Goal: Transaction & Acquisition: Purchase product/service

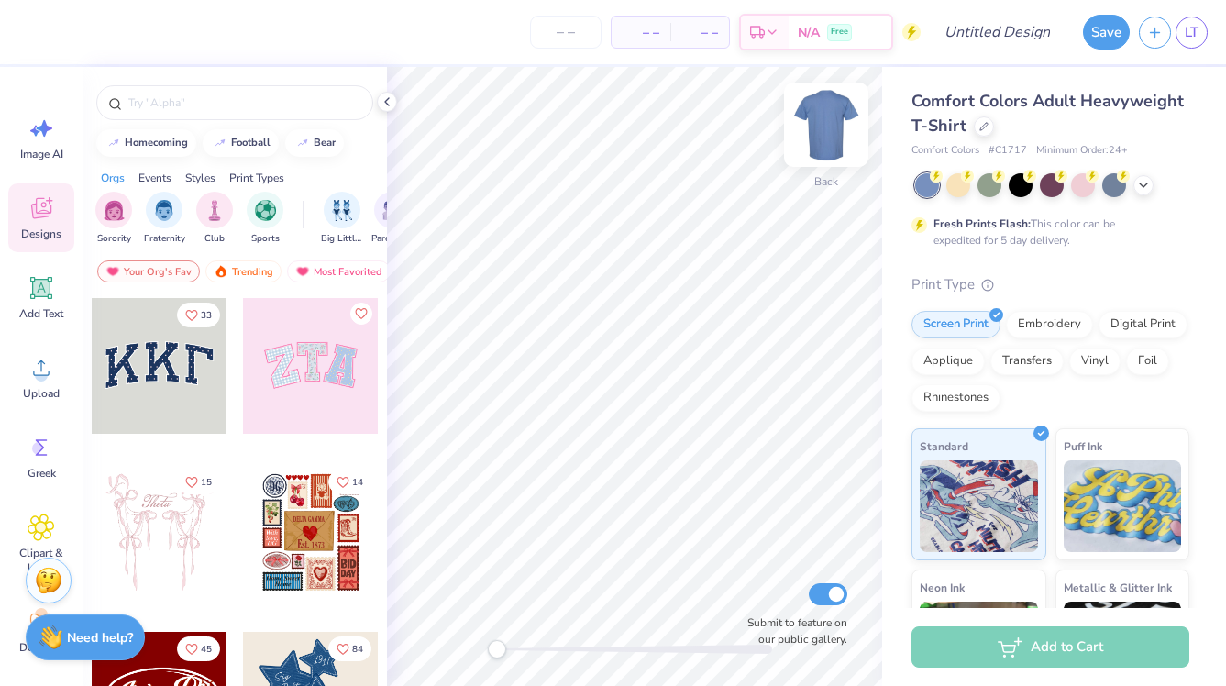
click at [817, 125] on img at bounding box center [825, 124] width 73 height 73
click at [817, 125] on img at bounding box center [826, 124] width 37 height 37
click at [985, 125] on icon at bounding box center [983, 124] width 9 height 9
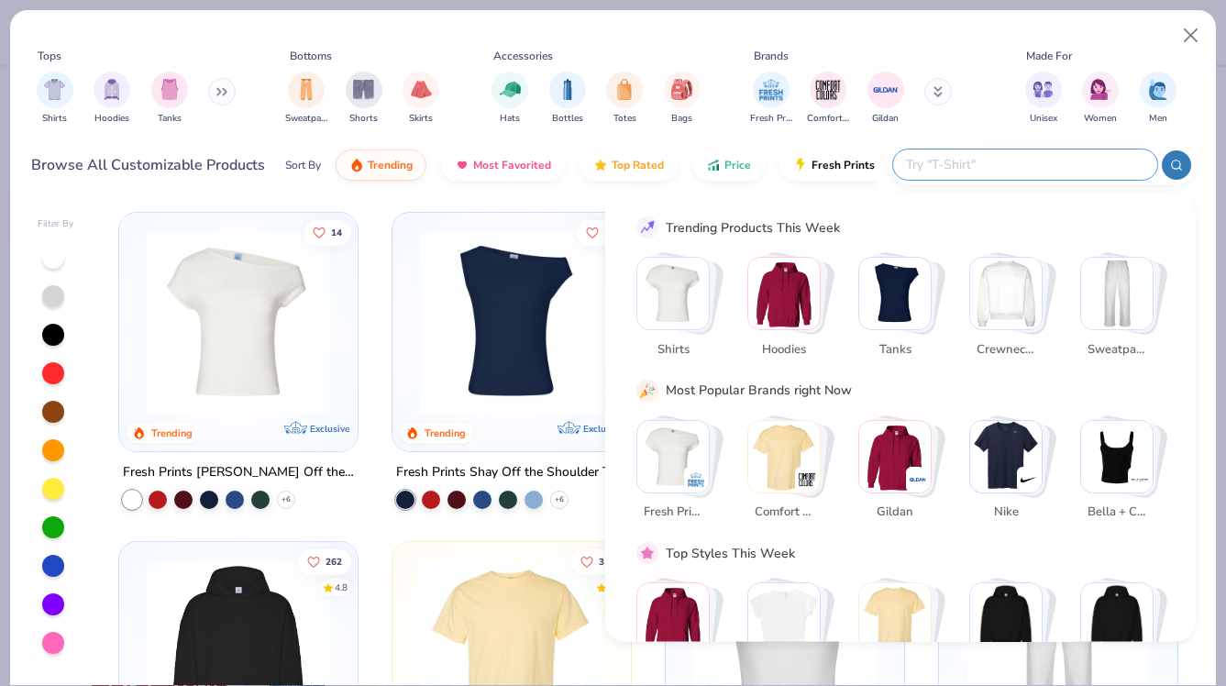
click at [1040, 164] on input "text" at bounding box center [1024, 164] width 240 height 21
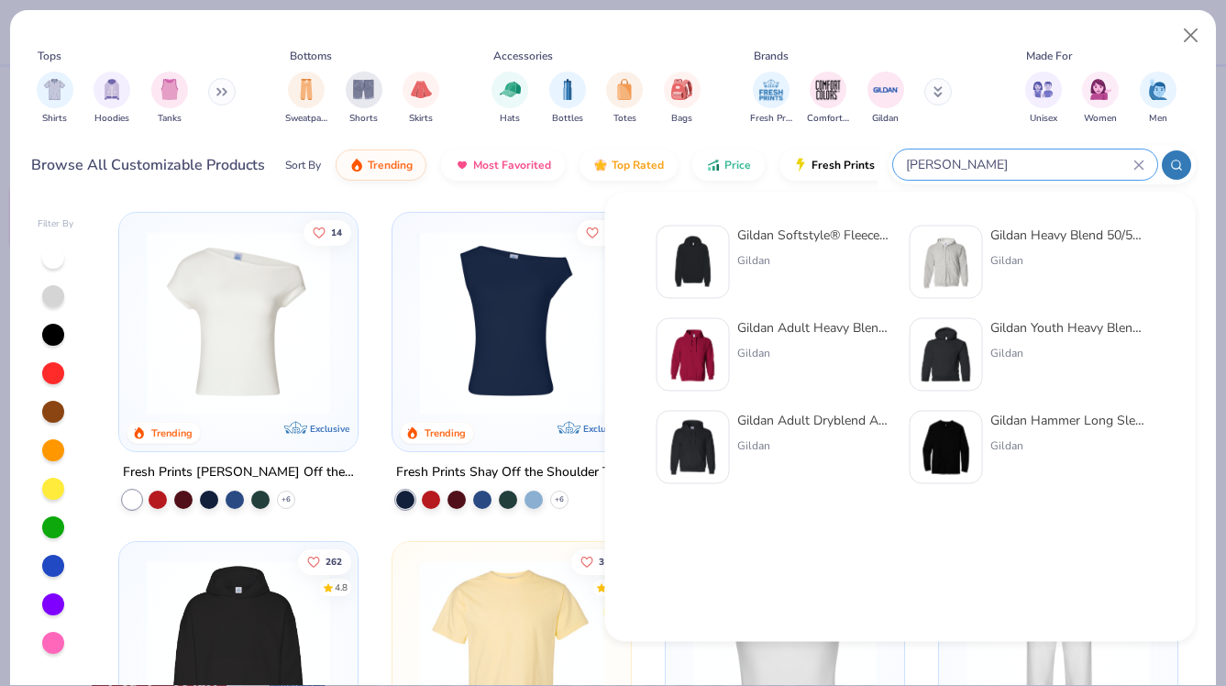
type input "[PERSON_NAME]"
click at [808, 257] on div "Gildan" at bounding box center [814, 260] width 154 height 17
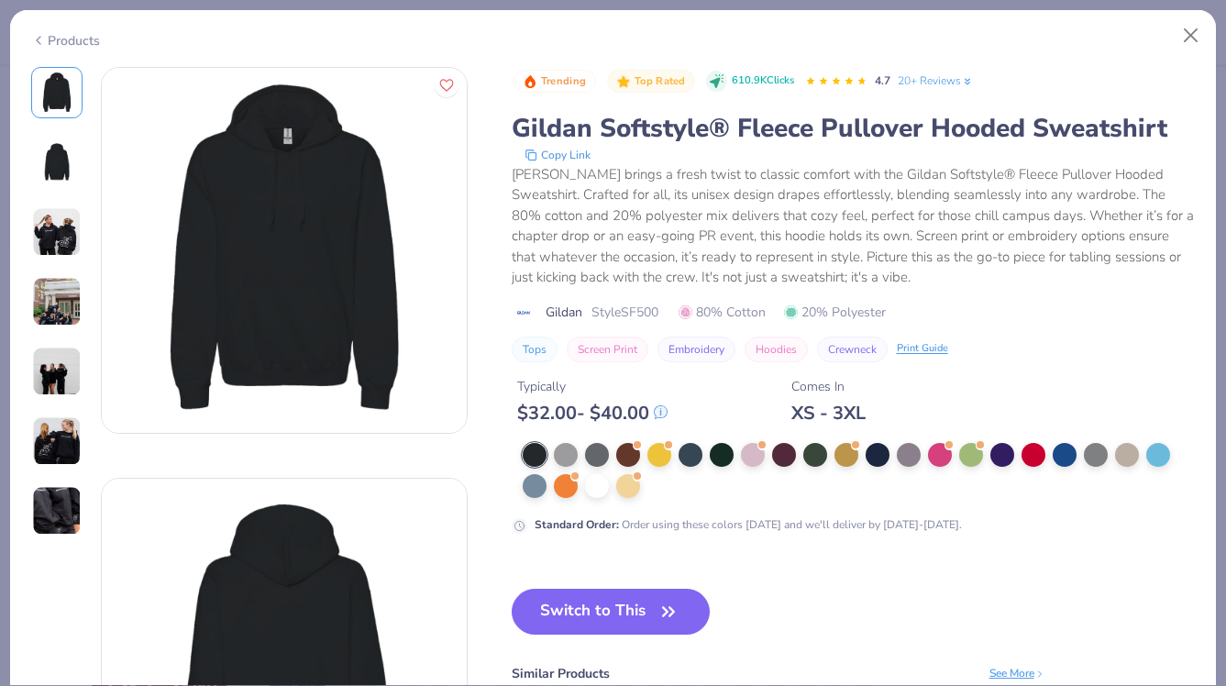
scroll to position [22, 0]
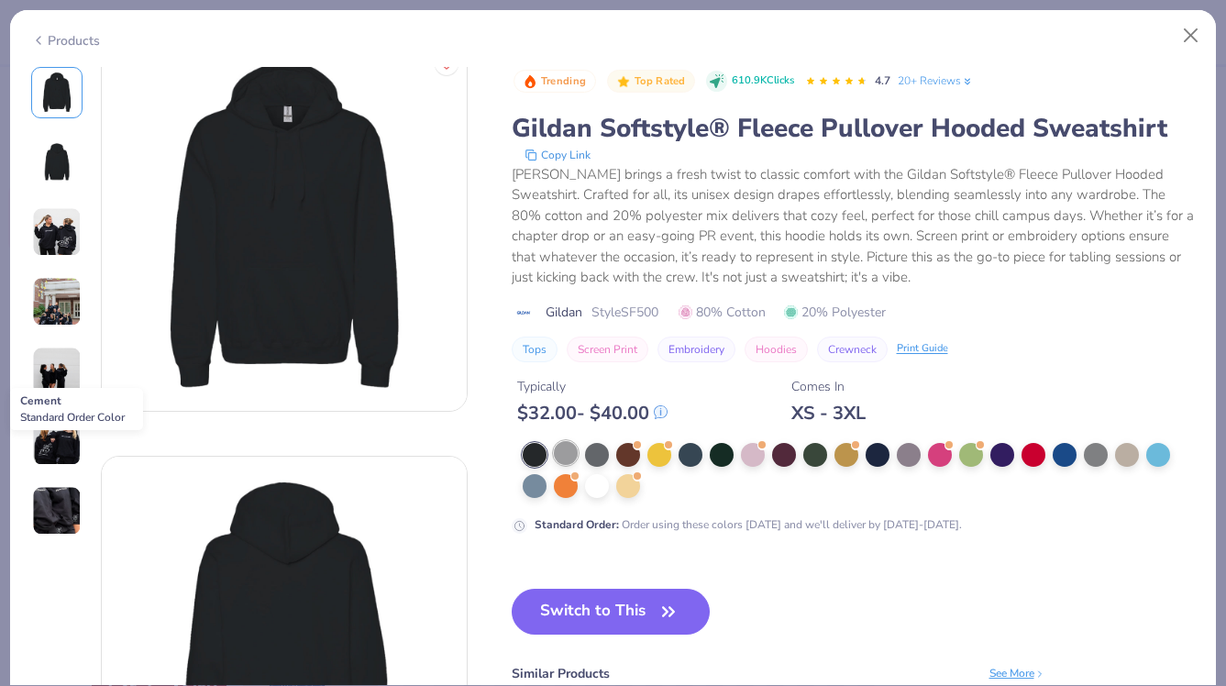
click at [565, 458] on div at bounding box center [566, 453] width 24 height 24
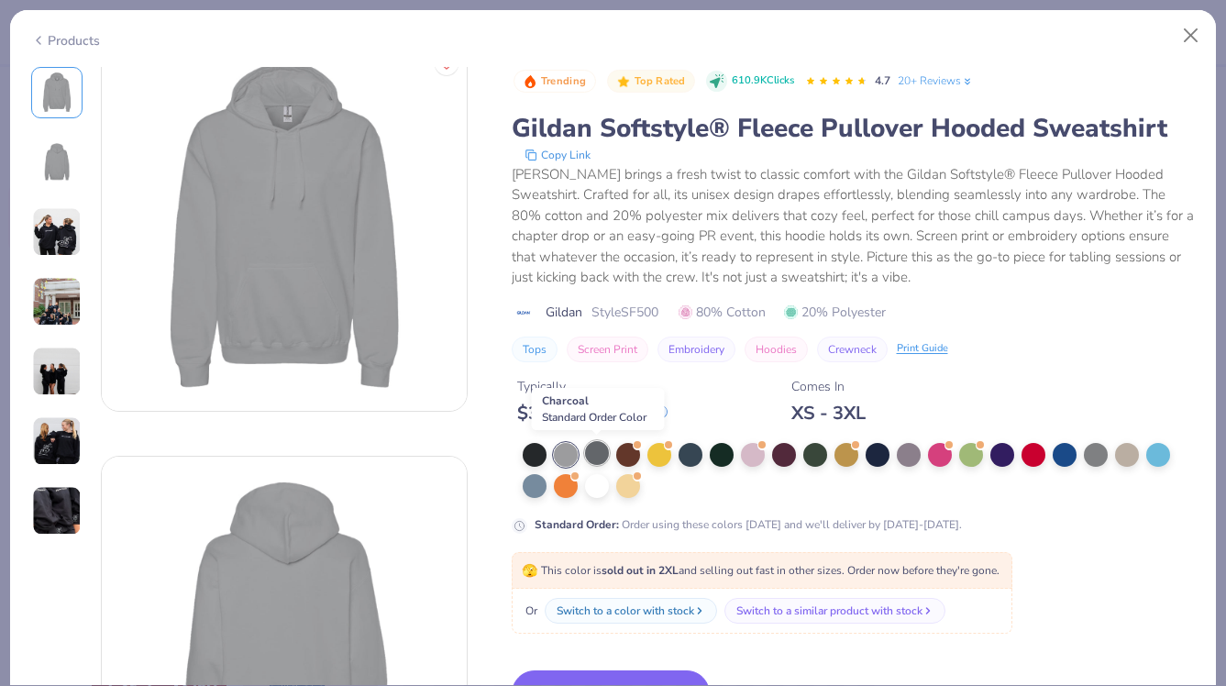
click at [588, 458] on div at bounding box center [597, 453] width 24 height 24
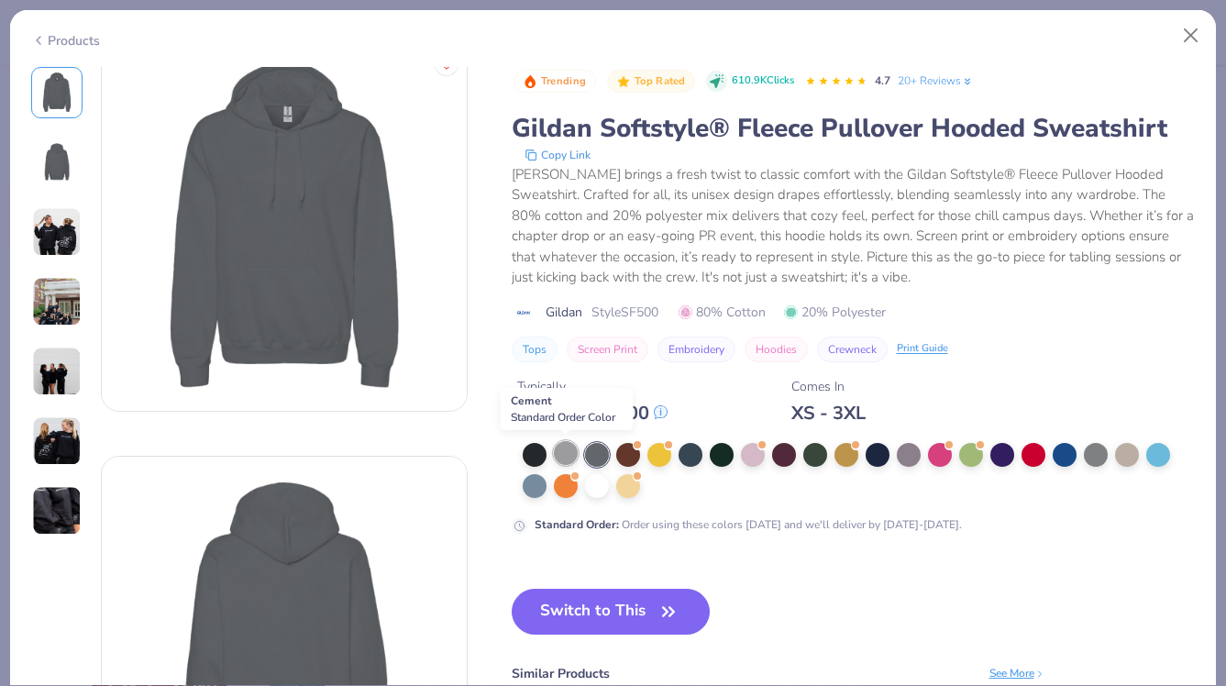
click at [559, 447] on div at bounding box center [566, 453] width 24 height 24
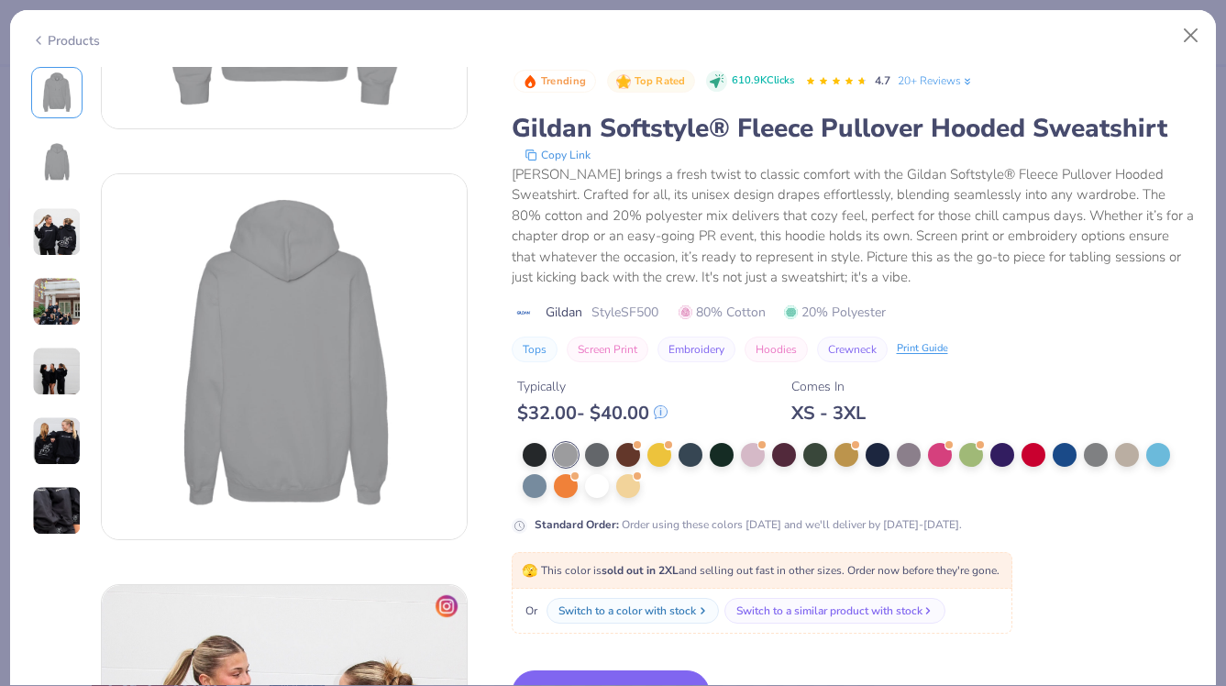
scroll to position [312, 0]
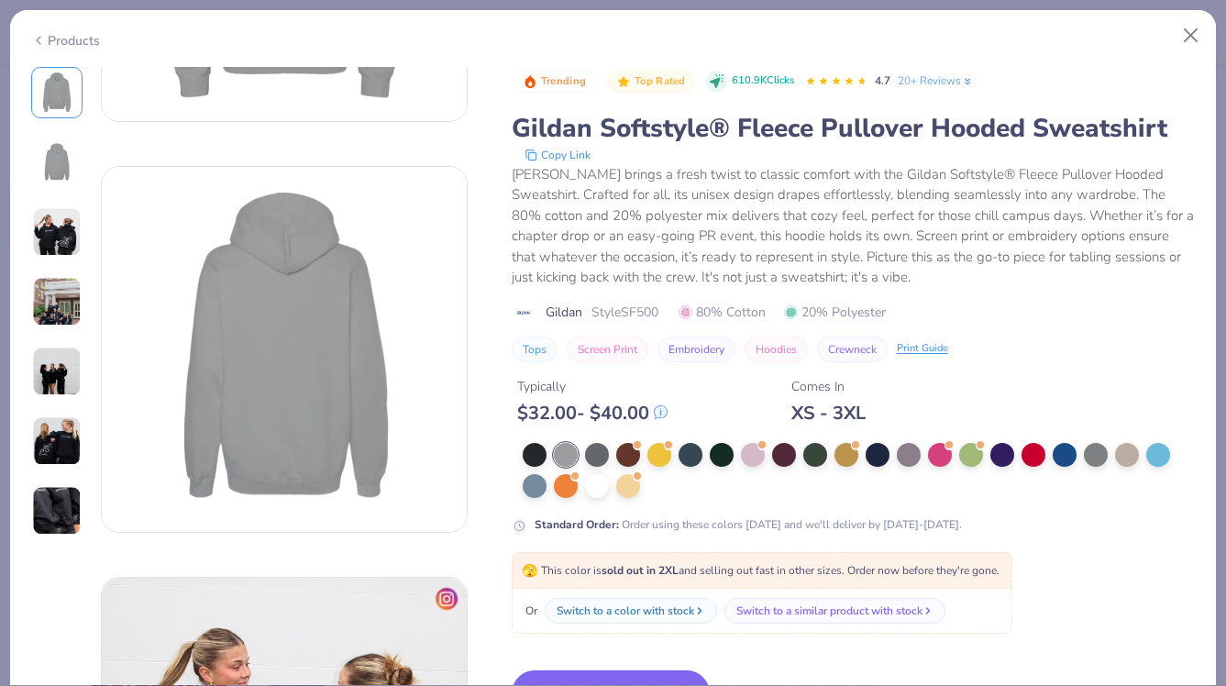
click at [668, 674] on button "Switch to This" at bounding box center [611, 693] width 199 height 46
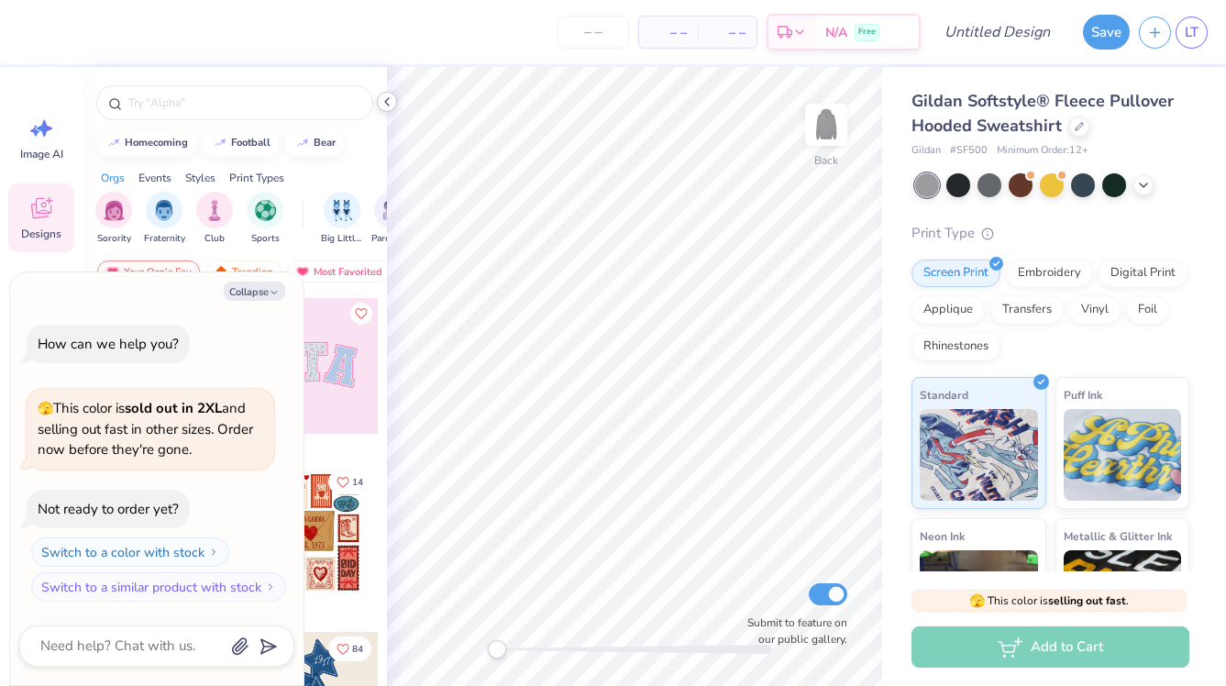
click at [383, 103] on icon at bounding box center [387, 101] width 15 height 15
type textarea "x"
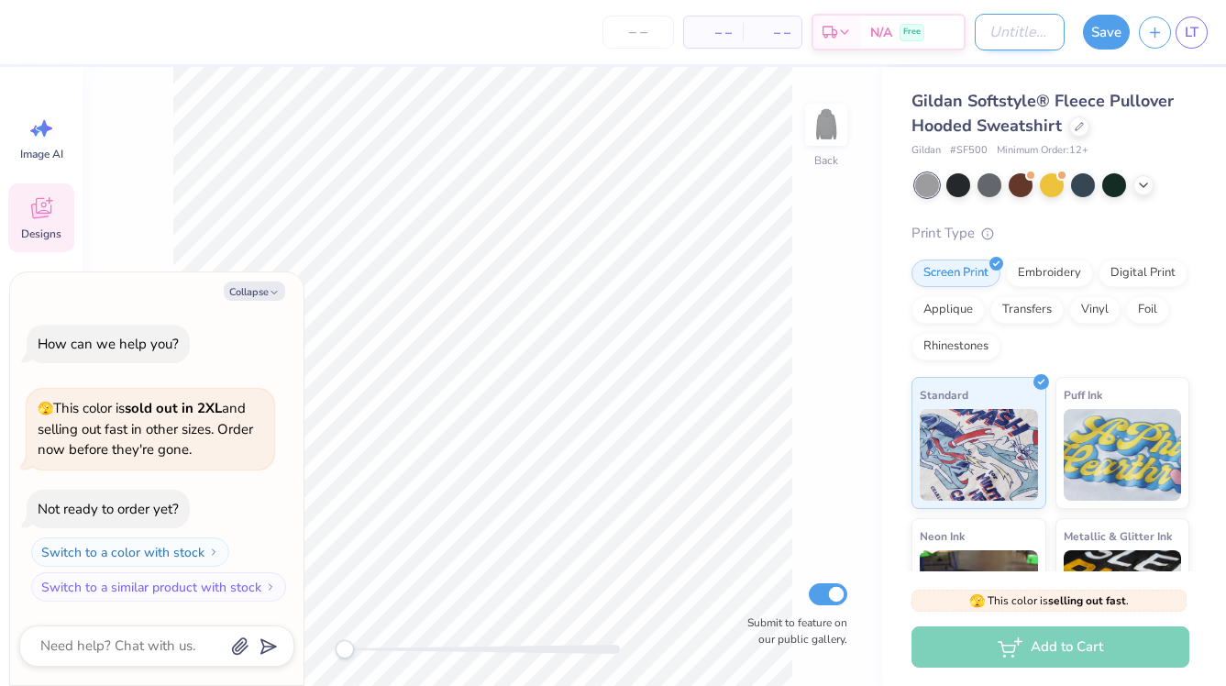
click at [1004, 36] on input "Design Title" at bounding box center [1020, 32] width 90 height 37
type input "N"
type textarea "x"
type input "Na"
type textarea "x"
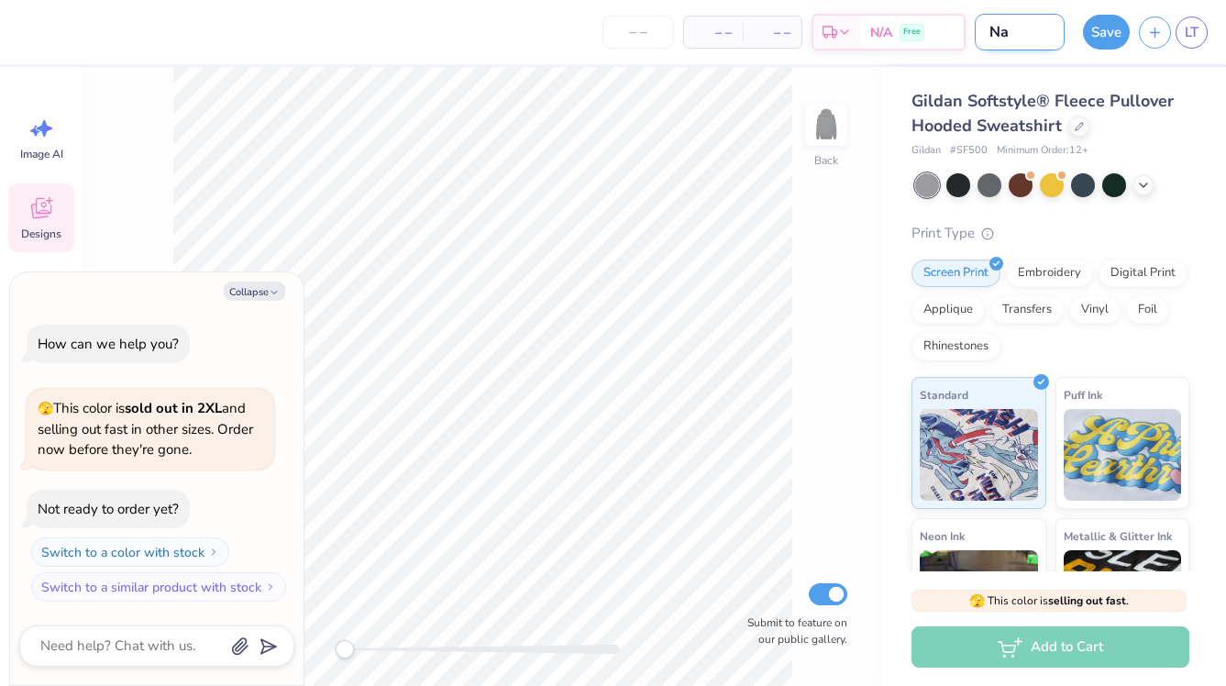
type input "Nat"
type textarea "x"
type input "Natu"
type textarea "x"
type input "Natur"
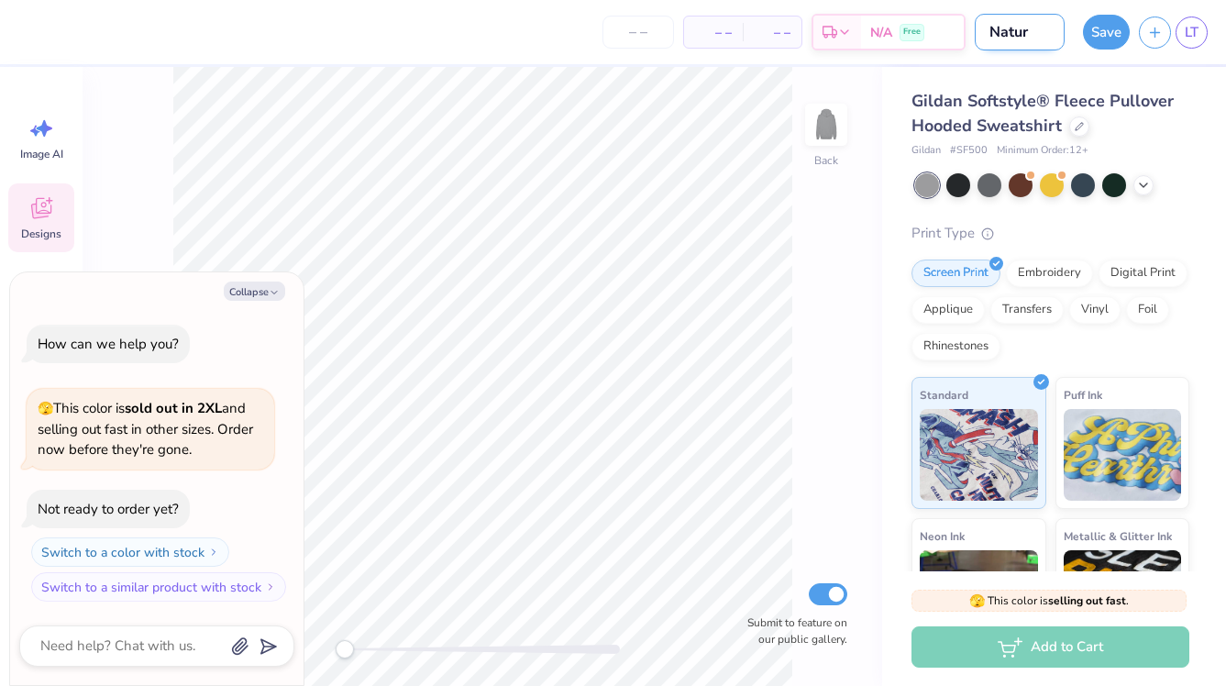
type textarea "x"
type input "Nature"
type textarea "x"
type input "Nature"
type textarea "x"
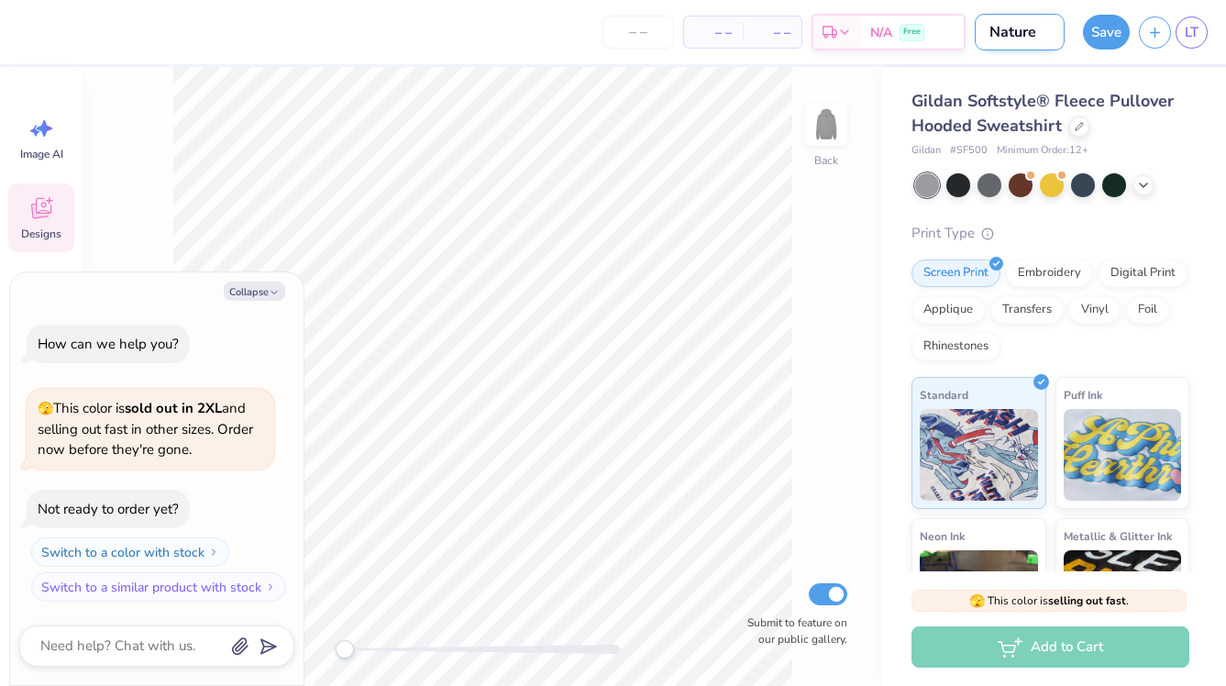
type input "Nature G"
type textarea "x"
type input "Nature"
type textarea "x"
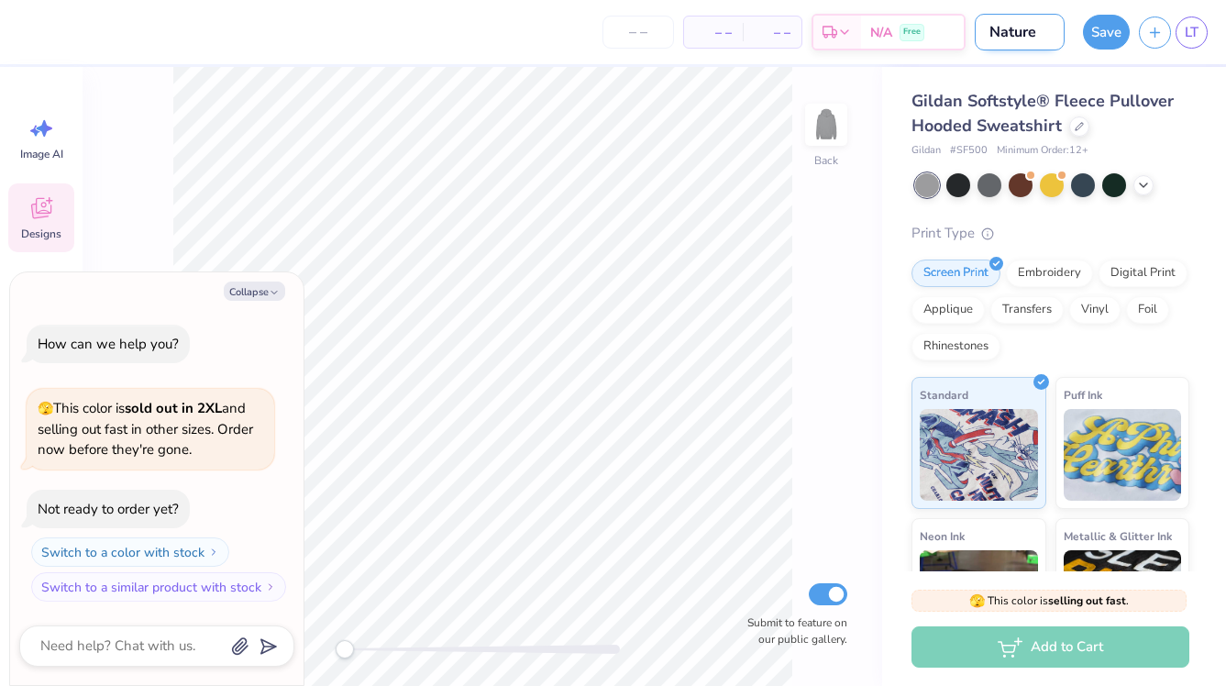
scroll to position [0, 0]
type input "Nature H"
type textarea "x"
type input "Nature Ho"
type textarea "x"
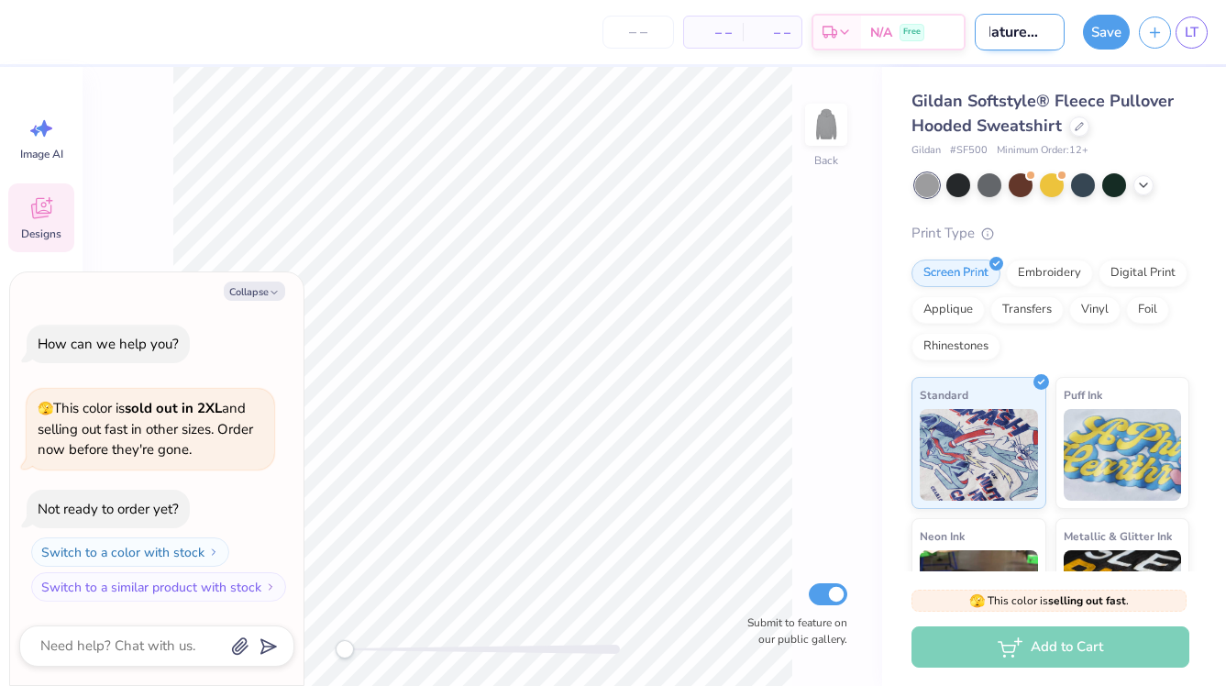
type input "Nature Hoo"
type textarea "x"
type input "Nature Hood"
type textarea "x"
type input "Nature Hoodi"
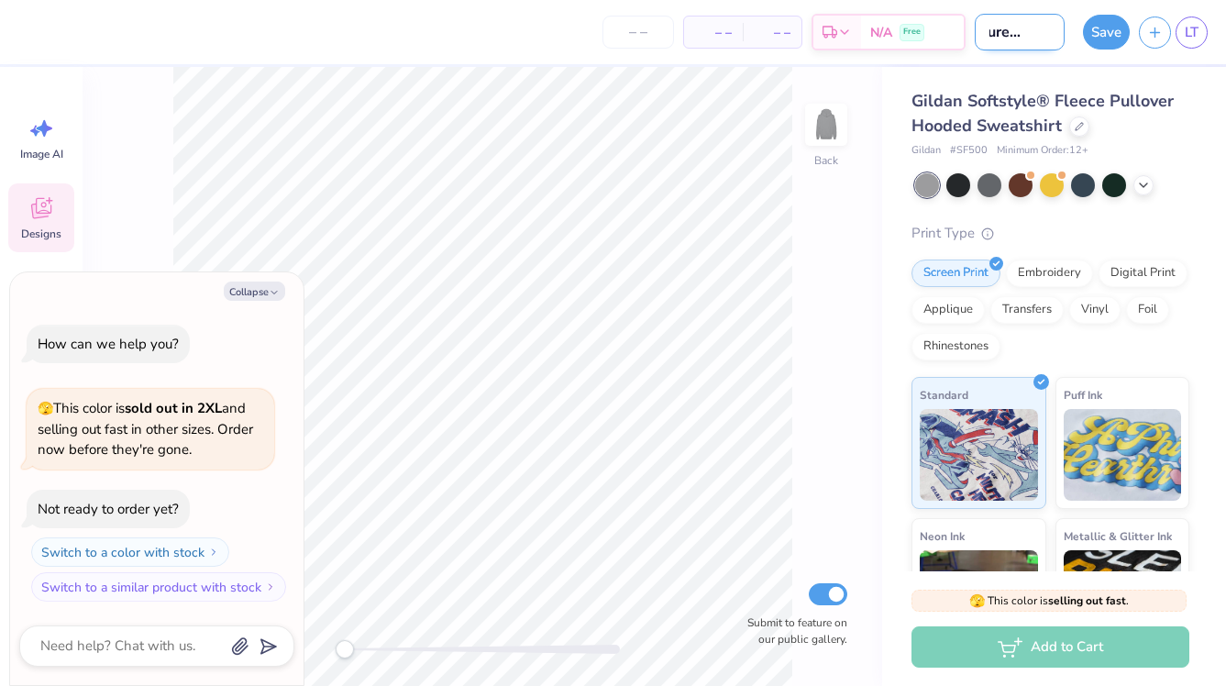
type textarea "x"
type input "Nature Hoodie"
type textarea "x"
type input "Nature Hoodie"
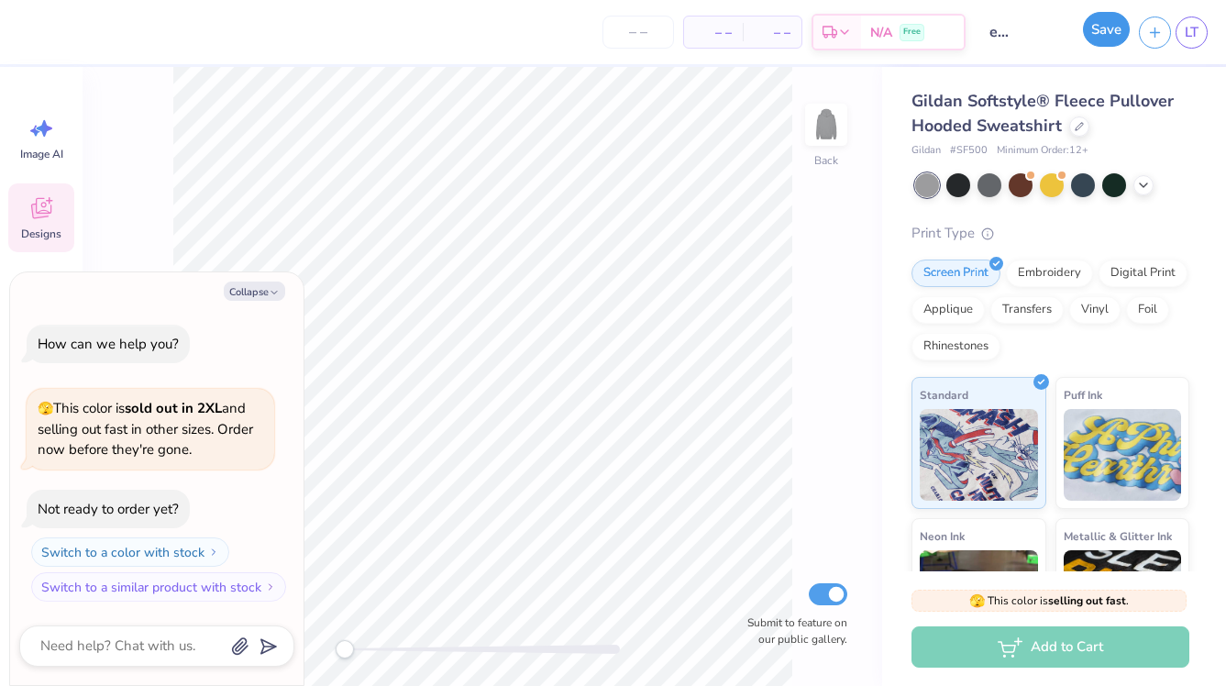
click at [1103, 46] on button "Save" at bounding box center [1106, 29] width 47 height 35
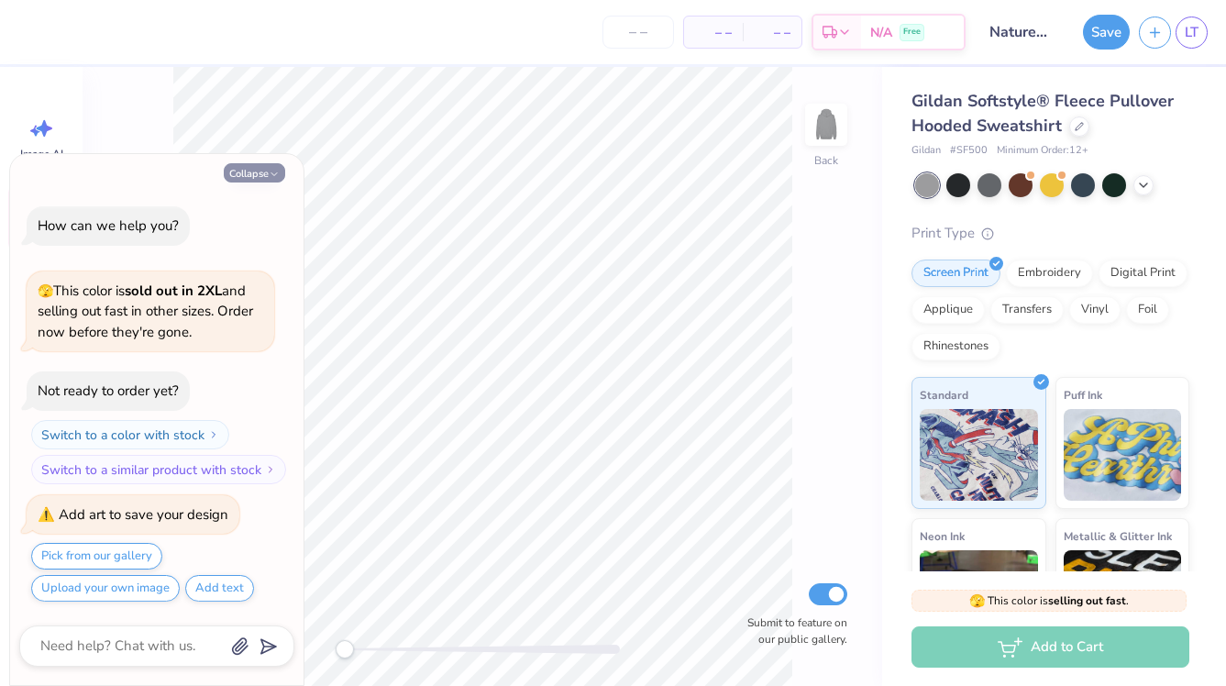
click at [259, 178] on button "Collapse" at bounding box center [254, 172] width 61 height 19
type textarea "x"
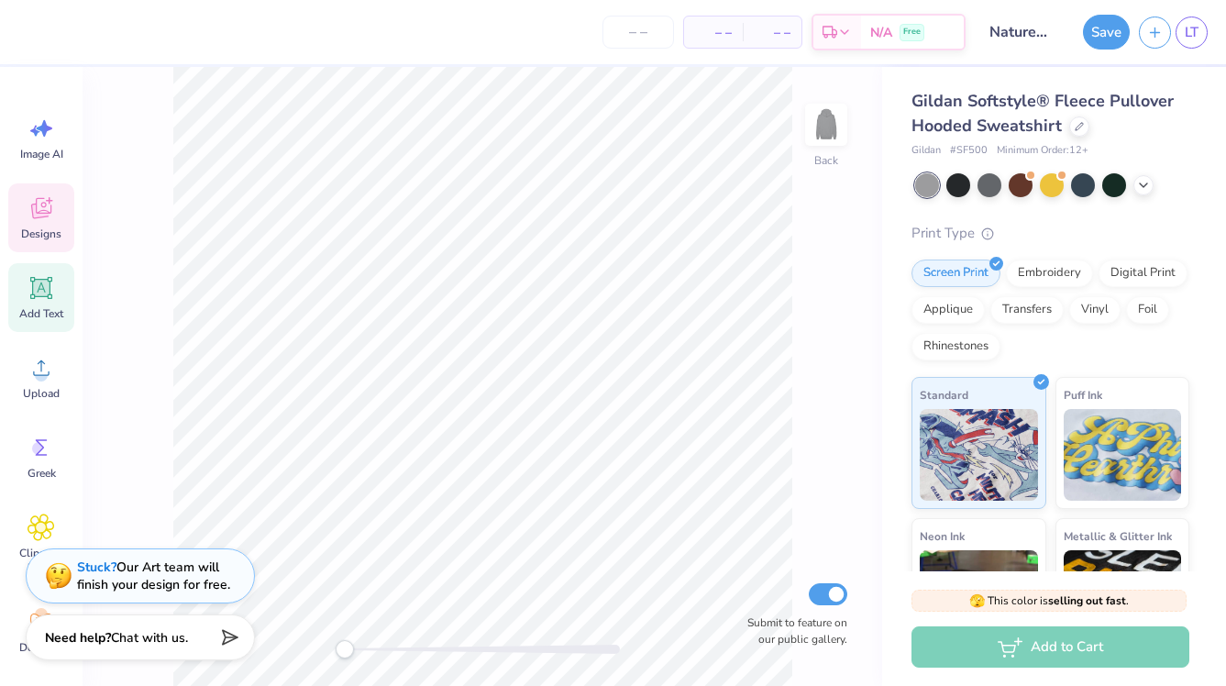
scroll to position [14, 0]
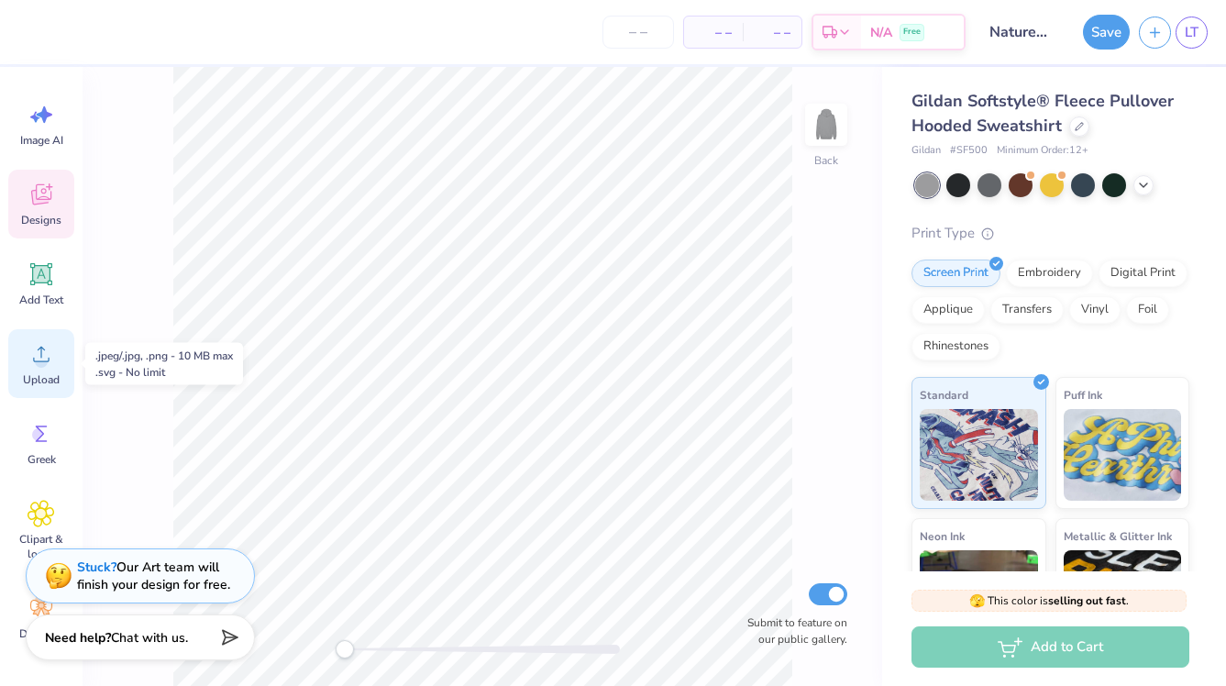
click at [46, 370] on div "Upload" at bounding box center [41, 363] width 66 height 69
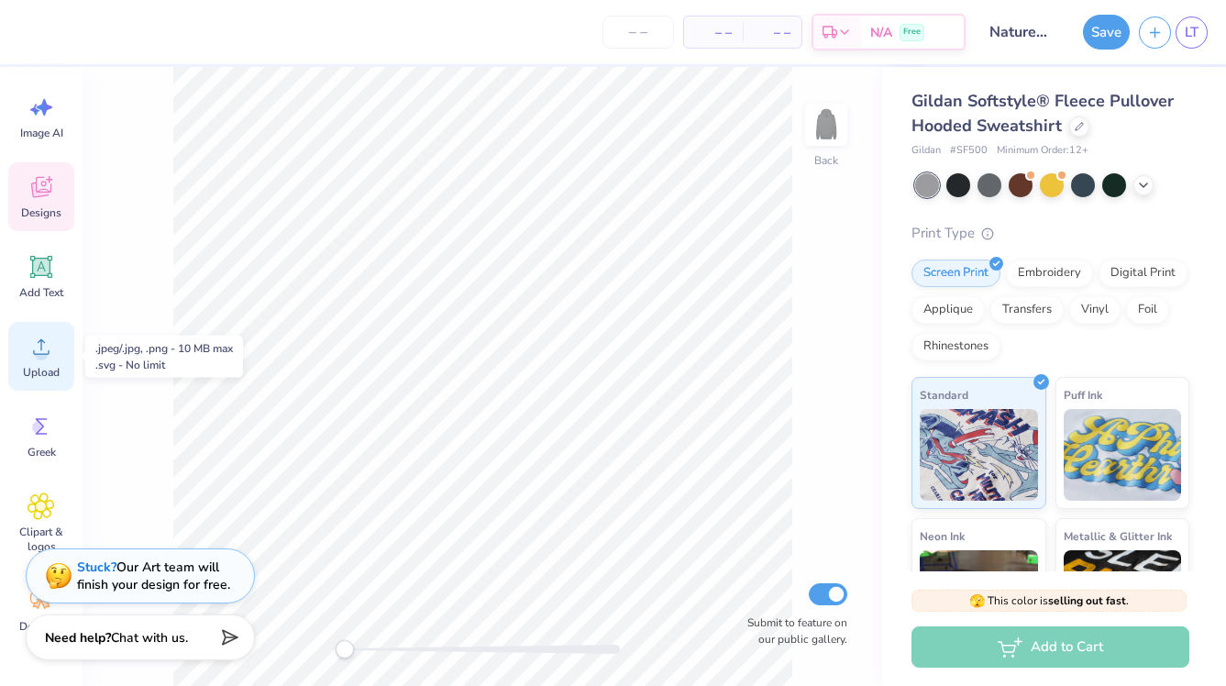
click at [36, 359] on icon at bounding box center [42, 347] width 28 height 28
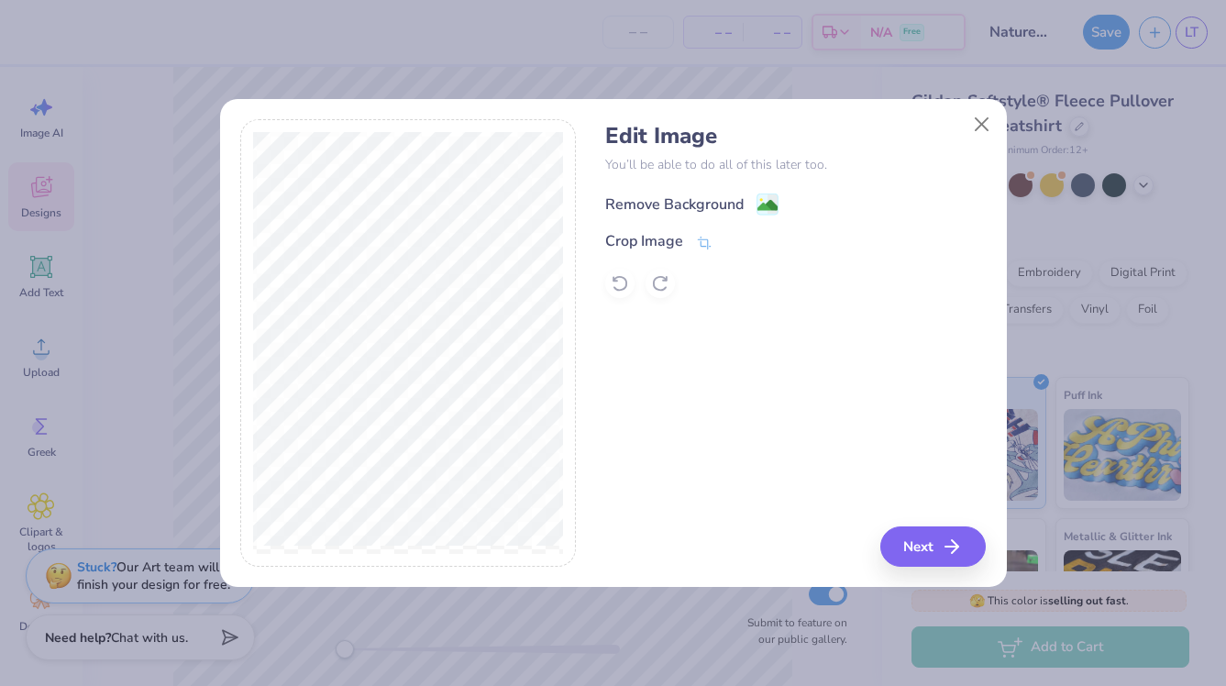
click at [767, 205] on image at bounding box center [767, 205] width 20 height 20
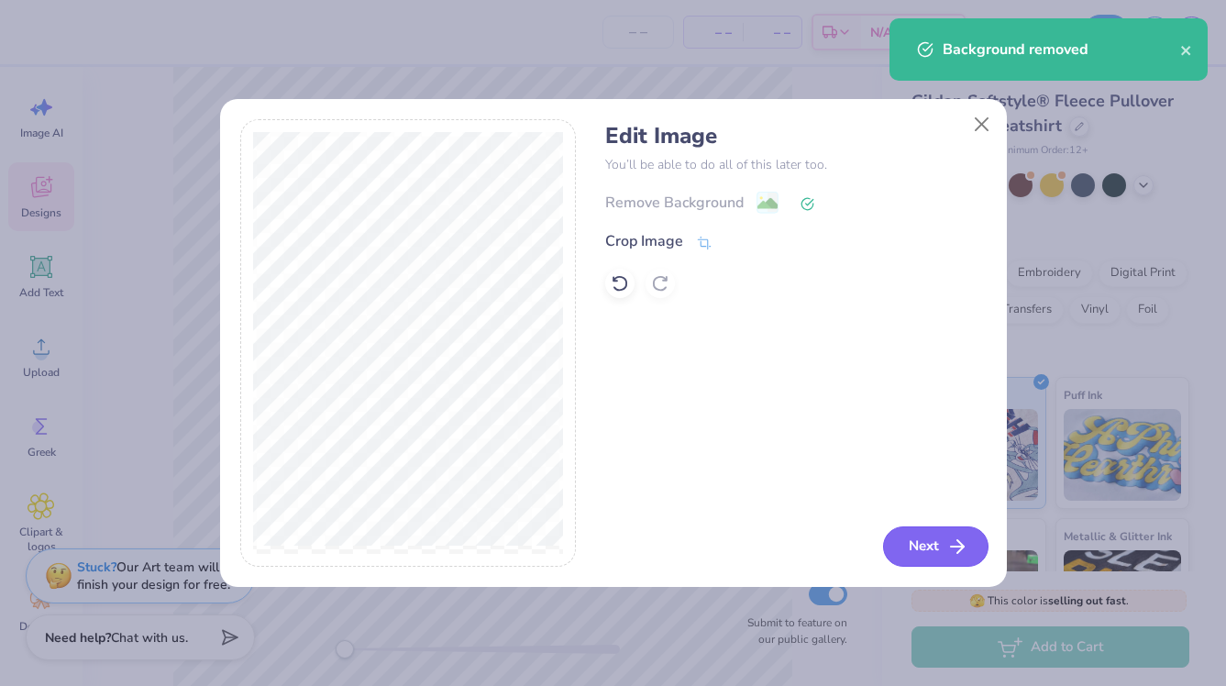
click at [948, 557] on button "Next" at bounding box center [935, 546] width 105 height 40
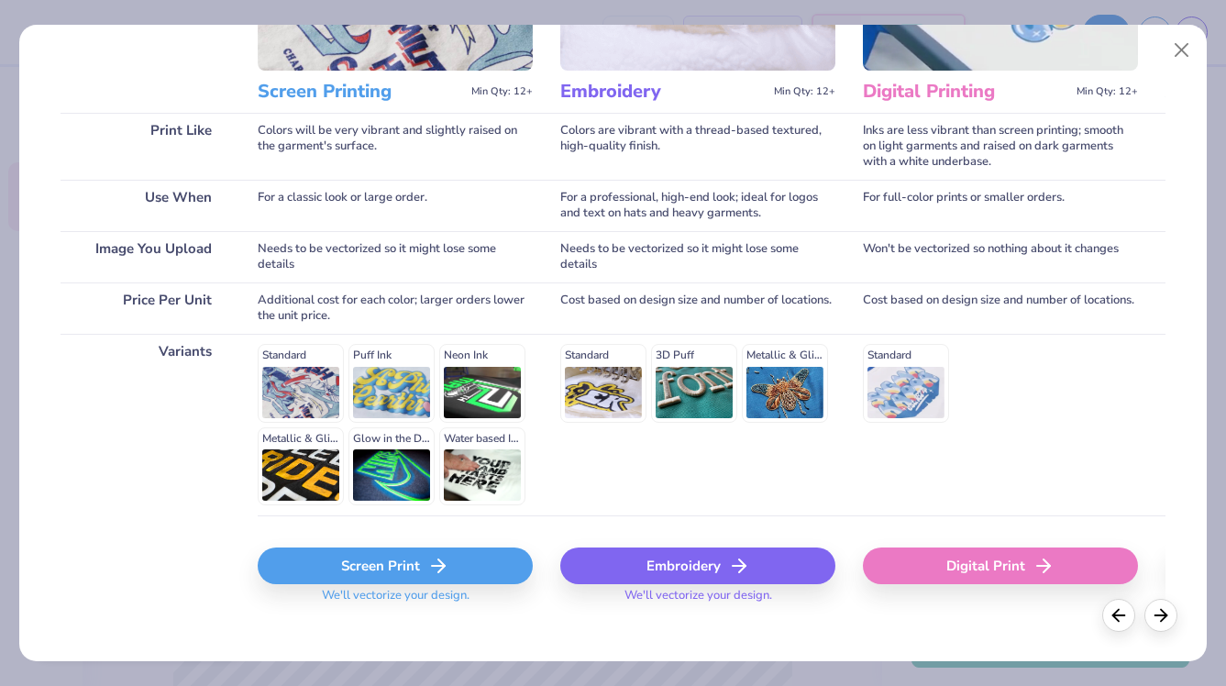
scroll to position [203, 0]
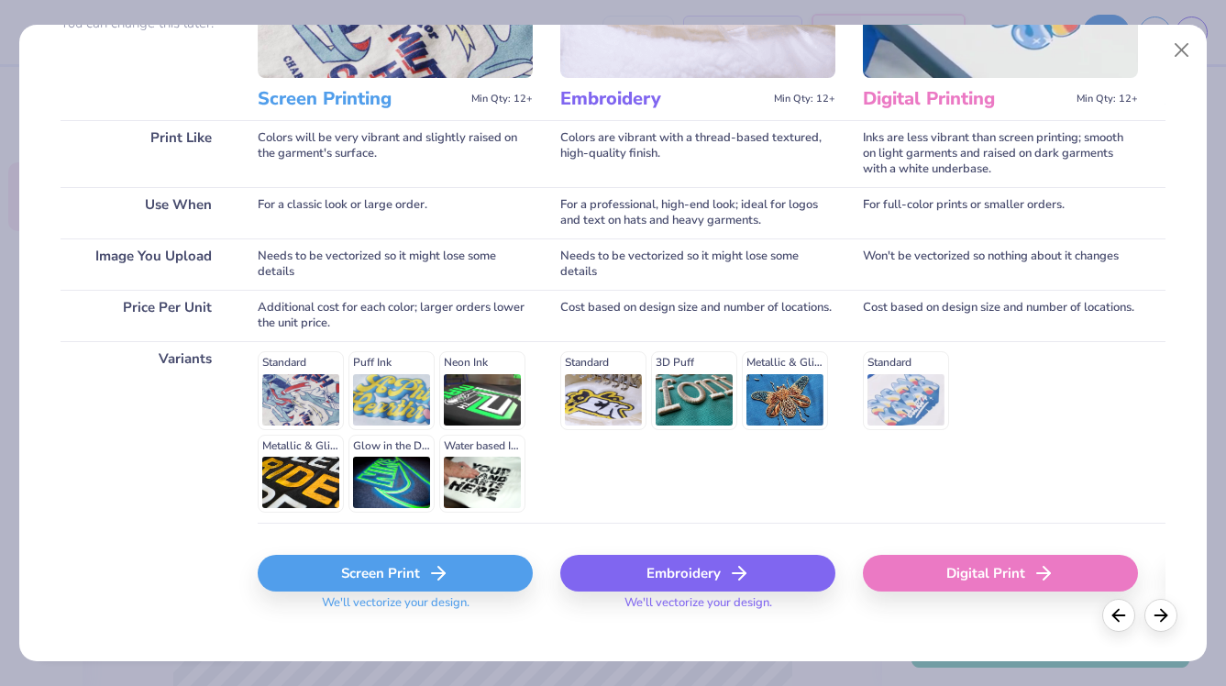
click at [419, 570] on div "Screen Print" at bounding box center [395, 573] width 275 height 37
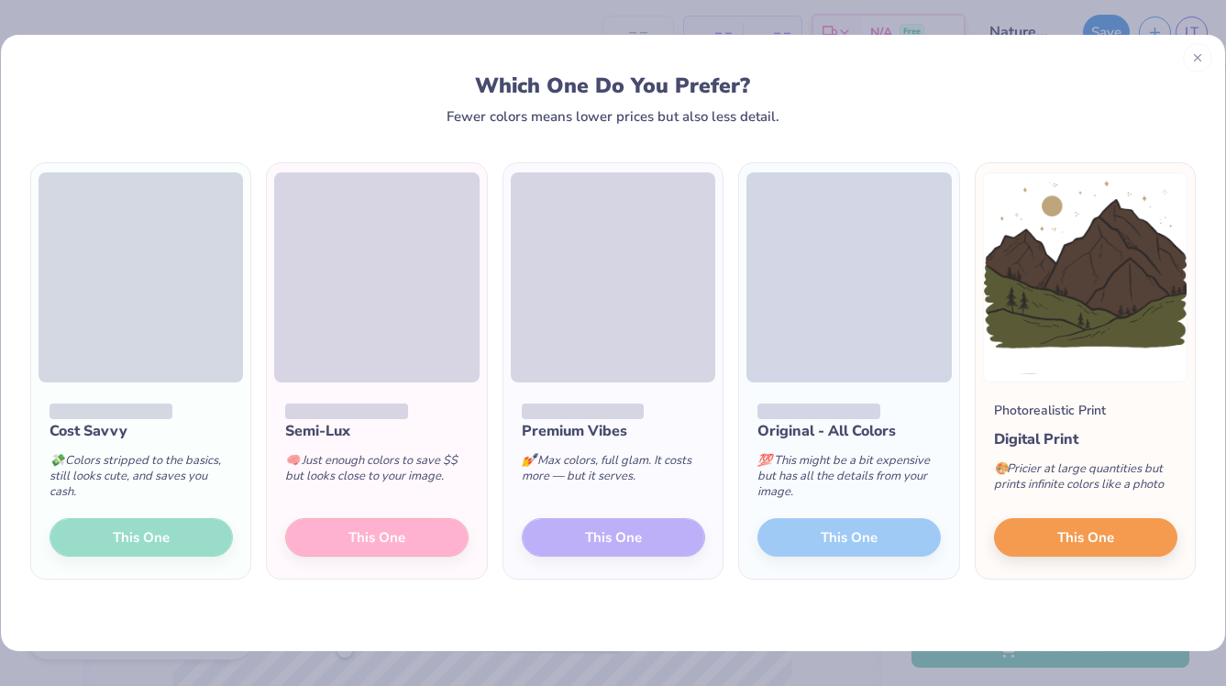
click at [1196, 56] on line at bounding box center [1197, 57] width 6 height 6
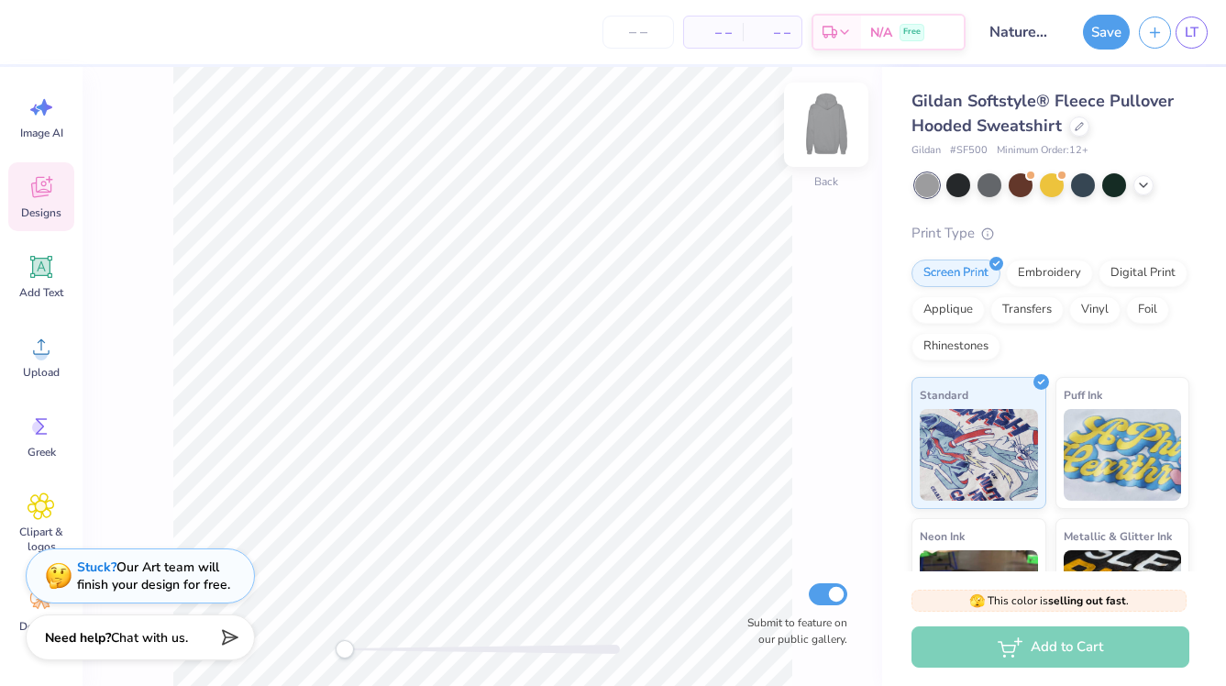
click at [823, 125] on img at bounding box center [825, 124] width 73 height 73
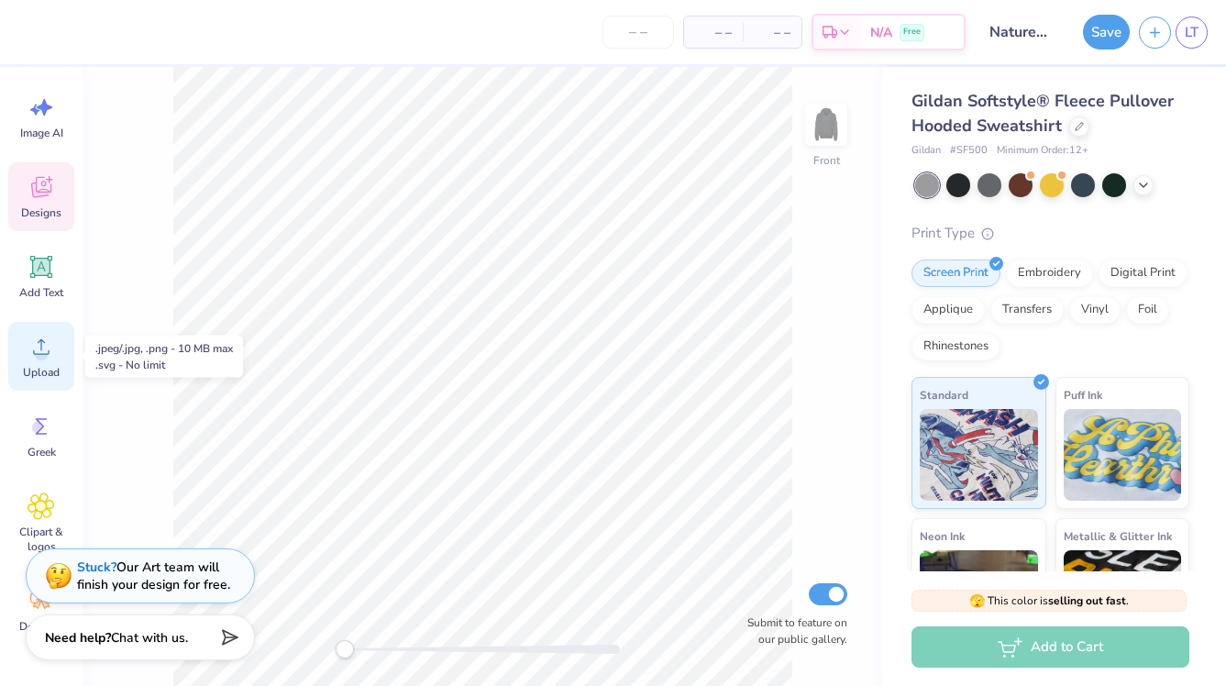
click at [46, 369] on span "Upload" at bounding box center [41, 372] width 37 height 15
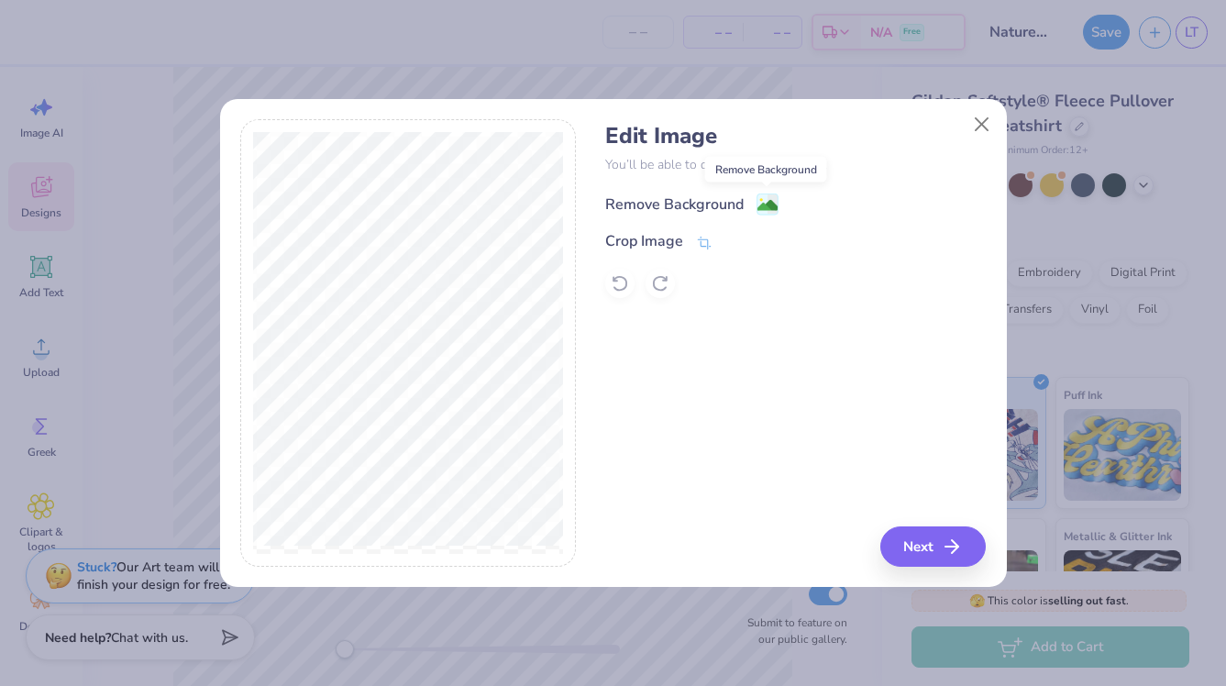
click at [770, 203] on image at bounding box center [767, 205] width 20 height 20
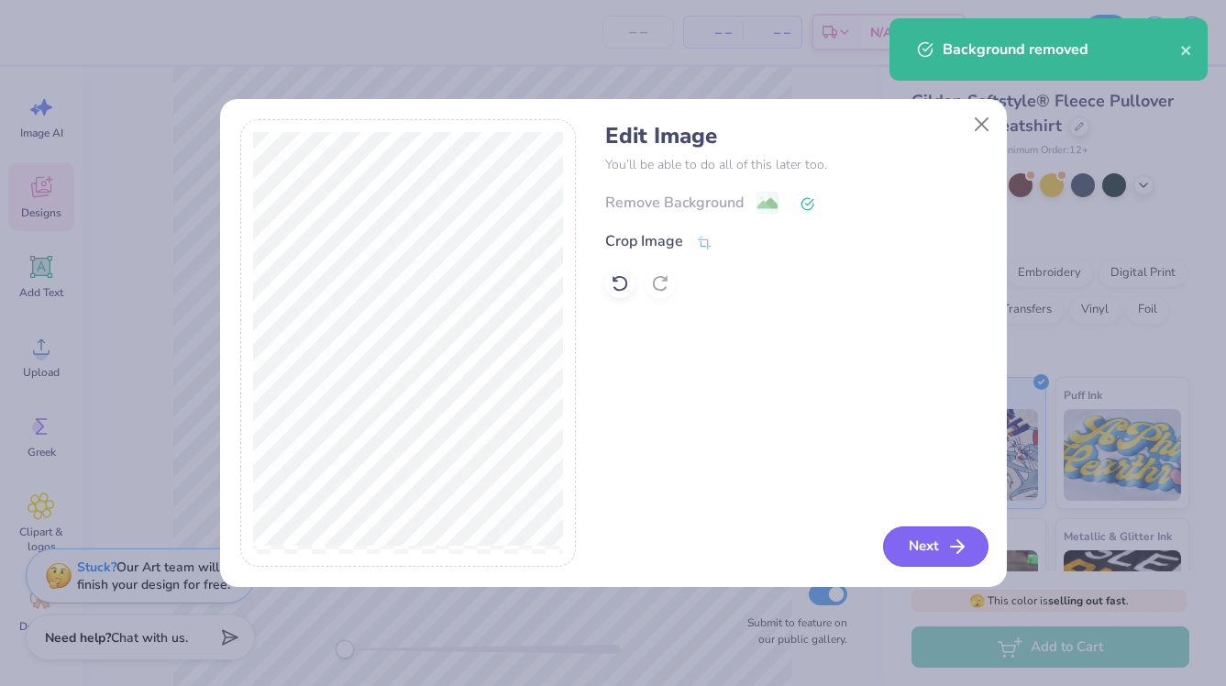
click at [941, 543] on button "Next" at bounding box center [935, 546] width 105 height 40
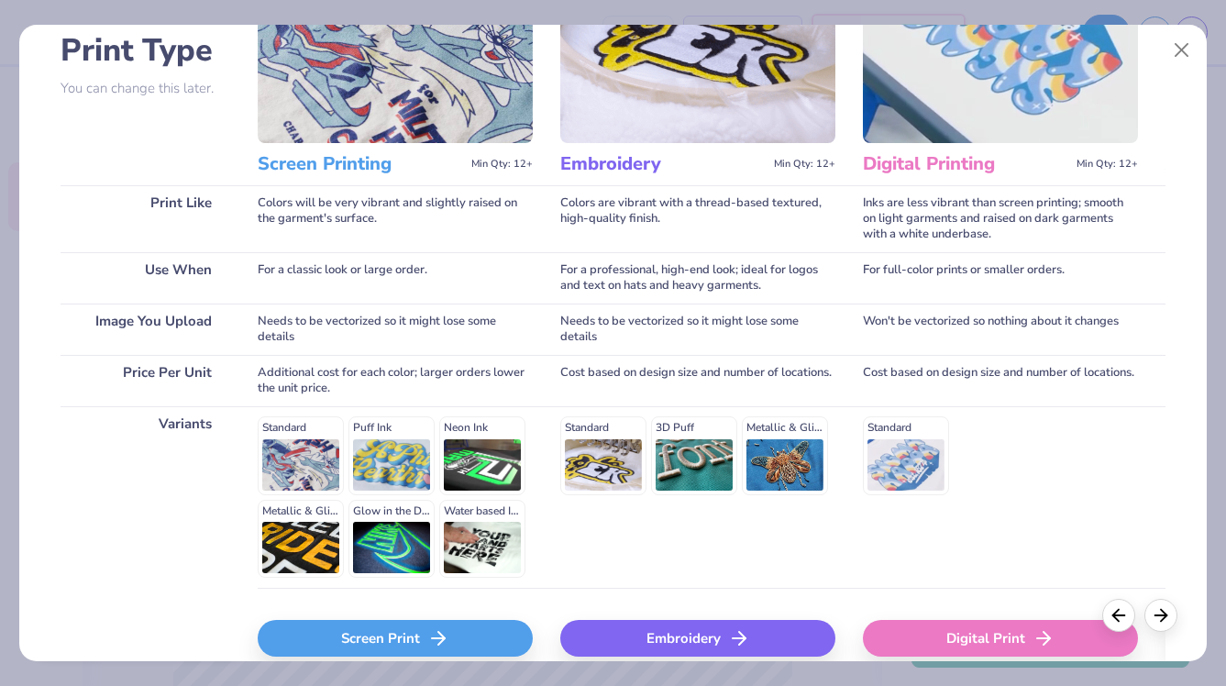
scroll to position [228, 0]
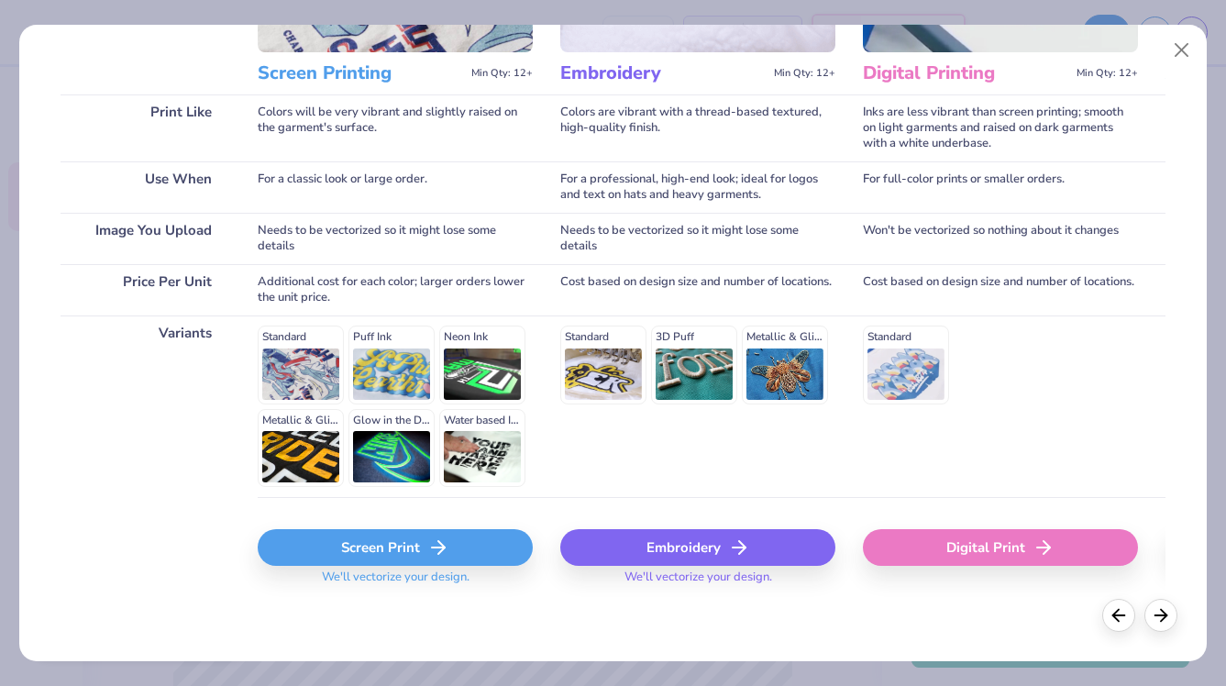
click at [359, 545] on div "Screen Print" at bounding box center [395, 547] width 275 height 37
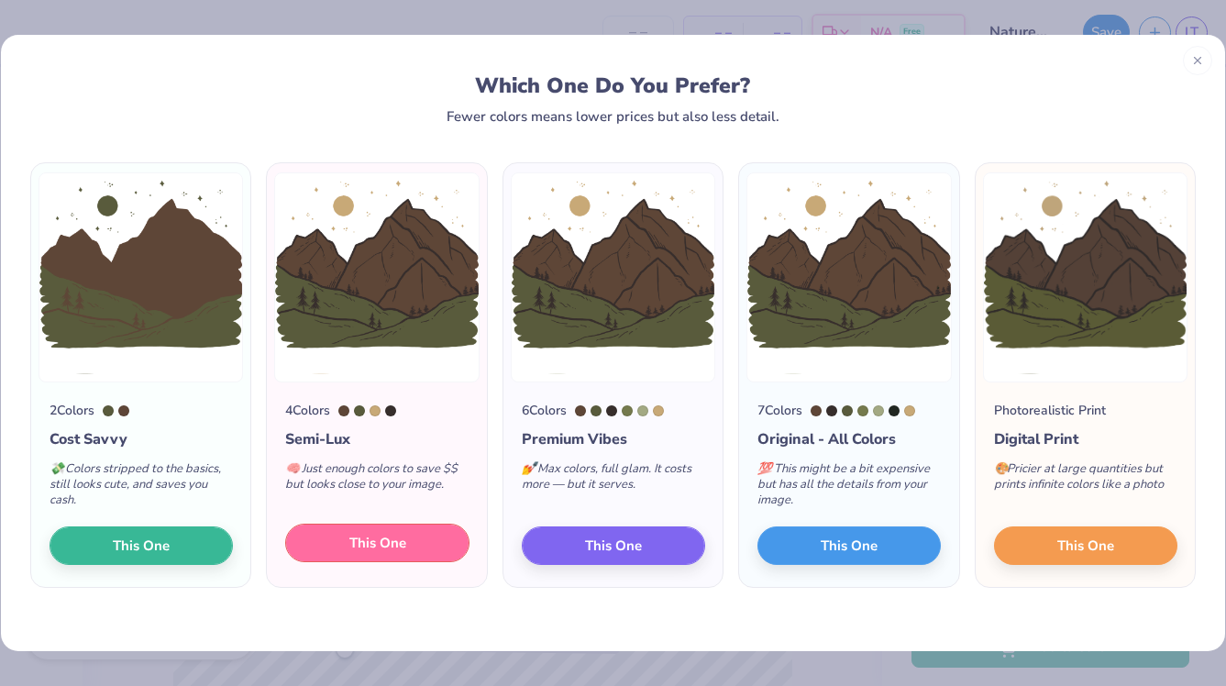
click at [365, 545] on span "This One" at bounding box center [377, 543] width 57 height 21
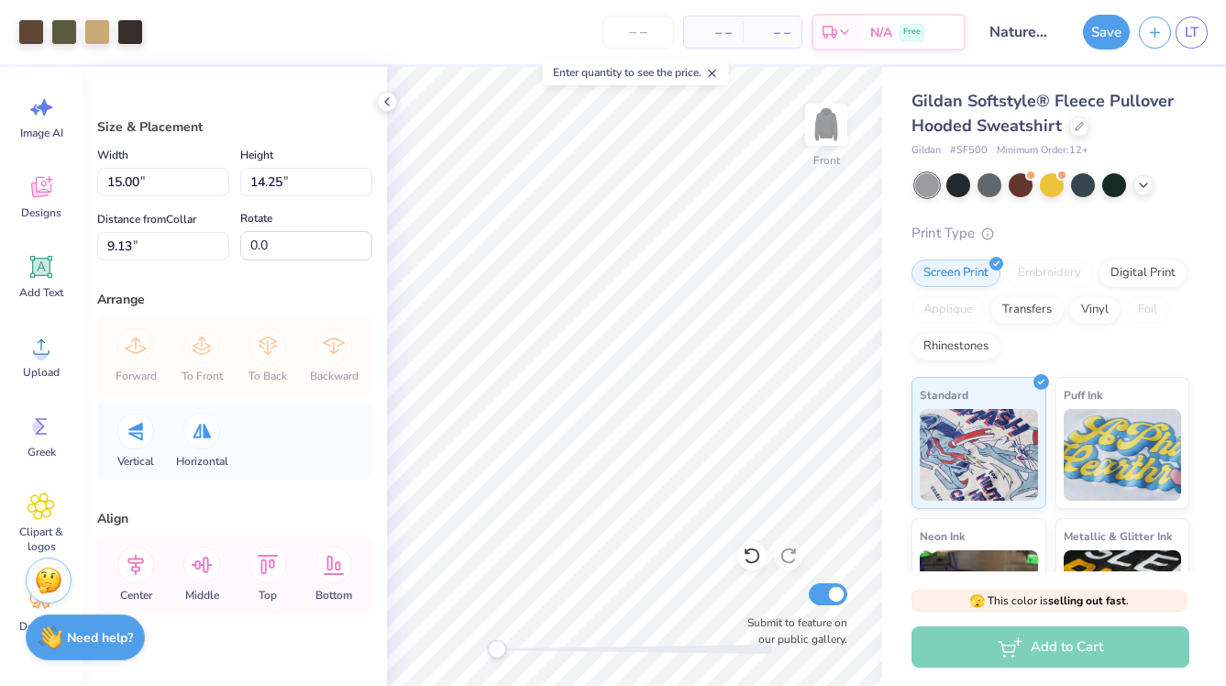
type input "11.18"
type input "10.62"
type input "12.76"
type input "11.51"
type input "10.93"
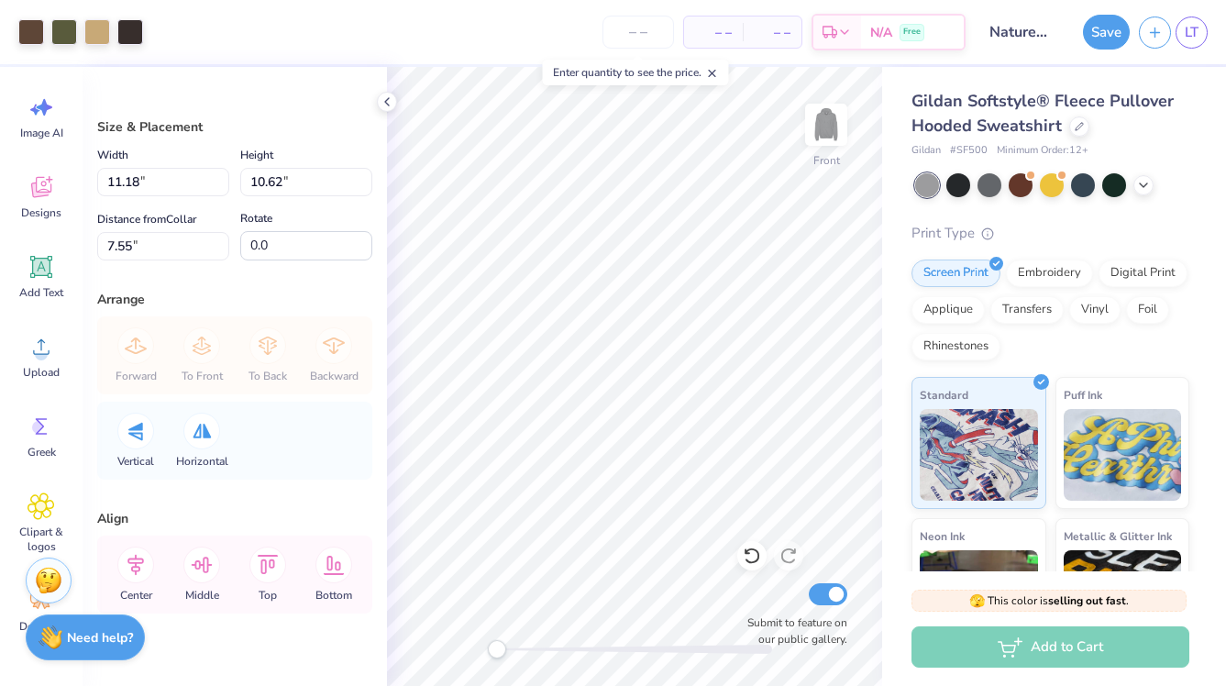
type input "7.23"
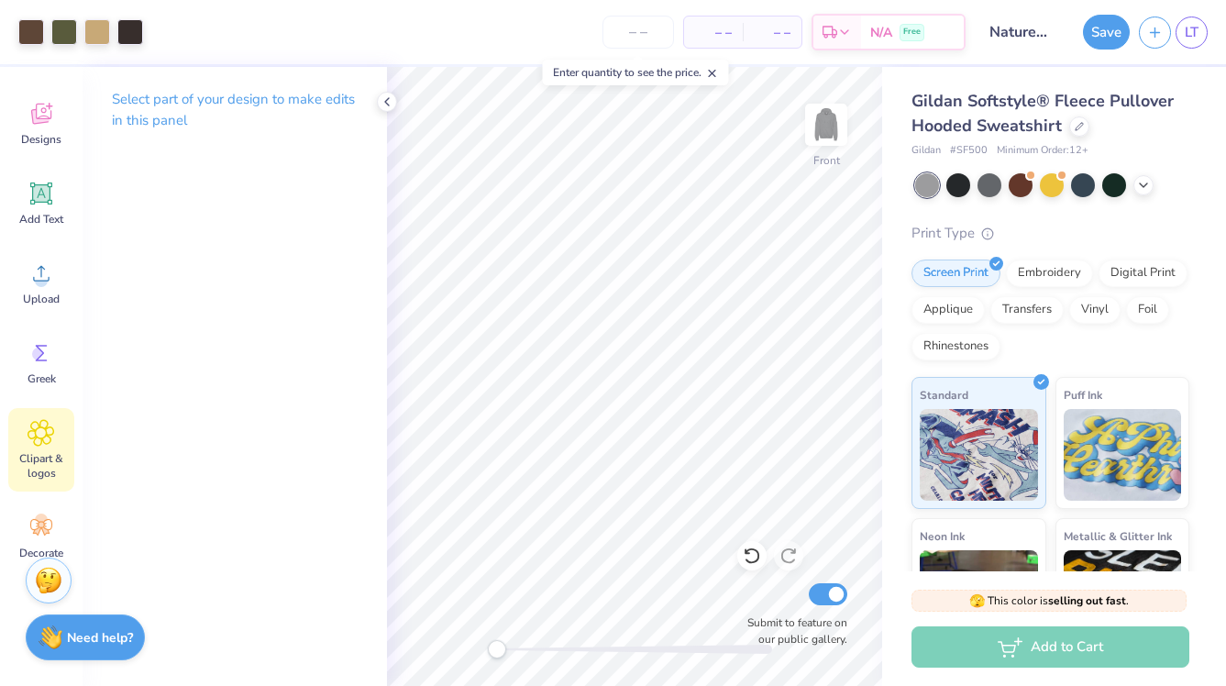
scroll to position [0, 0]
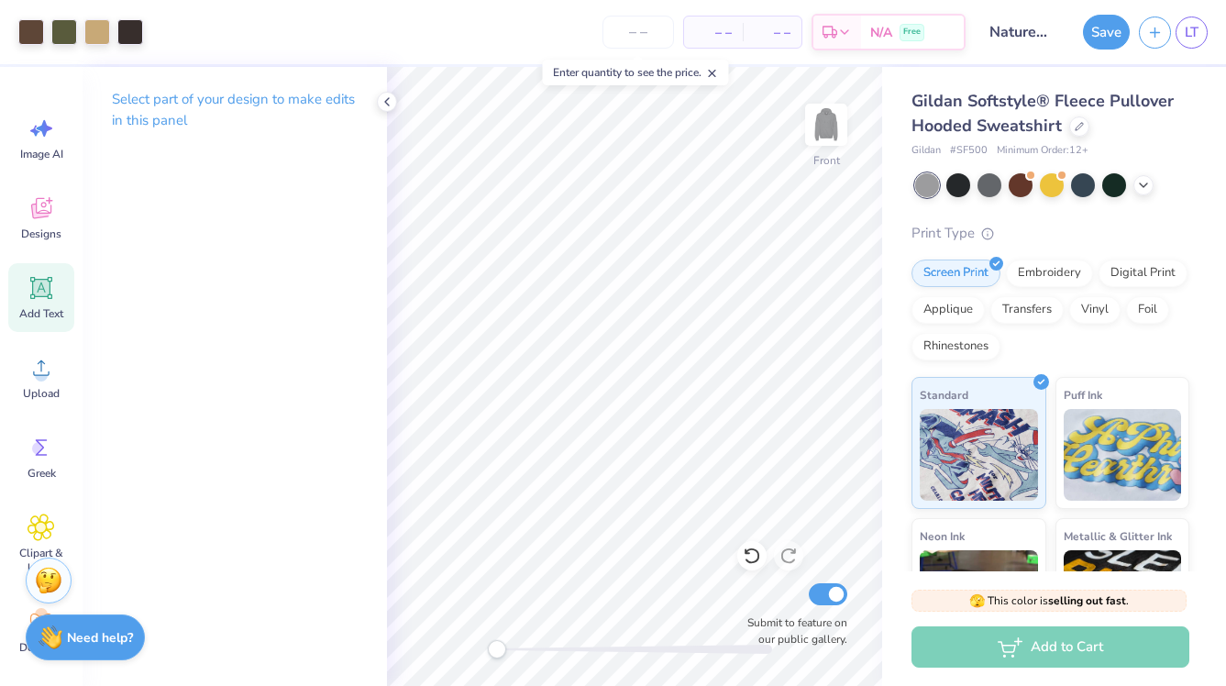
click at [42, 322] on div "Add Text" at bounding box center [41, 297] width 66 height 69
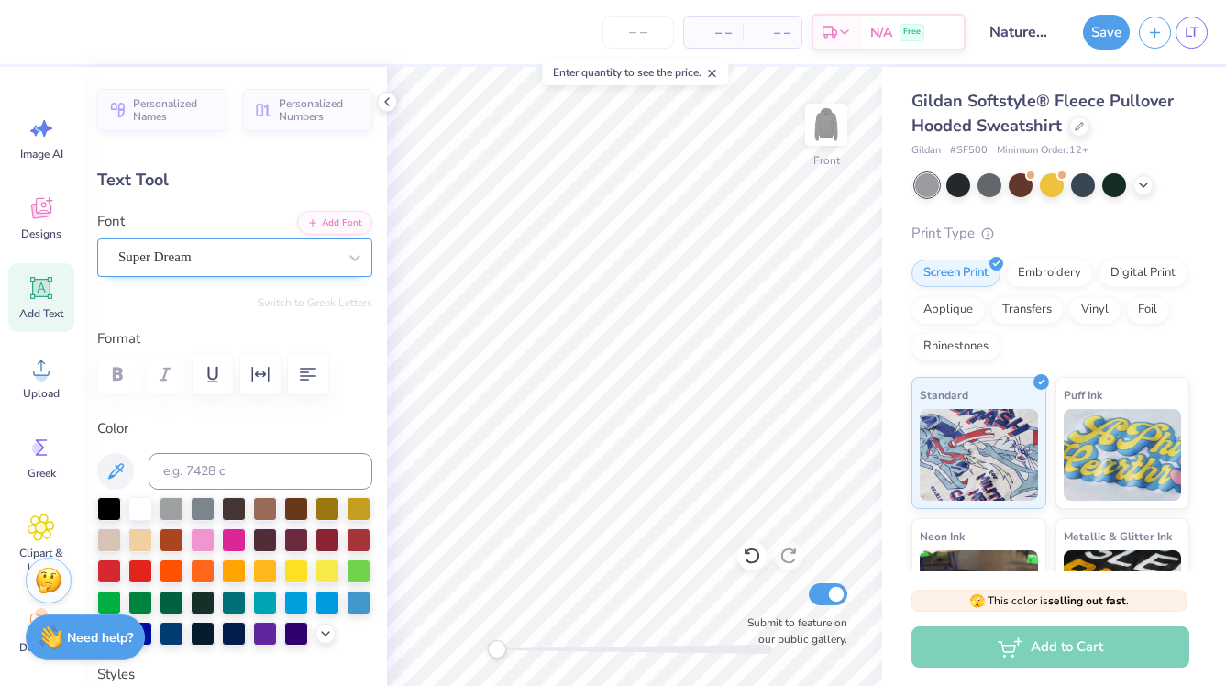
click at [203, 270] on div "Super Dream" at bounding box center [227, 257] width 222 height 28
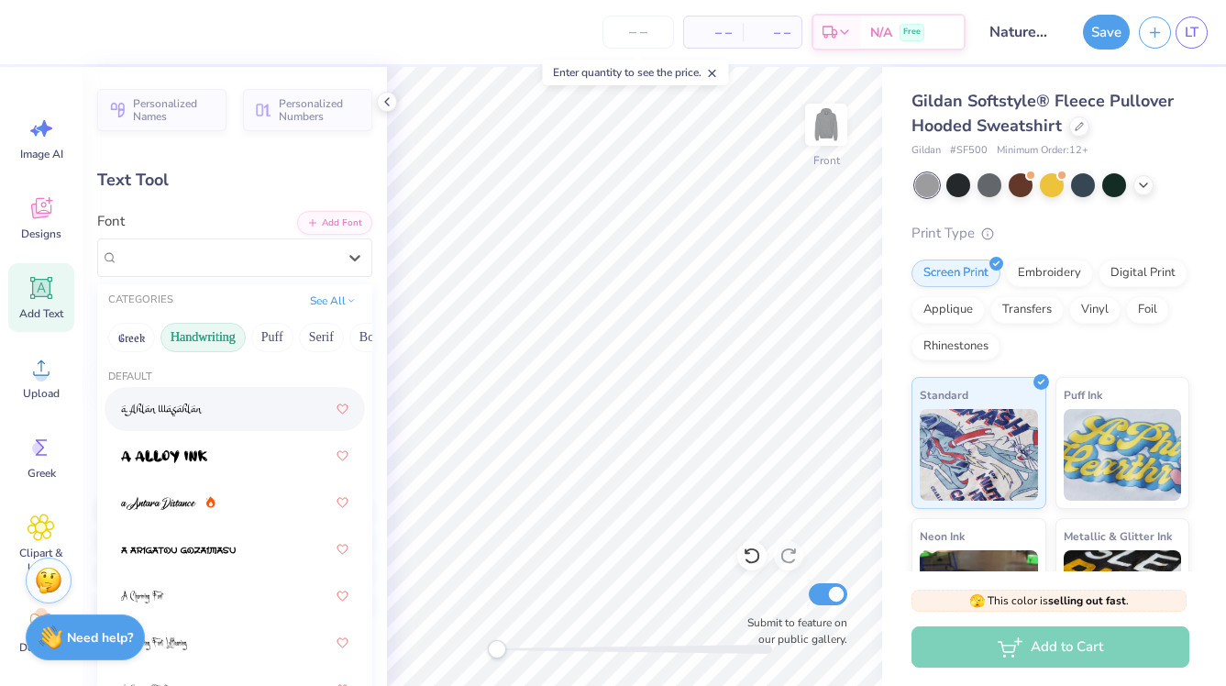
click at [218, 337] on button "Handwriting" at bounding box center [202, 337] width 85 height 29
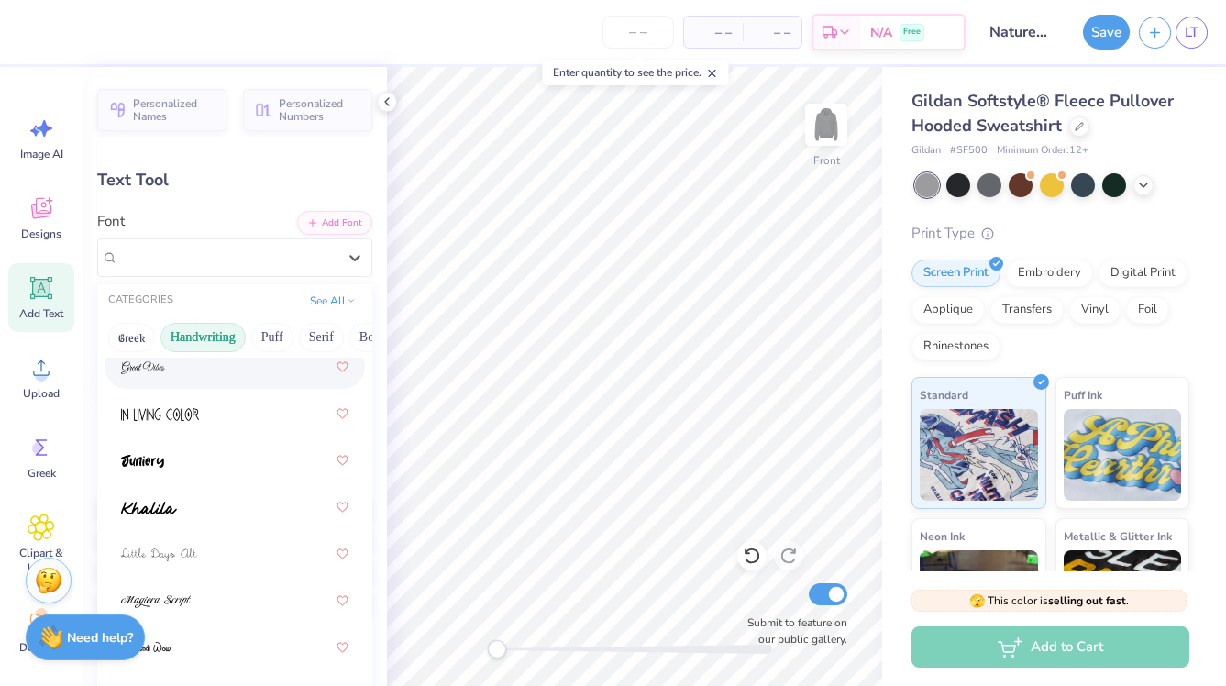
scroll to position [439, 0]
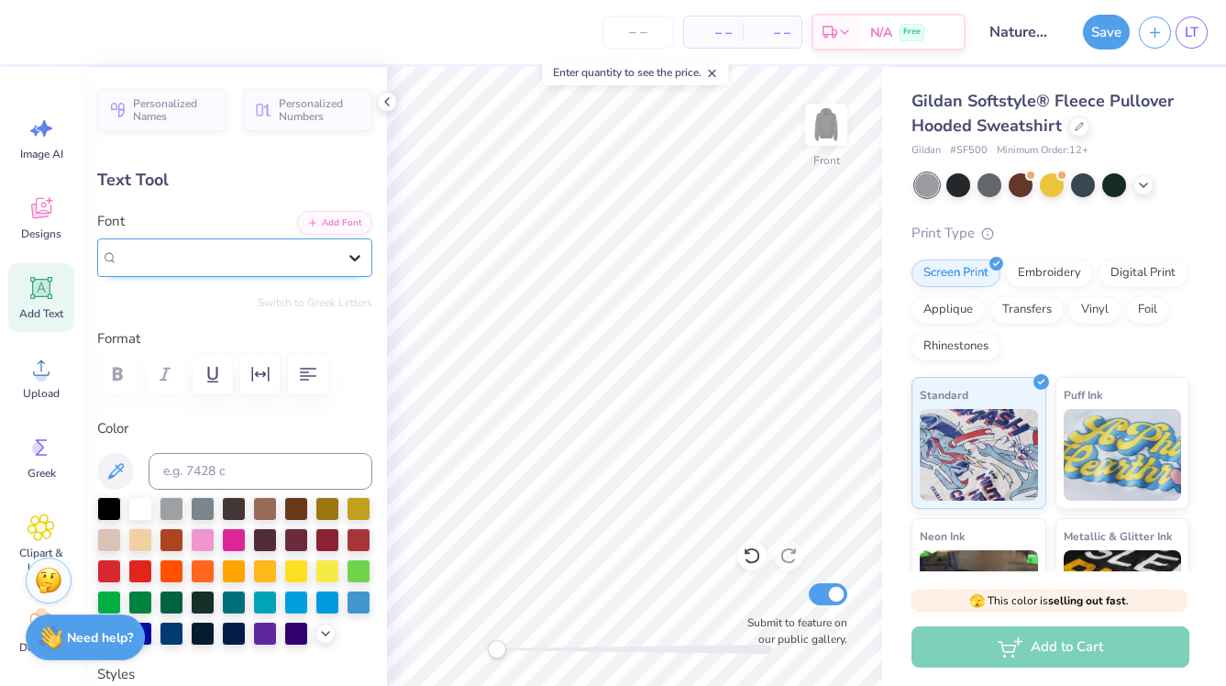
click at [348, 259] on icon at bounding box center [355, 257] width 18 height 18
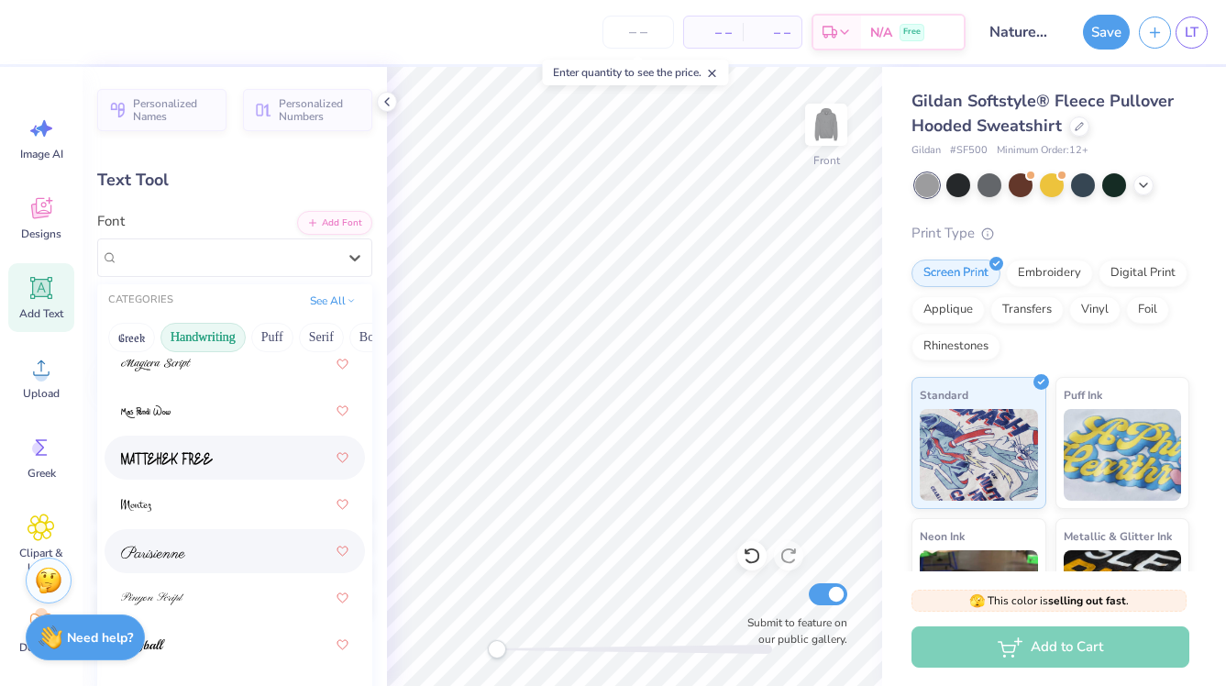
scroll to position [525, 0]
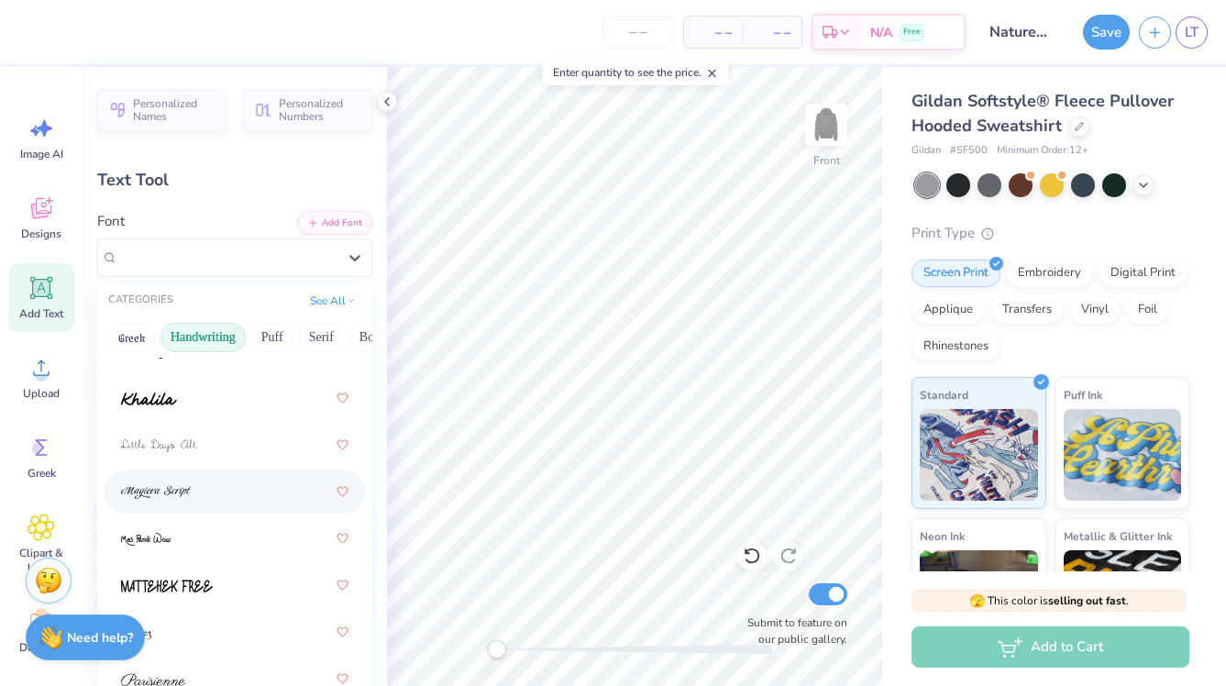
click at [225, 489] on div at bounding box center [234, 491] width 227 height 33
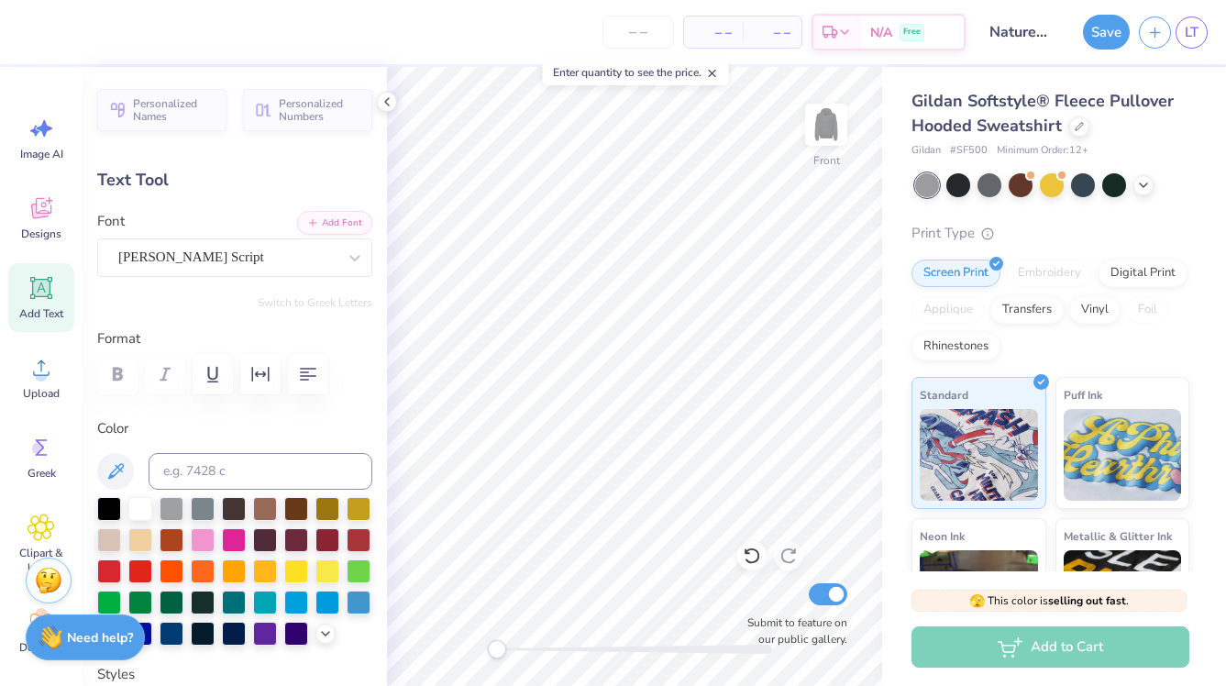
type textarea "T"
click at [293, 255] on div "[PERSON_NAME] Script" at bounding box center [227, 257] width 222 height 28
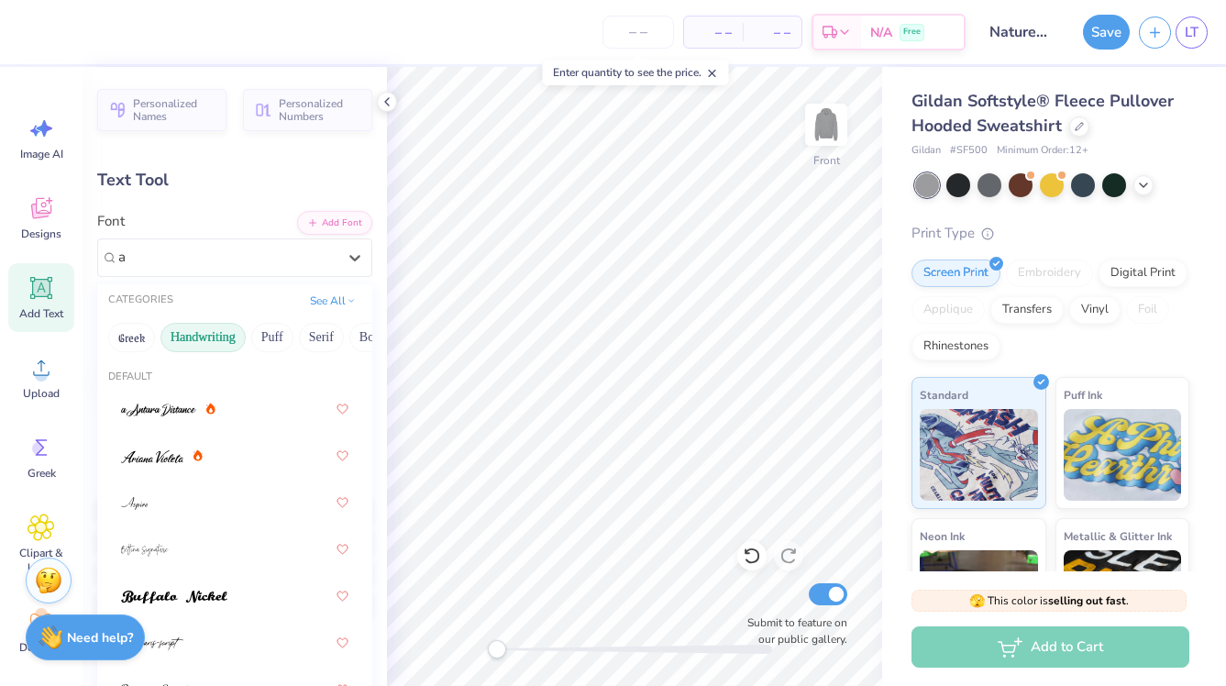
type input "al"
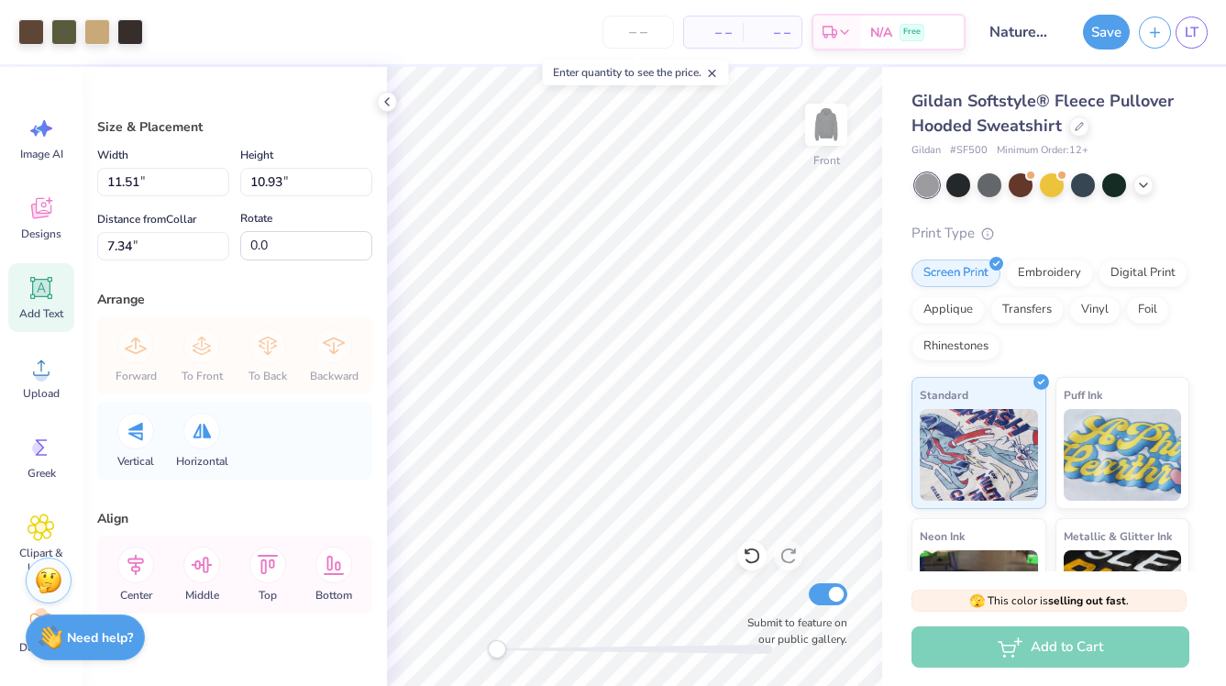
click at [37, 287] on icon at bounding box center [41, 288] width 17 height 17
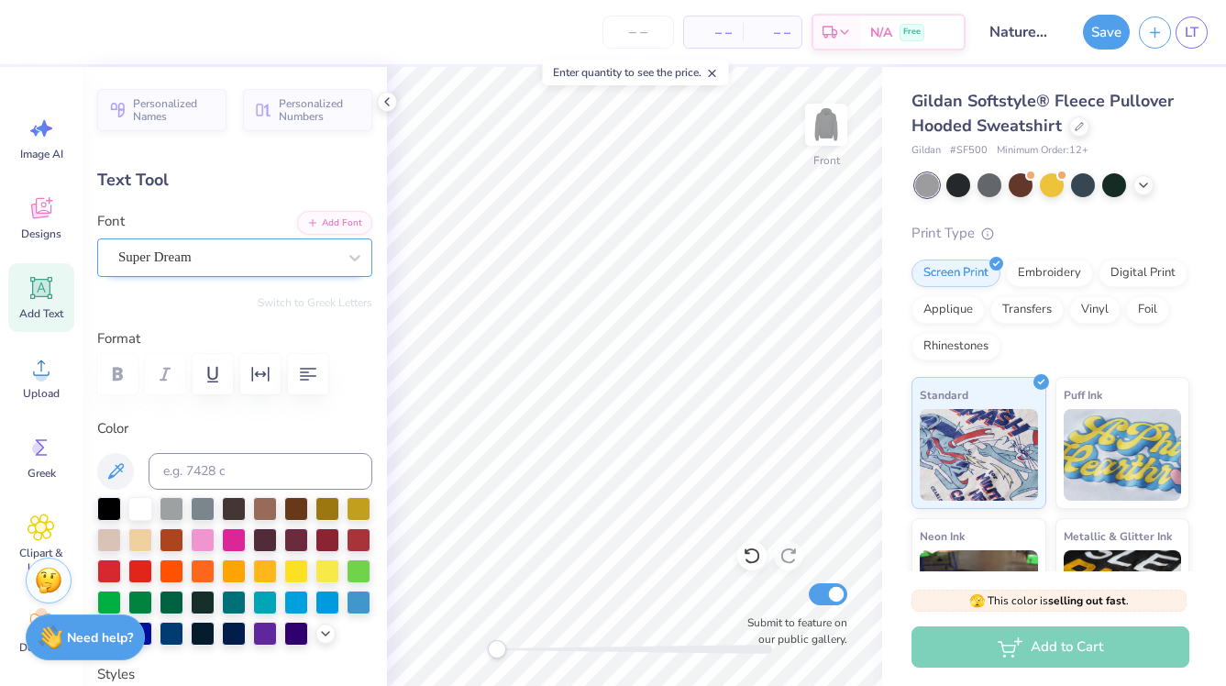
click at [171, 250] on div "Super Dream" at bounding box center [227, 257] width 222 height 28
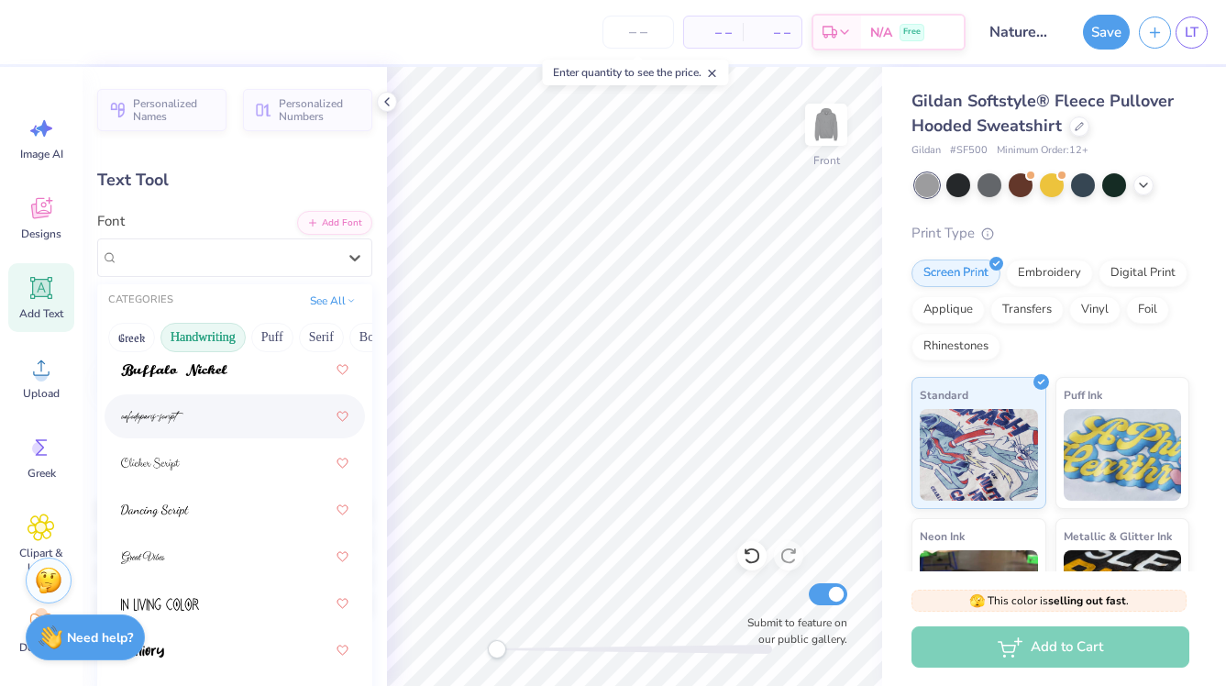
scroll to position [229, 0]
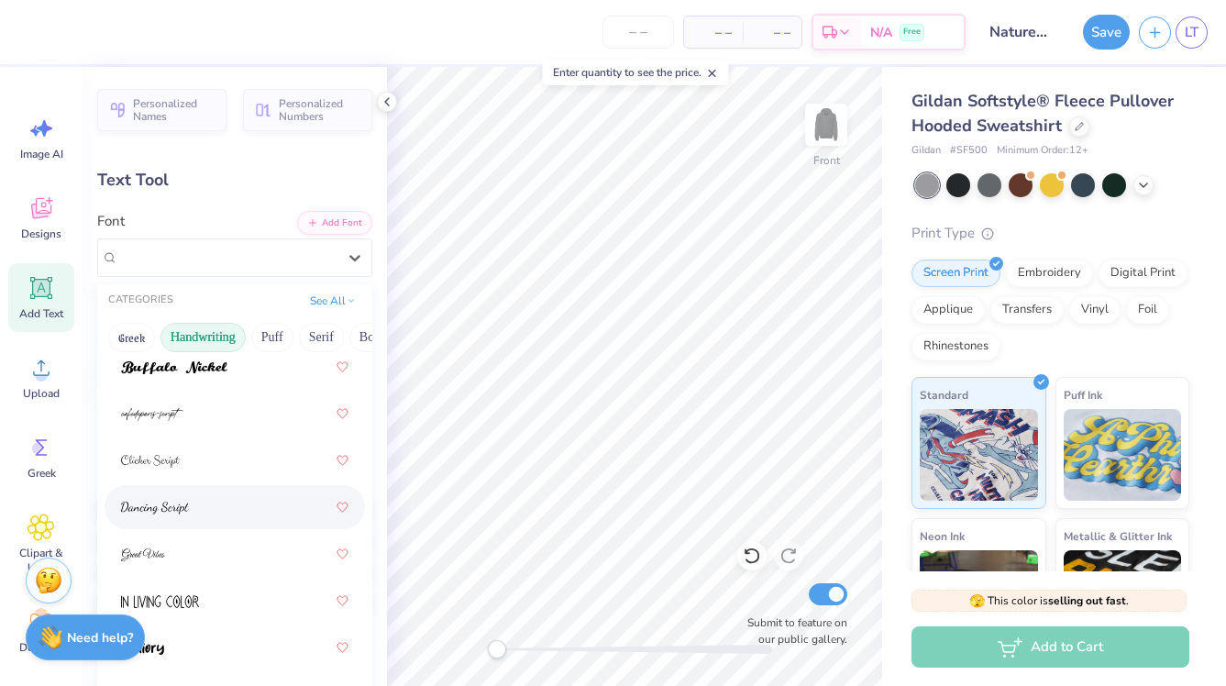
click at [207, 501] on div at bounding box center [234, 507] width 227 height 33
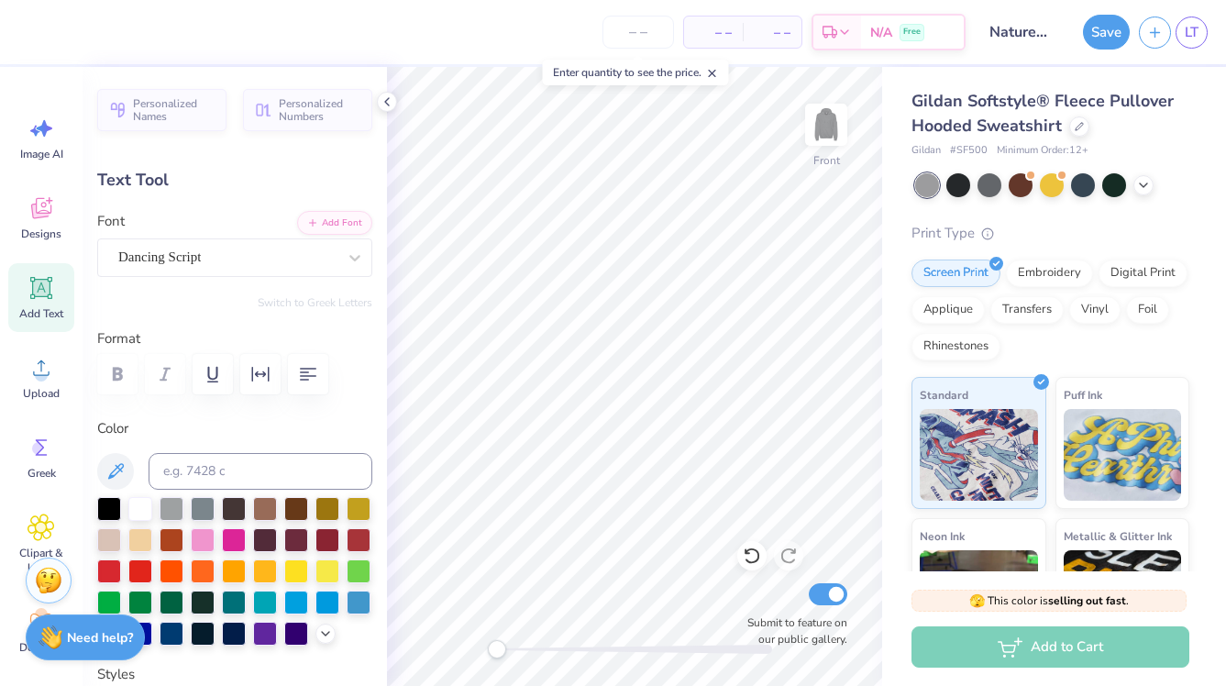
type textarea "T"
type textarea "a"
type textarea "Alpha Phi Omega"
click at [102, 505] on div at bounding box center [109, 507] width 24 height 24
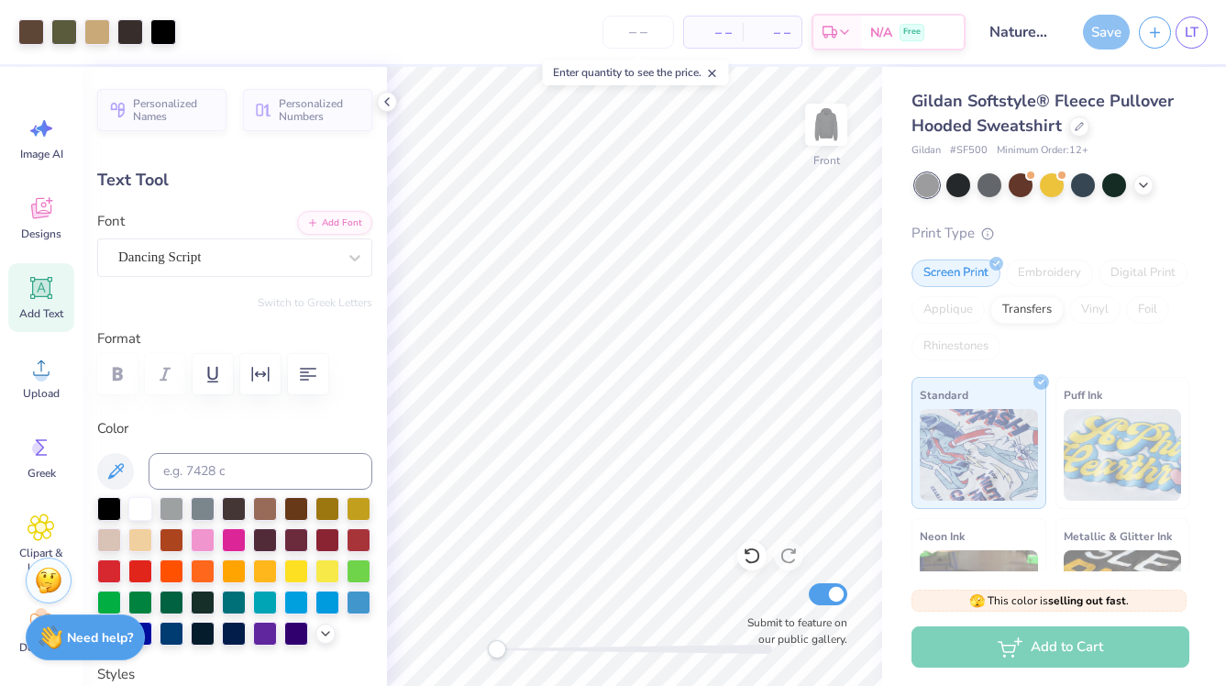
type input "15.03"
type input "2.37"
type input "15.06"
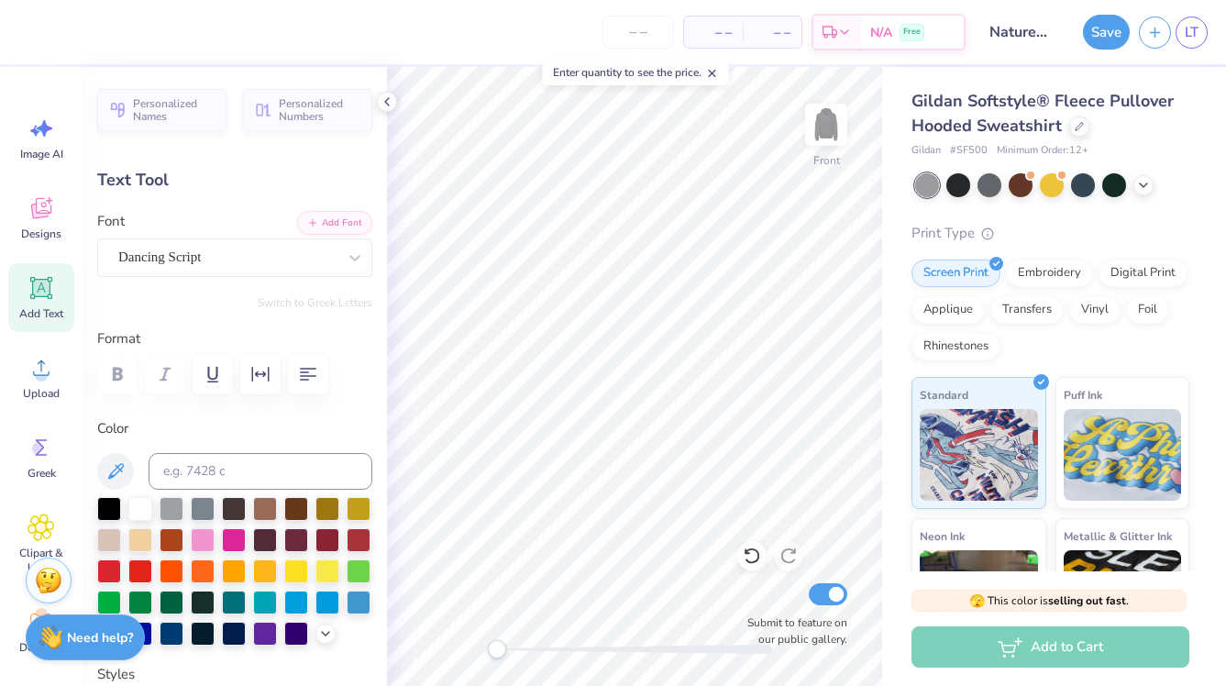
type input "8.54"
type input "1.35"
type input "6.00"
click at [124, 378] on div at bounding box center [234, 374] width 275 height 40
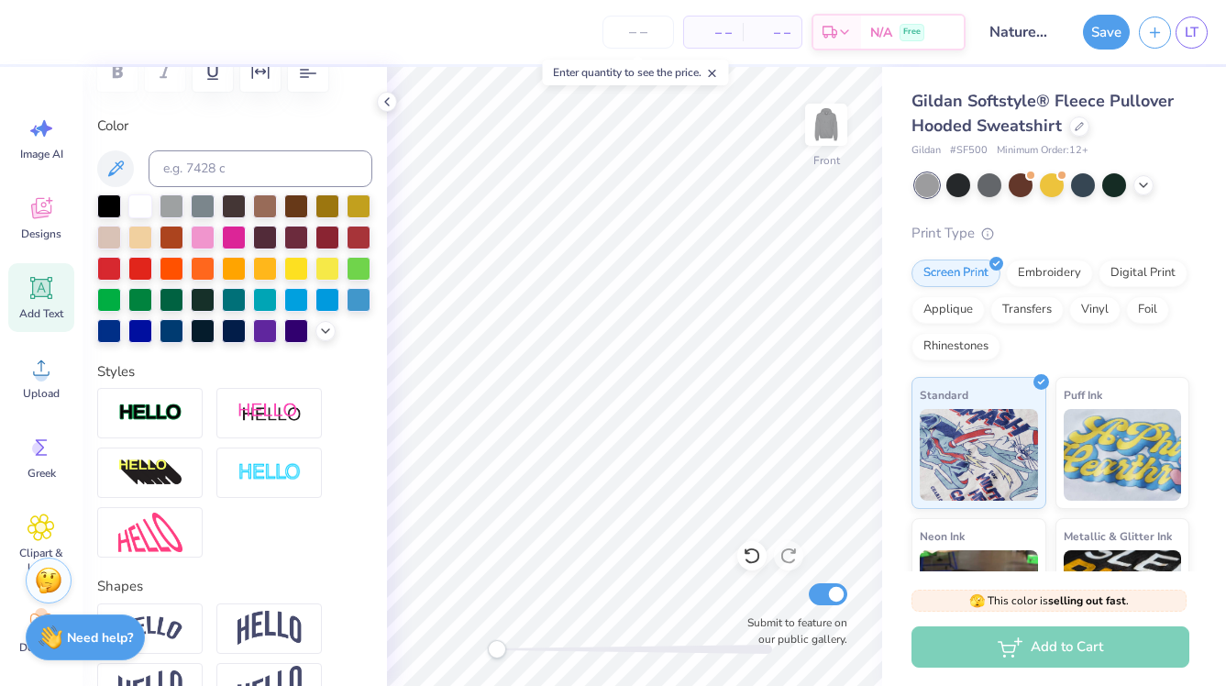
scroll to position [1, 0]
type textarea "Alpha Phi"
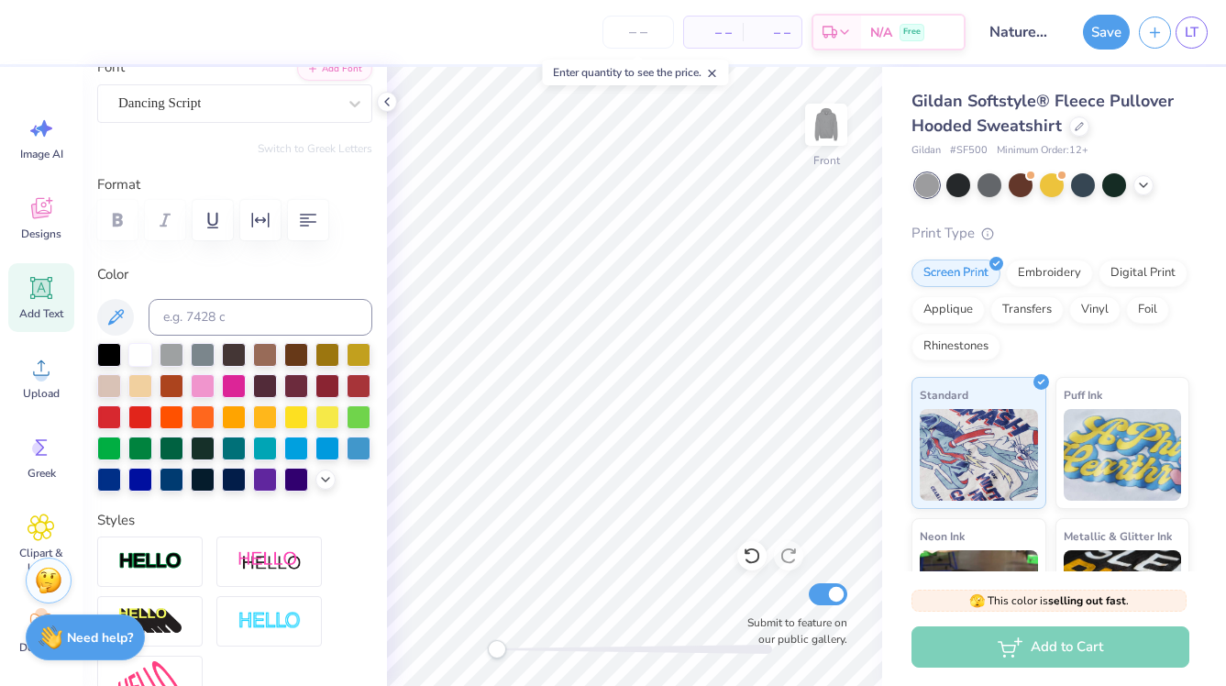
scroll to position [122, 0]
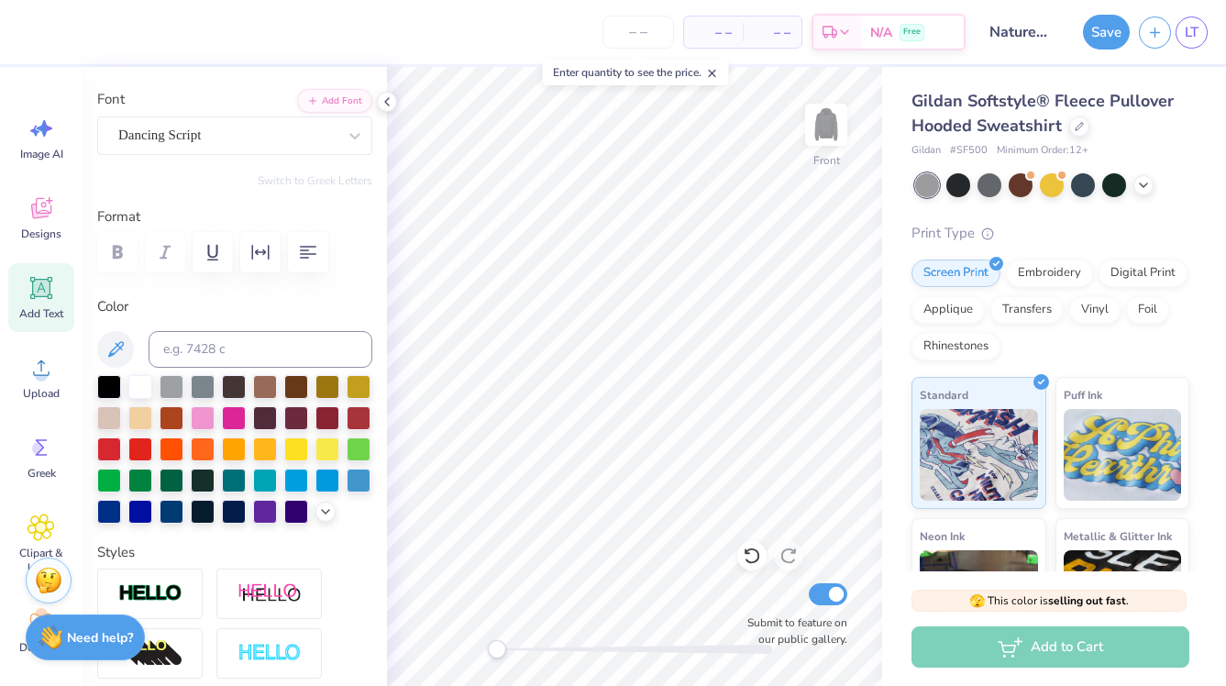
click at [117, 259] on div at bounding box center [234, 252] width 275 height 40
click at [893, 328] on div "Gildan Softstyle® Fleece Pullover Hooded Sweatshirt Gildan # SF500 Minimum Orde…" at bounding box center [1054, 429] width 344 height 724
click at [28, 297] on icon at bounding box center [42, 288] width 28 height 28
type input "6.89"
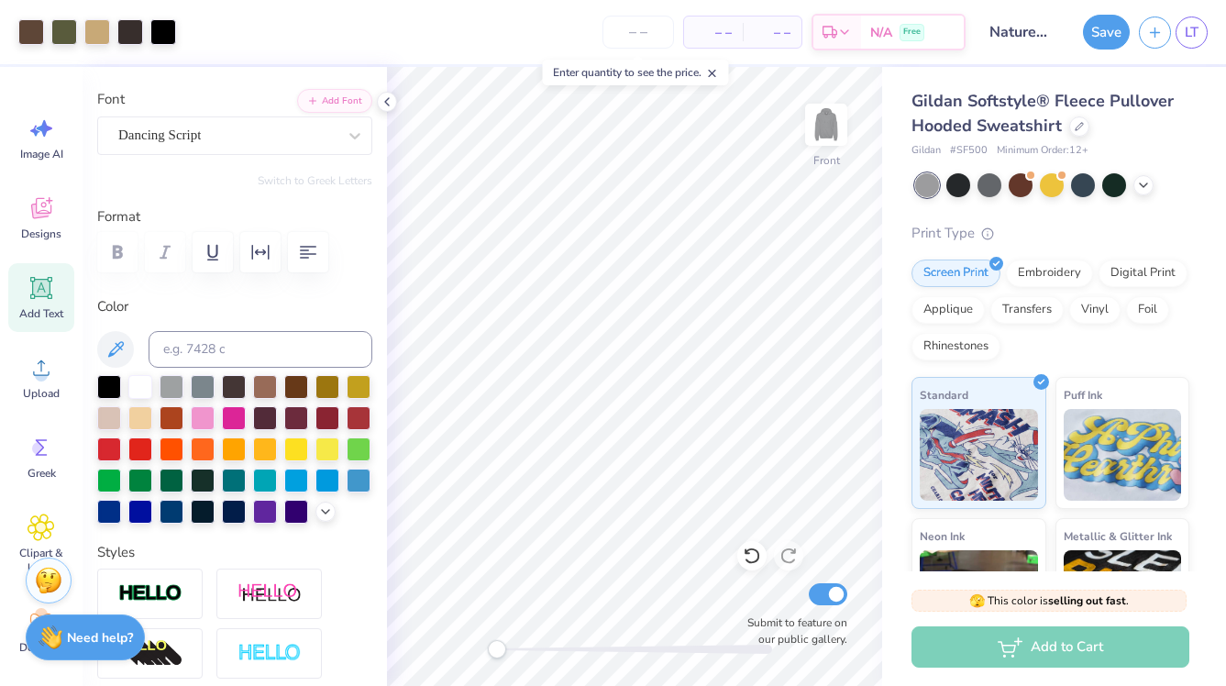
type input "2.00"
type input "15.25"
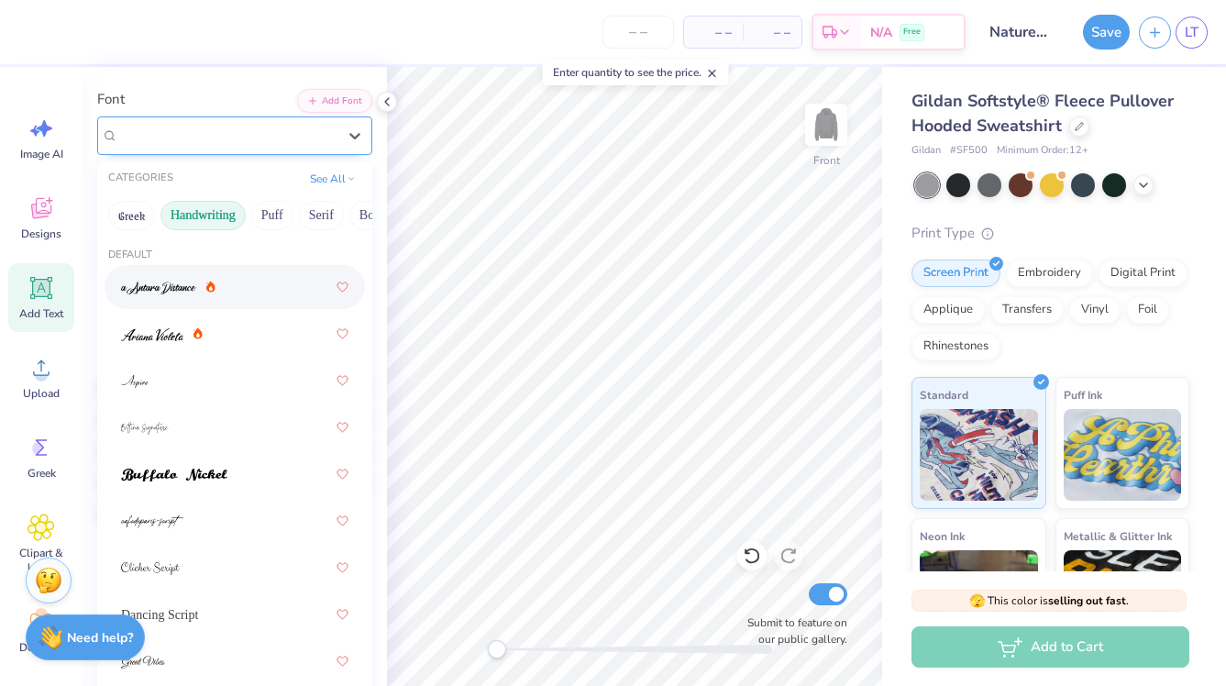
click at [337, 135] on div "Super Dream" at bounding box center [227, 135] width 222 height 28
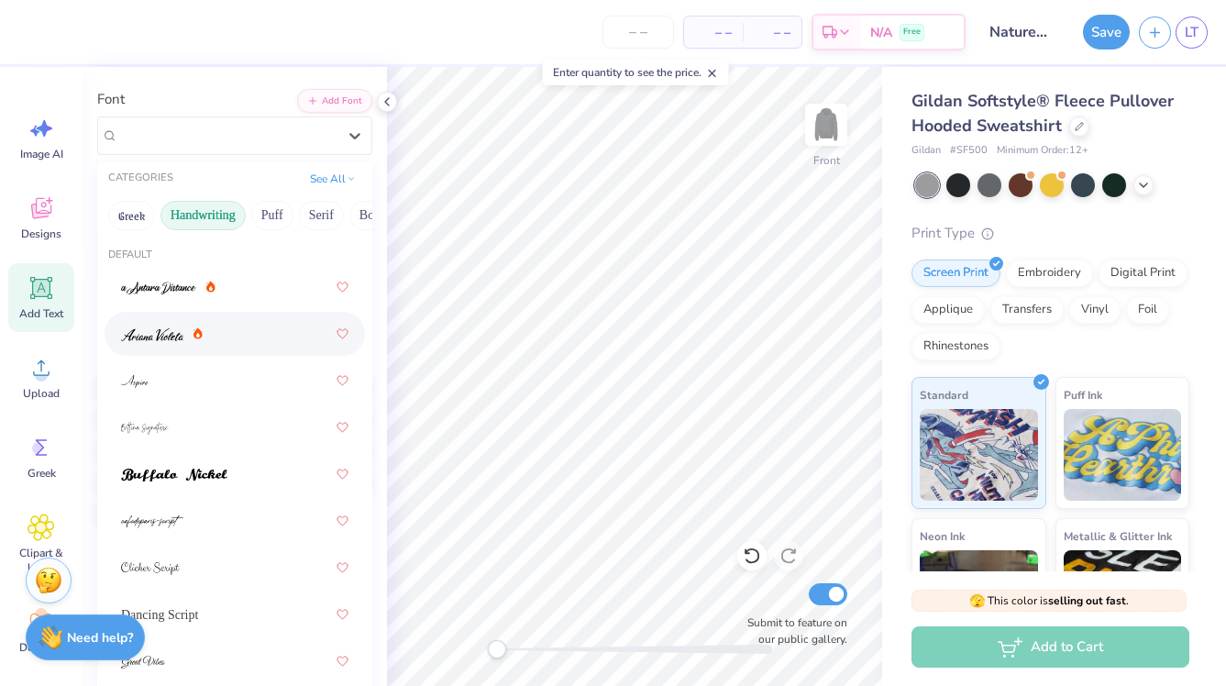
scroll to position [0, 0]
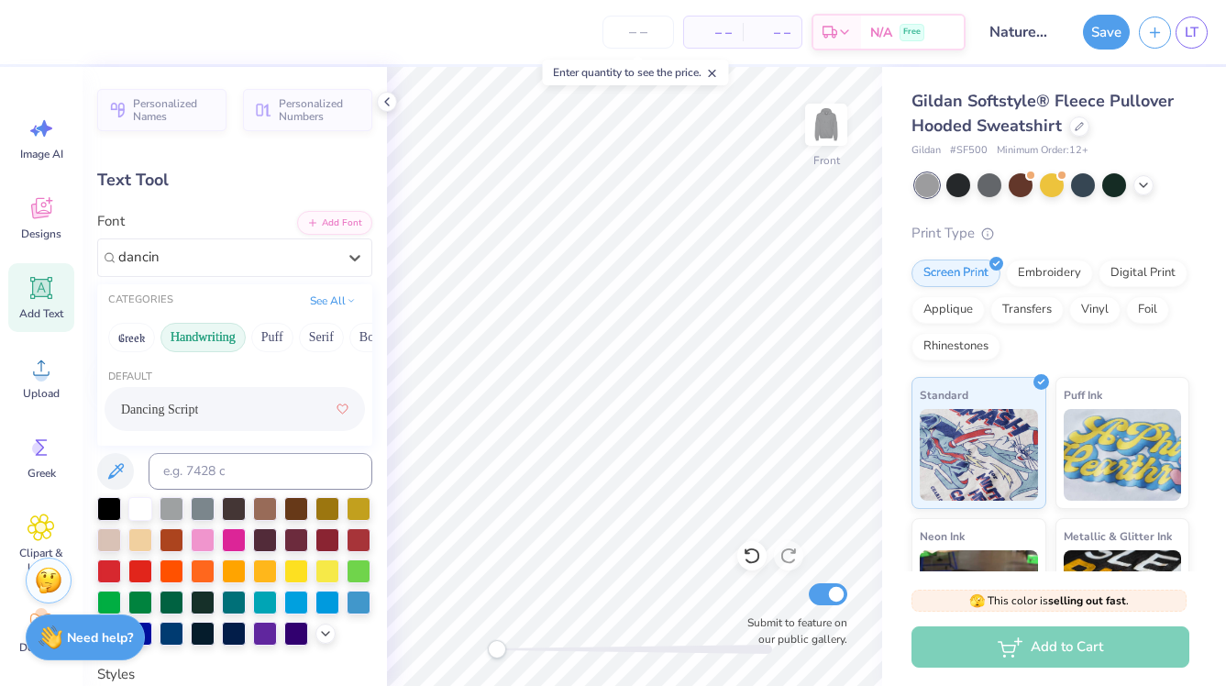
click at [178, 403] on span "Dancing Script" at bounding box center [159, 409] width 77 height 19
type input "dancin"
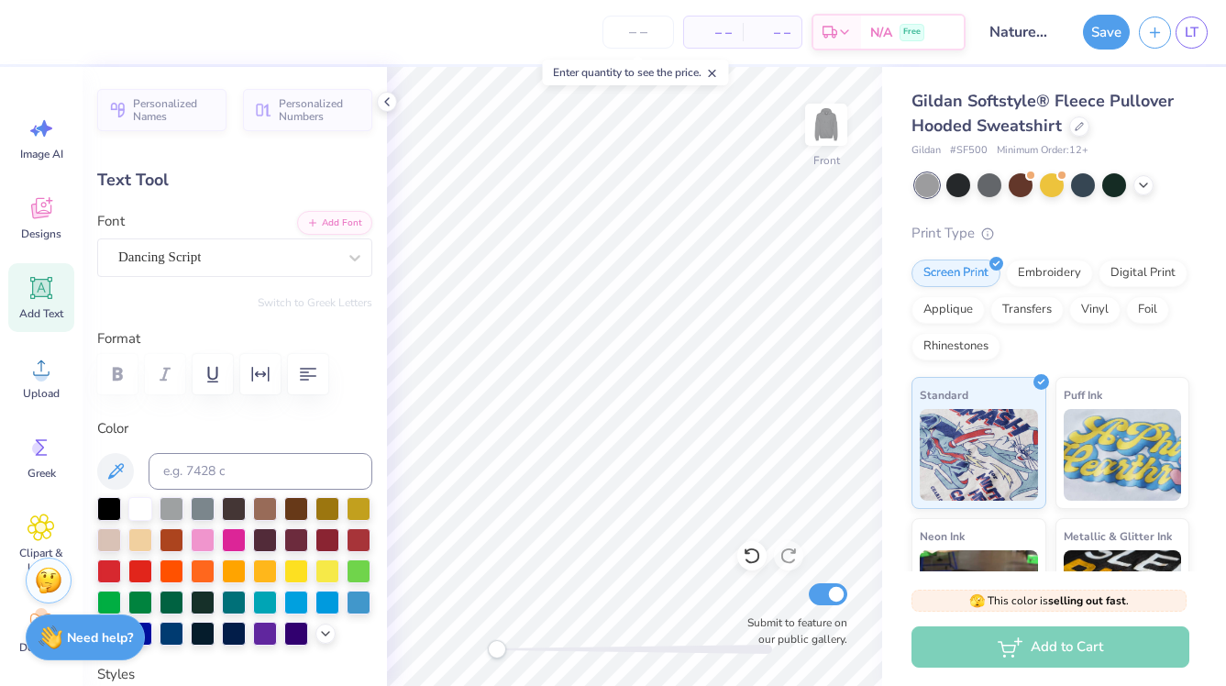
type textarea "T"
type textarea "Omega"
click at [106, 505] on div at bounding box center [109, 507] width 24 height 24
type input "4.91"
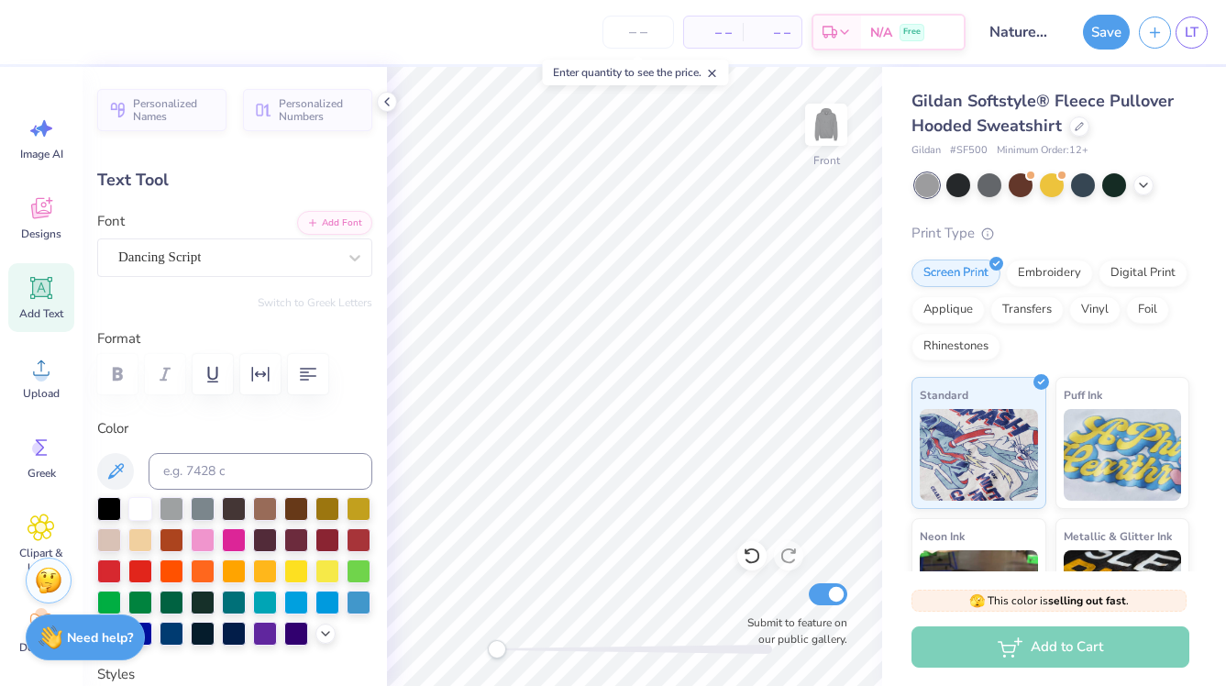
type input "1.35"
type input "6.00"
click at [124, 477] on icon at bounding box center [116, 471] width 22 height 22
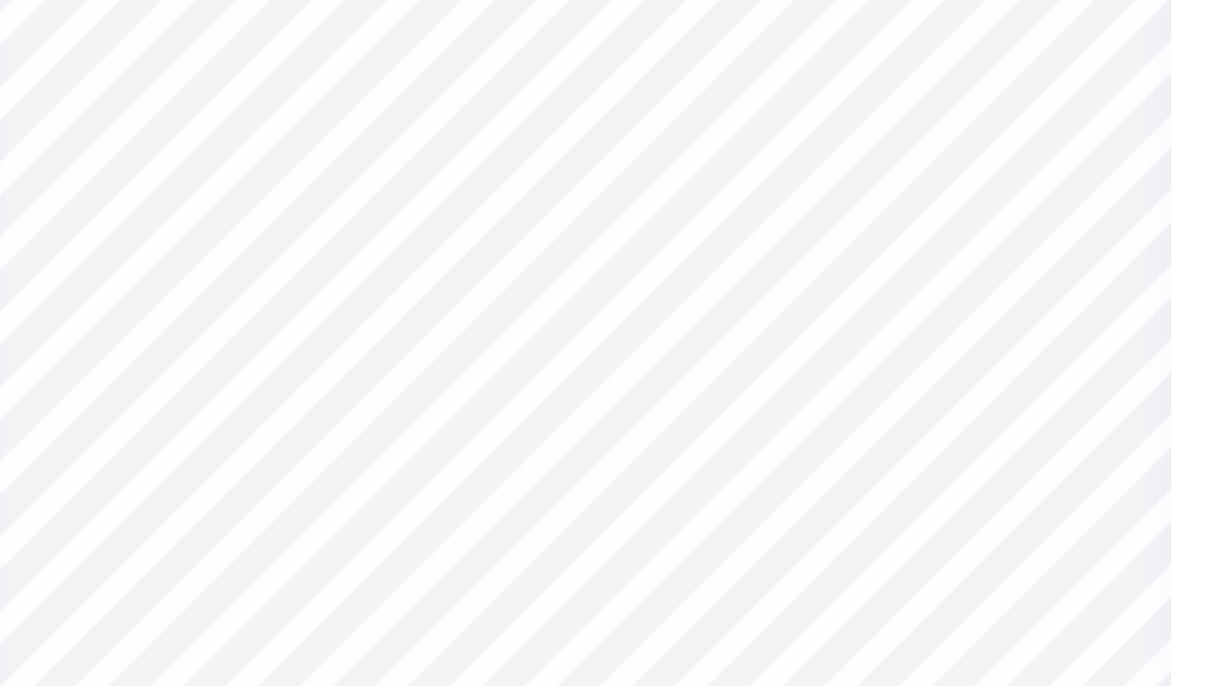
type input "6.95"
type input "2.85"
type input "14.83"
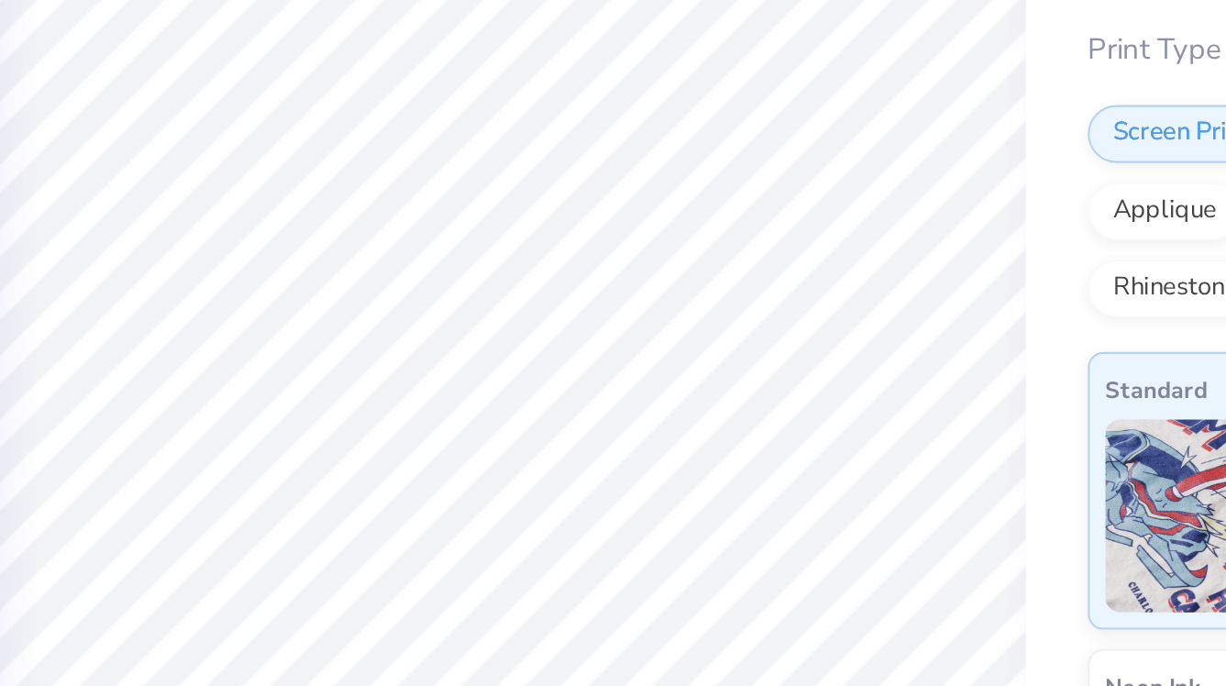
scroll to position [0, 0]
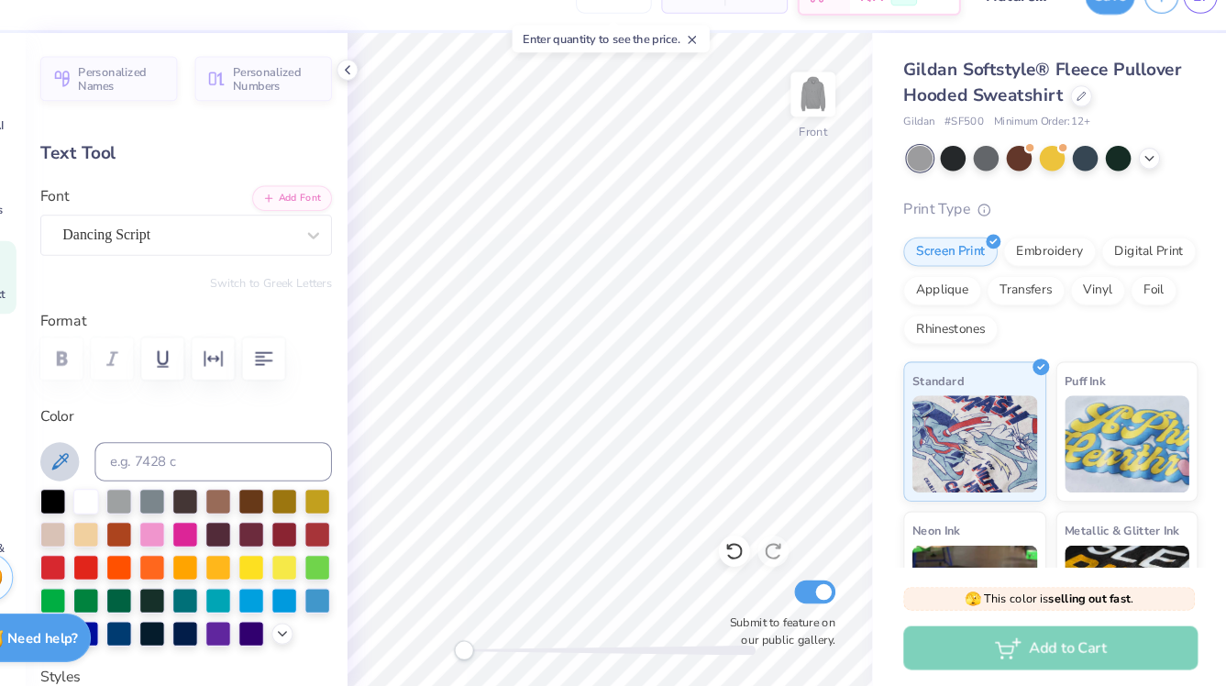
click at [111, 469] on icon at bounding box center [116, 471] width 22 height 22
click at [887, 384] on div "Gildan Softstyle® Fleece Pullover Hooded Sweatshirt Gildan # SF500 Minimum Orde…" at bounding box center [1054, 429] width 344 height 724
type input "4.91"
type input "1.35"
type input "6.00"
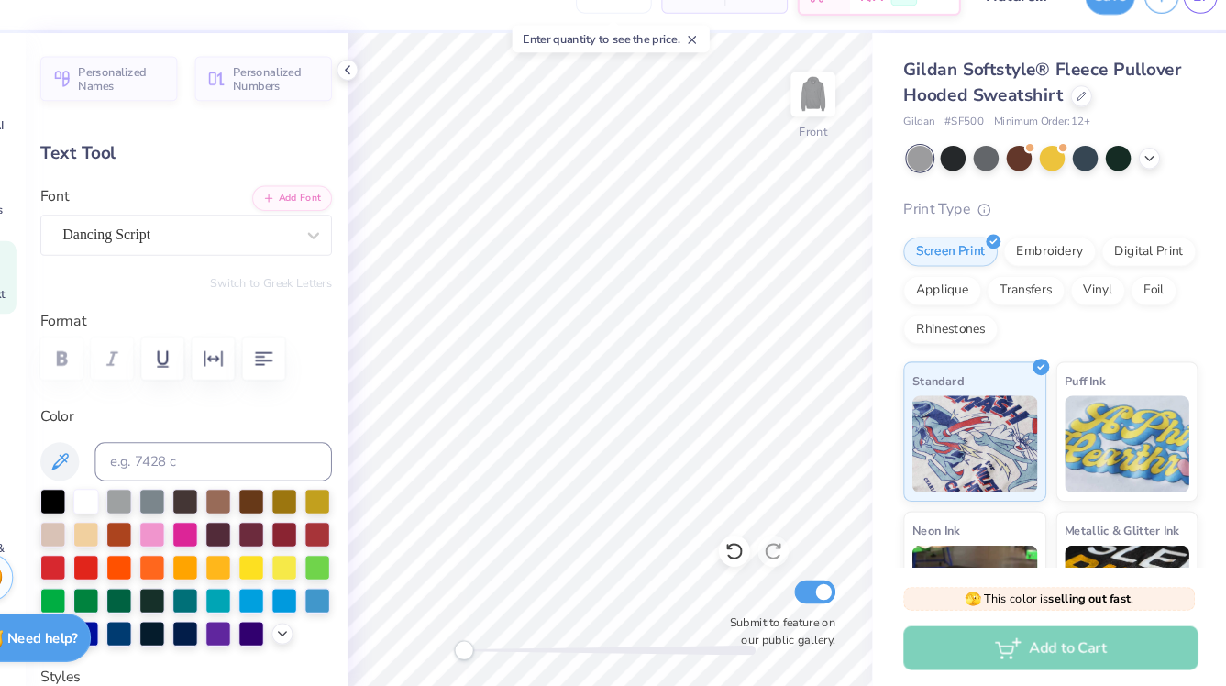
type input "6.95"
type input "2.85"
type input "14.83"
type input "3.69"
type input "1.51"
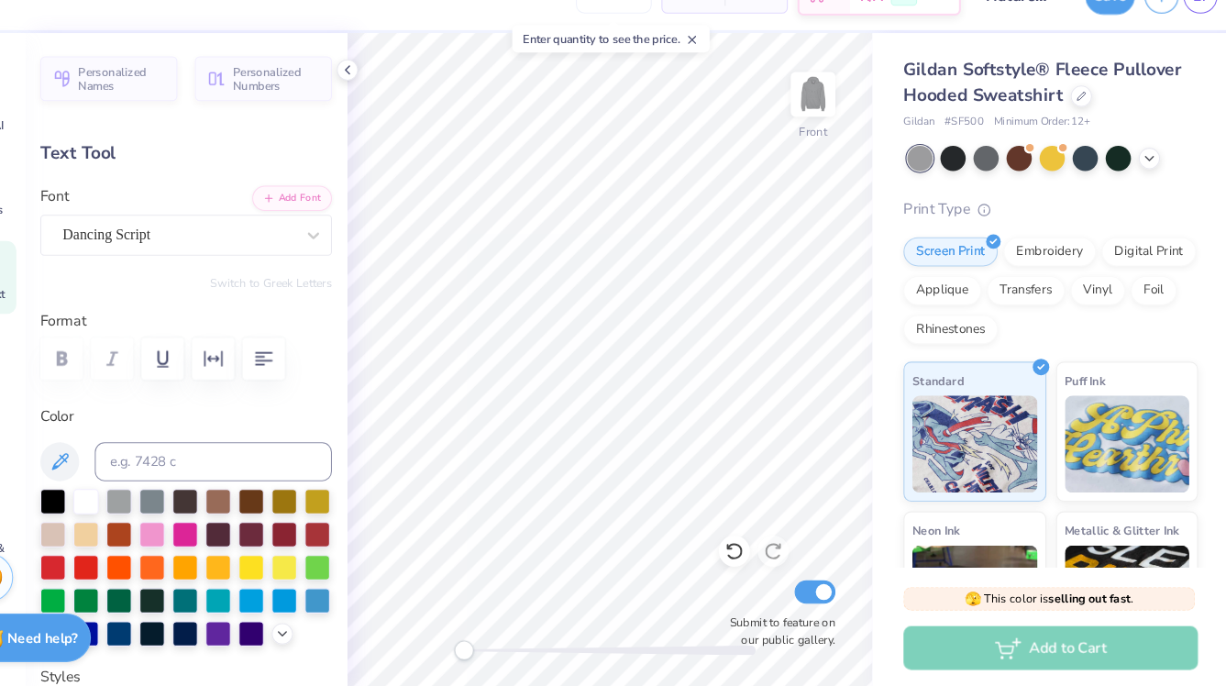
type input "16.16"
type input "4.91"
type input "1.35"
type input "6.00"
type input "3.69"
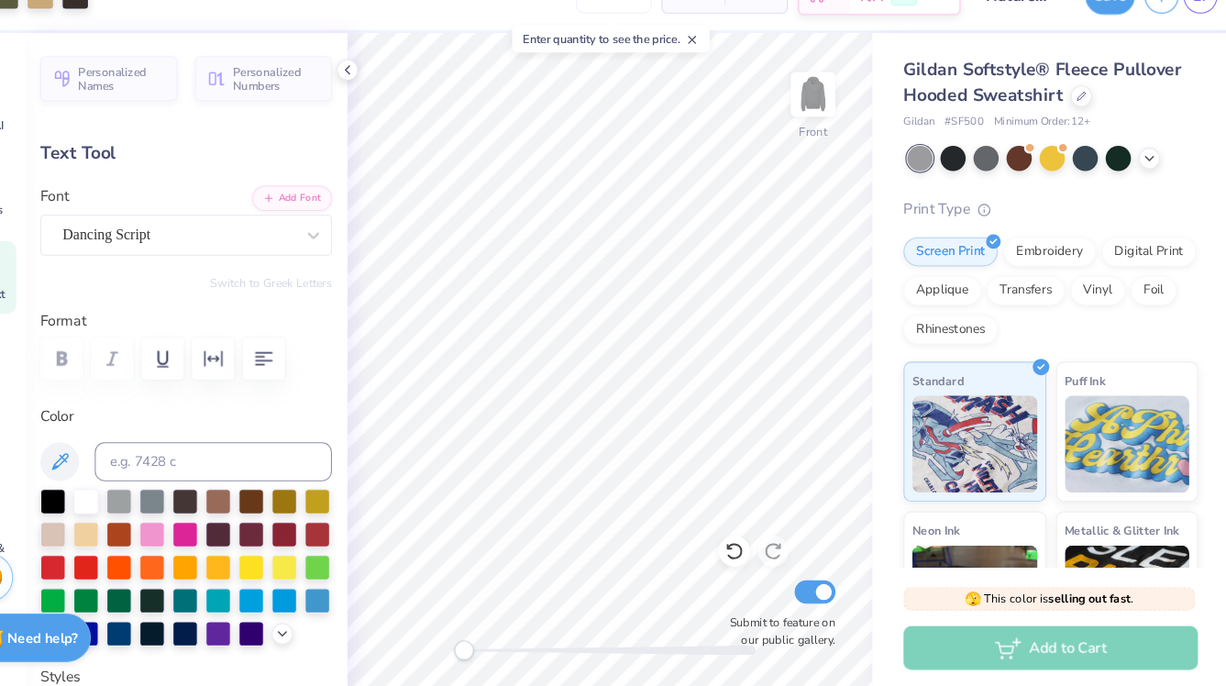
type input "1.51"
type input "7.35"
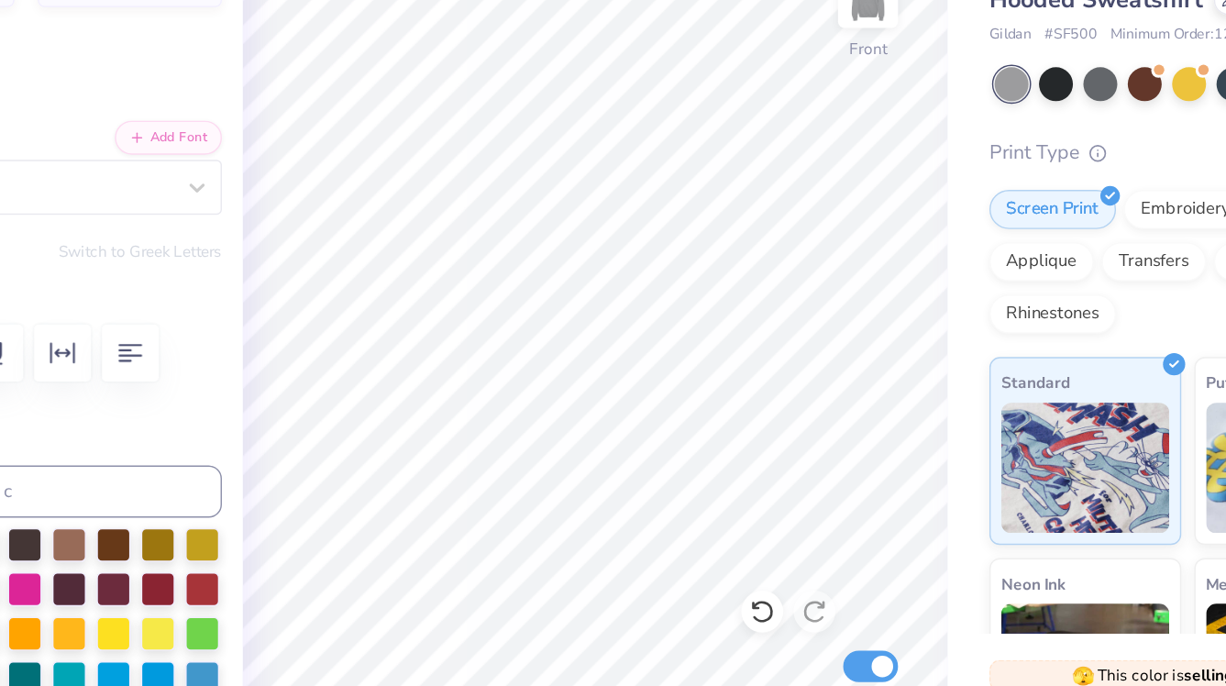
type input "4.91"
type input "1.35"
type input "6.00"
type input "3.69"
type input "1.51"
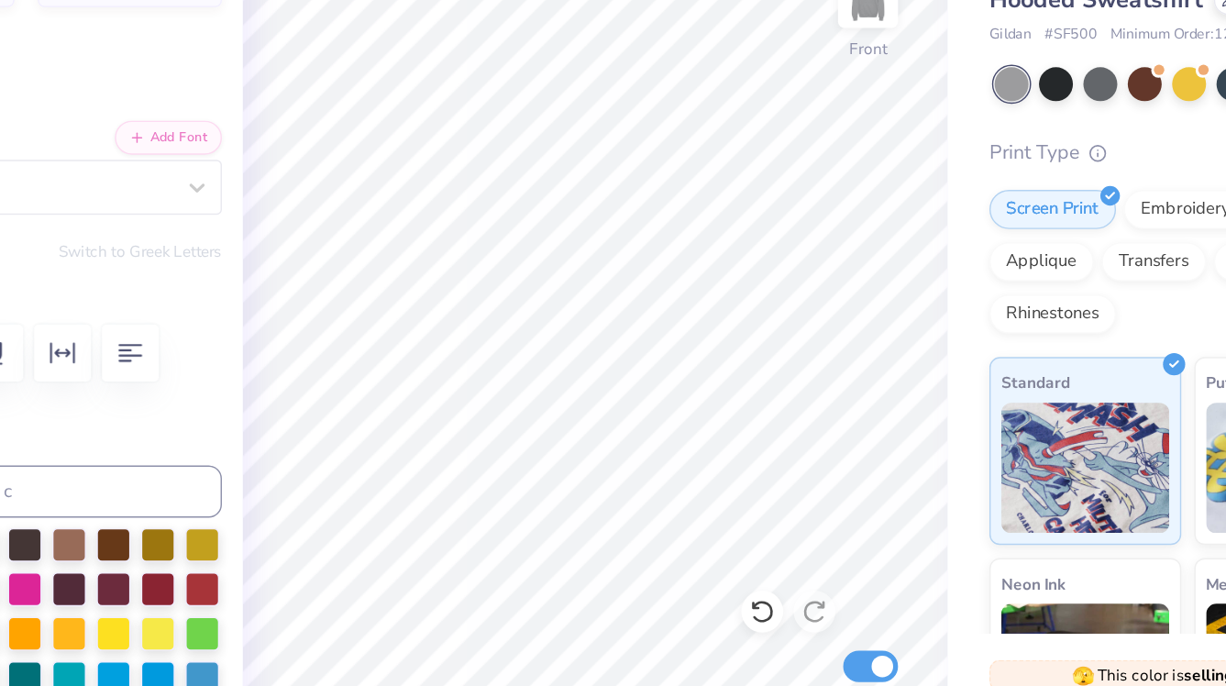
type input "7.35"
type input "4.91"
type input "1.35"
type input "6.00"
type input "3.69"
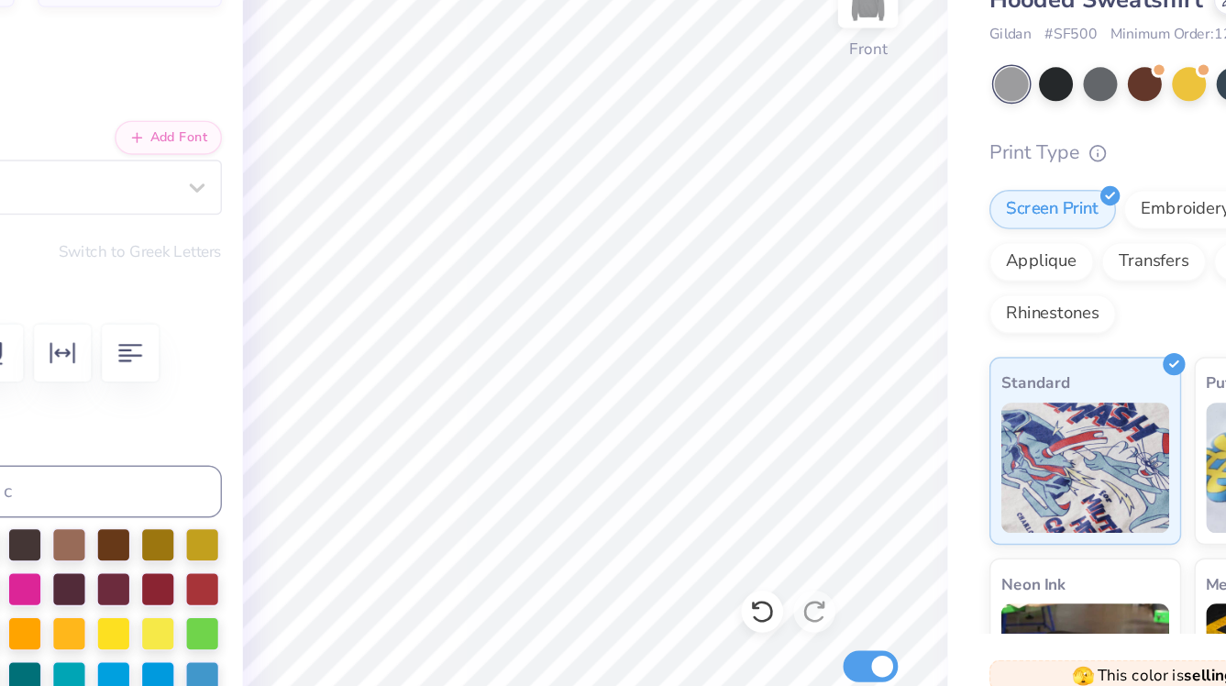
type input "1.51"
type input "7.35"
type input "4.91"
type input "1.35"
type input "6.00"
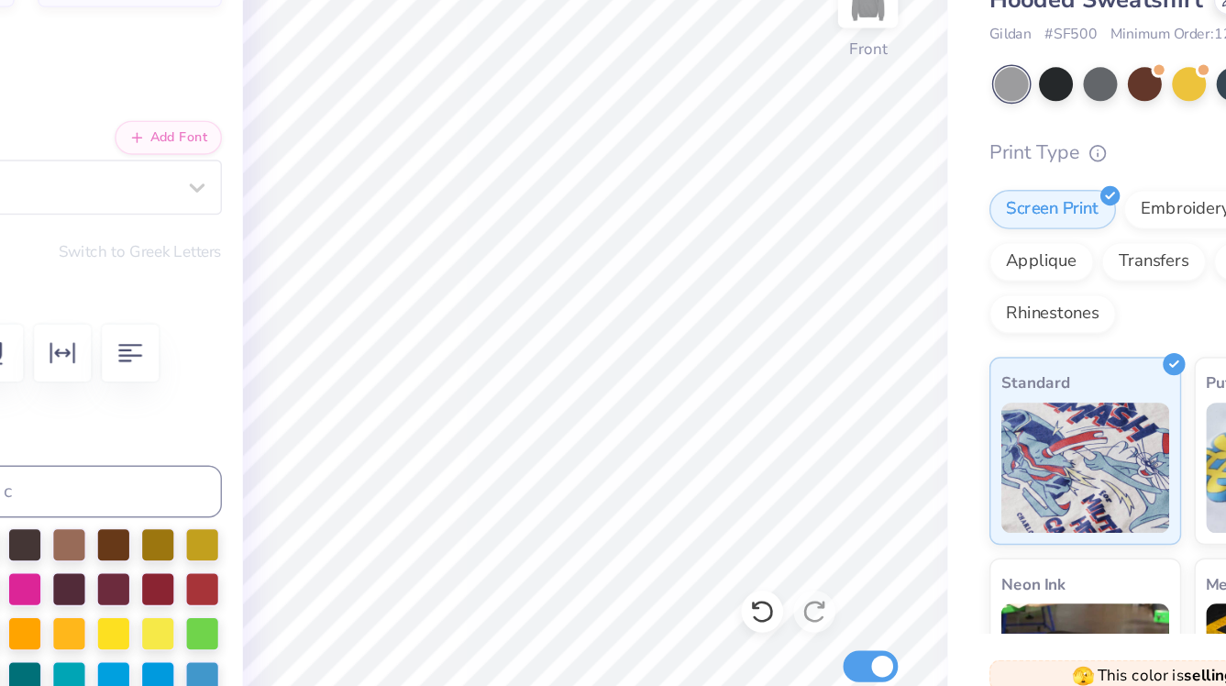
type input "3.69"
type input "1.51"
type input "6.95"
type input "3.26"
type input "1.33"
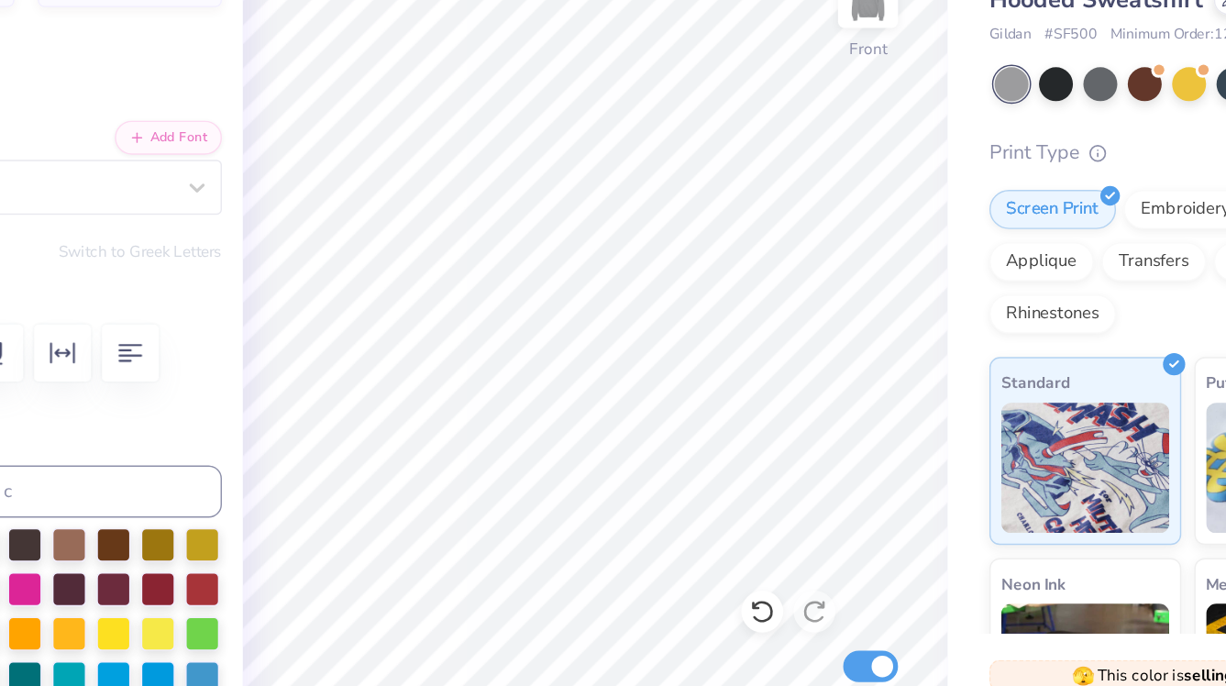
type input "7.35"
type input "4.91"
type input "1.35"
type input "6.00"
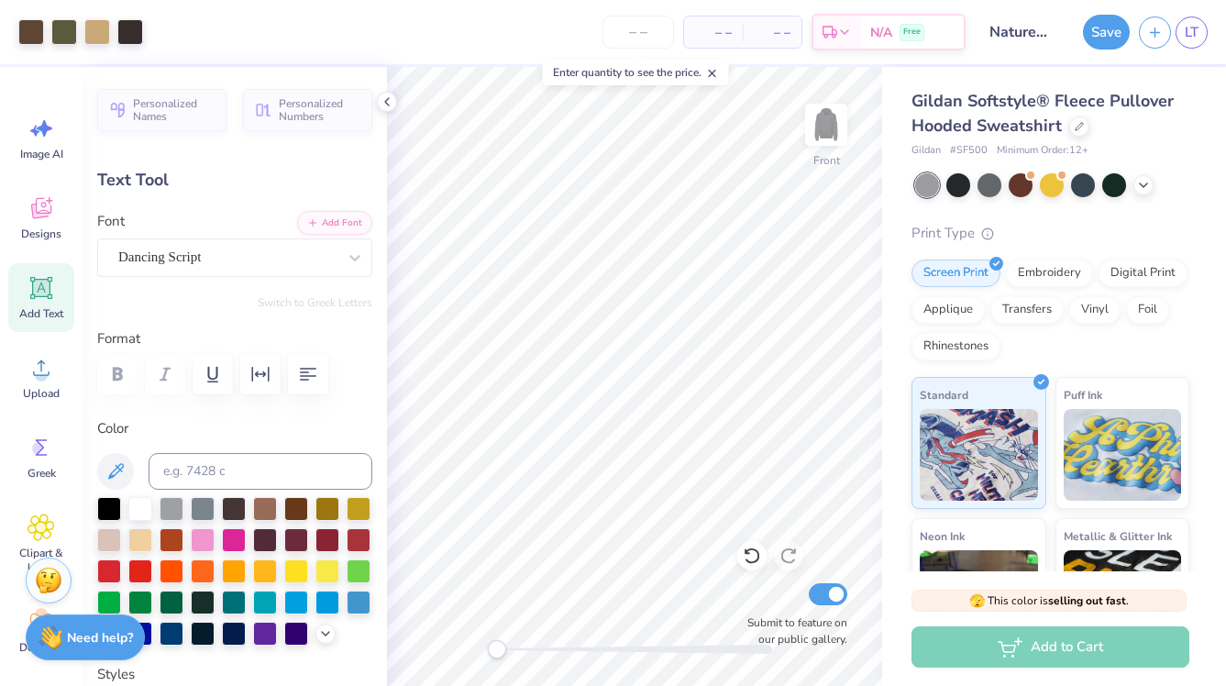
click at [46, 306] on span "Add Text" at bounding box center [41, 313] width 44 height 15
type input "6.89"
type input "2.00"
type input "15.25"
click at [358, 253] on icon at bounding box center [355, 257] width 18 height 18
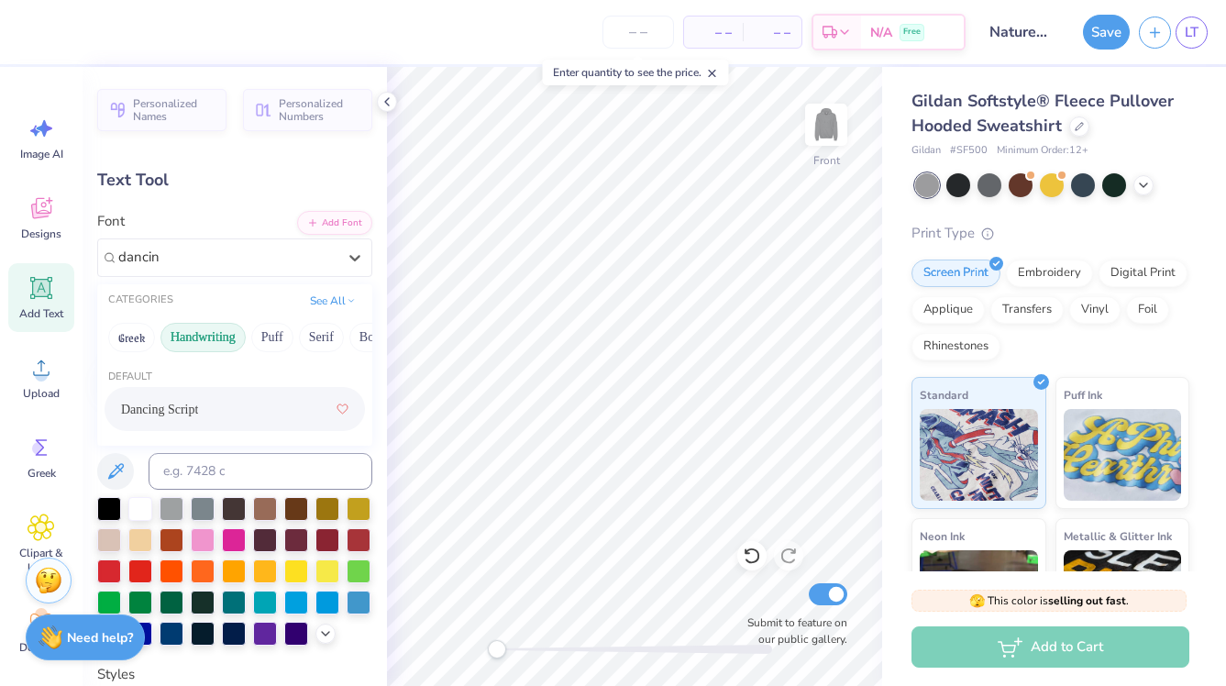
click at [196, 416] on div "Dancing Script" at bounding box center [234, 408] width 227 height 33
type input "dancin"
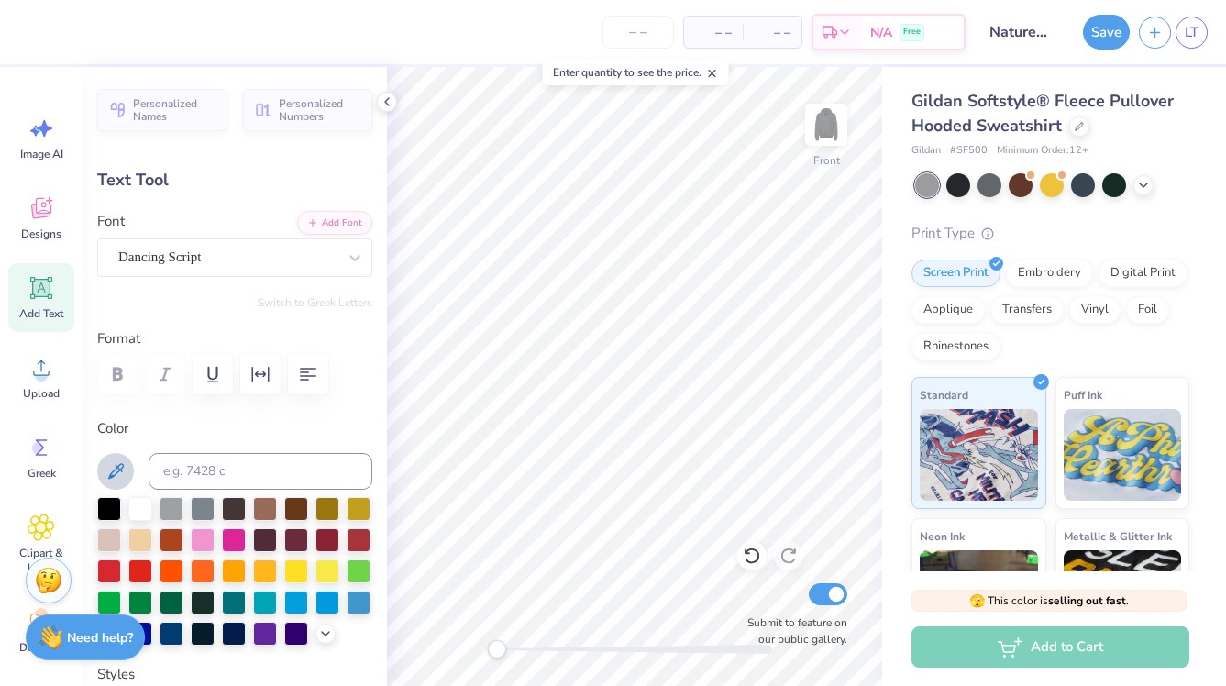
click at [115, 469] on icon at bounding box center [116, 471] width 16 height 16
type textarea "T"
type textarea "[GEOGRAPHIC_DATA]"
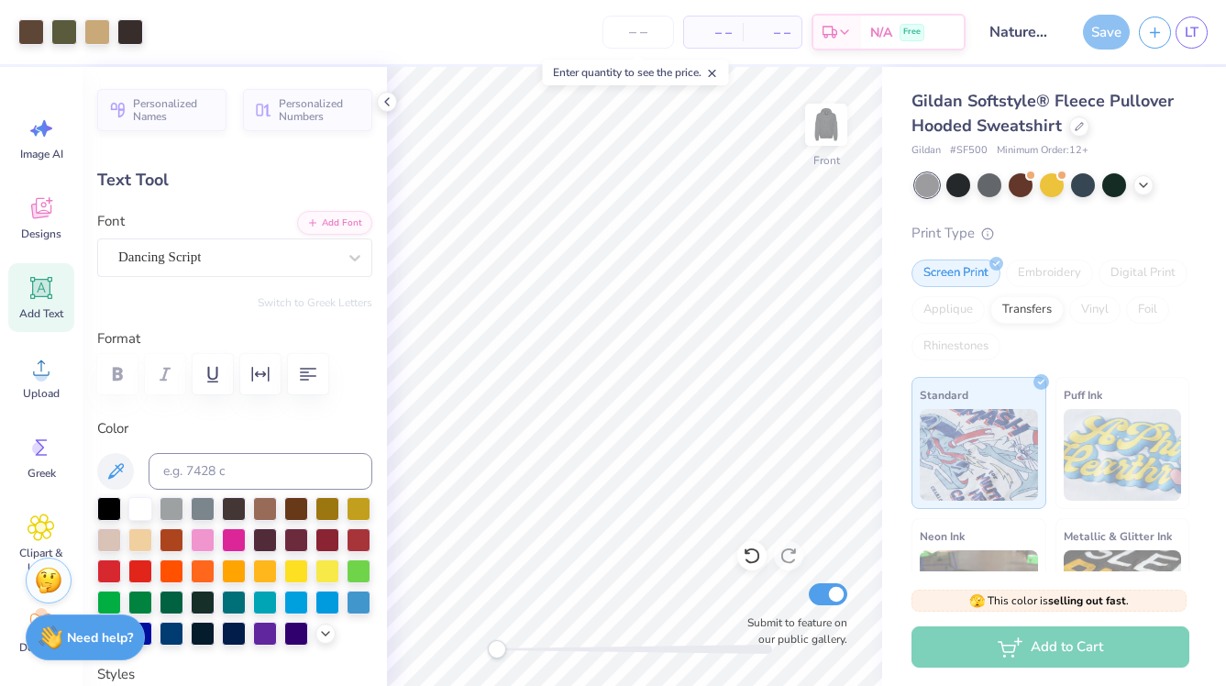
type input "15.03"
type input "2.02"
type input "15.24"
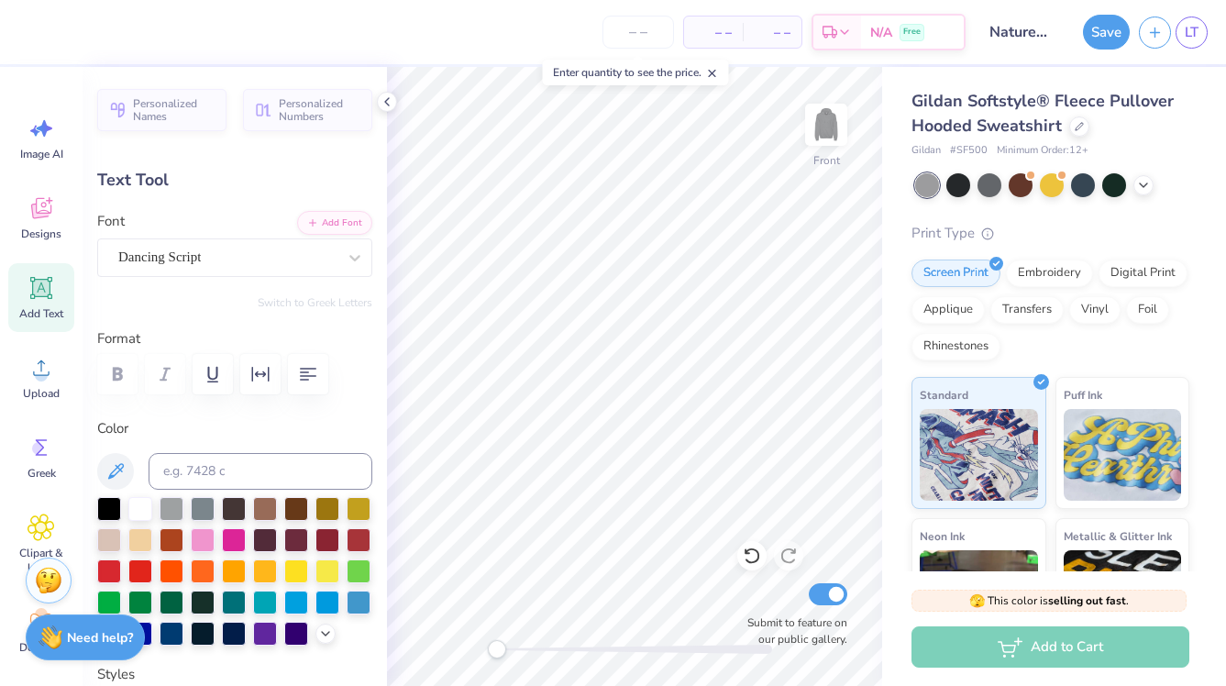
type input "11.44"
type input "1.54"
type input "15.72"
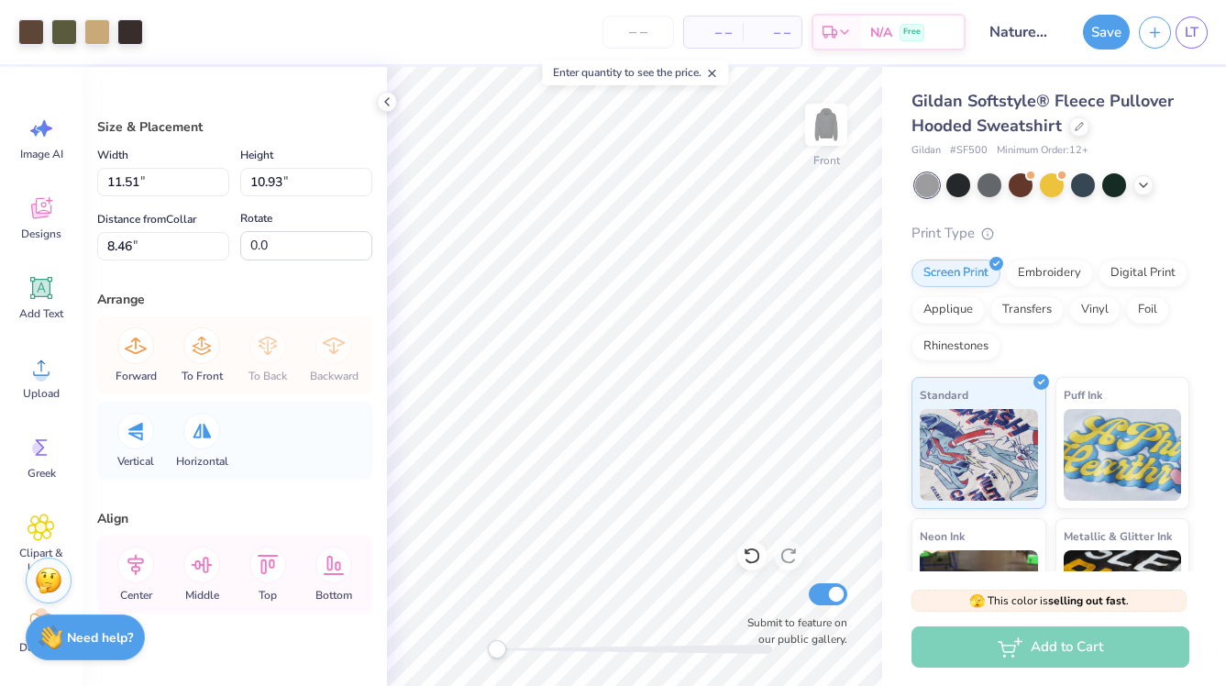
type input "10.71"
type input "10.18"
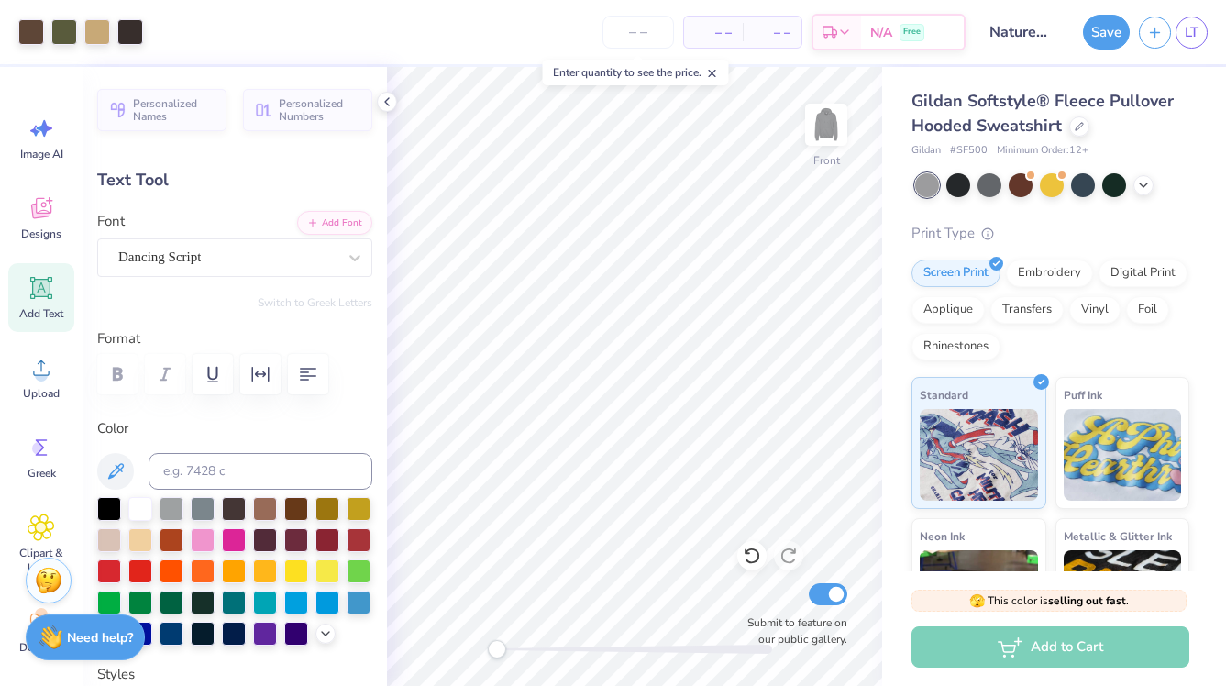
type input "4.91"
type input "1.35"
type input "6.00"
type input "3.26"
type input "1.33"
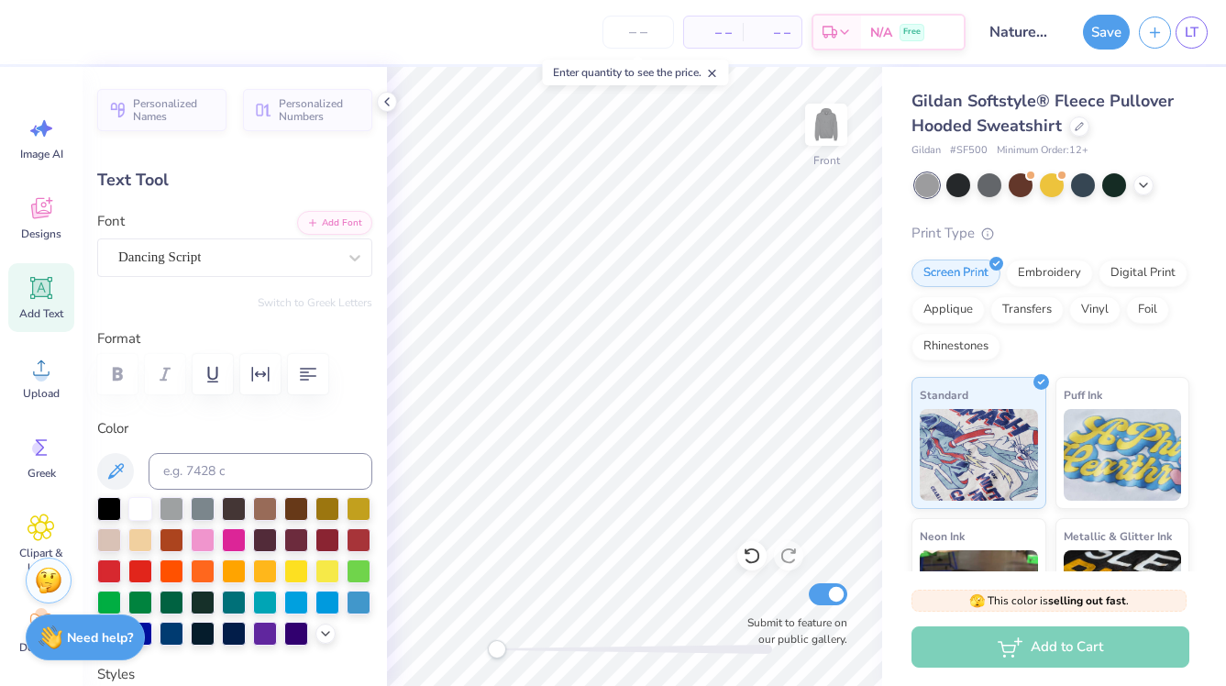
type input "7.35"
type input "4.91"
type input "1.35"
type input "6.00"
type input "3.26"
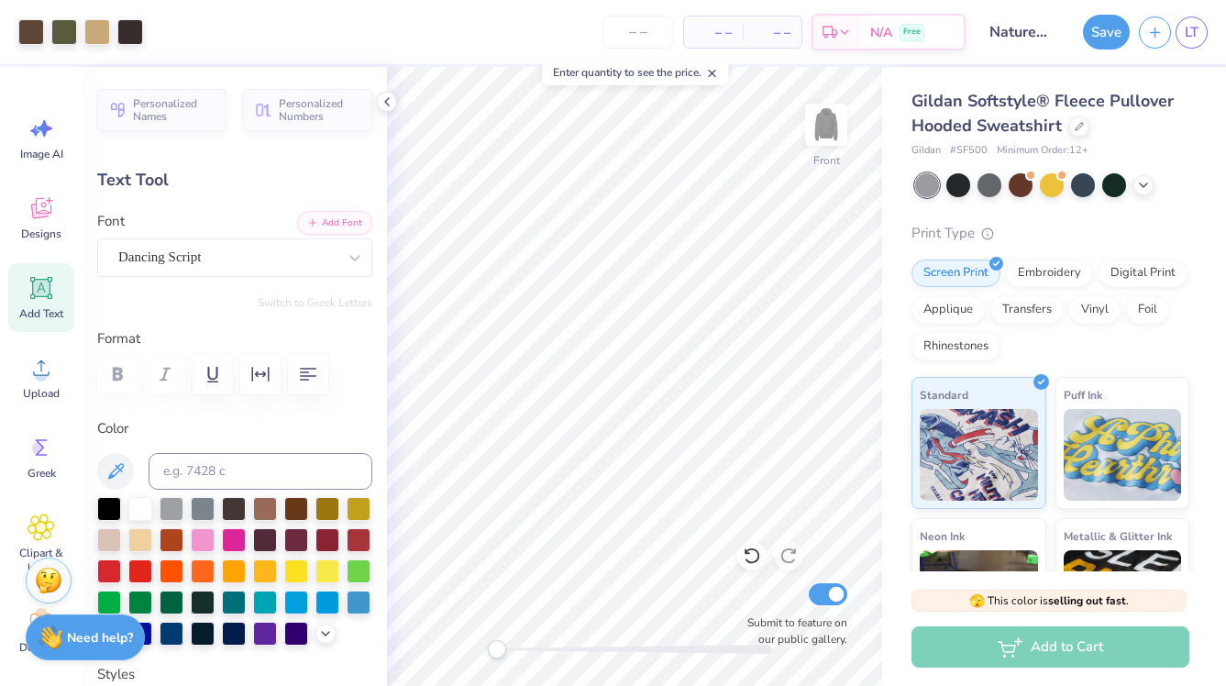
type input "1.33"
type input "7.35"
type input "4.91"
type input "1.35"
type input "6.00"
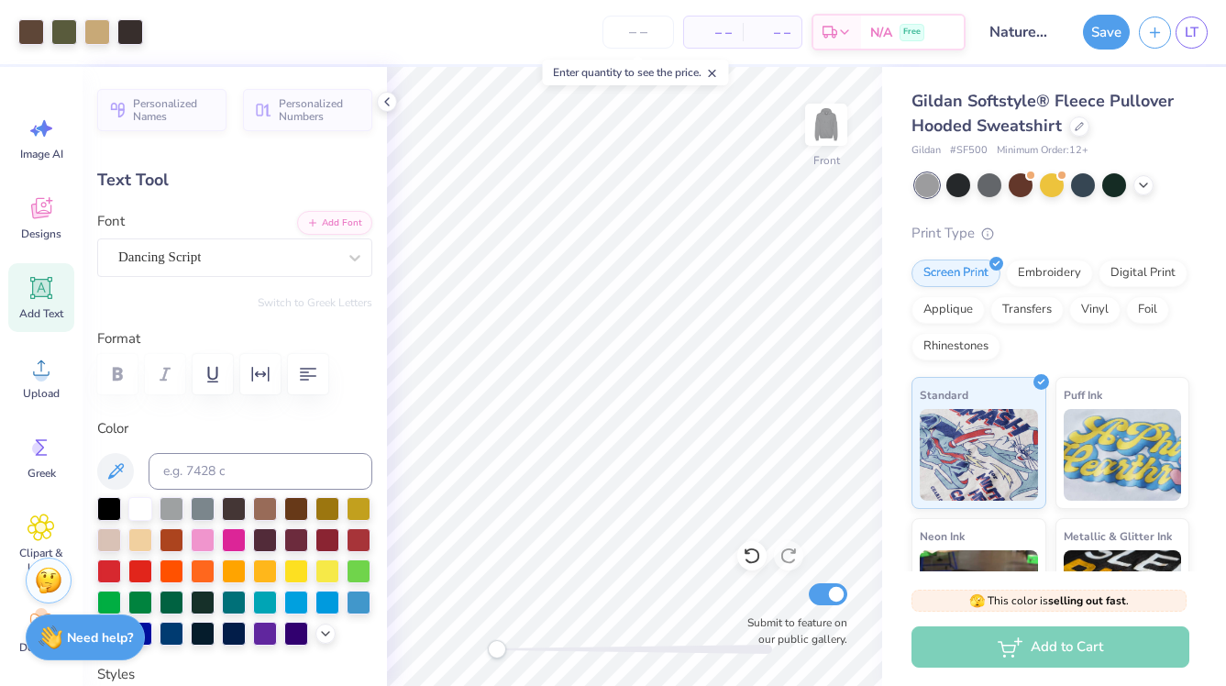
type input "3.26"
type input "1.33"
type input "7.35"
type input "4.91"
type input "1.35"
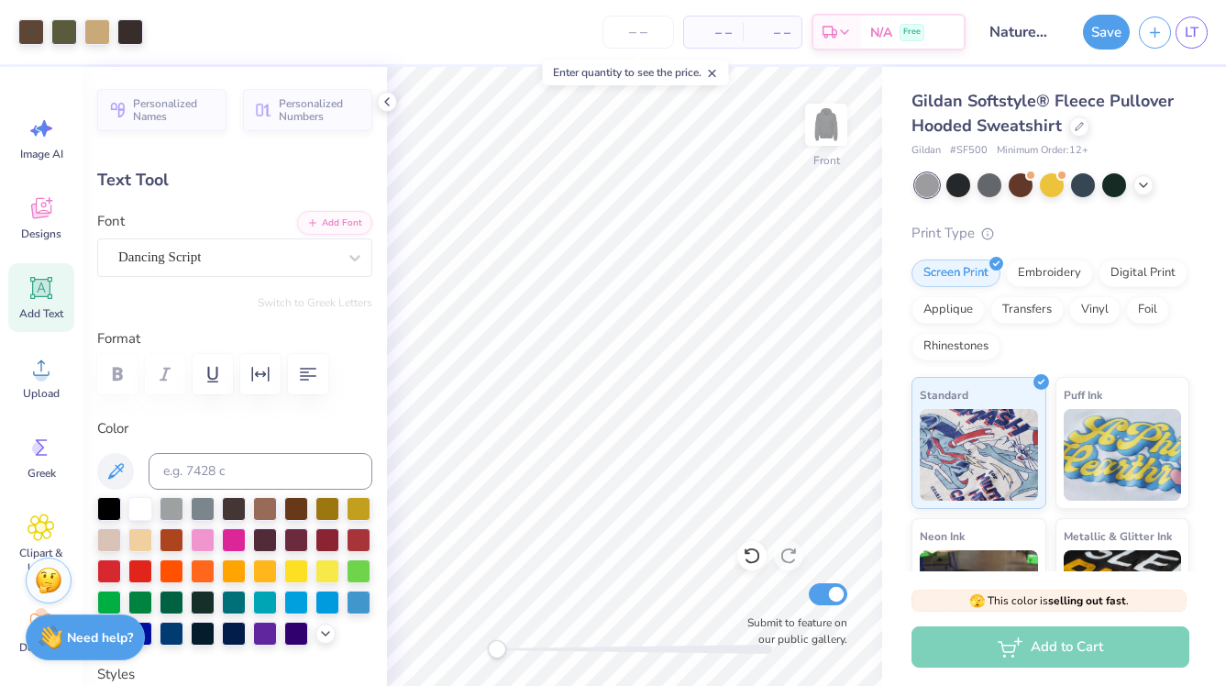
type input "6.00"
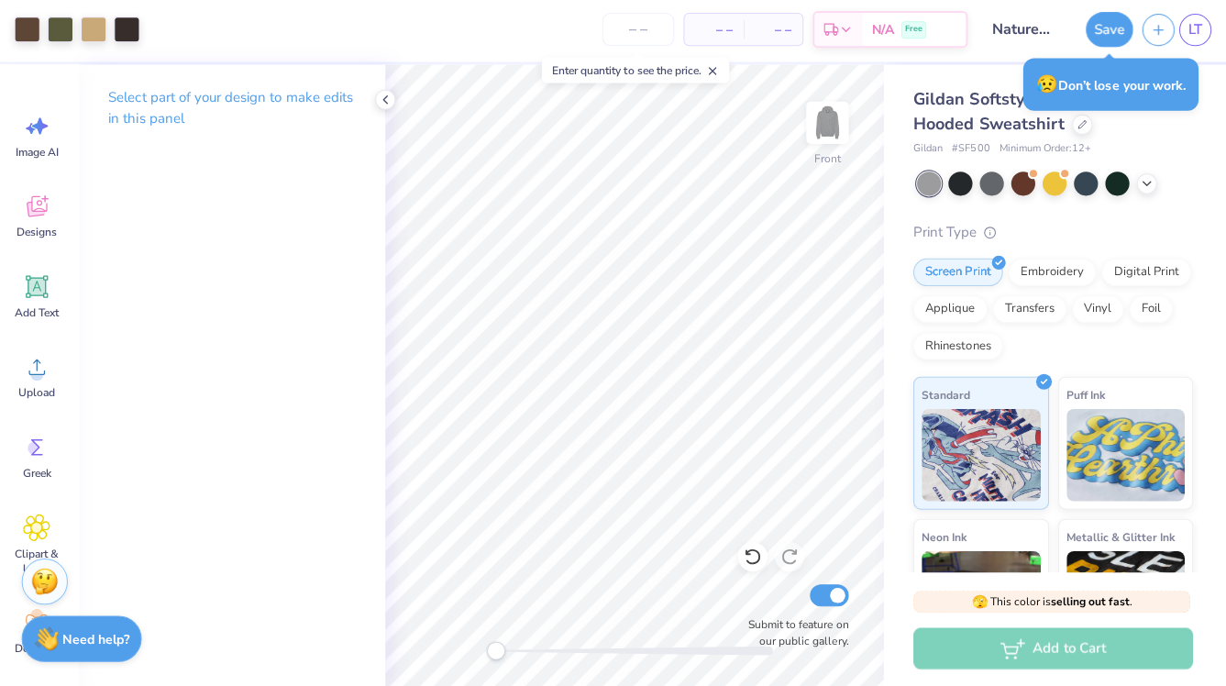
scroll to position [0, 0]
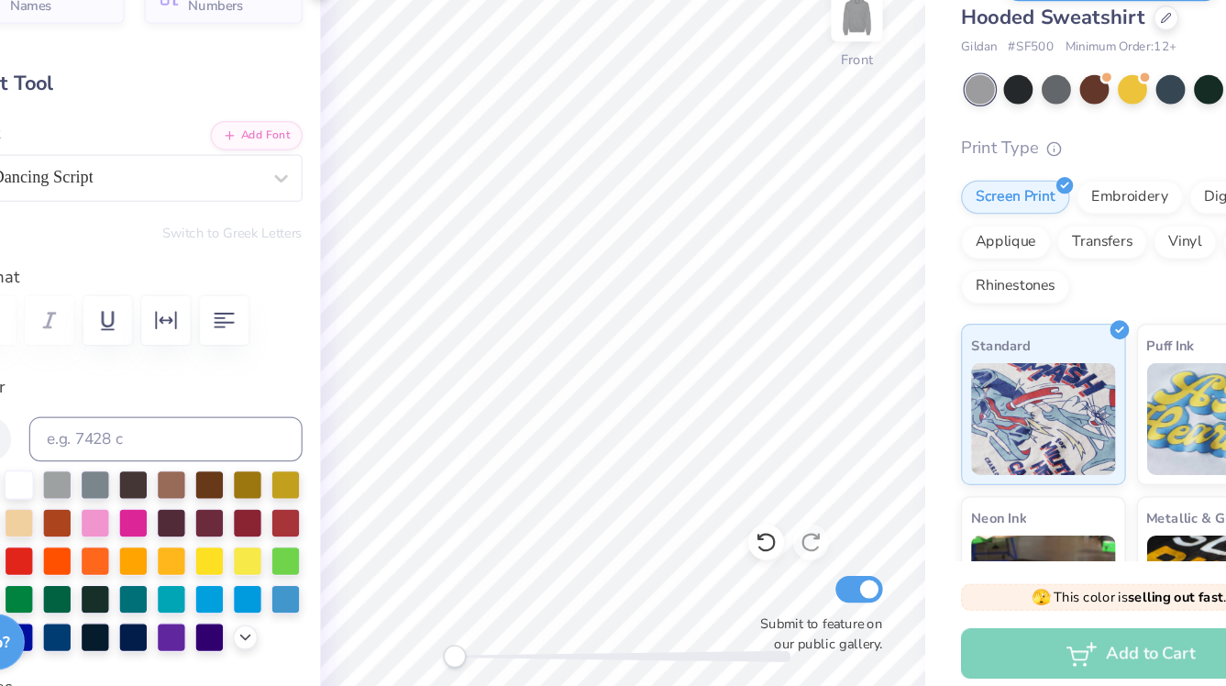
type input "4.91"
type input "1.35"
type input "6.00"
type textarea "Alpha Phi Omega"
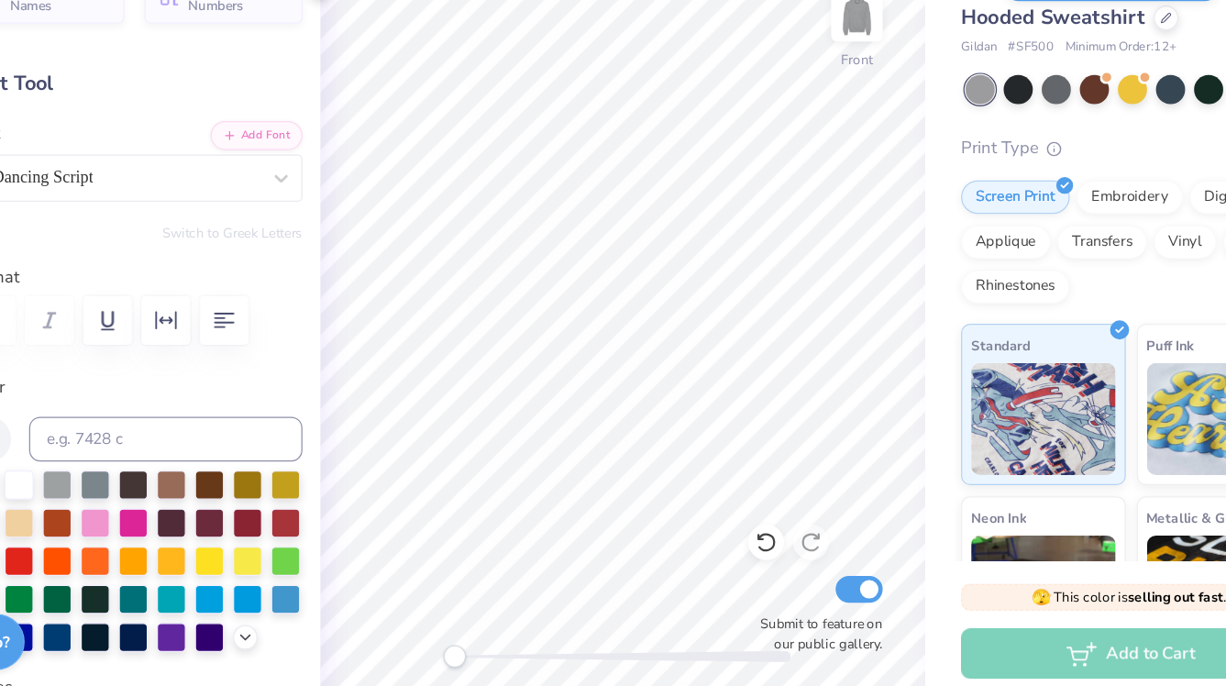
type input "8.54"
type input "7.11"
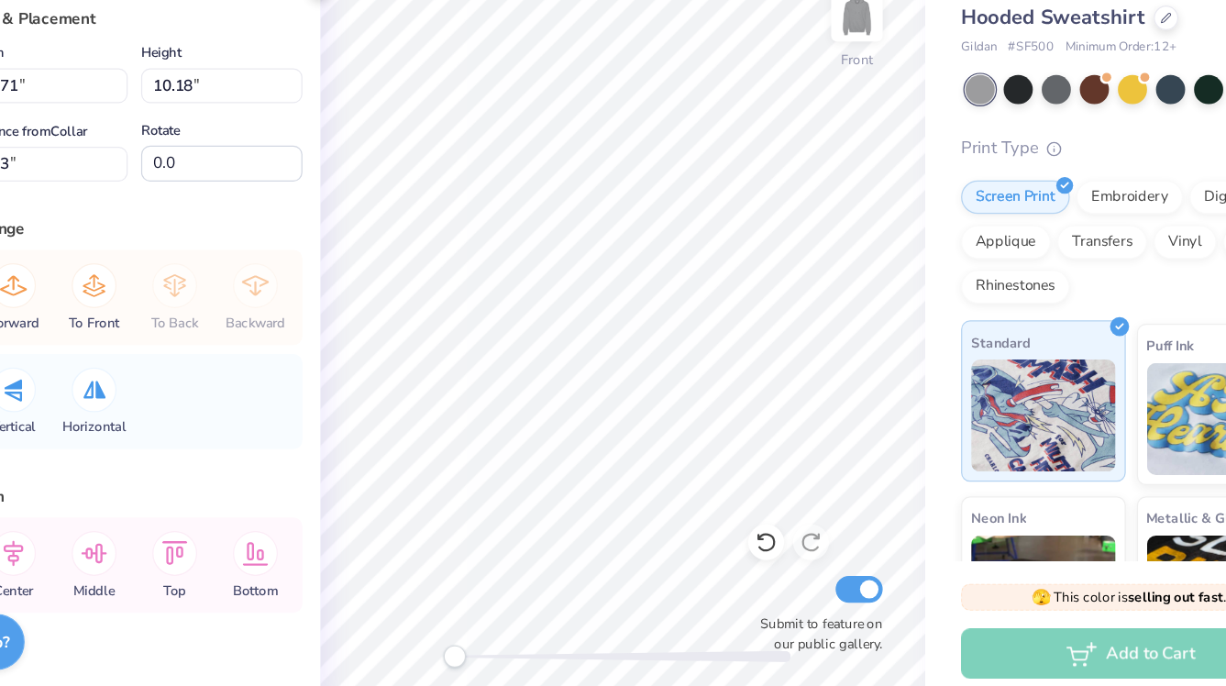
click at [921, 389] on span "Standard" at bounding box center [944, 391] width 49 height 19
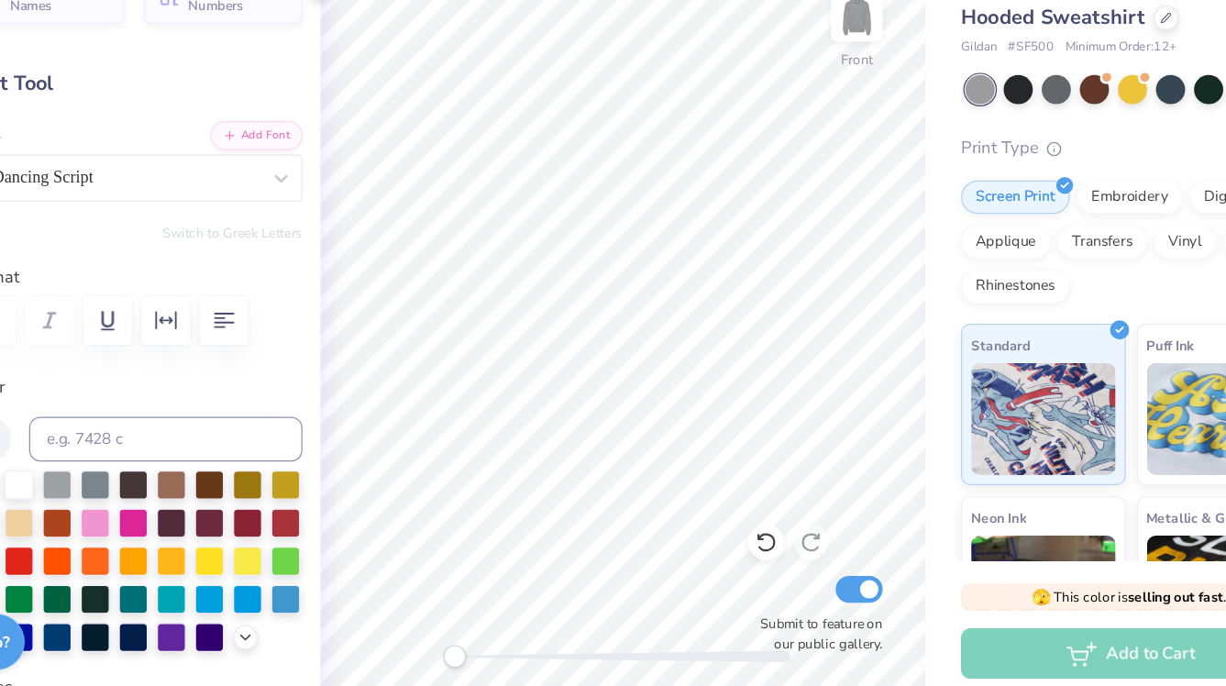
type input "10.52"
type input "1.41"
type input "17.47"
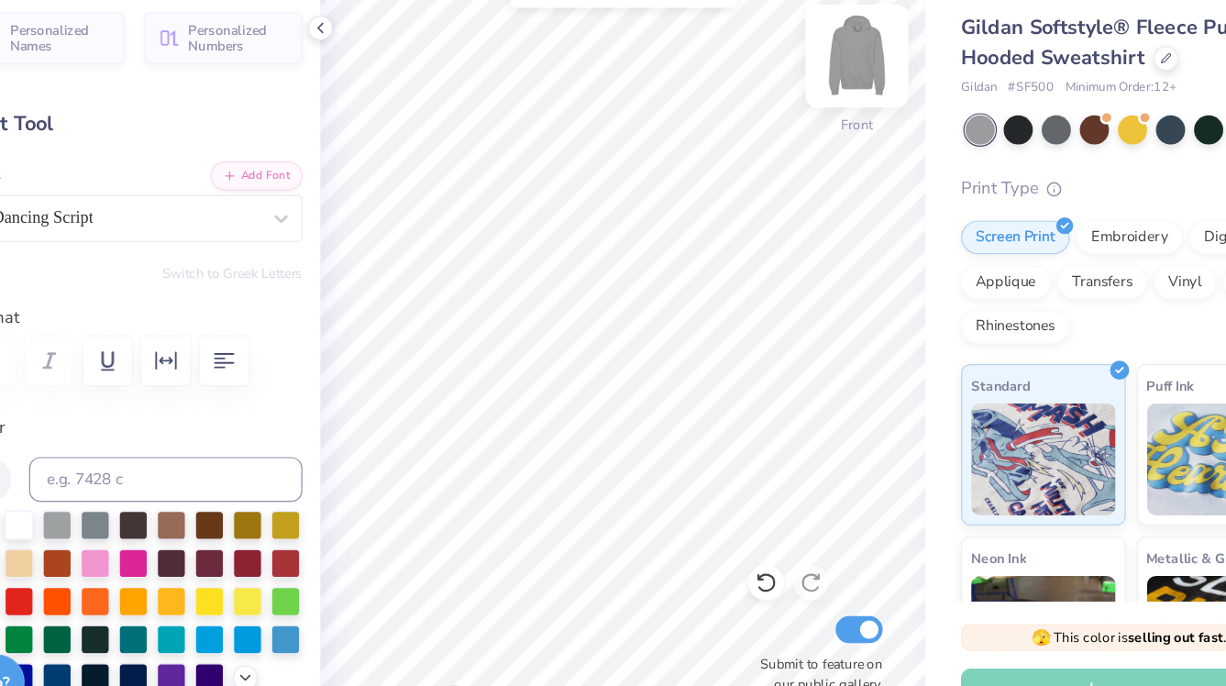
click at [830, 124] on img at bounding box center [825, 124] width 73 height 73
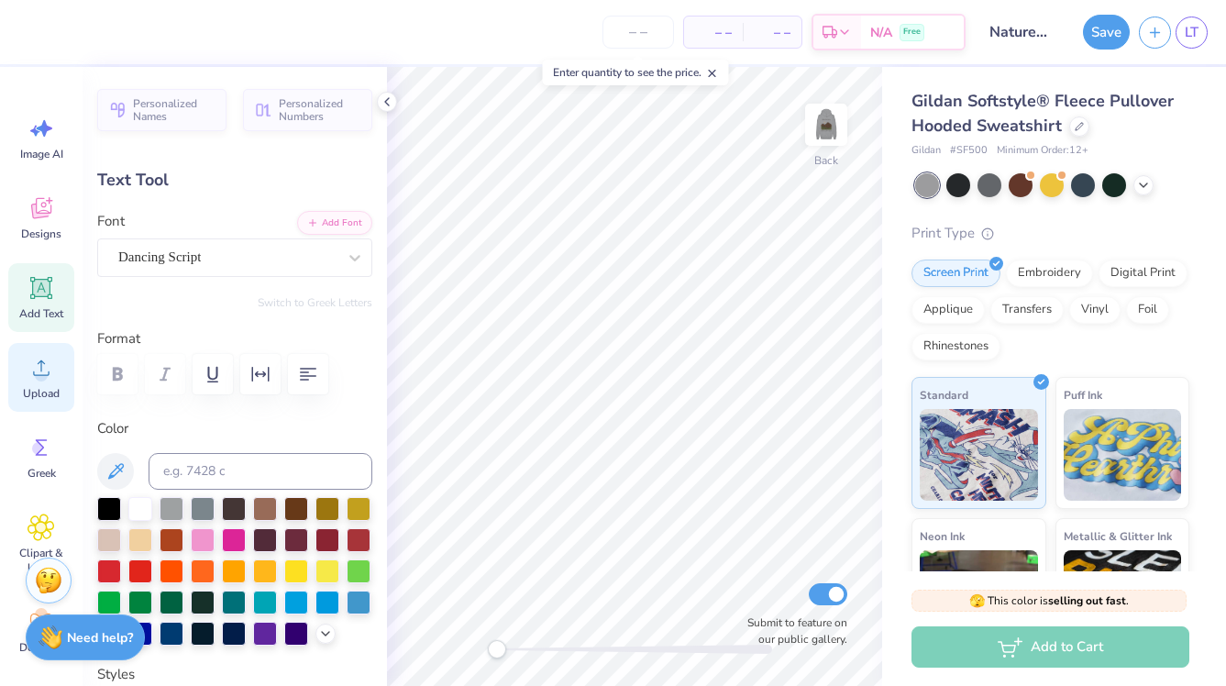
click at [44, 376] on circle at bounding box center [41, 375] width 13 height 13
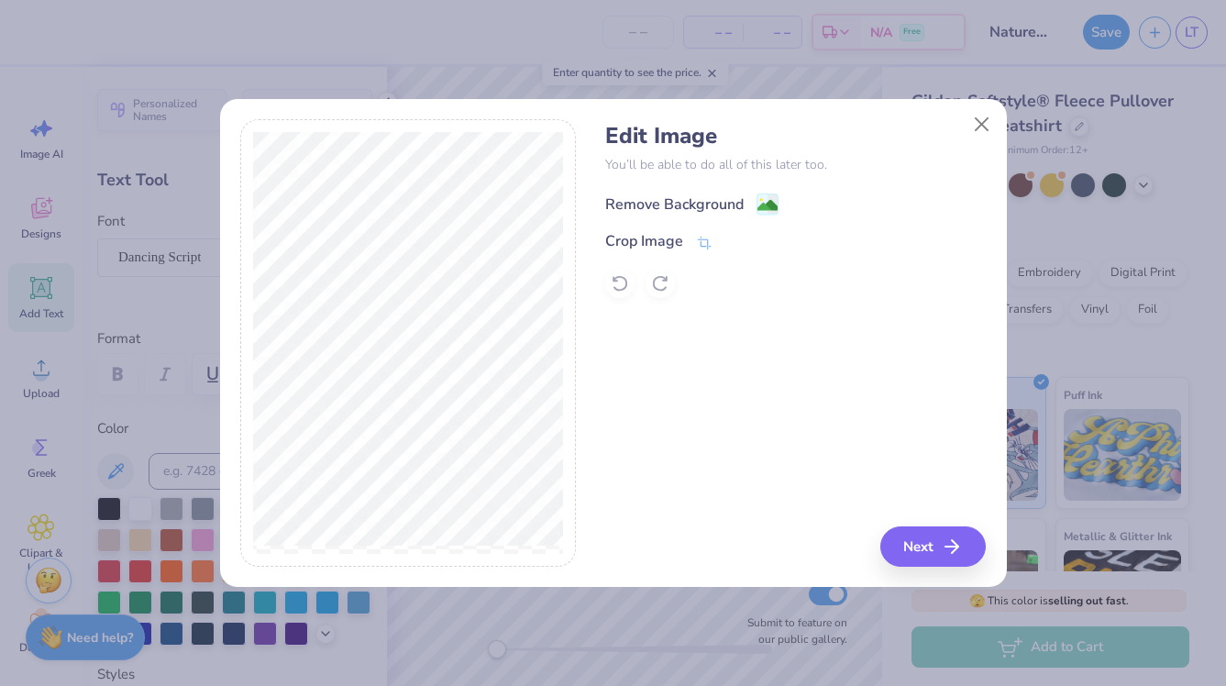
click at [768, 201] on image at bounding box center [767, 205] width 20 height 20
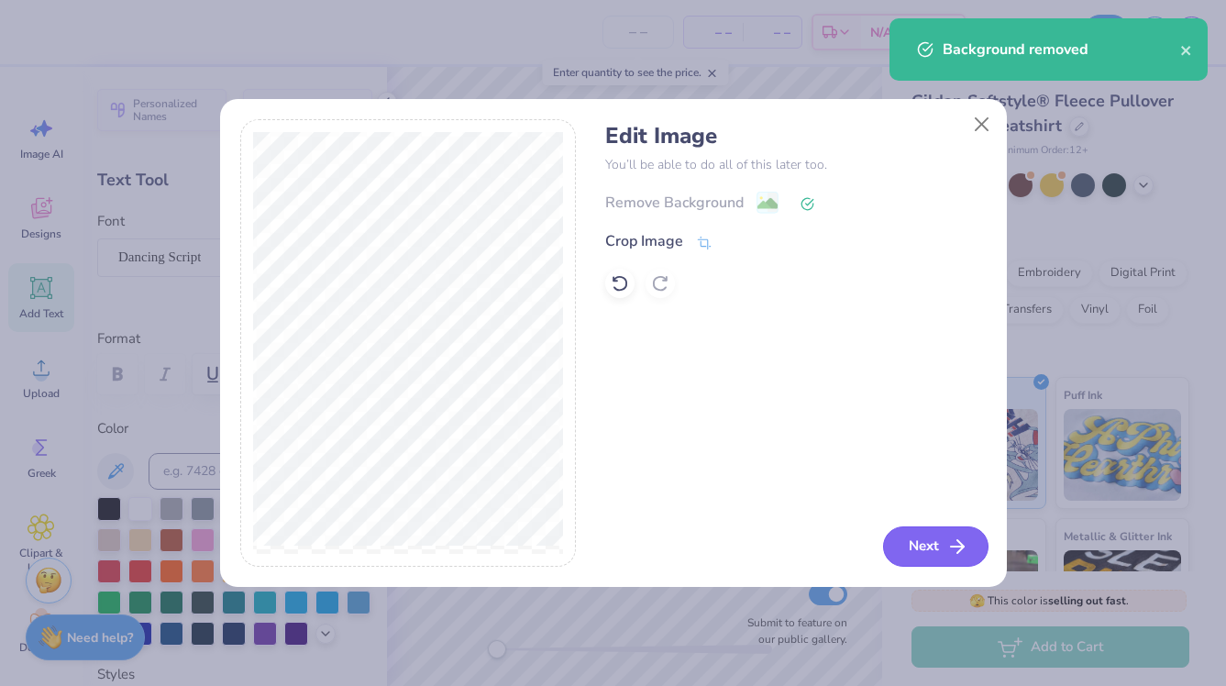
click at [960, 550] on polyline "button" at bounding box center [960, 546] width 6 height 13
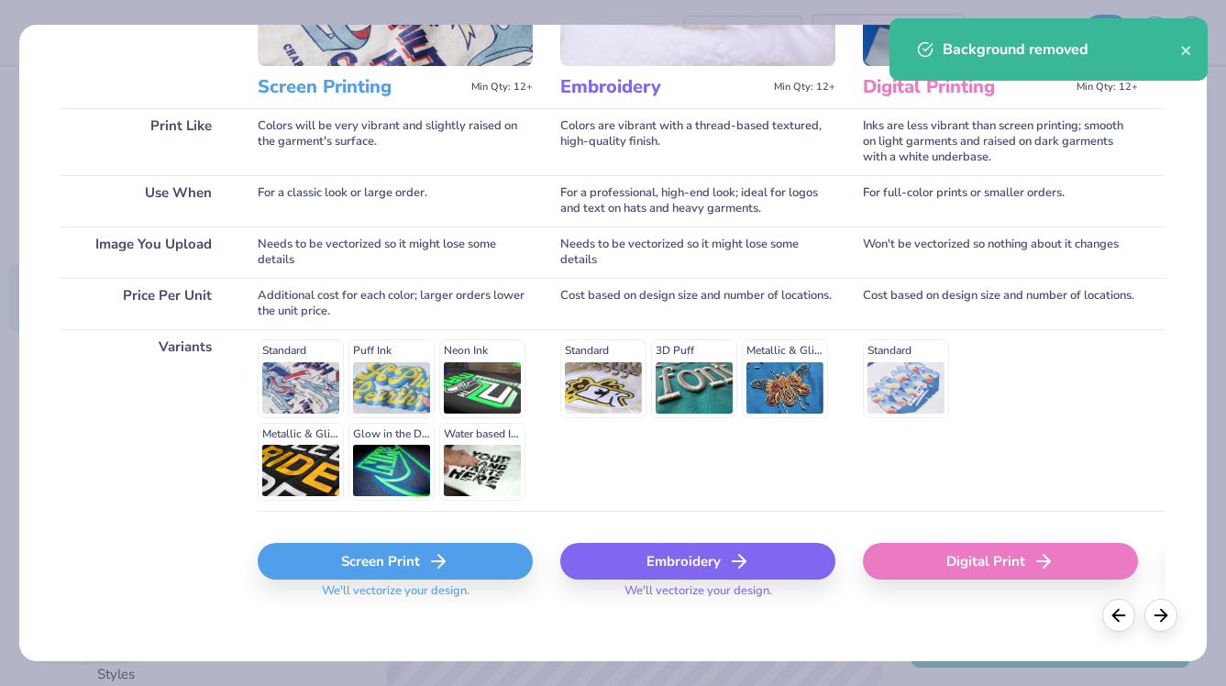
scroll to position [221, 0]
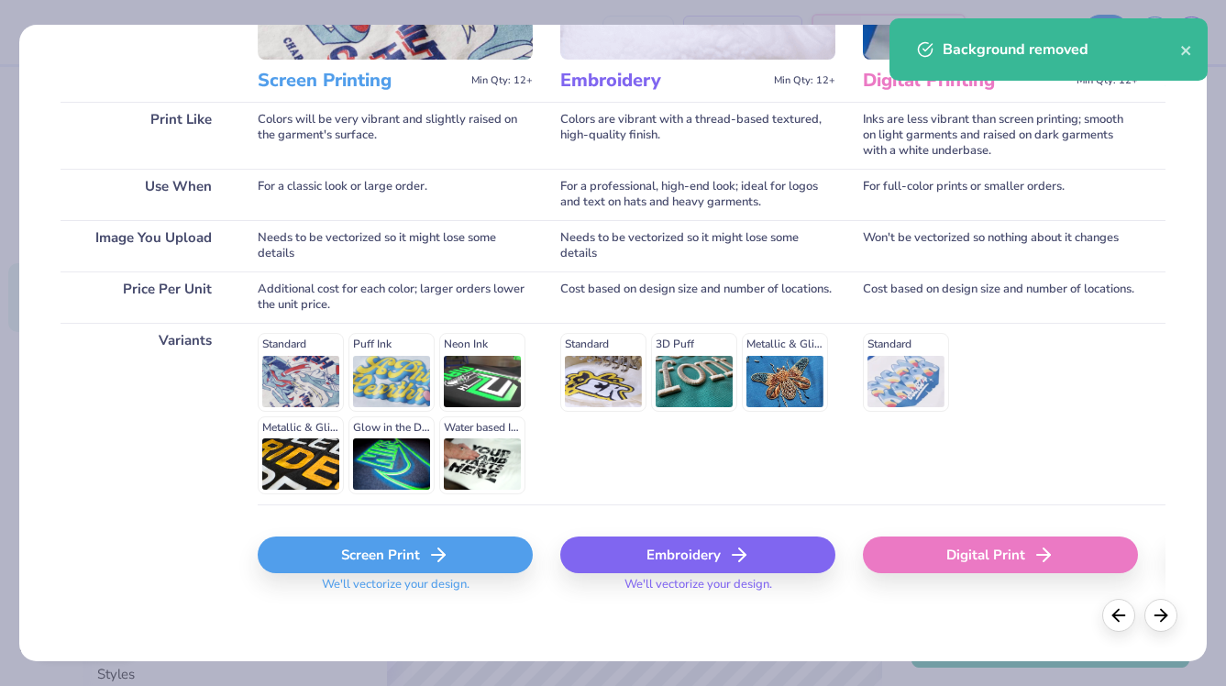
click at [394, 560] on div "Screen Print" at bounding box center [395, 554] width 275 height 37
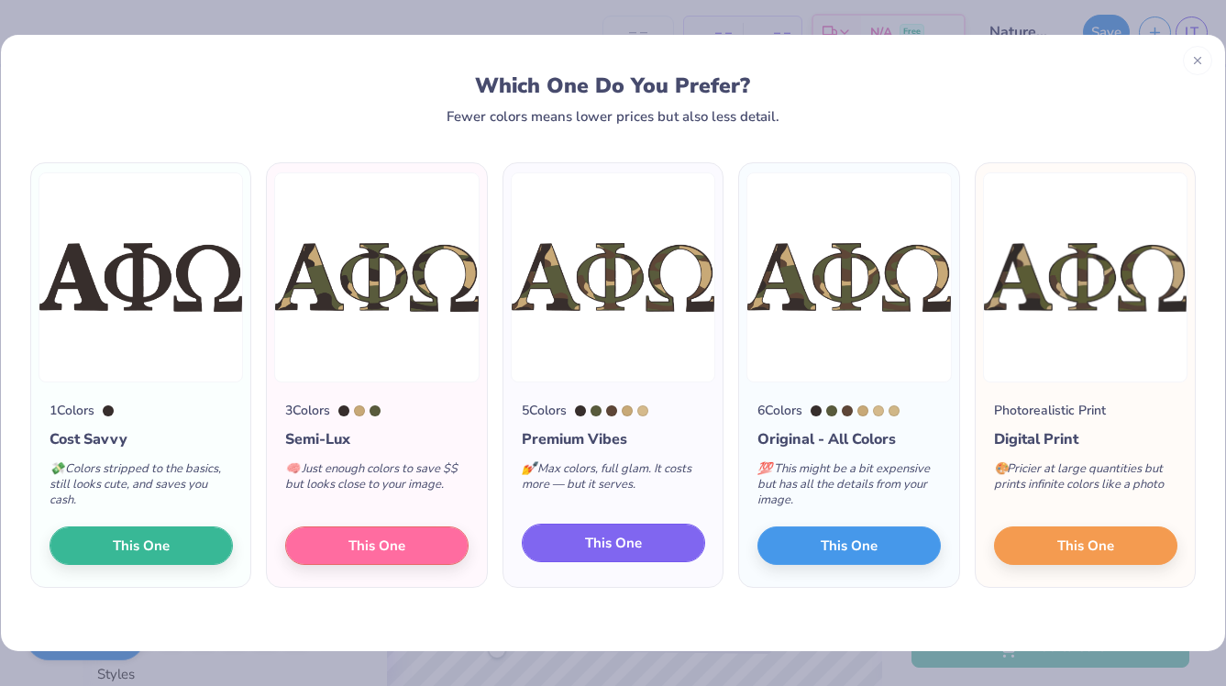
click at [607, 547] on span "This One" at bounding box center [613, 543] width 57 height 21
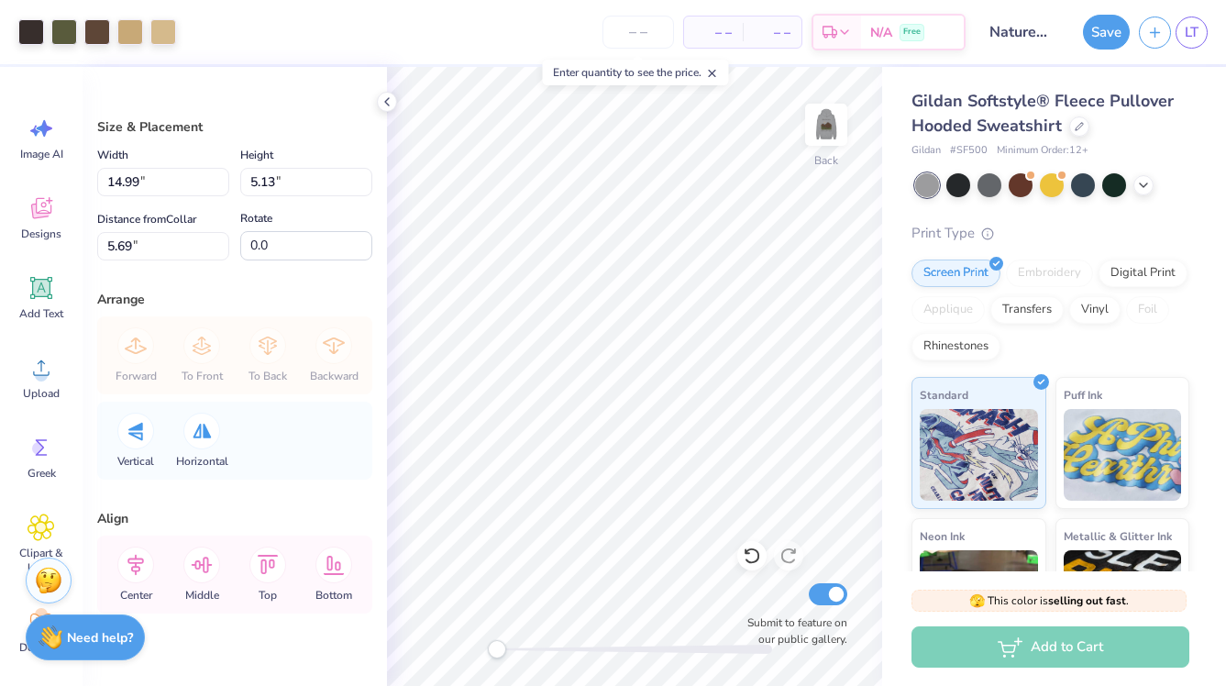
type input "6.87"
type input "2.35"
type input "6.08"
type input "2.08"
type input "4.99"
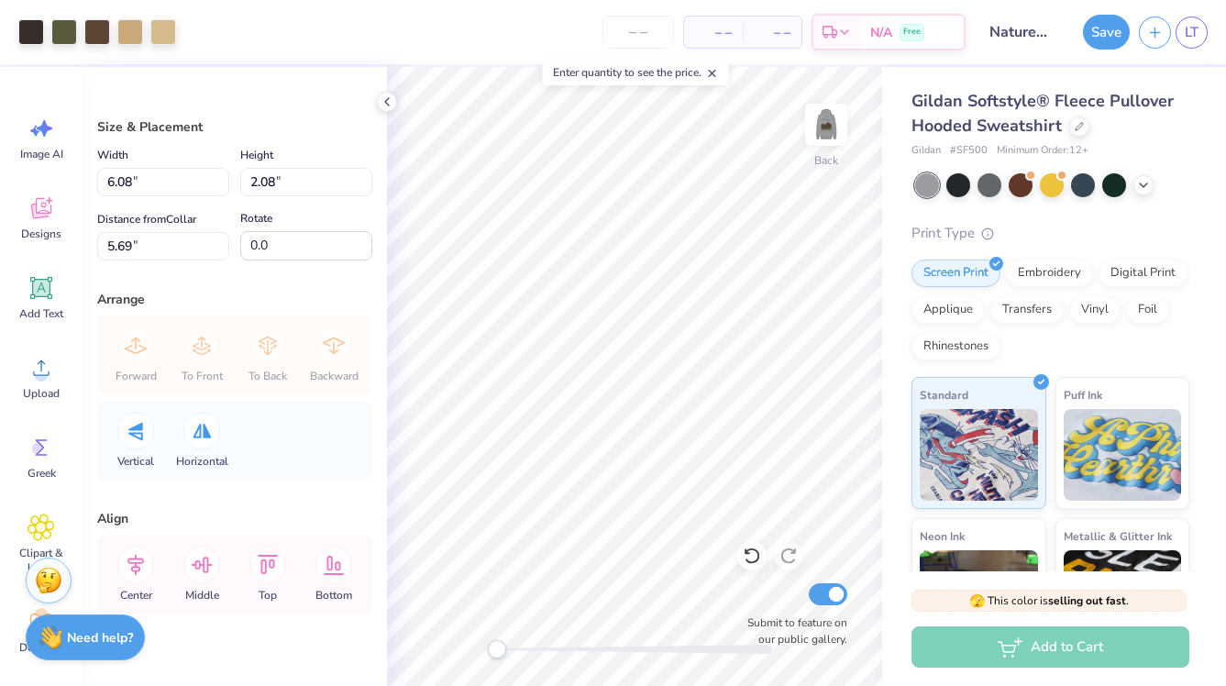
type input "1.71"
type input "3.00"
type input "4.64"
type input "1.59"
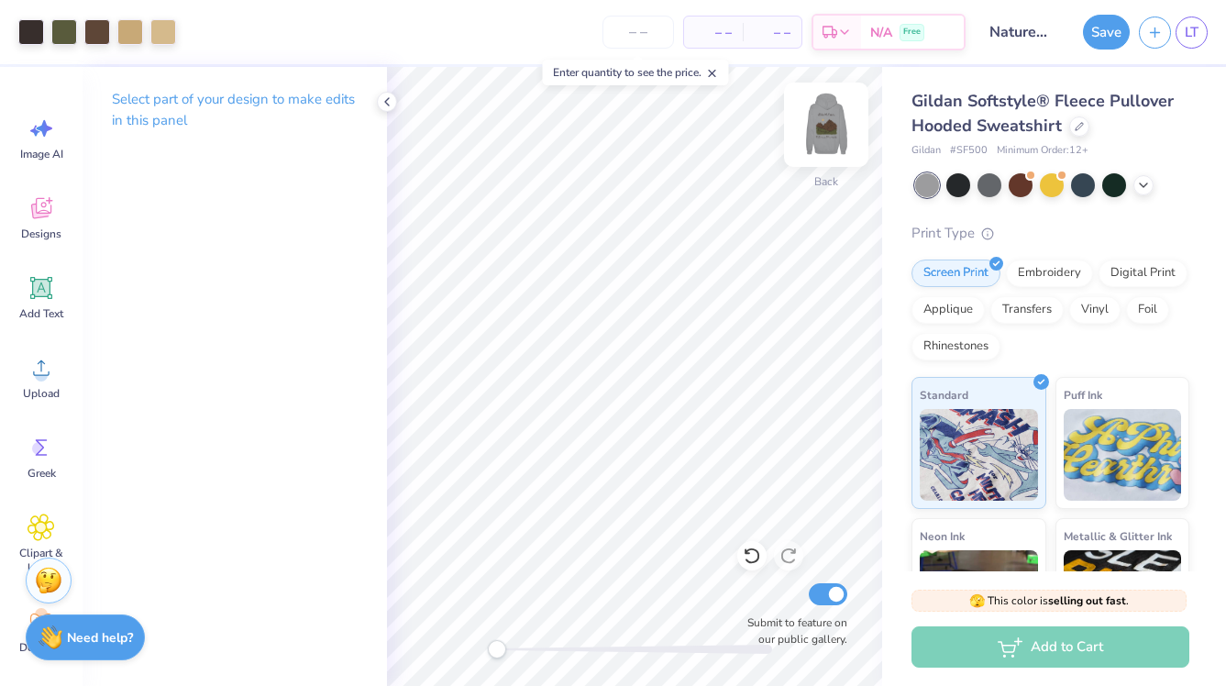
click at [822, 130] on img at bounding box center [825, 124] width 73 height 73
click at [832, 135] on img at bounding box center [825, 124] width 73 height 73
click at [832, 119] on img at bounding box center [825, 124] width 73 height 73
click at [821, 128] on img at bounding box center [825, 124] width 73 height 73
click at [818, 140] on img at bounding box center [825, 124] width 73 height 73
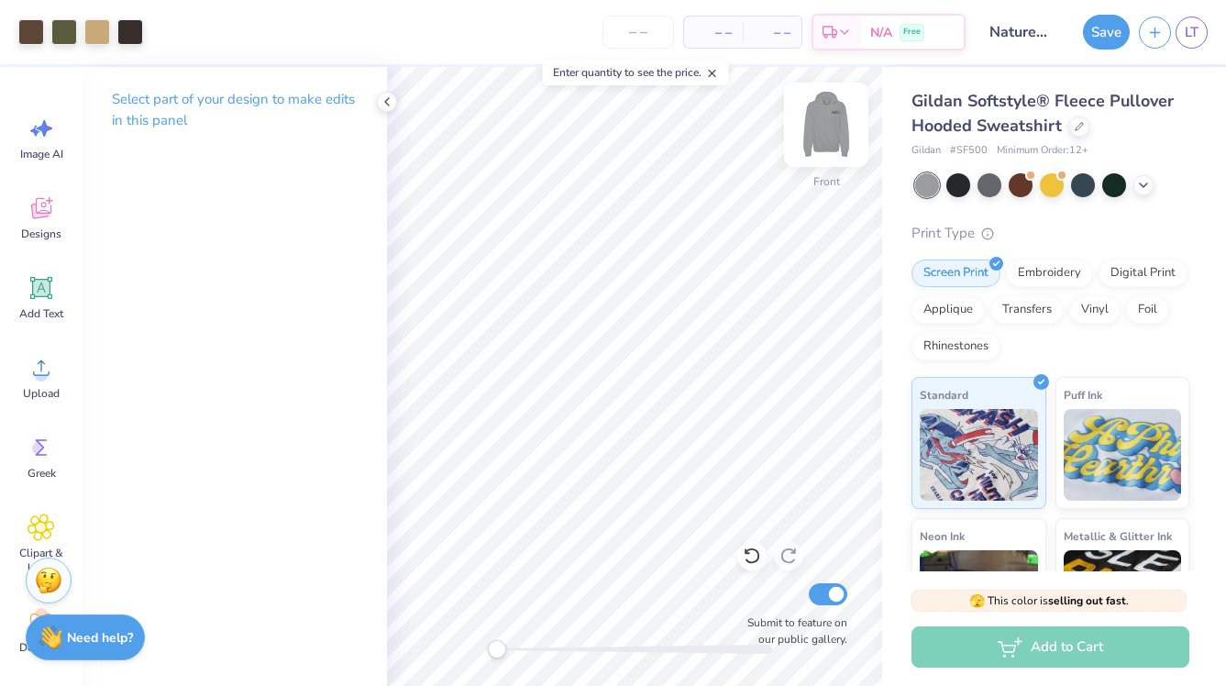
click at [832, 140] on img at bounding box center [825, 124] width 73 height 73
click at [1109, 35] on button "Save" at bounding box center [1106, 29] width 47 height 35
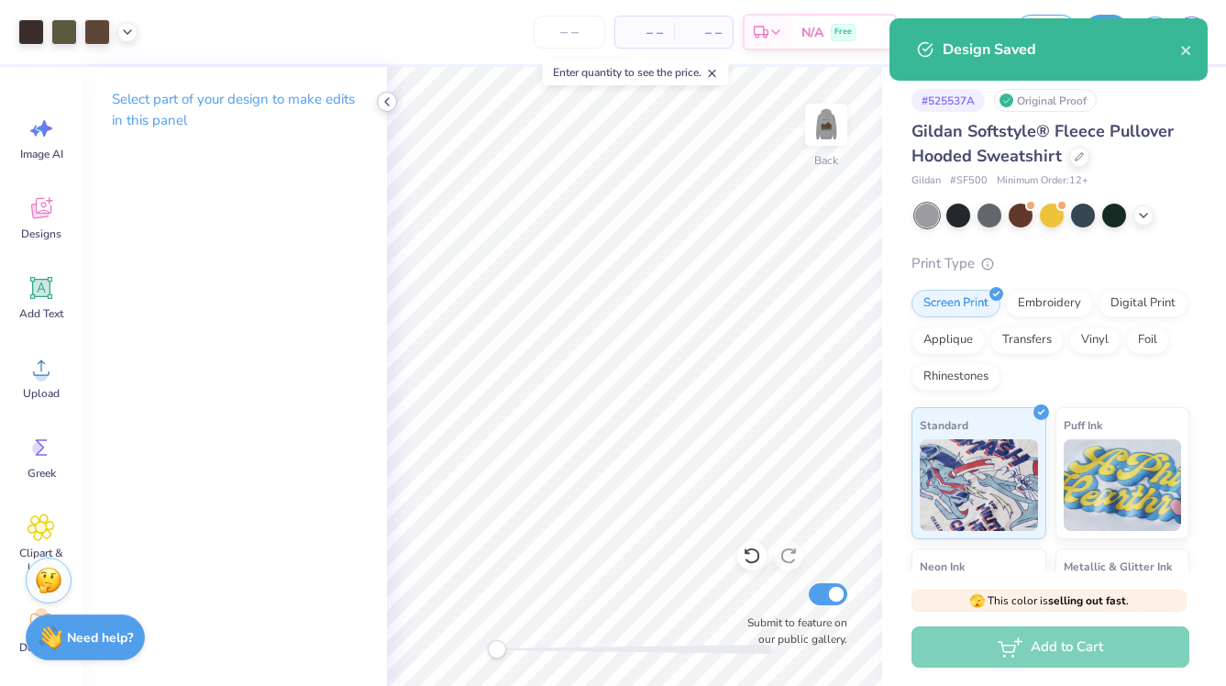
click at [383, 101] on body "Art colors – – Per Item – – Total Est. Delivery N/A Free Design Title Nature Ho…" at bounding box center [613, 343] width 1226 height 686
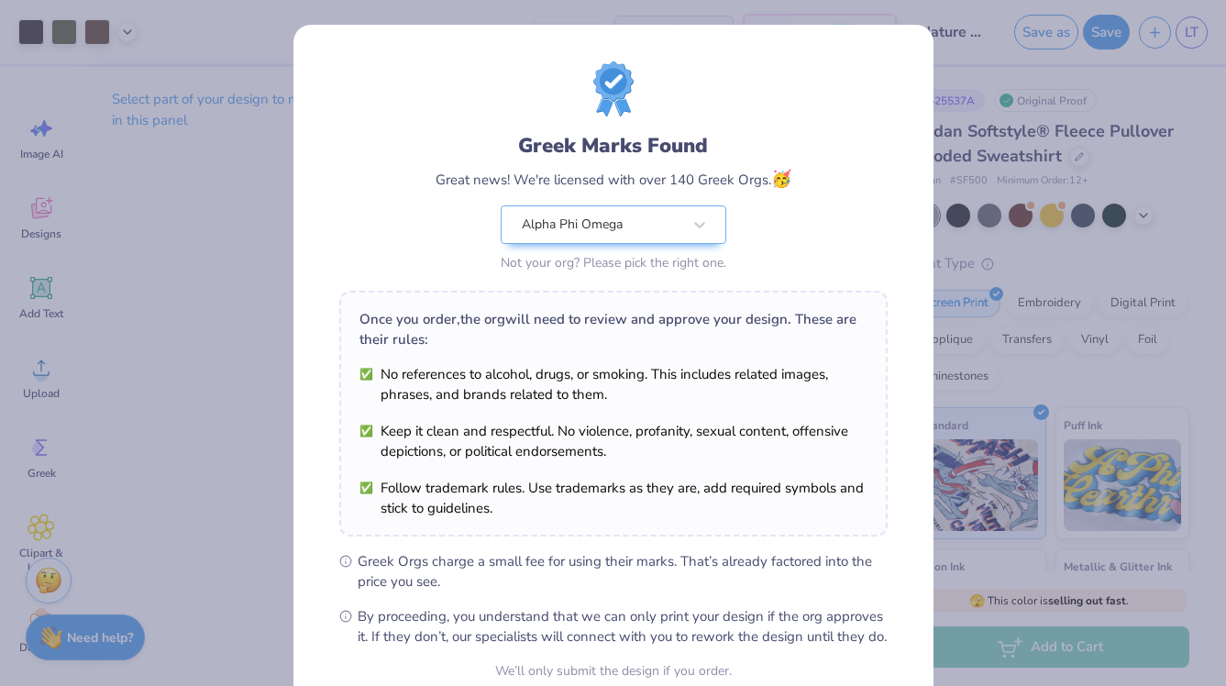
scroll to position [172, 0]
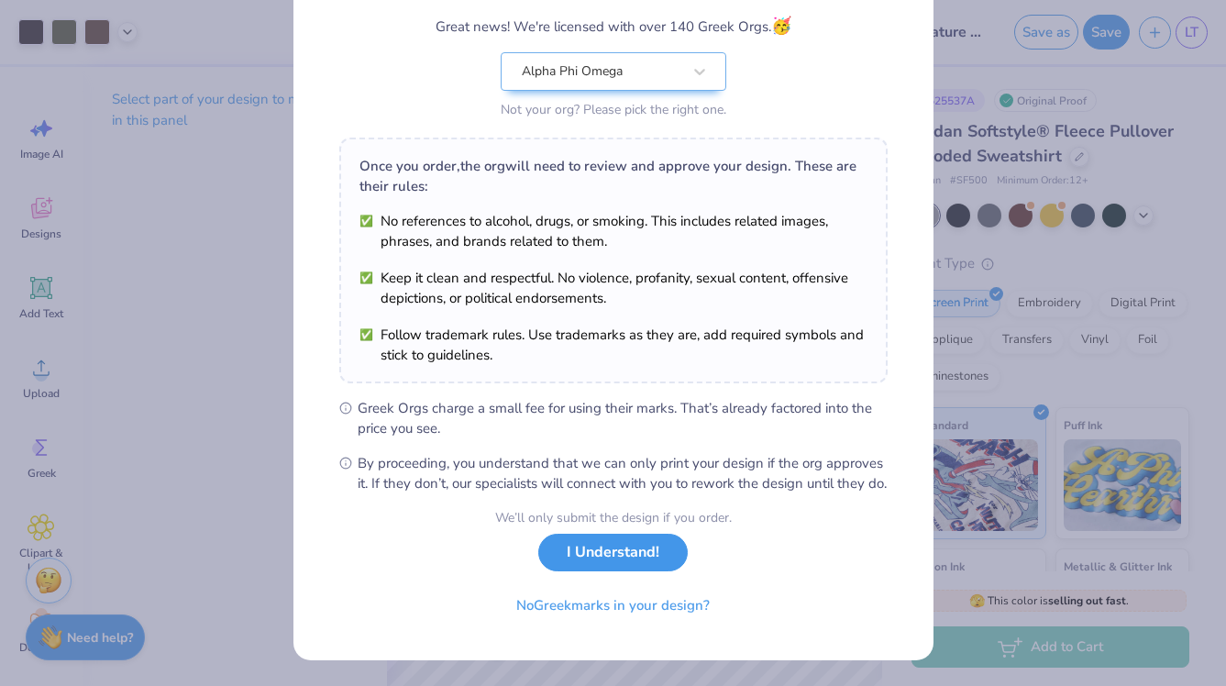
click at [650, 551] on button "I Understand!" at bounding box center [612, 553] width 149 height 38
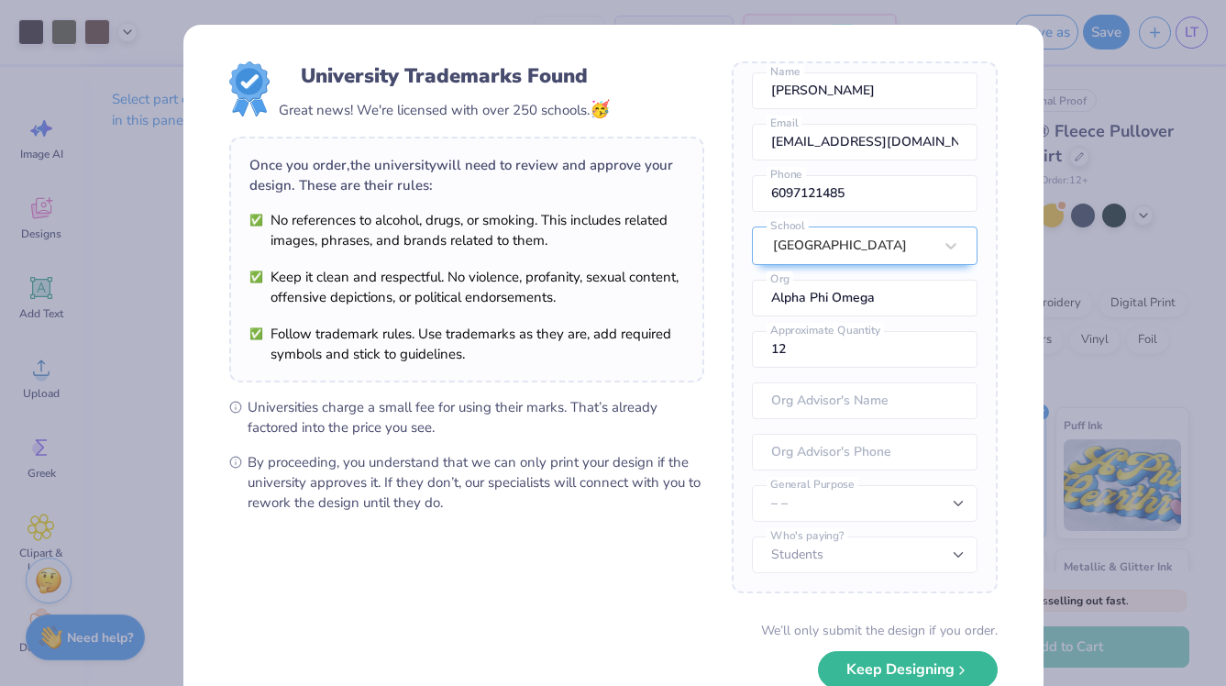
scroll to position [112, 0]
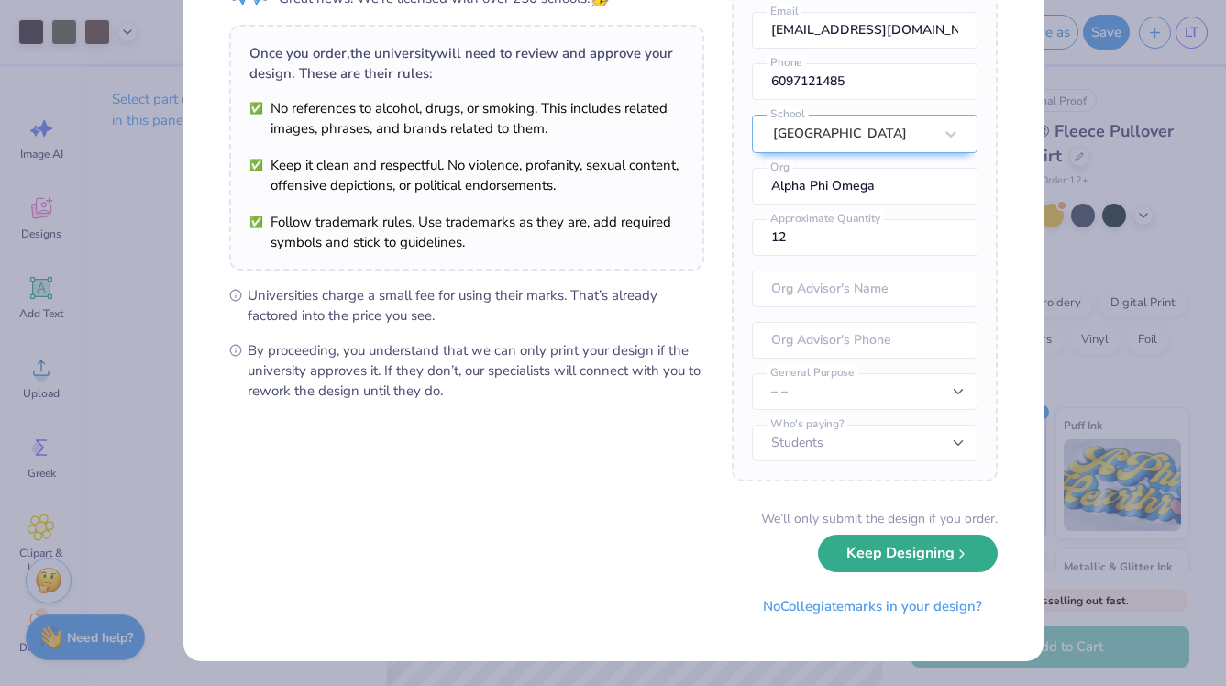
click at [911, 563] on button "Keep Designing" at bounding box center [908, 554] width 180 height 38
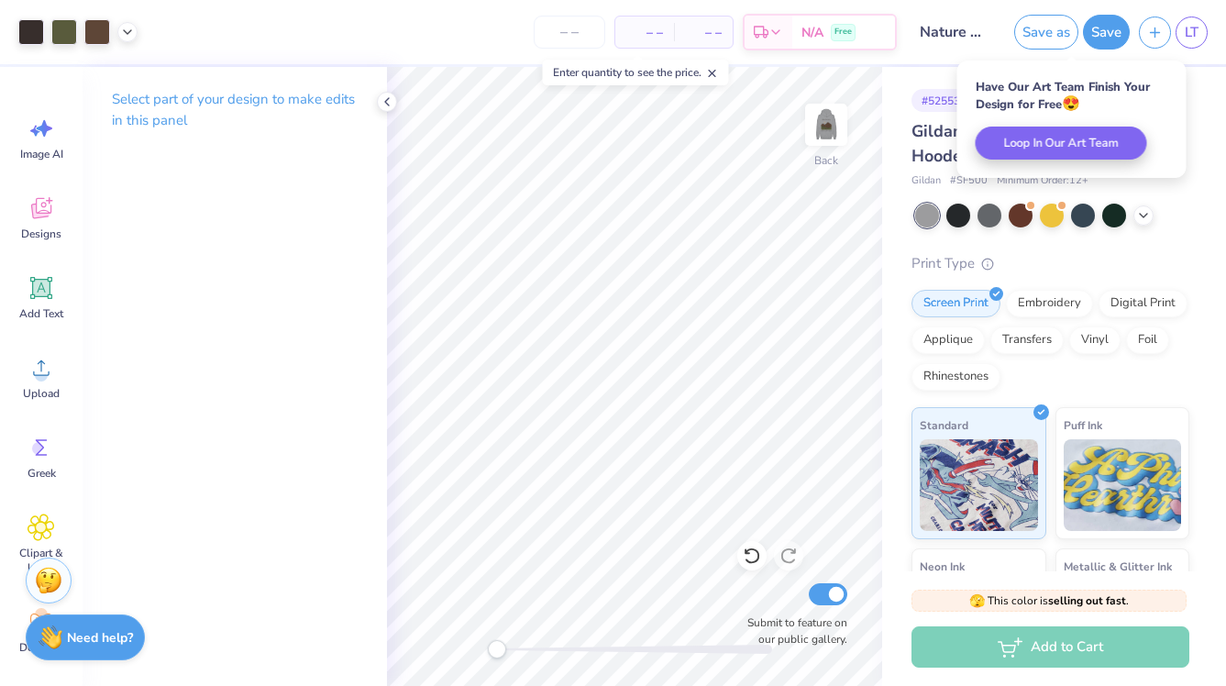
scroll to position [0, 0]
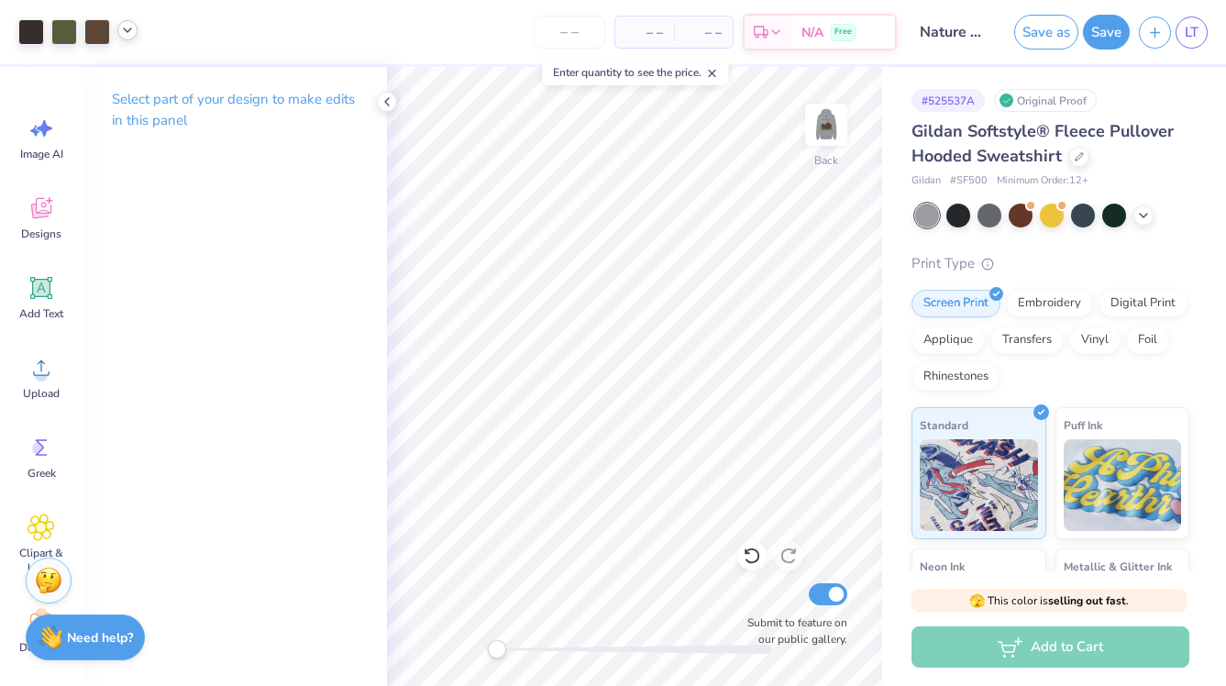
click at [122, 28] on icon at bounding box center [127, 30] width 15 height 15
click at [149, 82] on div at bounding box center [145, 77] width 26 height 26
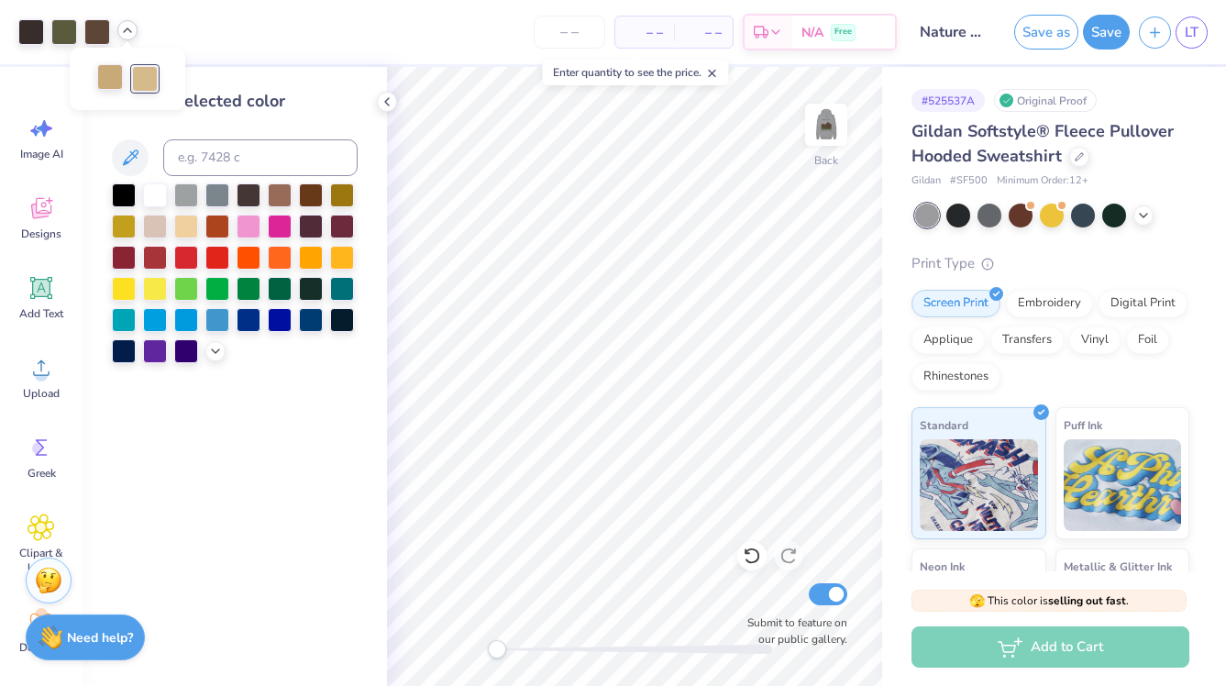
click at [115, 87] on div at bounding box center [110, 77] width 26 height 26
click at [146, 84] on div at bounding box center [145, 77] width 26 height 26
click at [112, 85] on div at bounding box center [110, 77] width 26 height 26
click at [125, 30] on icon at bounding box center [127, 30] width 15 height 15
click at [108, 82] on div at bounding box center [110, 79] width 26 height 26
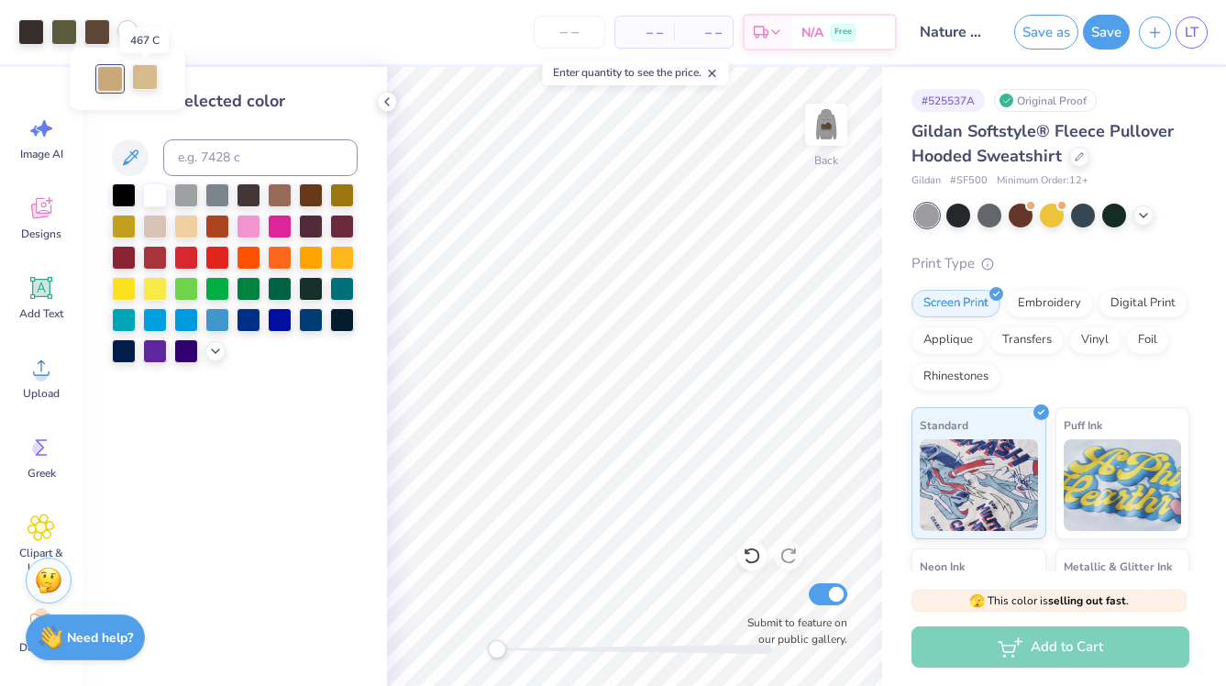
click at [144, 79] on div at bounding box center [145, 77] width 26 height 26
click at [113, 81] on div at bounding box center [110, 77] width 26 height 26
click at [140, 82] on div at bounding box center [145, 77] width 26 height 26
click at [118, 152] on button at bounding box center [130, 157] width 37 height 37
click at [121, 40] on div at bounding box center [77, 32] width 119 height 26
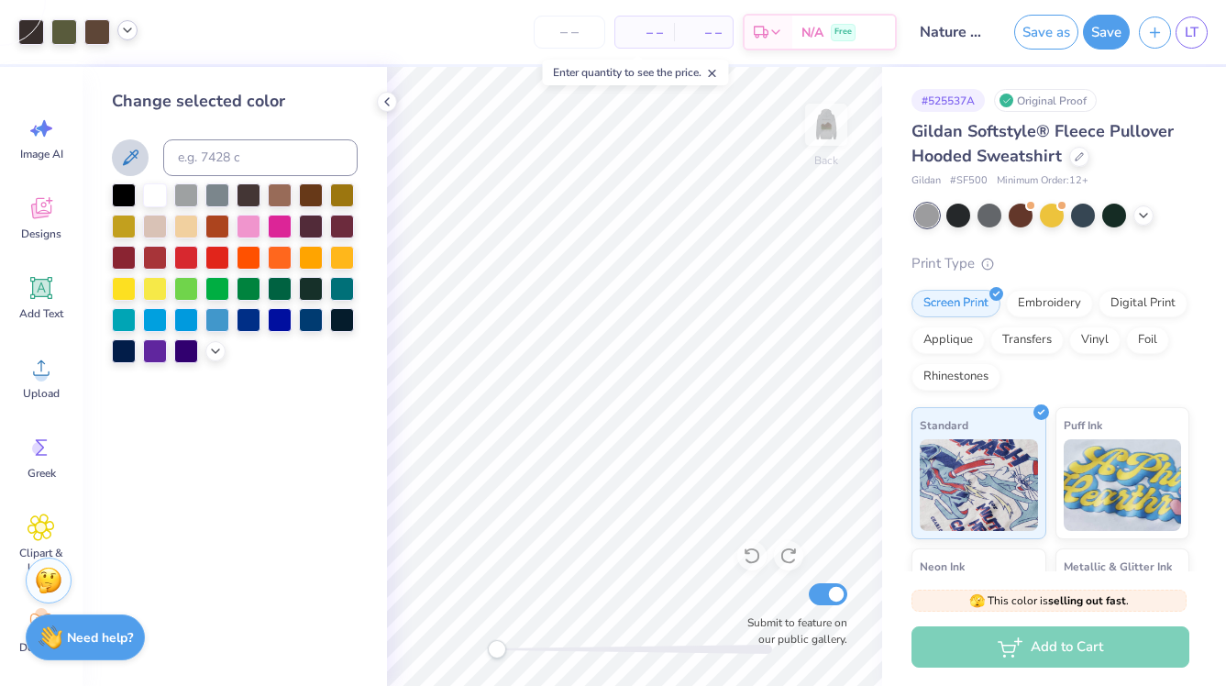
click at [128, 30] on polyline at bounding box center [127, 30] width 7 height 4
click at [116, 76] on div at bounding box center [110, 77] width 26 height 26
click at [147, 84] on div at bounding box center [145, 77] width 26 height 26
click at [147, 84] on div at bounding box center [145, 79] width 26 height 26
drag, startPoint x: 147, startPoint y: 84, endPoint x: 105, endPoint y: 79, distance: 41.6
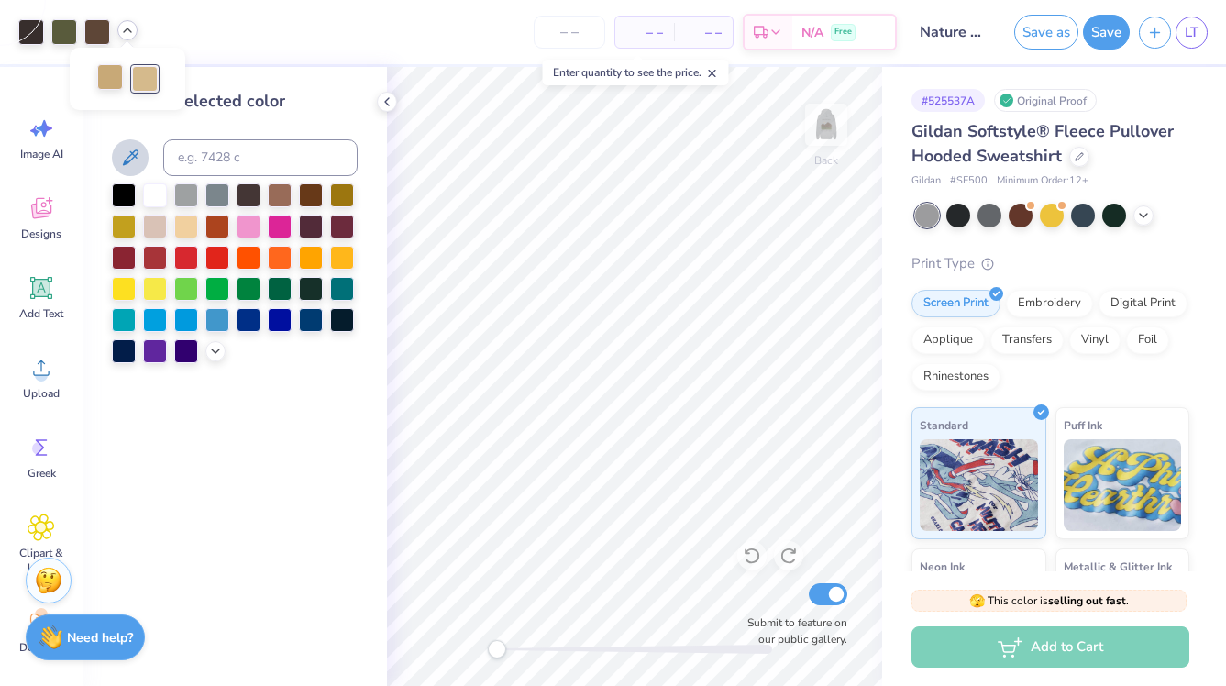
click at [105, 79] on div at bounding box center [127, 79] width 61 height 26
drag, startPoint x: 105, startPoint y: 79, endPoint x: 142, endPoint y: 83, distance: 36.9
click at [129, 152] on icon at bounding box center [130, 158] width 22 height 22
click at [130, 32] on icon at bounding box center [127, 30] width 15 height 15
click at [115, 85] on div at bounding box center [110, 77] width 26 height 26
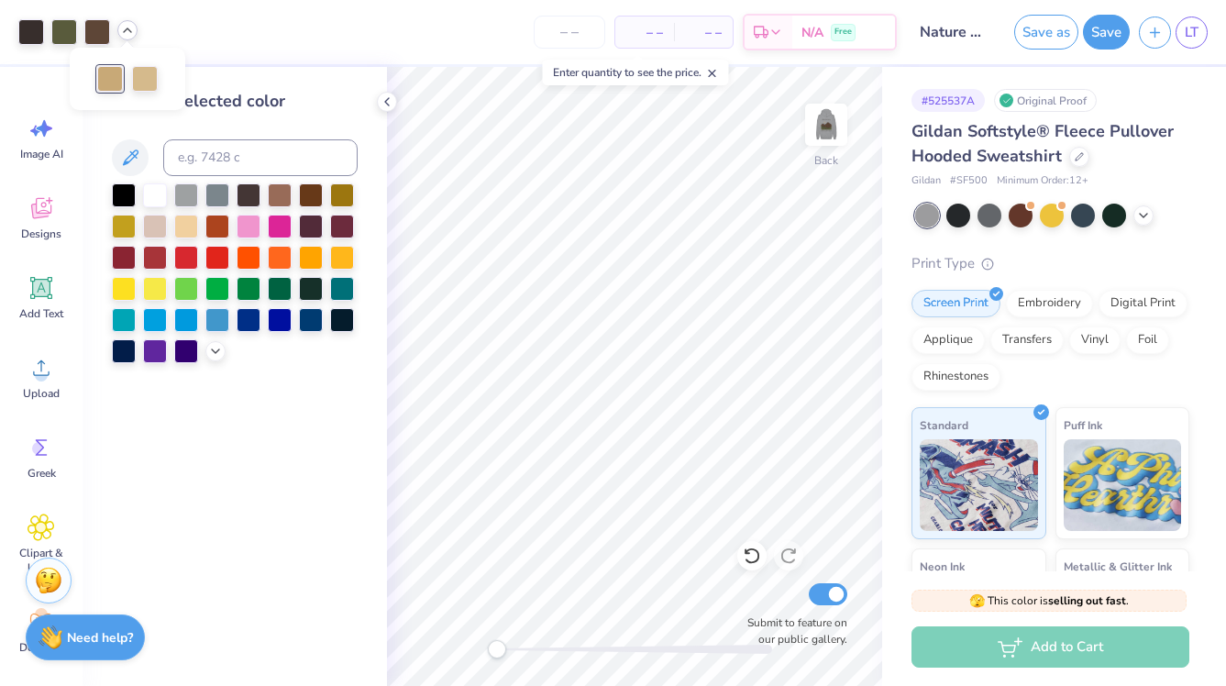
click at [310, 125] on div "Change selected color" at bounding box center [235, 226] width 246 height 274
click at [131, 158] on icon at bounding box center [130, 158] width 22 height 22
click at [124, 26] on icon at bounding box center [127, 30] width 15 height 15
drag, startPoint x: 140, startPoint y: 75, endPoint x: 122, endPoint y: 75, distance: 18.3
click at [122, 75] on div at bounding box center [127, 80] width 61 height 26
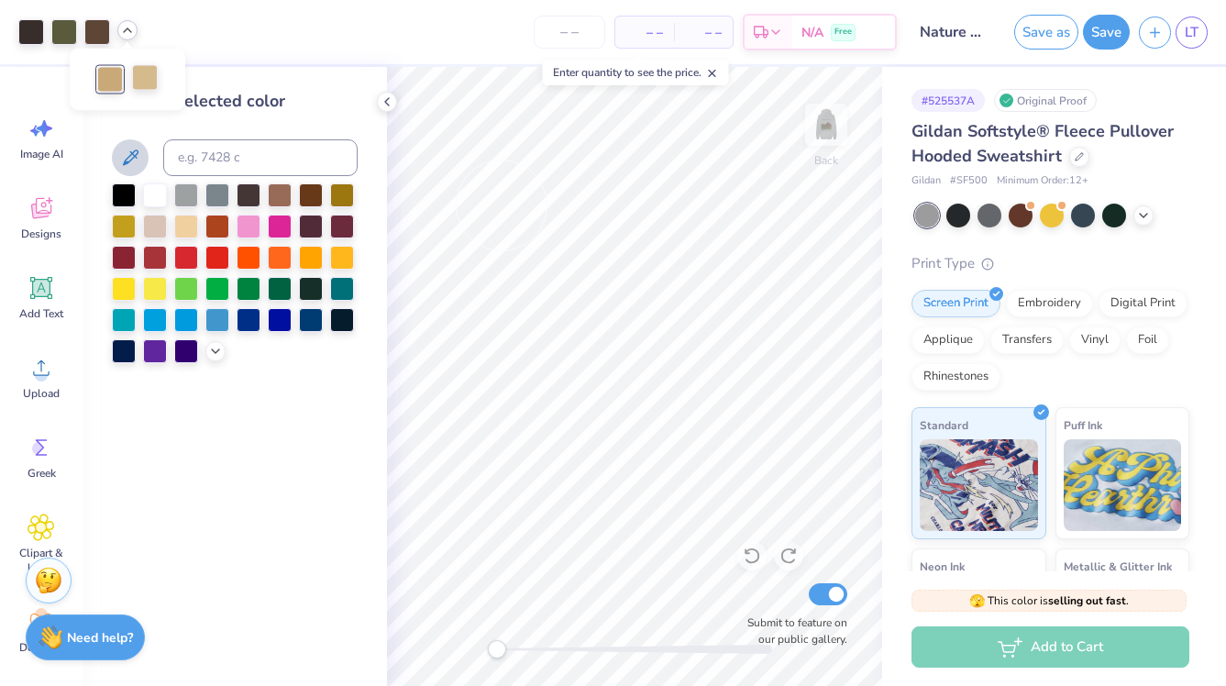
click at [149, 77] on div at bounding box center [145, 78] width 26 height 26
click at [149, 77] on div at bounding box center [145, 80] width 26 height 26
click at [103, 31] on div at bounding box center [97, 30] width 26 height 26
click at [69, 28] on div at bounding box center [64, 30] width 26 height 26
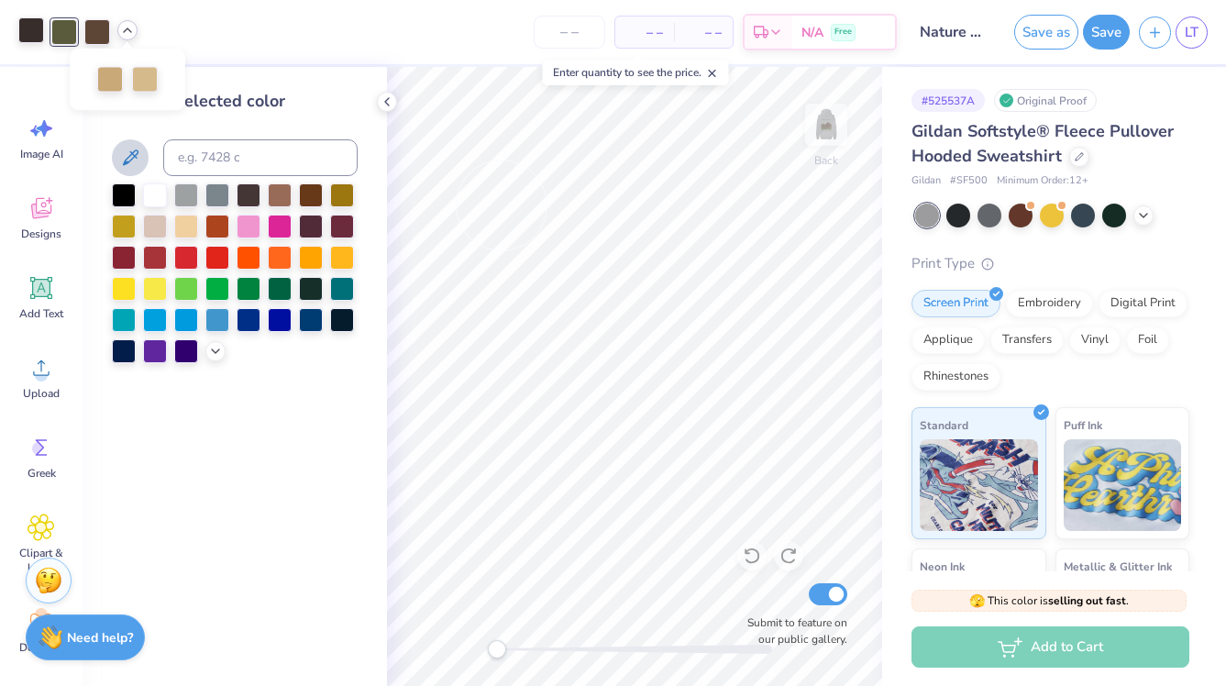
click at [30, 28] on div at bounding box center [31, 30] width 26 height 26
click at [92, 36] on div at bounding box center [97, 30] width 26 height 26
click at [146, 80] on div at bounding box center [145, 78] width 26 height 26
click at [318, 122] on div "Change selected color" at bounding box center [235, 226] width 246 height 274
click at [125, 28] on icon at bounding box center [127, 30] width 15 height 15
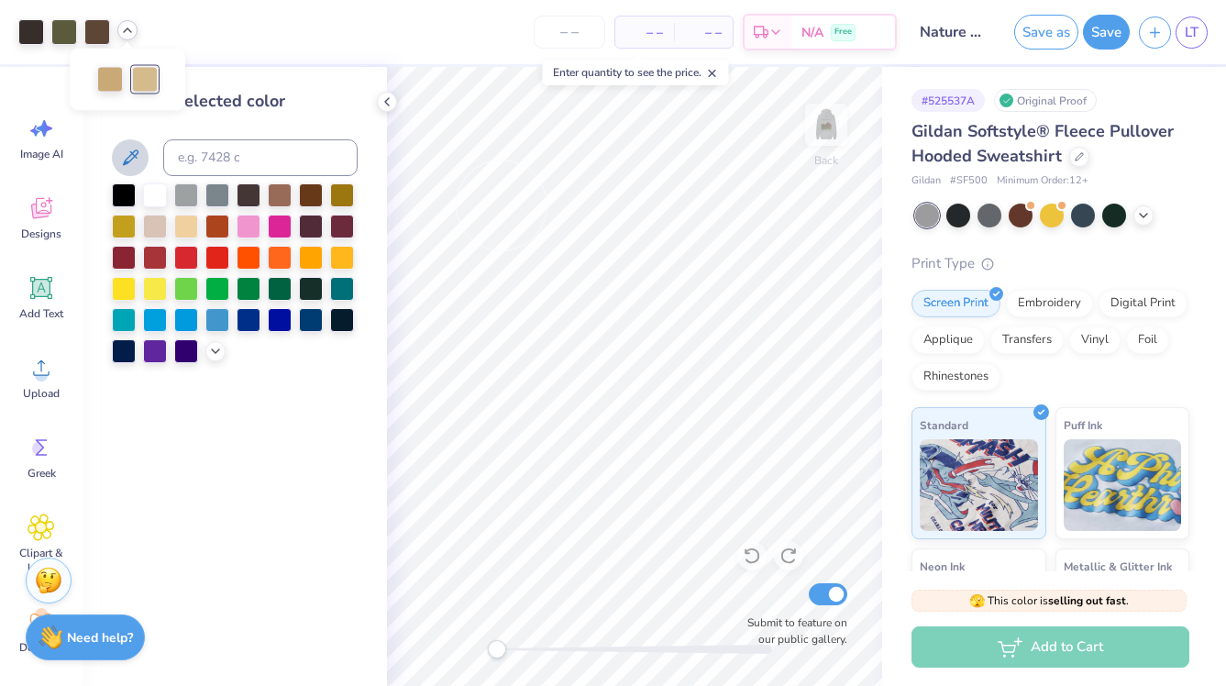
click at [144, 71] on div at bounding box center [145, 80] width 26 height 26
click at [131, 35] on icon at bounding box center [127, 30] width 15 height 15
click at [116, 73] on div at bounding box center [110, 77] width 26 height 26
click at [143, 78] on div at bounding box center [145, 77] width 26 height 26
click at [220, 158] on input at bounding box center [260, 157] width 194 height 37
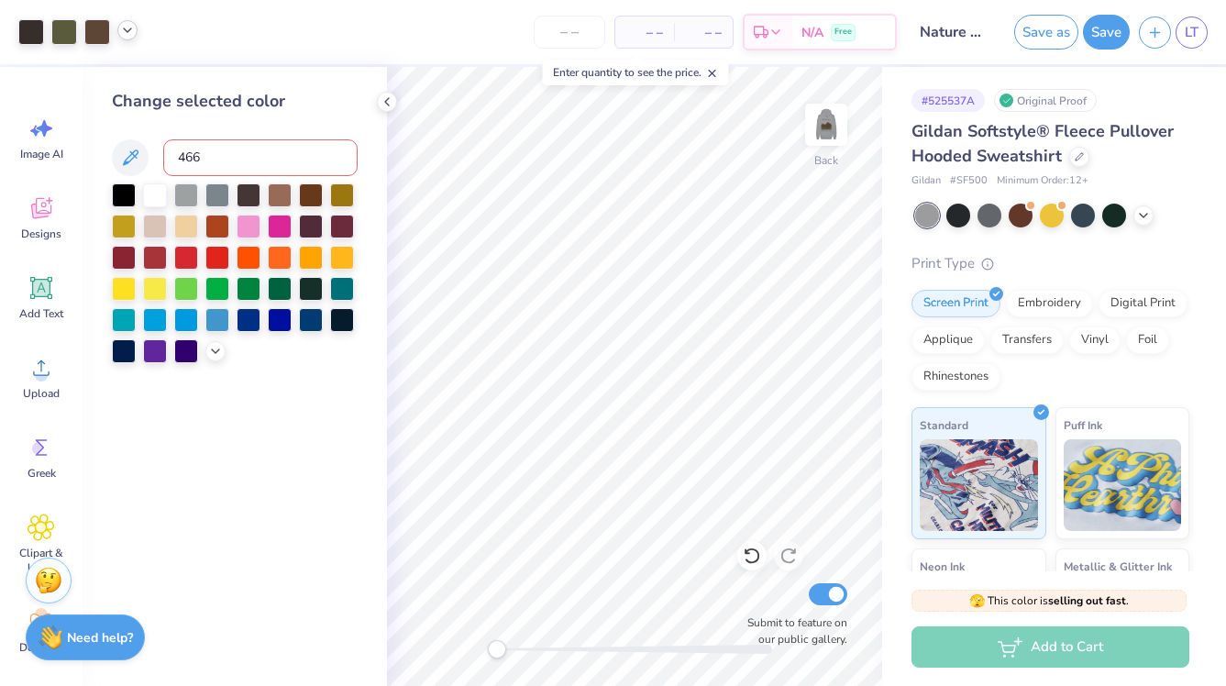
type input "466"
click at [127, 36] on icon at bounding box center [127, 30] width 15 height 15
click at [128, 19] on div at bounding box center [77, 32] width 119 height 26
click at [122, 26] on icon at bounding box center [127, 30] width 15 height 15
click at [47, 33] on div at bounding box center [77, 32] width 119 height 26
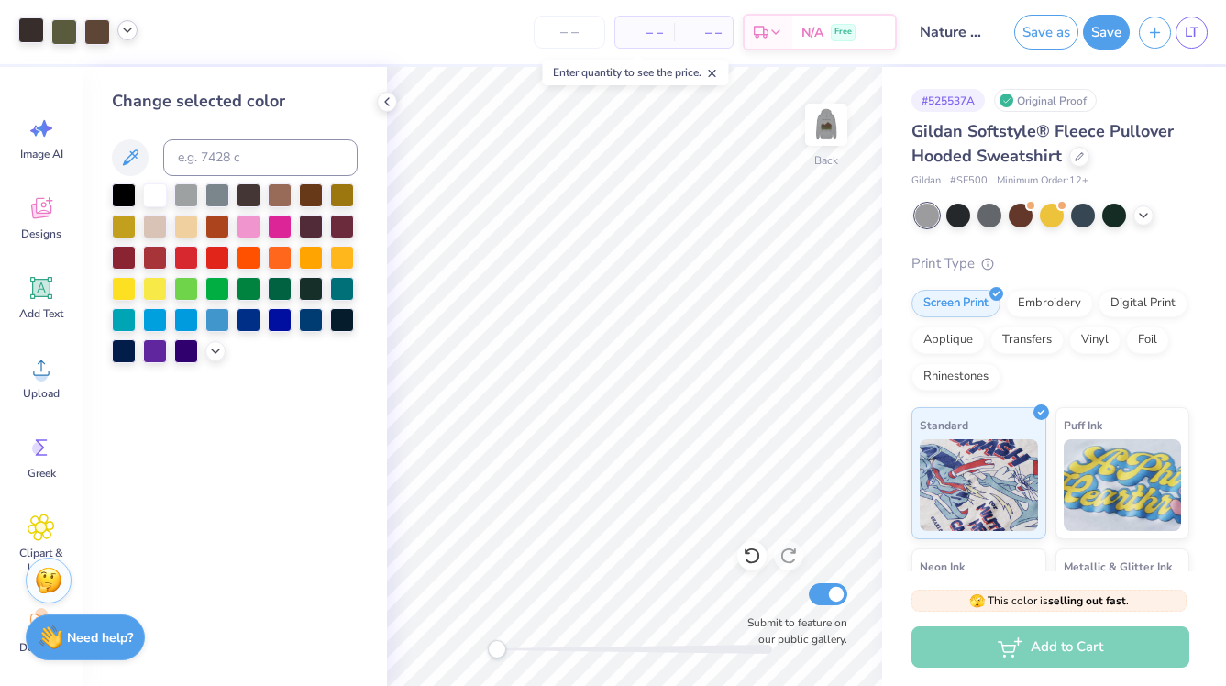
click at [34, 35] on div at bounding box center [31, 30] width 26 height 26
click at [62, 24] on div at bounding box center [64, 30] width 26 height 26
click at [130, 34] on icon at bounding box center [127, 30] width 15 height 15
click at [827, 122] on img at bounding box center [825, 124] width 73 height 73
click at [30, 32] on div at bounding box center [31, 30] width 26 height 26
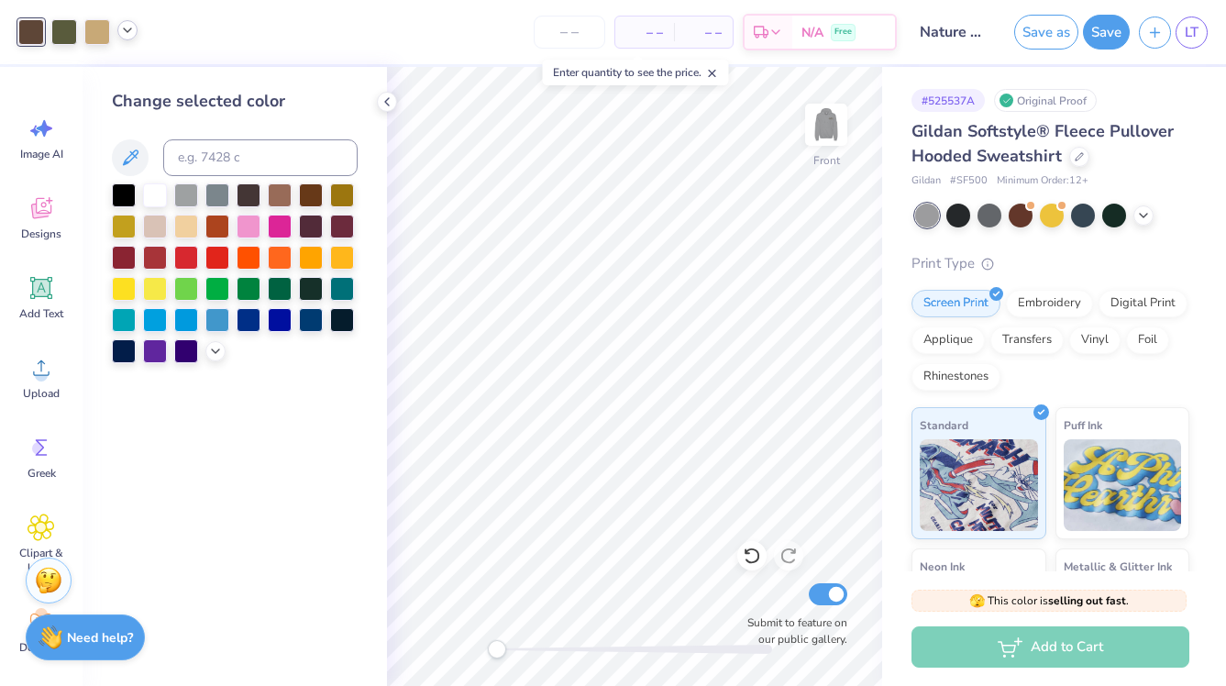
click at [130, 34] on icon at bounding box center [127, 30] width 15 height 15
click at [817, 139] on img at bounding box center [825, 124] width 73 height 73
click at [1110, 37] on button "Save" at bounding box center [1106, 29] width 47 height 35
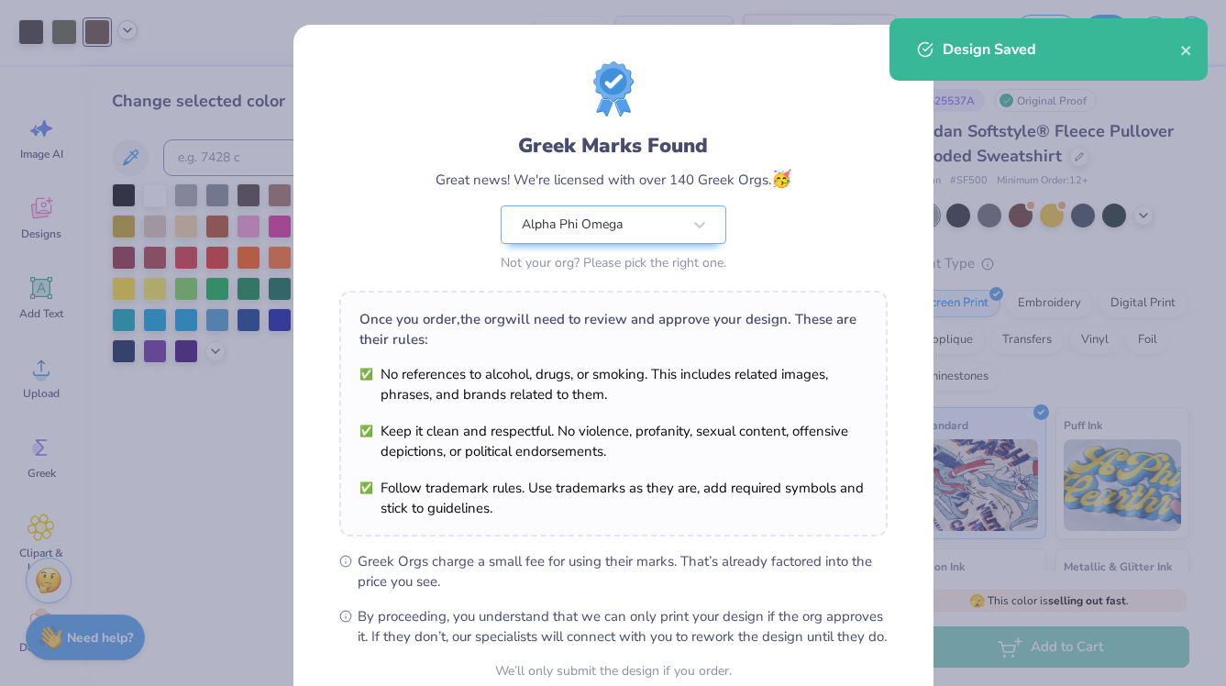
scroll to position [172, 0]
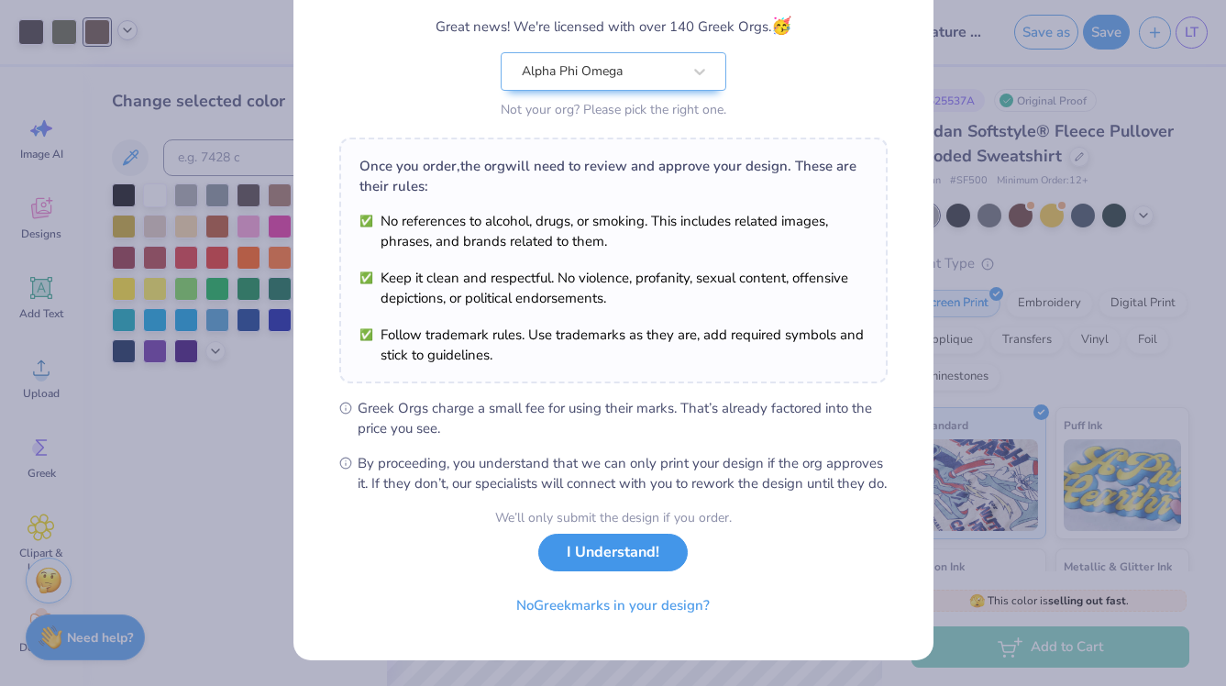
click at [626, 548] on button "I Understand!" at bounding box center [612, 553] width 149 height 38
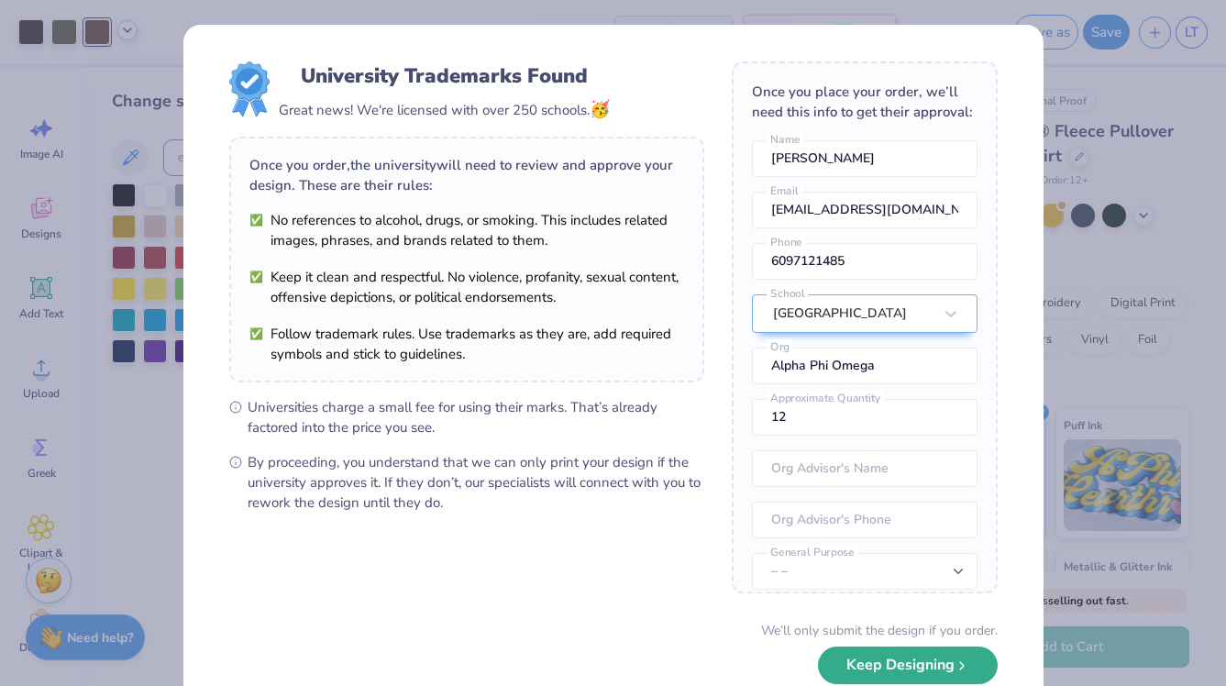
click at [853, 669] on button "Keep Designing" at bounding box center [908, 665] width 180 height 38
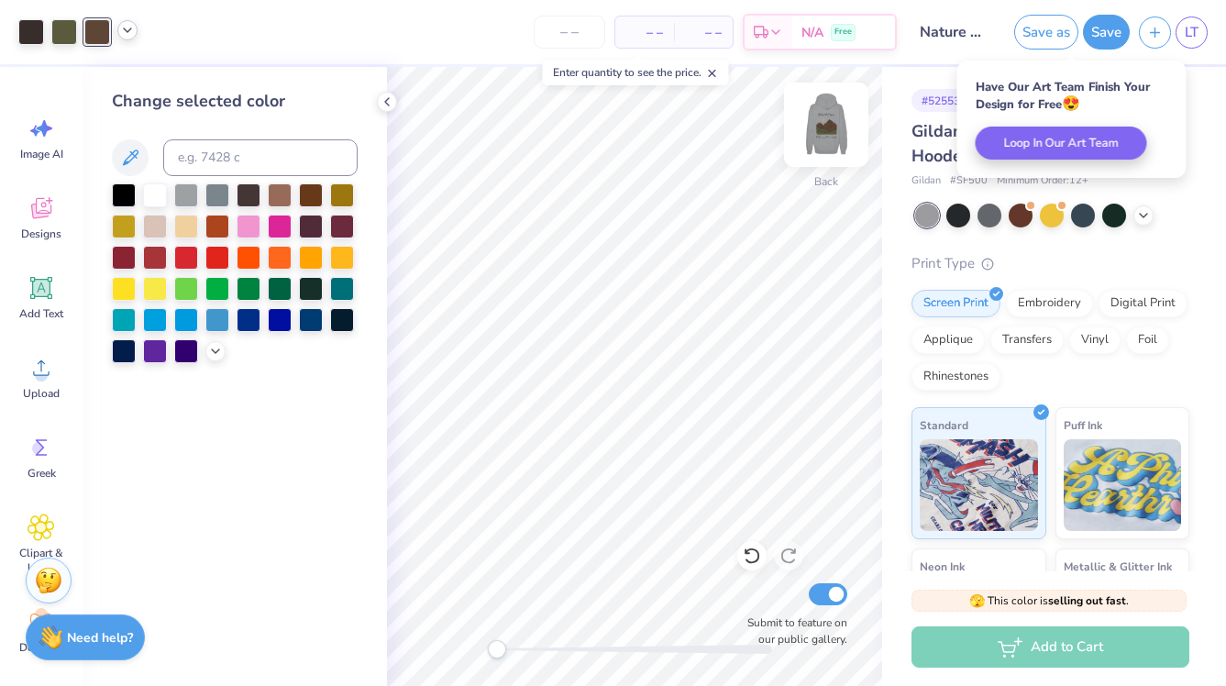
click at [820, 83] on div at bounding box center [826, 125] width 84 height 84
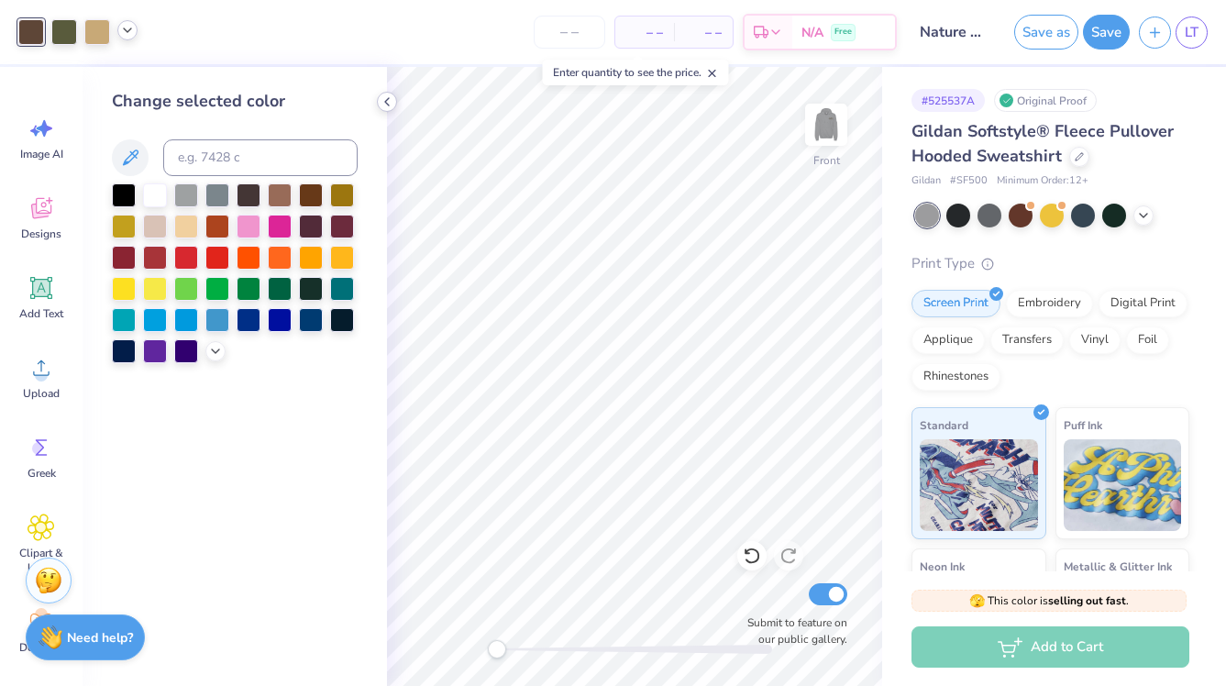
click at [383, 102] on icon at bounding box center [387, 101] width 15 height 15
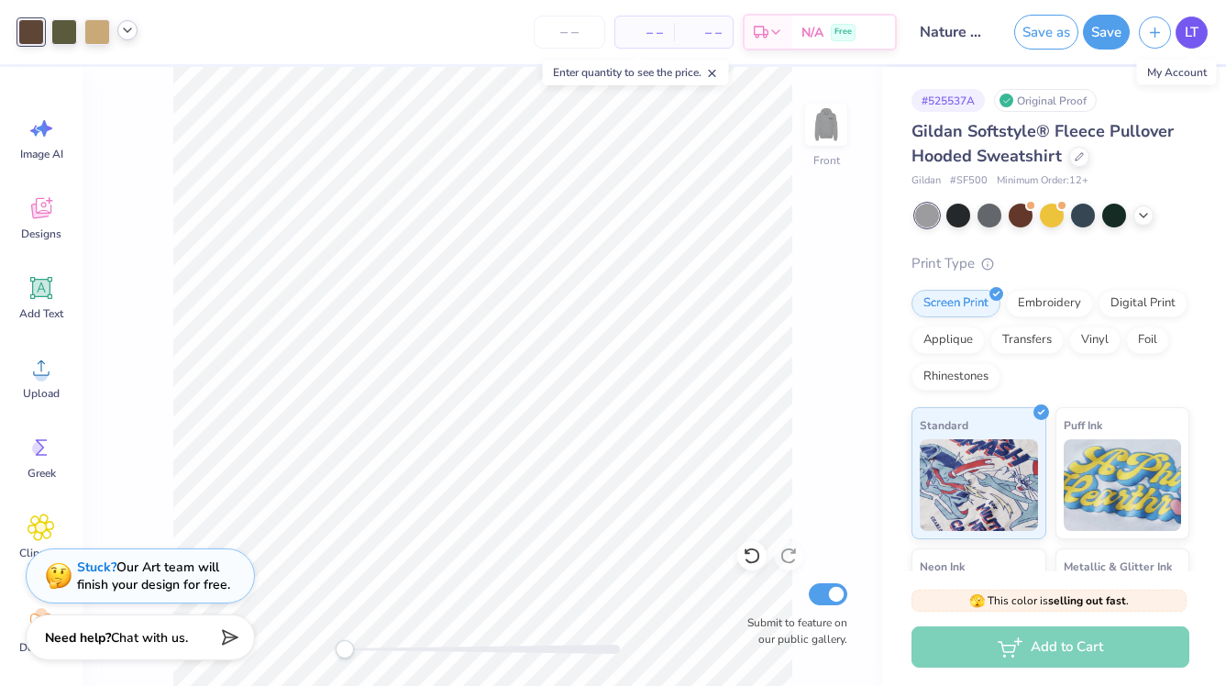
click at [1196, 36] on span "LT" at bounding box center [1192, 32] width 14 height 21
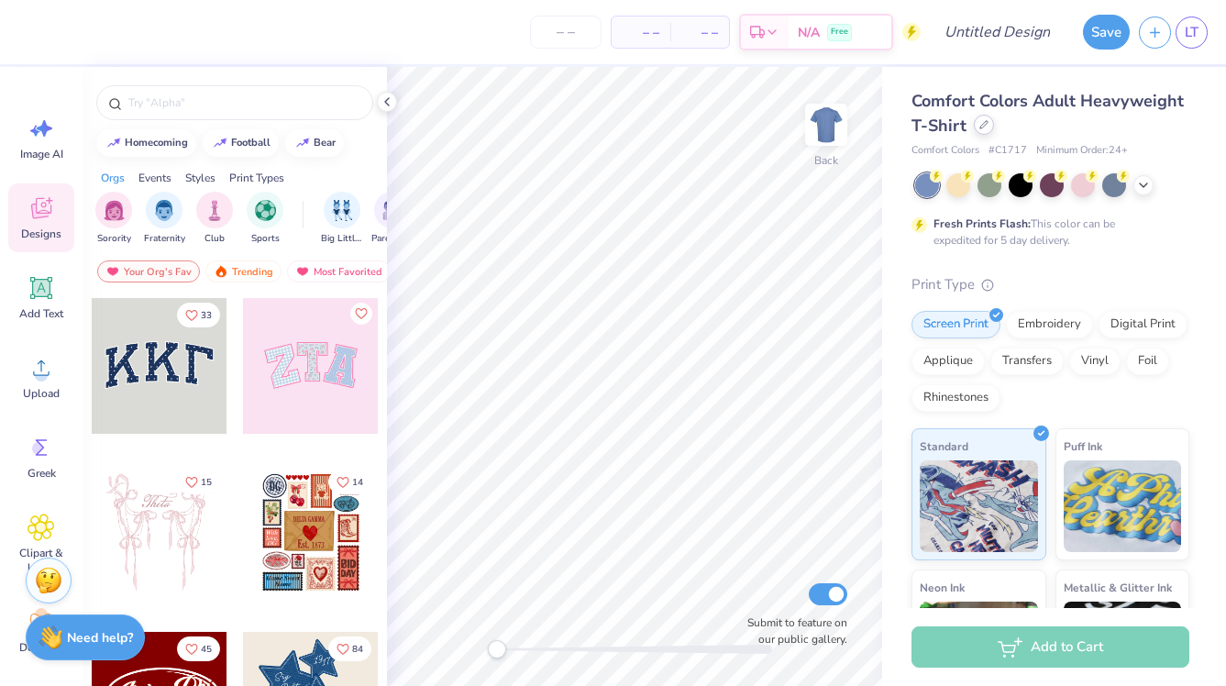
click at [979, 121] on icon at bounding box center [983, 124] width 9 height 9
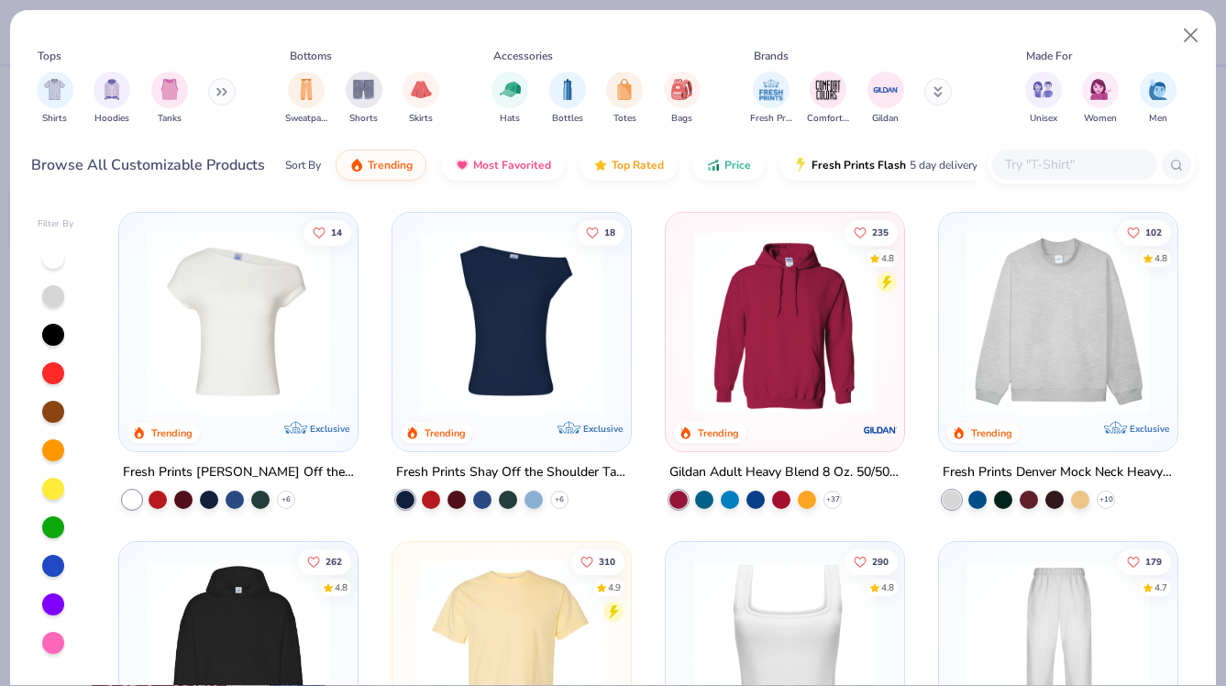
click at [1052, 155] on input "text" at bounding box center [1073, 164] width 141 height 21
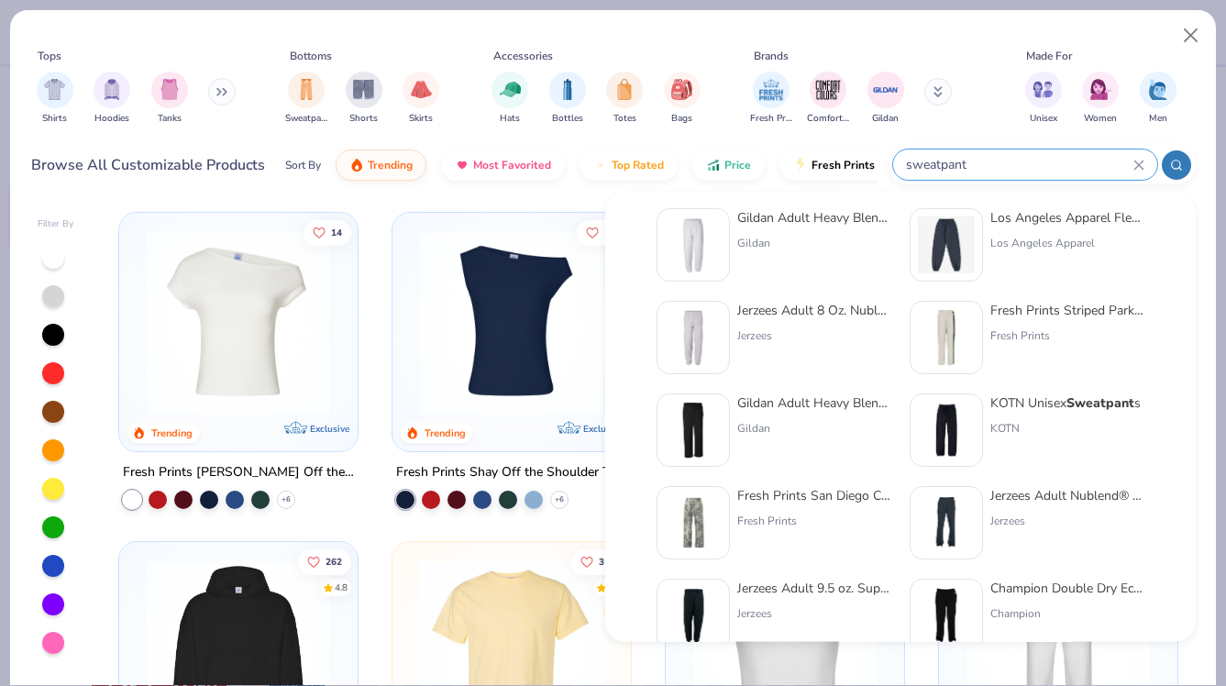
scroll to position [125, 0]
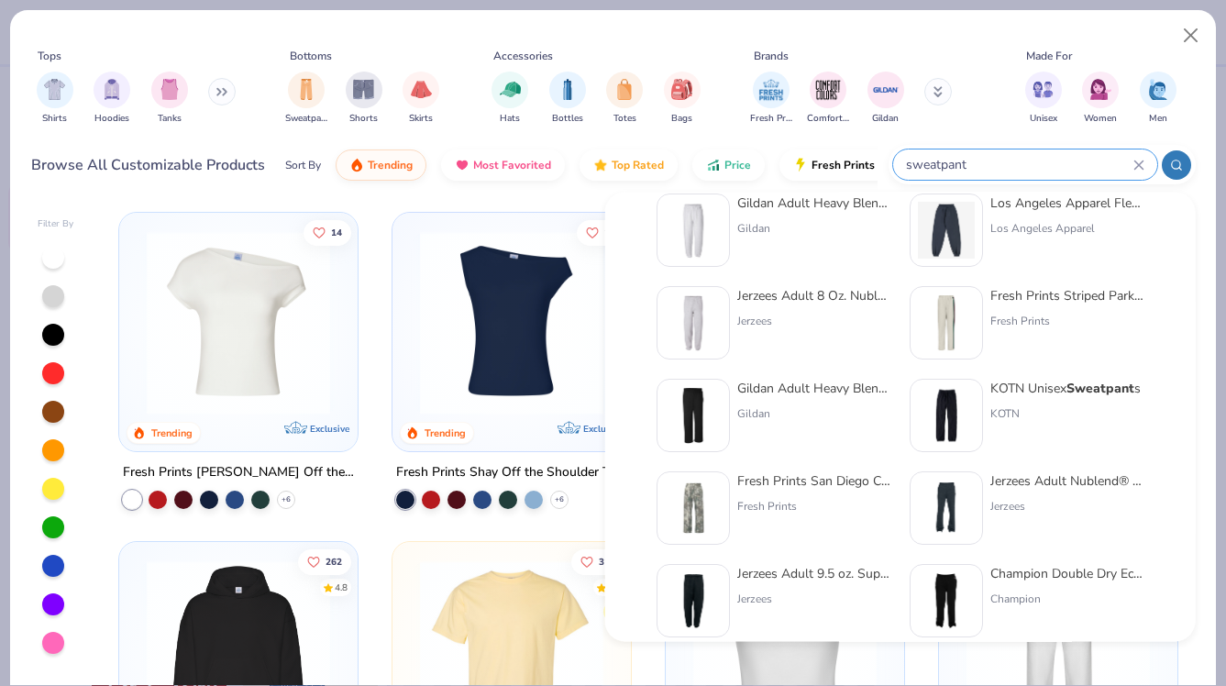
type input "sweatpant"
click at [694, 506] on img at bounding box center [693, 508] width 57 height 57
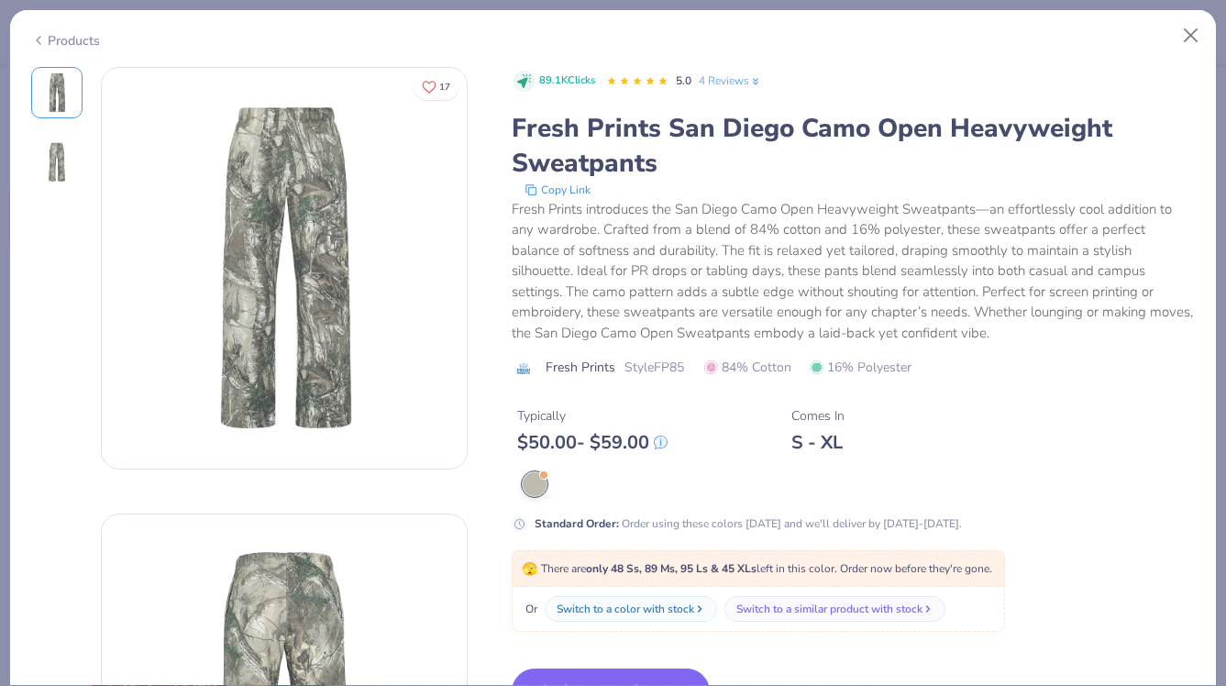
click at [61, 161] on img at bounding box center [57, 162] width 44 height 44
click at [53, 96] on img at bounding box center [57, 93] width 44 height 44
click at [1198, 38] on button "Close" at bounding box center [1191, 35] width 35 height 35
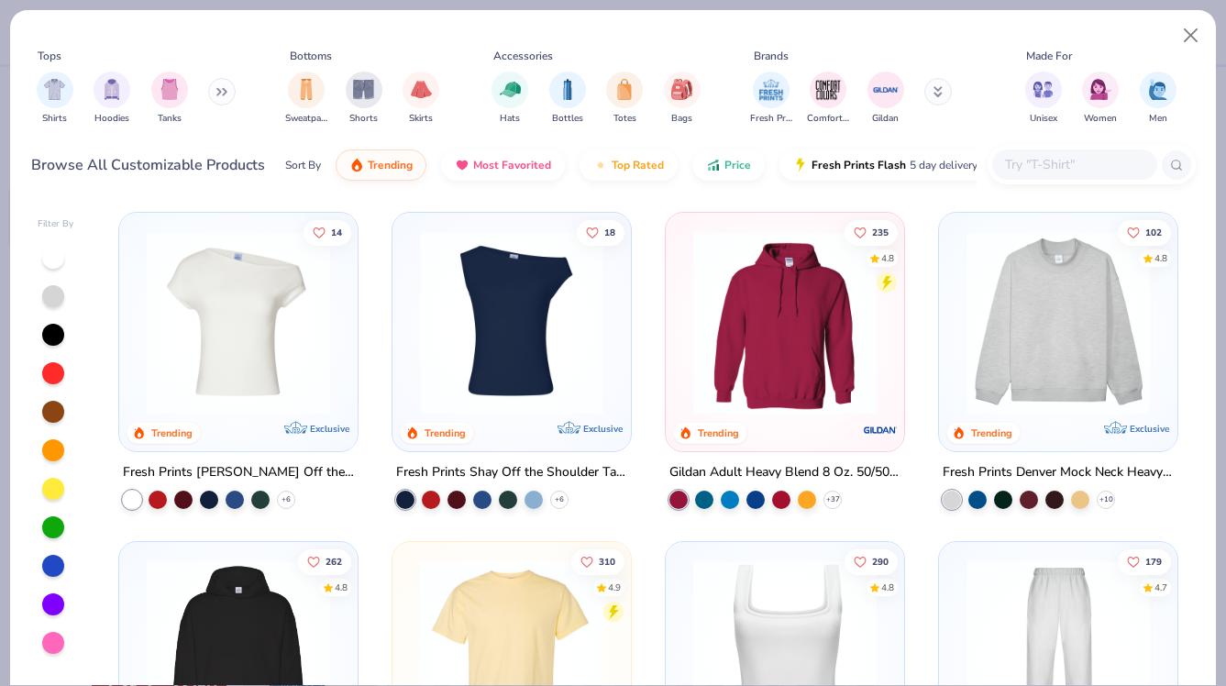
click at [1043, 160] on input "text" at bounding box center [1073, 164] width 141 height 21
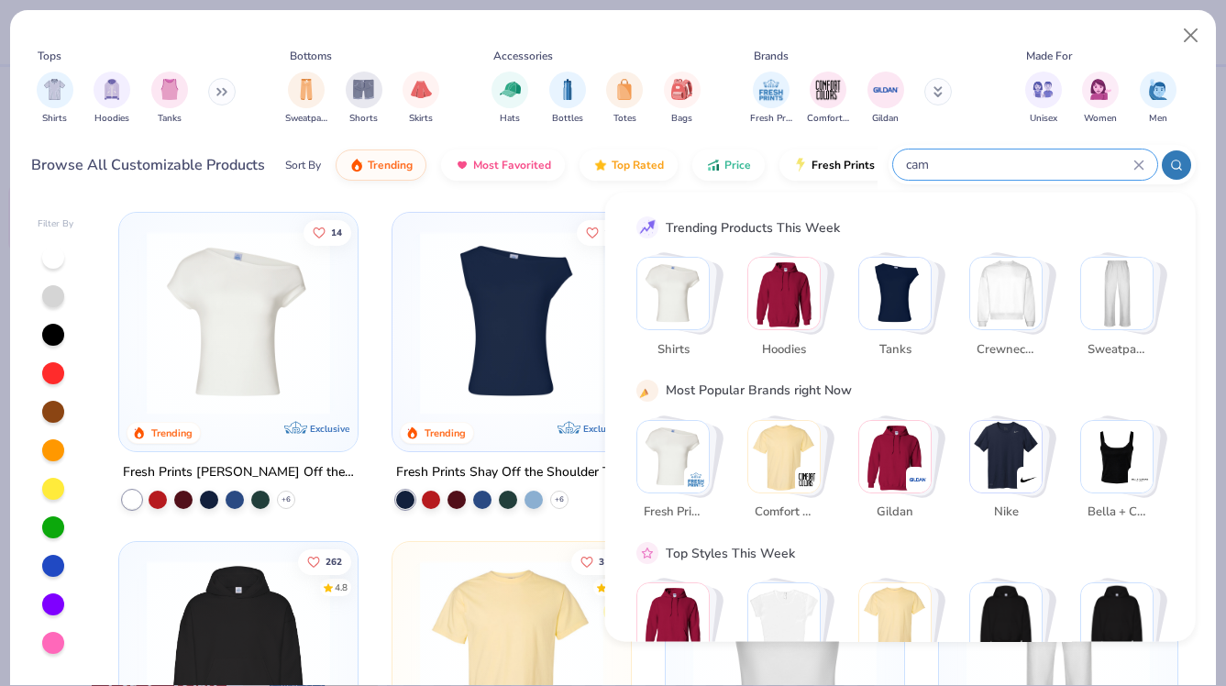
type input "camo"
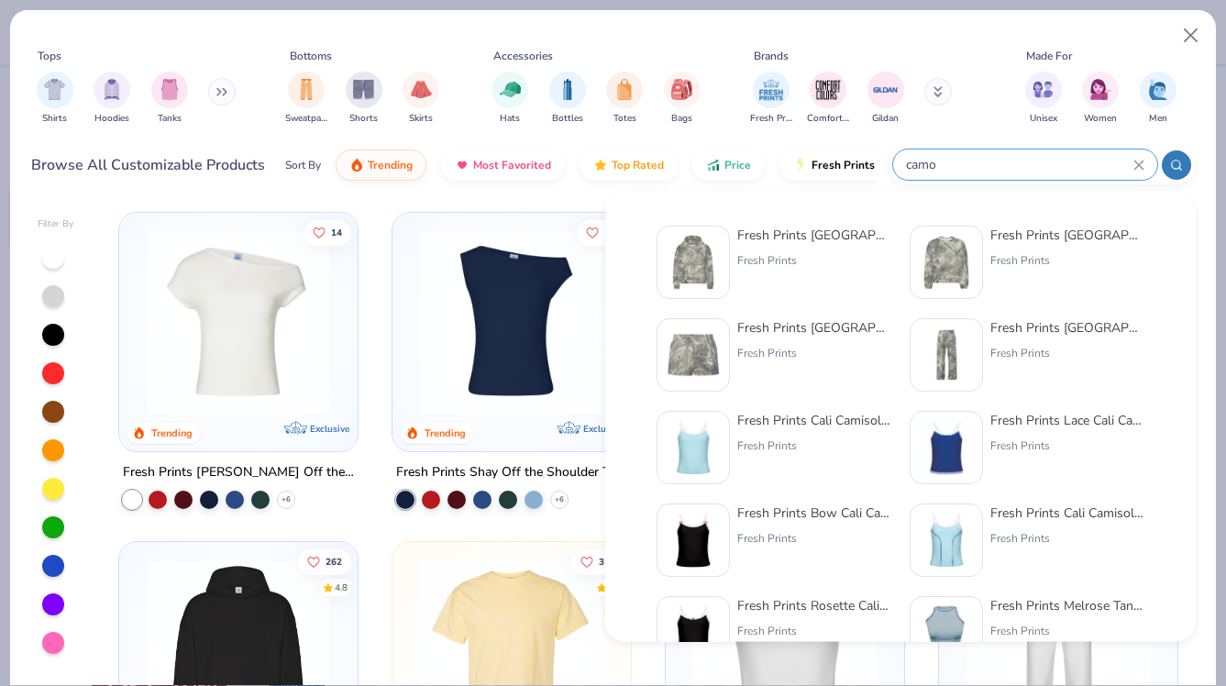
click at [1140, 151] on div "camo" at bounding box center [1025, 164] width 264 height 30
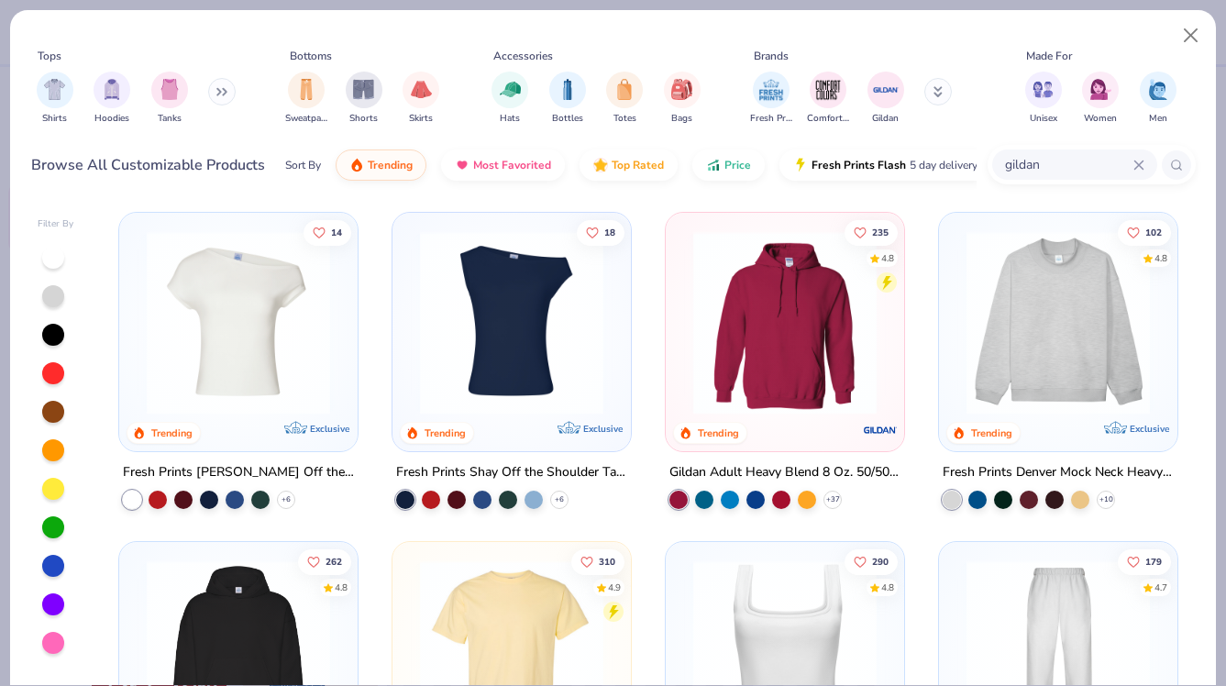
click at [1048, 168] on input "gildan" at bounding box center [1068, 164] width 130 height 21
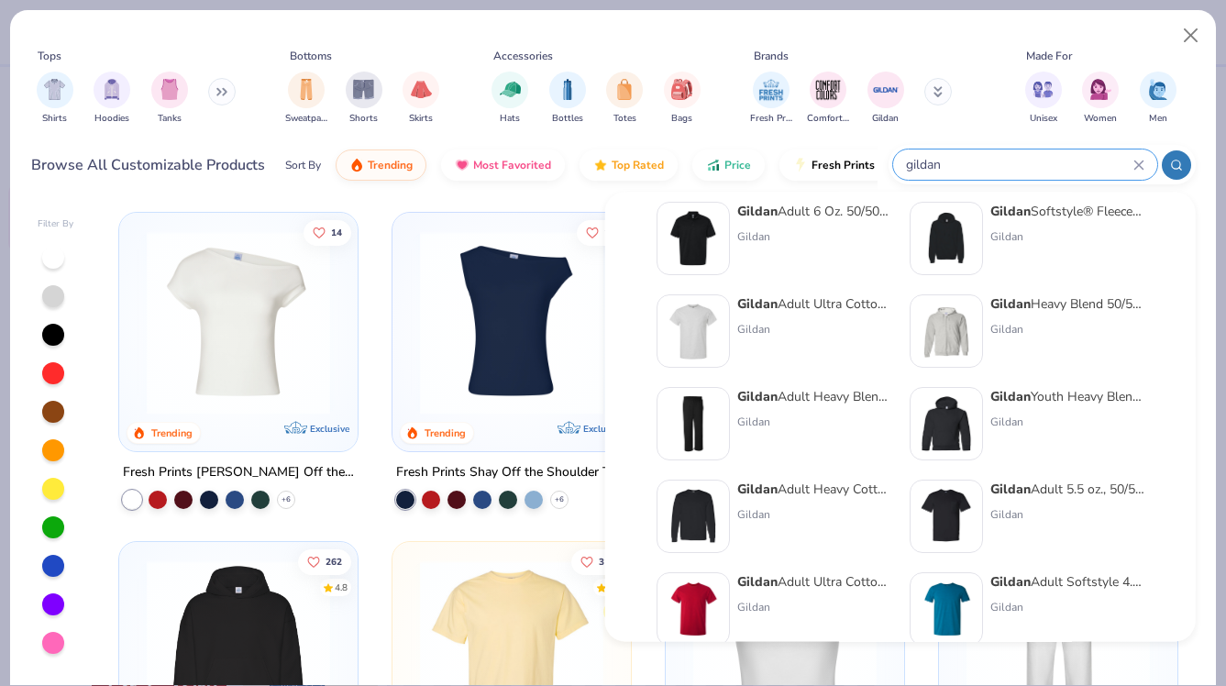
scroll to position [302, 0]
type input "gildan"
click at [814, 408] on div "Gildan Adult Heavy Blend™ Adult 50/50 Open-Bottom Sweatpant Gildan" at bounding box center [814, 423] width 154 height 73
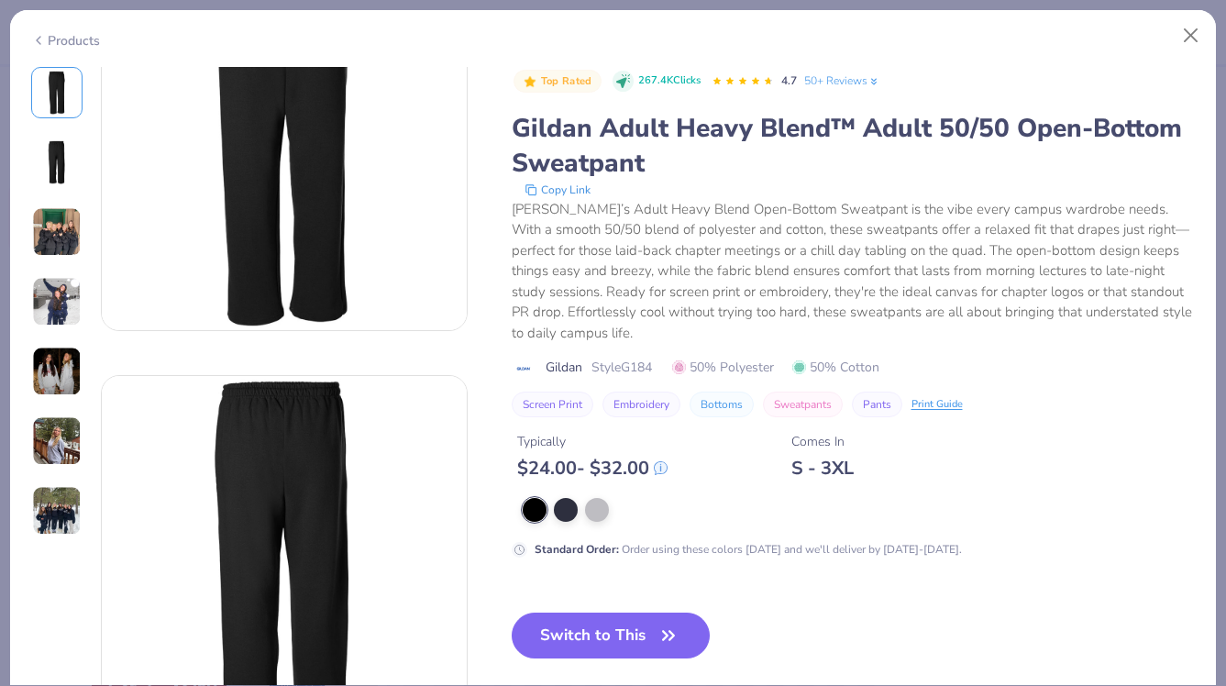
scroll to position [120, 0]
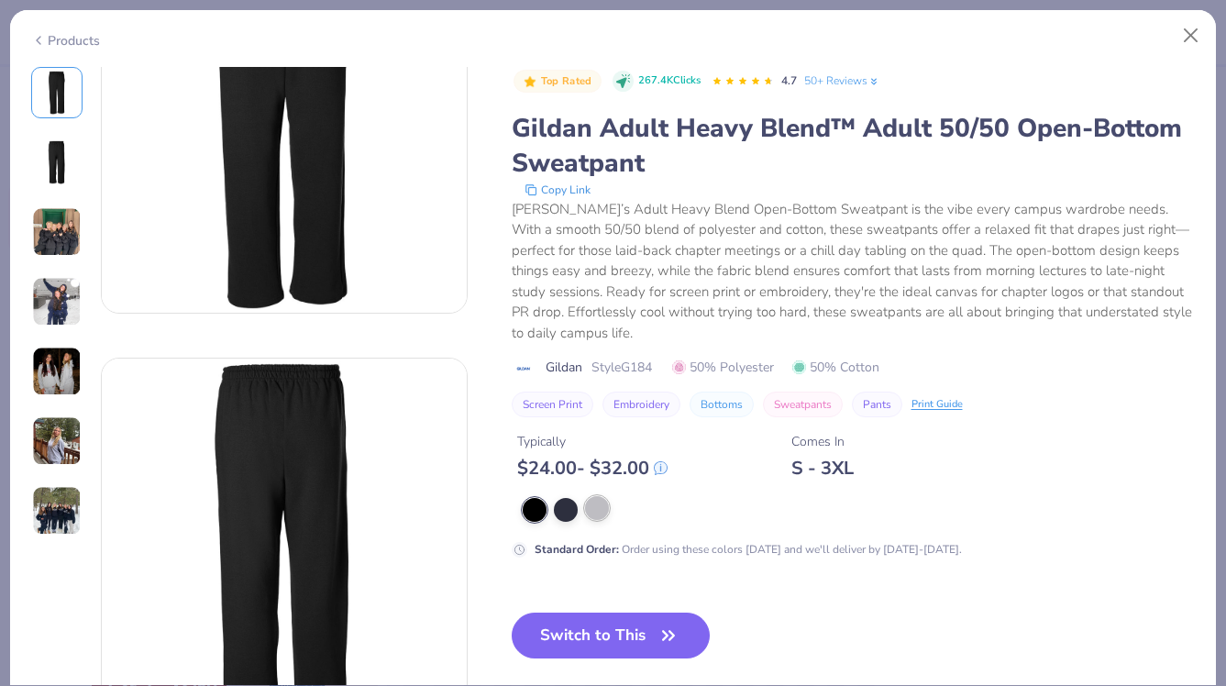
click at [603, 517] on div at bounding box center [597, 508] width 24 height 24
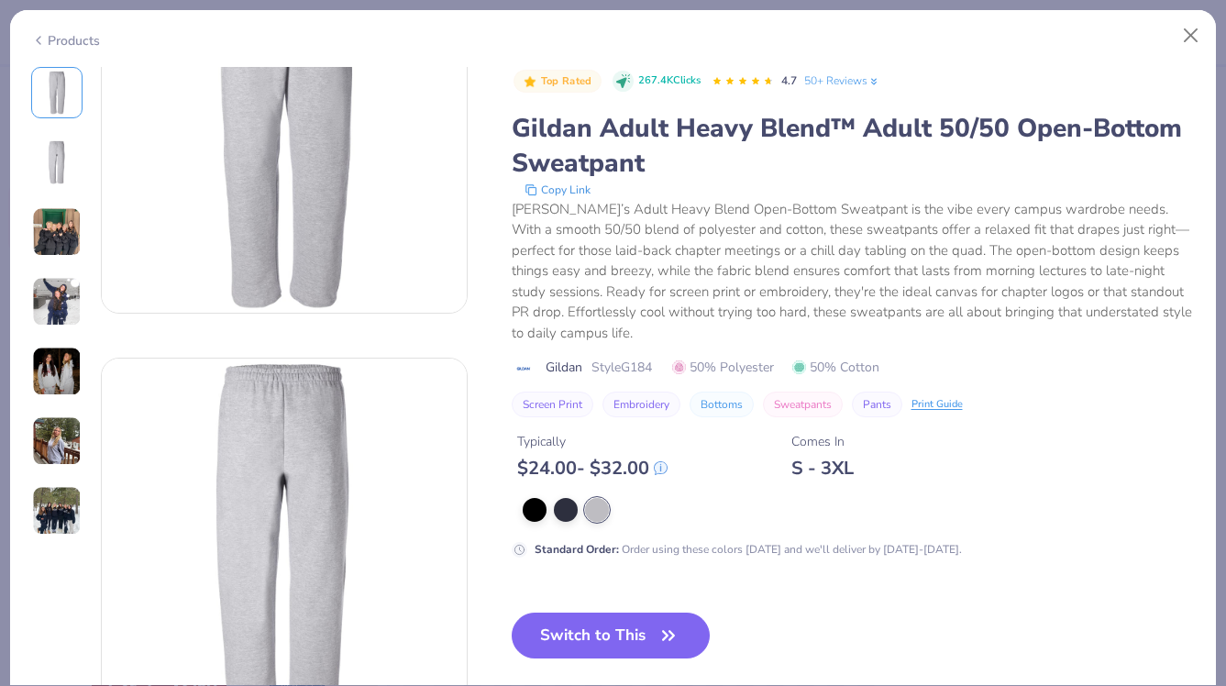
scroll to position [235, 0]
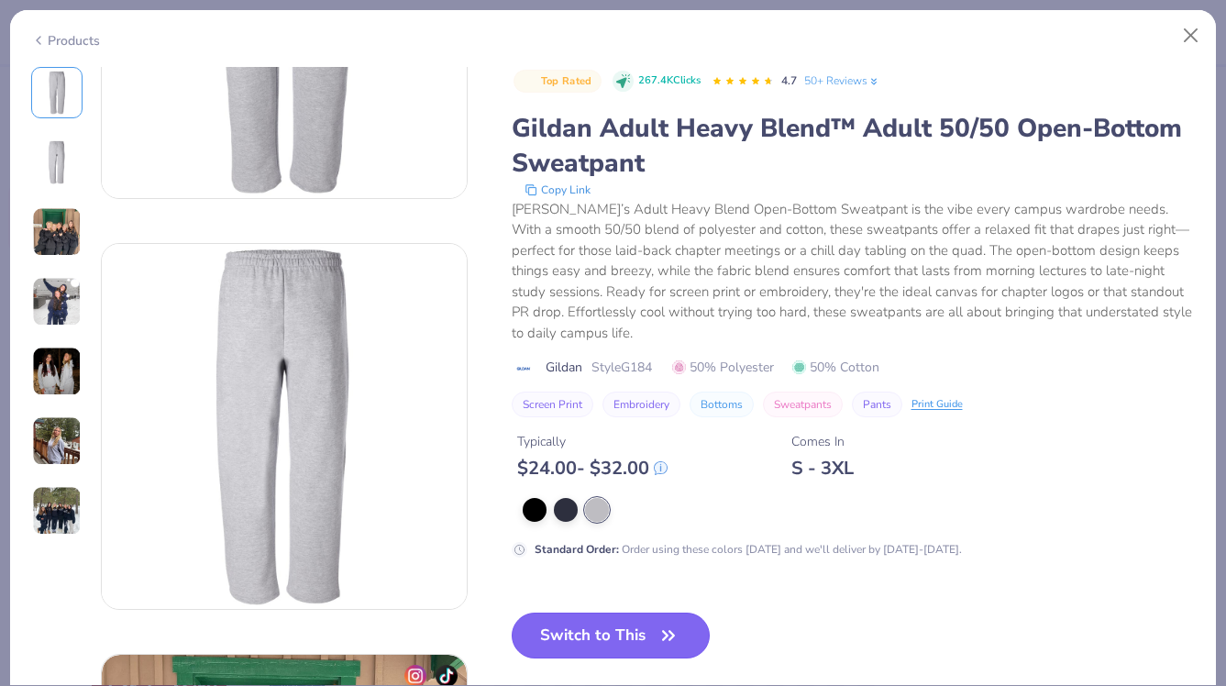
click at [643, 625] on button "Switch to This" at bounding box center [611, 636] width 199 height 46
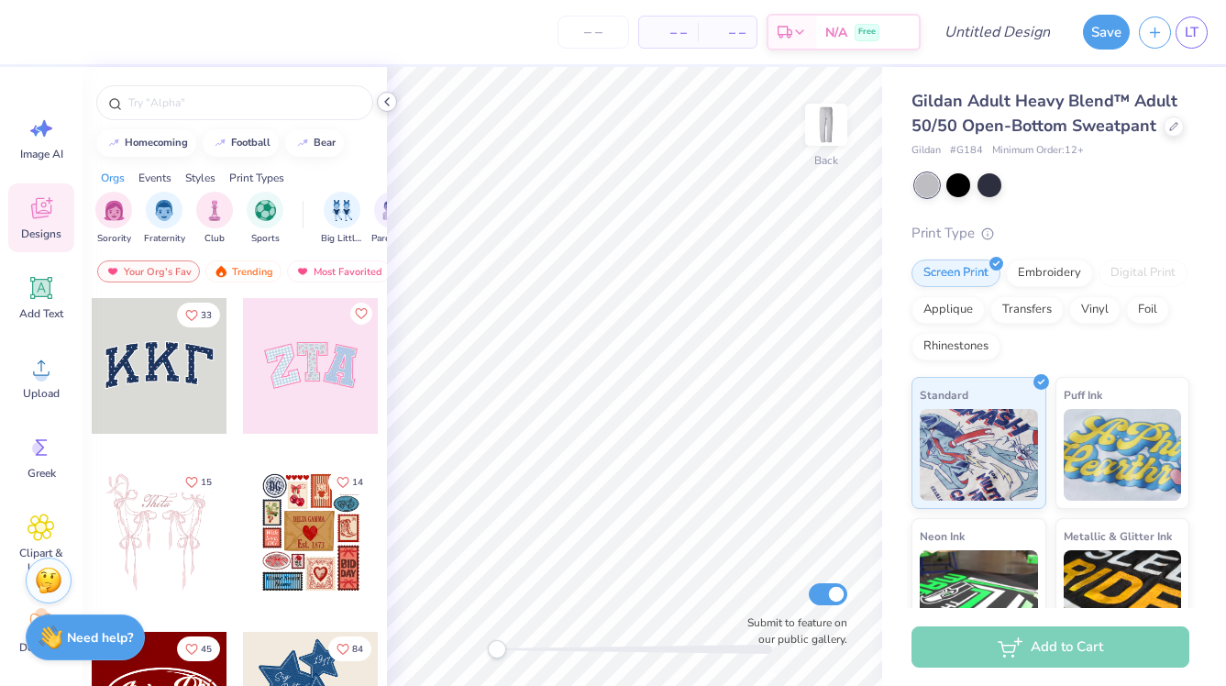
click at [391, 96] on icon at bounding box center [387, 101] width 15 height 15
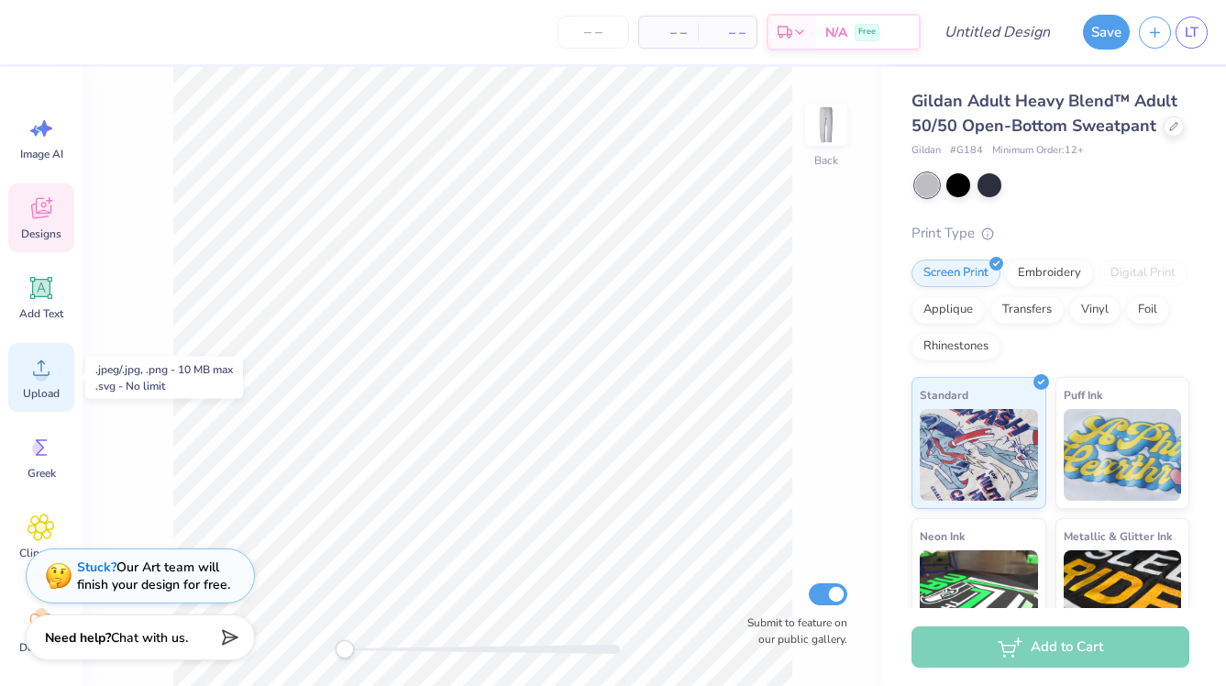
click at [36, 387] on span "Upload" at bounding box center [41, 393] width 37 height 15
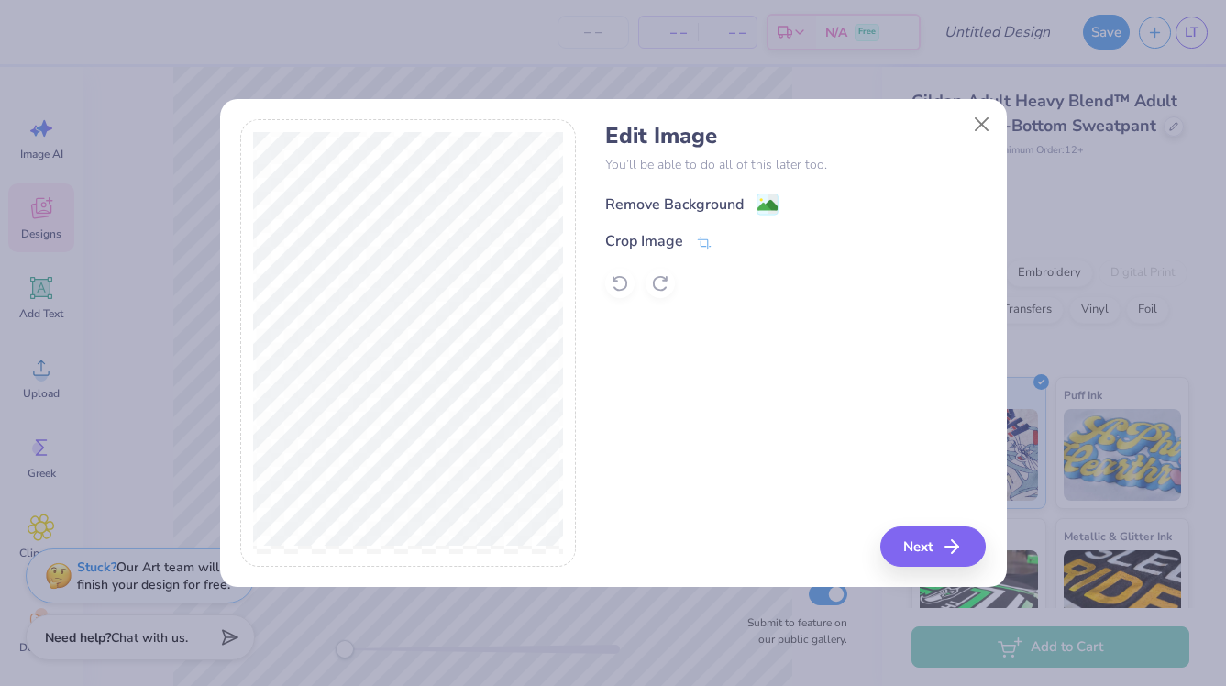
click at [767, 206] on image at bounding box center [767, 205] width 20 height 20
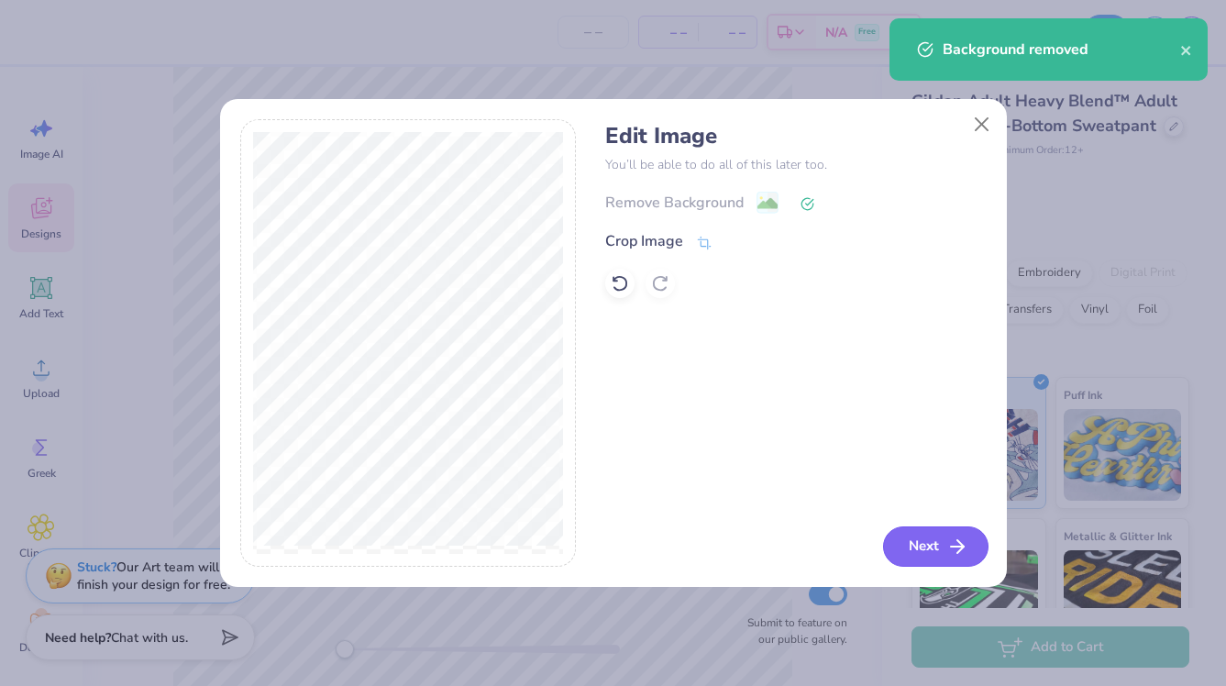
click at [934, 536] on button "Next" at bounding box center [935, 546] width 105 height 40
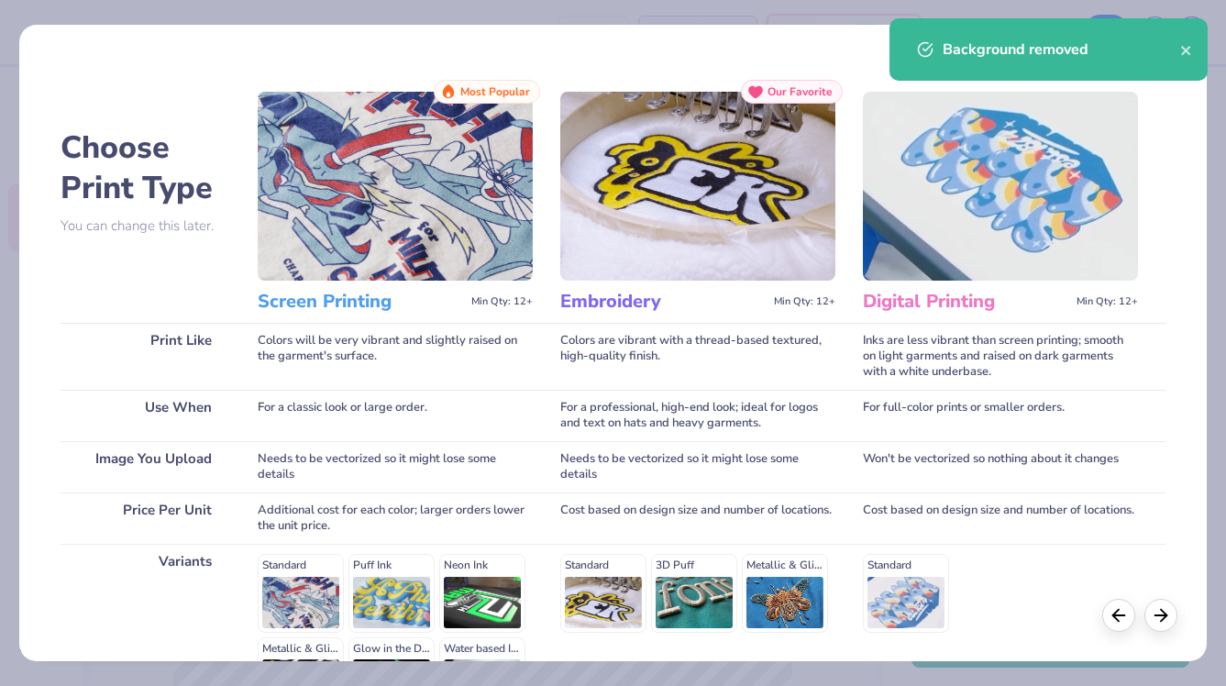
scroll to position [228, 0]
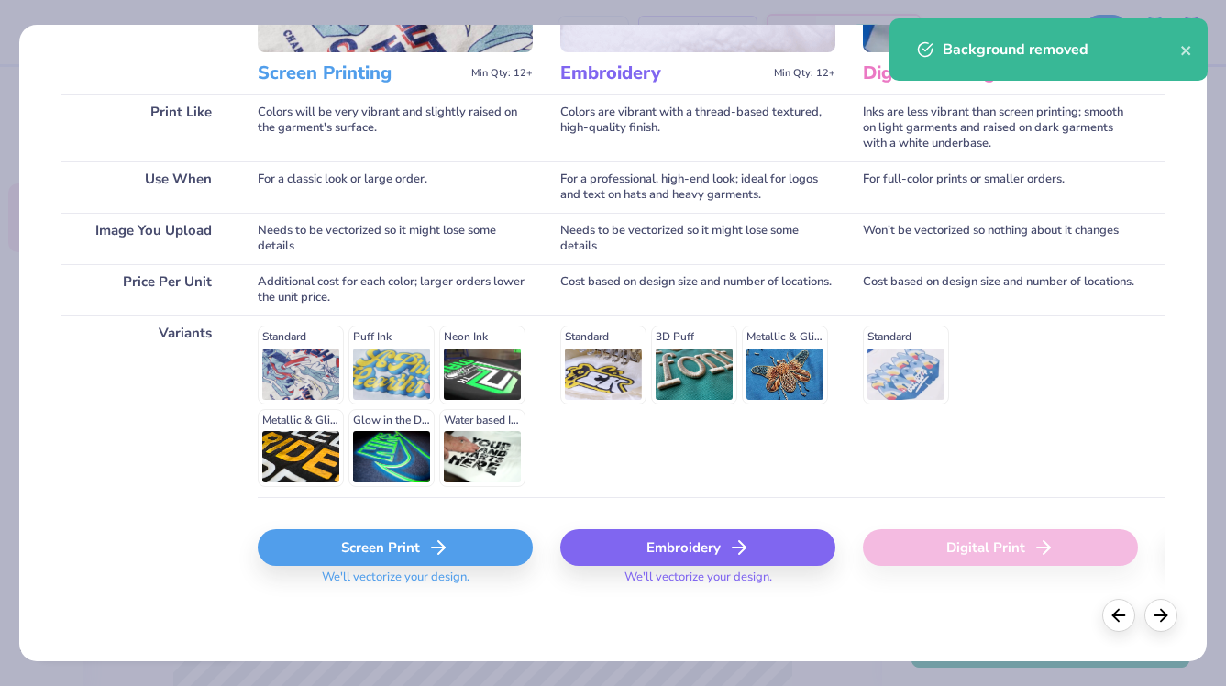
click at [365, 554] on div "Screen Print" at bounding box center [395, 547] width 275 height 37
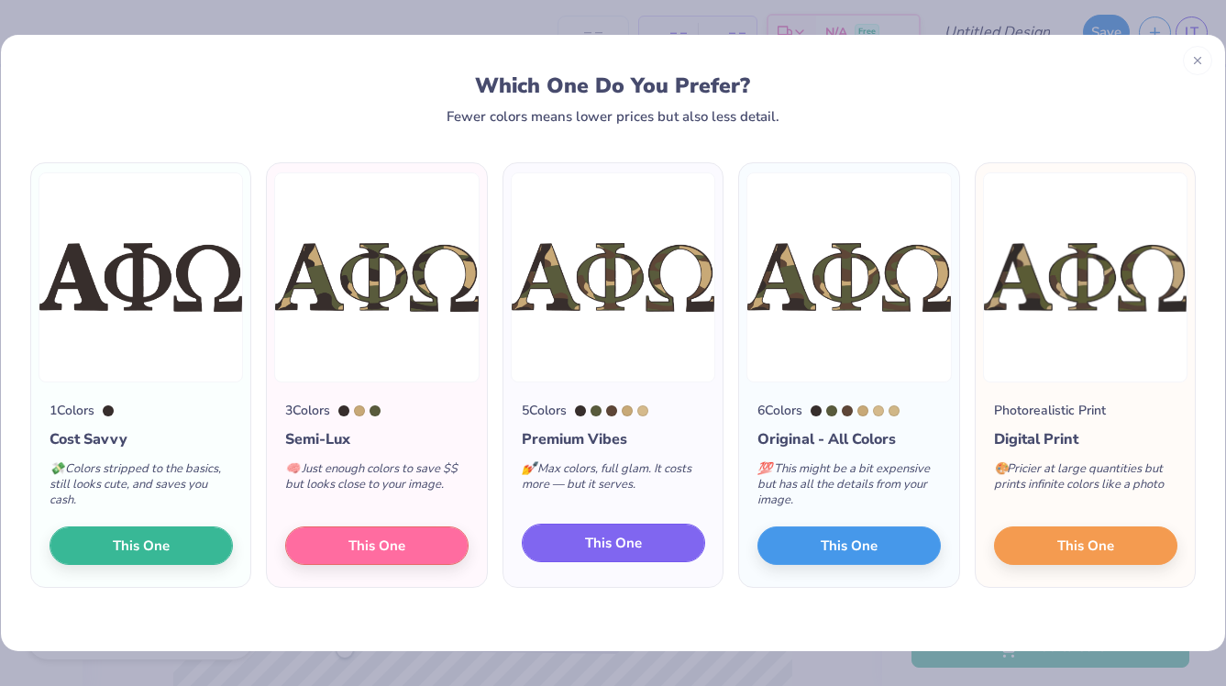
click at [610, 541] on span "This One" at bounding box center [613, 543] width 57 height 21
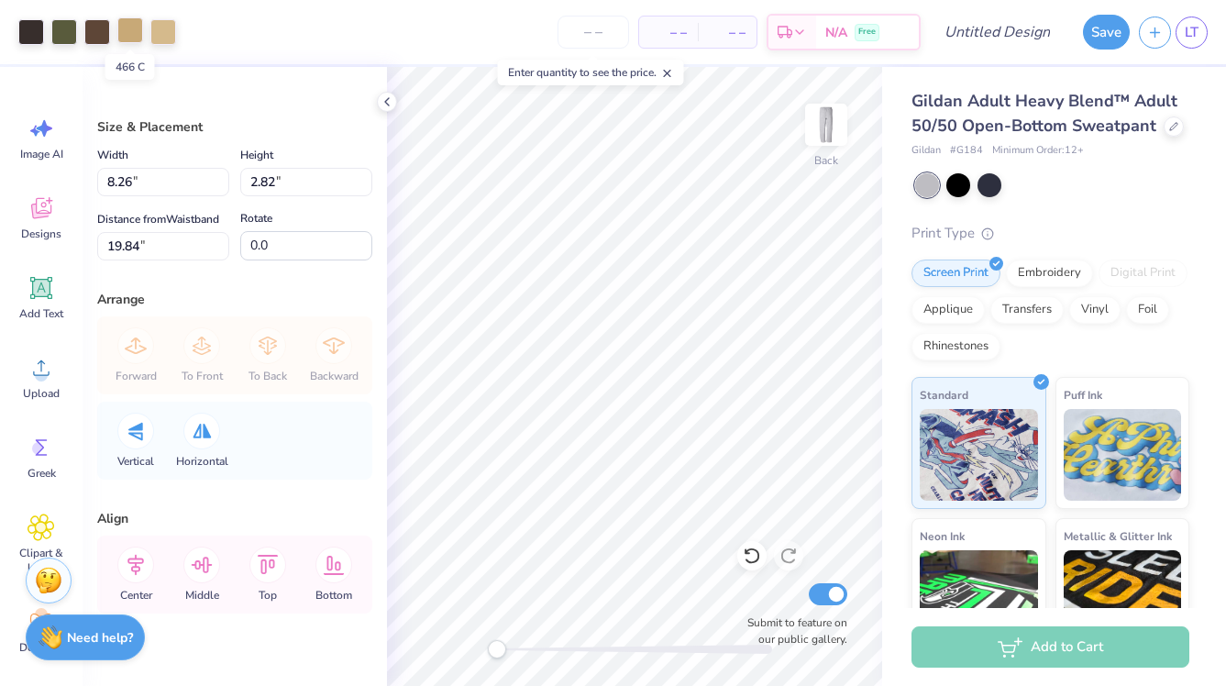
click at [127, 34] on div at bounding box center [130, 30] width 26 height 26
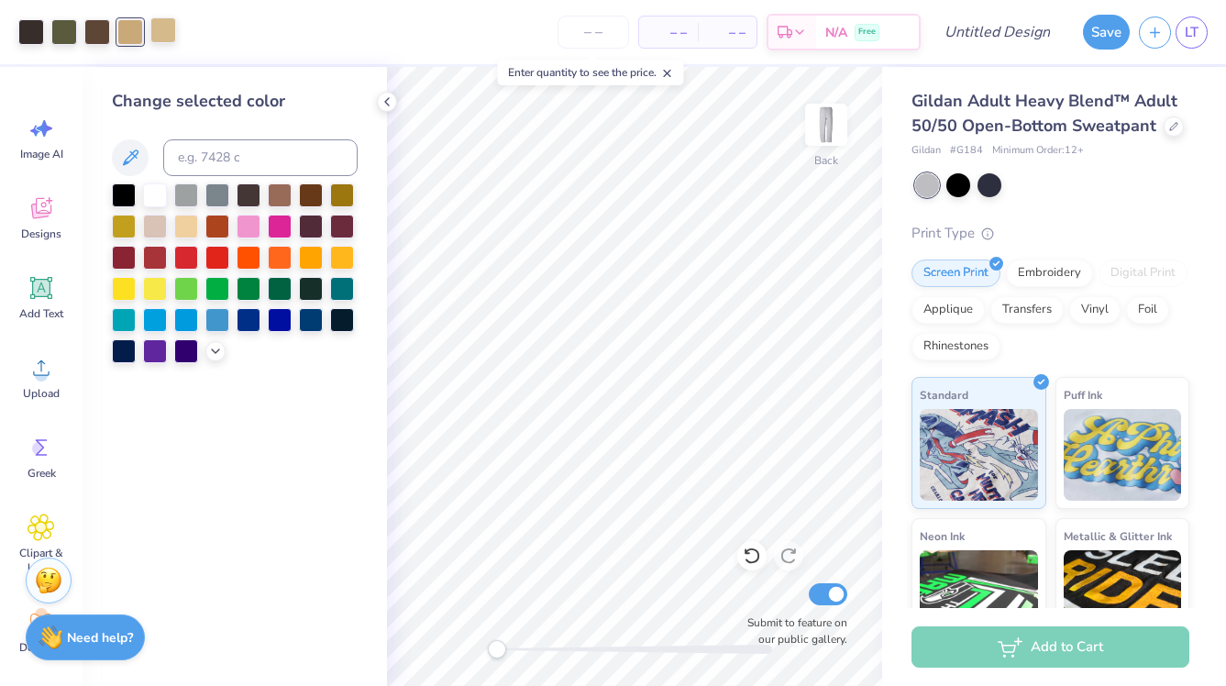
click at [166, 33] on div at bounding box center [163, 30] width 26 height 26
click at [207, 162] on input at bounding box center [260, 157] width 194 height 37
type input "466"
click at [382, 96] on icon at bounding box center [387, 101] width 15 height 15
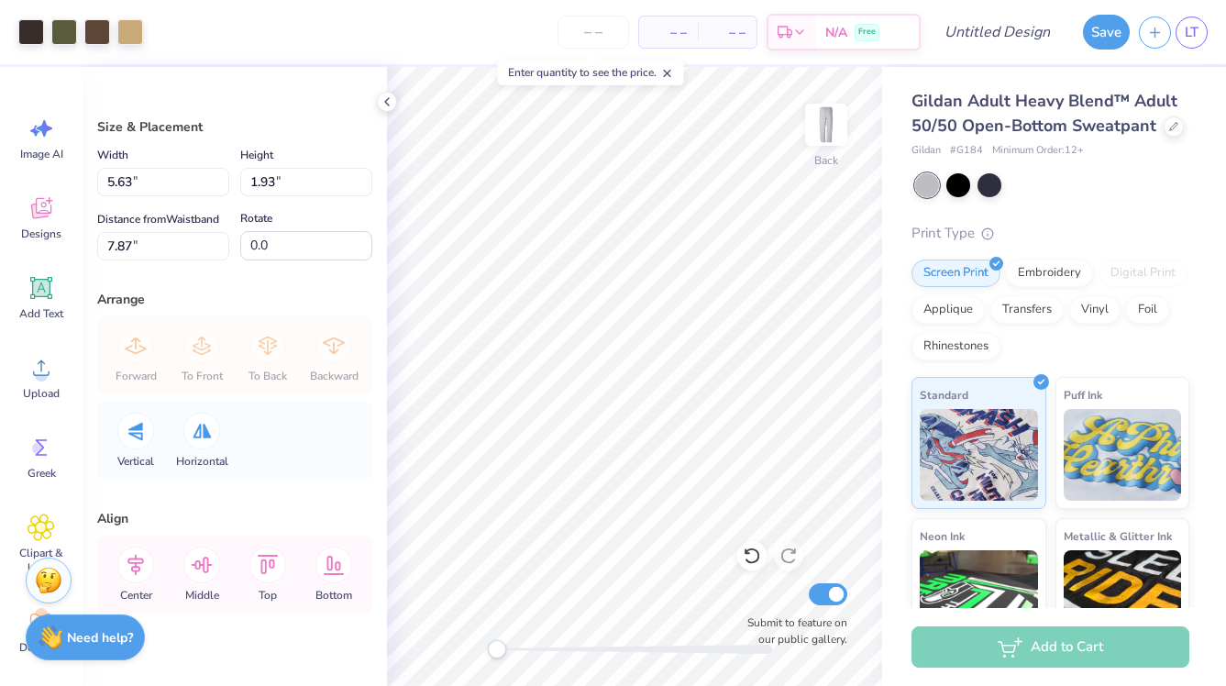
type input "5.16"
type input "1.76"
type input "4.19"
type input "1.43"
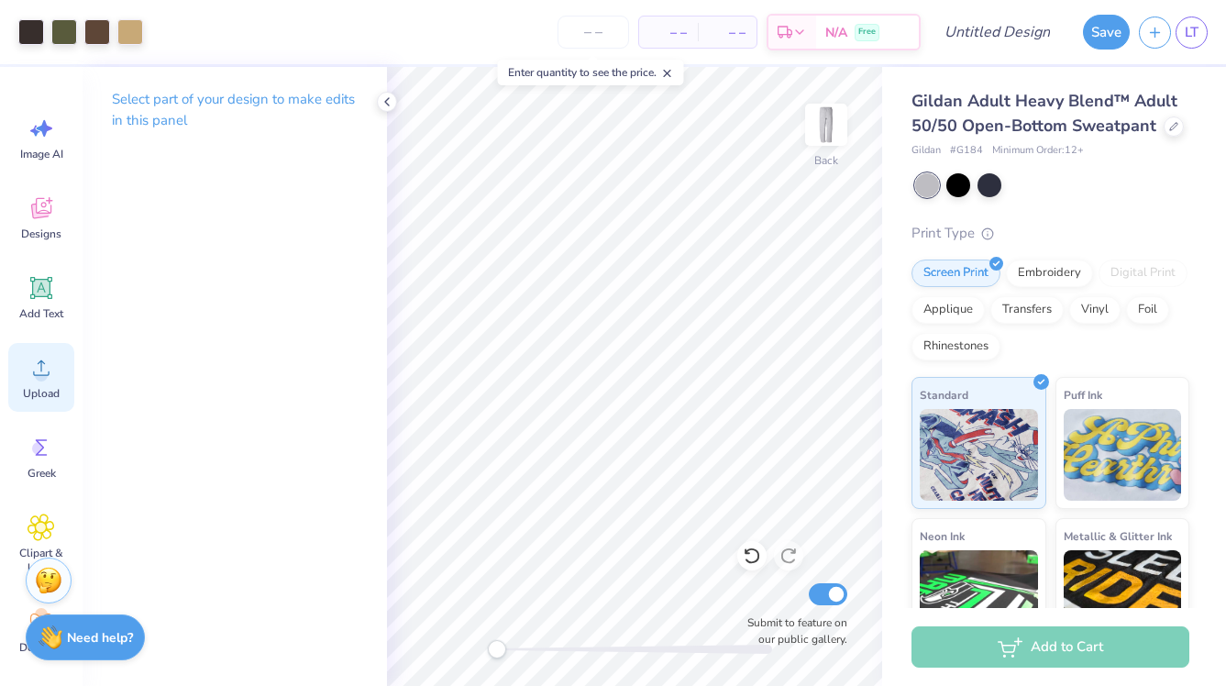
click at [37, 379] on circle at bounding box center [41, 375] width 13 height 13
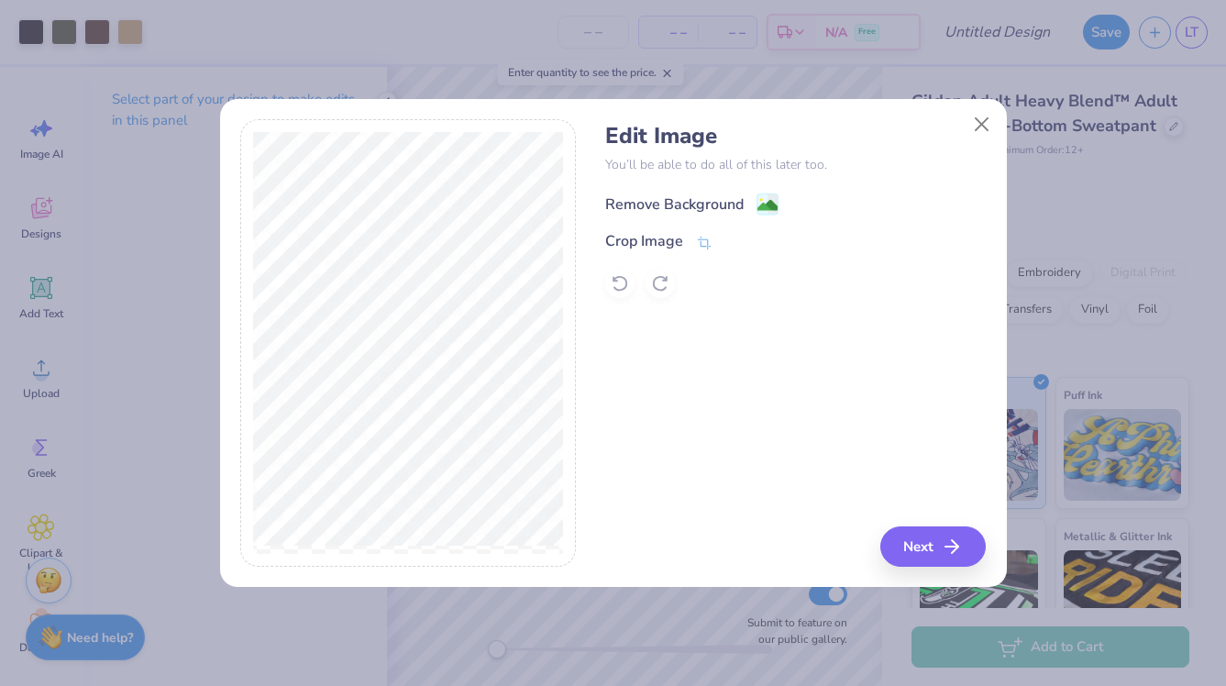
click at [761, 202] on image at bounding box center [767, 205] width 20 height 20
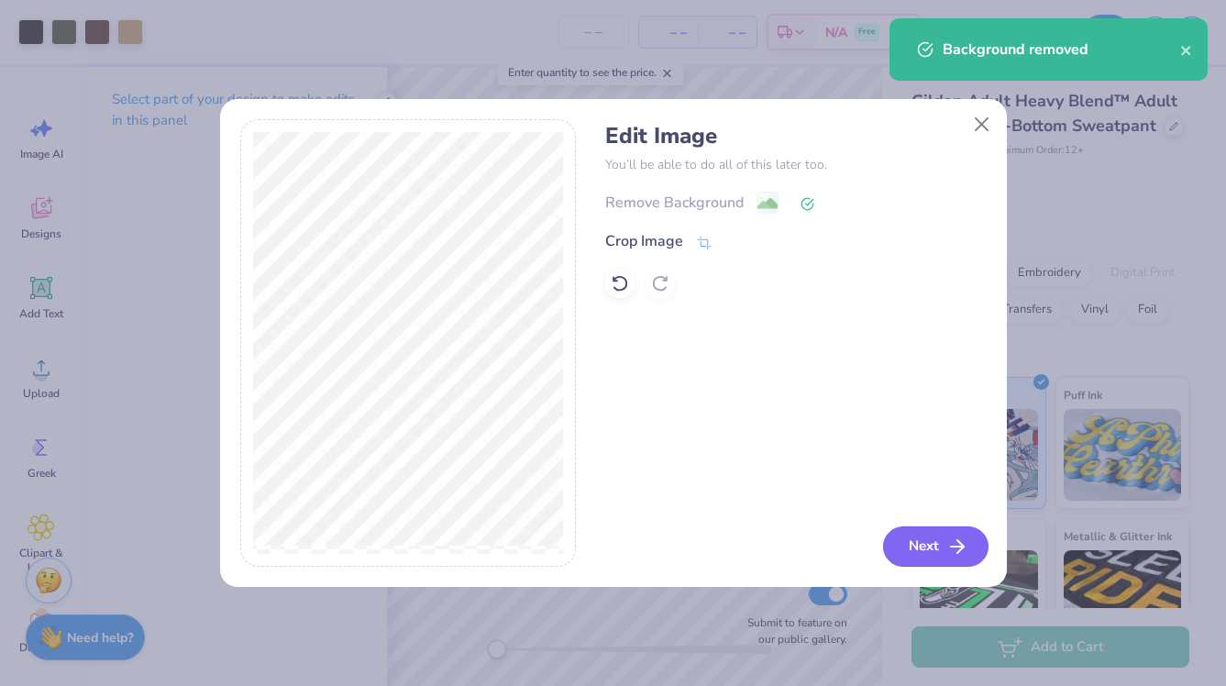
click at [949, 547] on icon "button" at bounding box center [957, 546] width 22 height 22
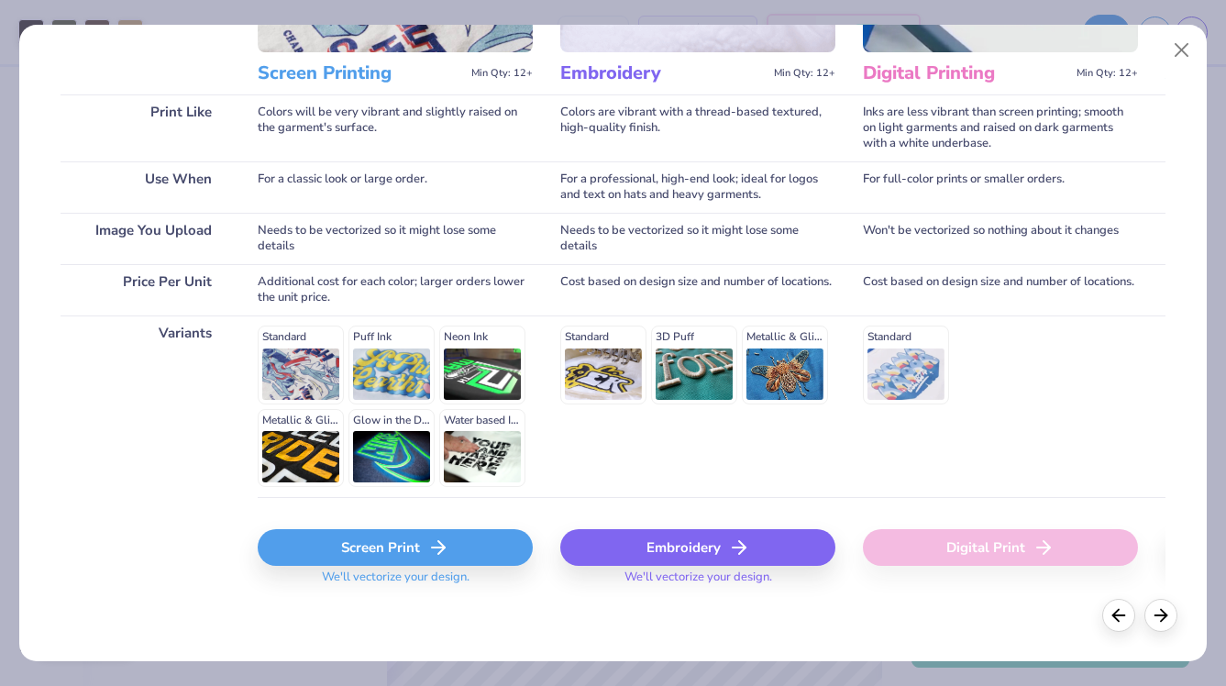
click at [361, 548] on div "Screen Print" at bounding box center [395, 547] width 275 height 37
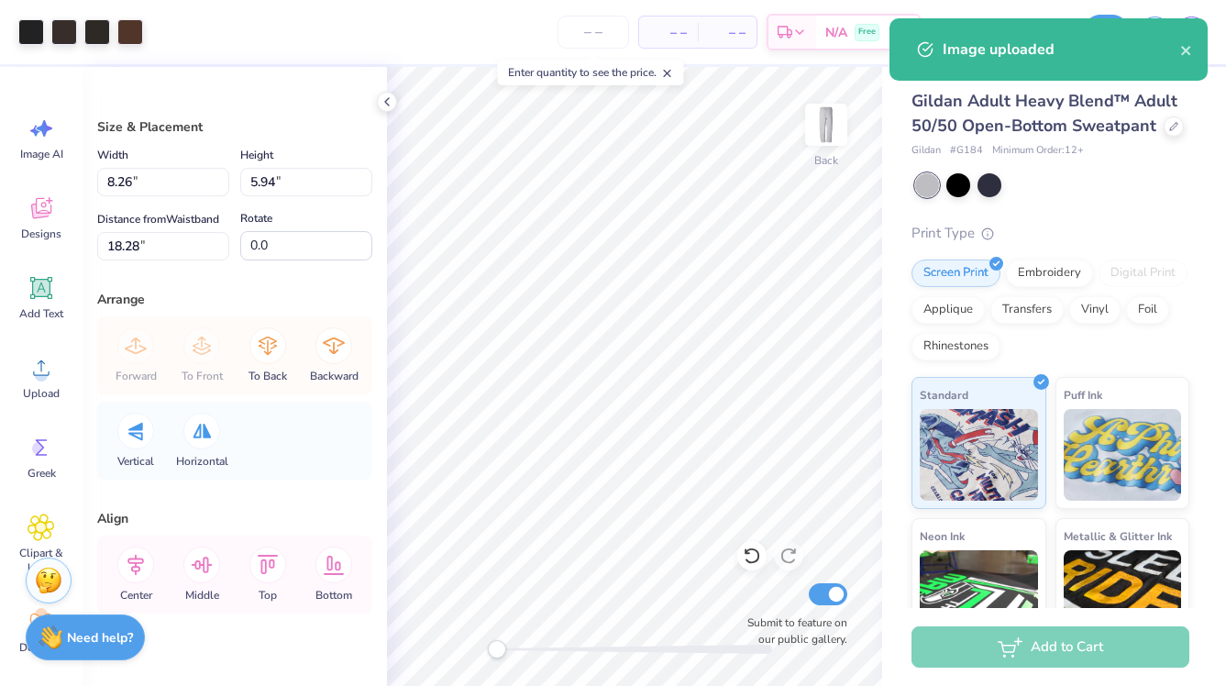
type input "5.10"
type input "3.67"
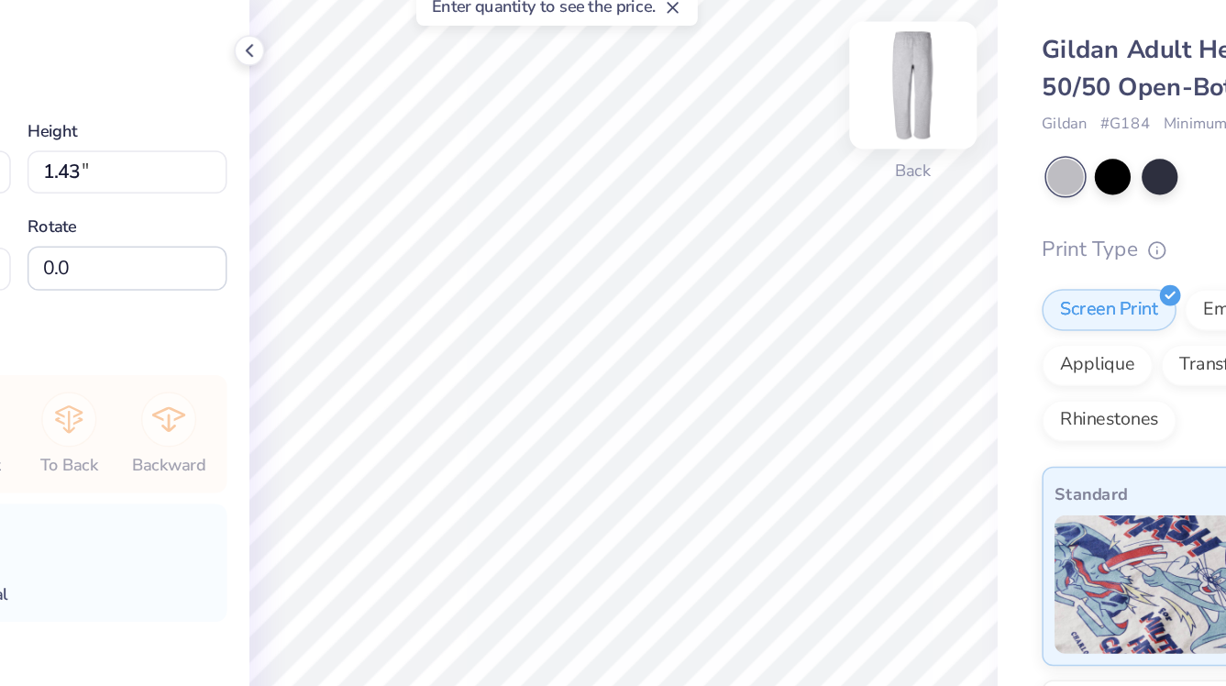
type input "5.10"
type input "3.67"
type input "10.30"
type input "5.77"
type input "4.14"
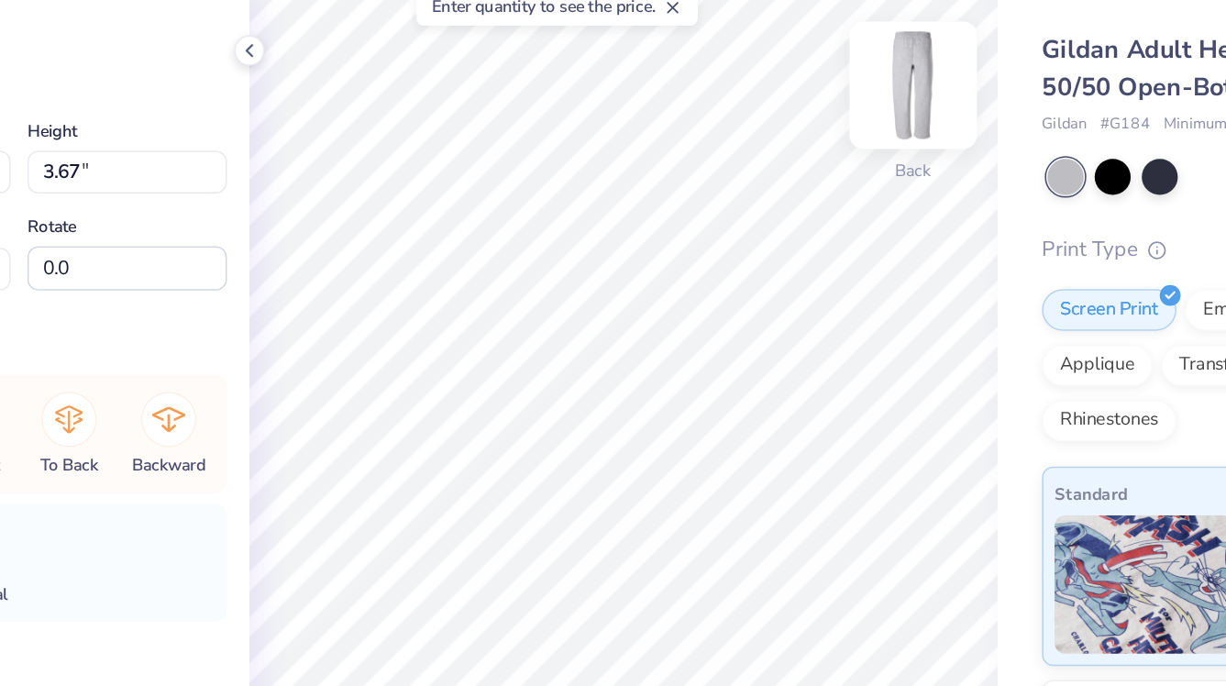
type input "9.79"
type input "5.77"
type input "4.14"
type input "9.74"
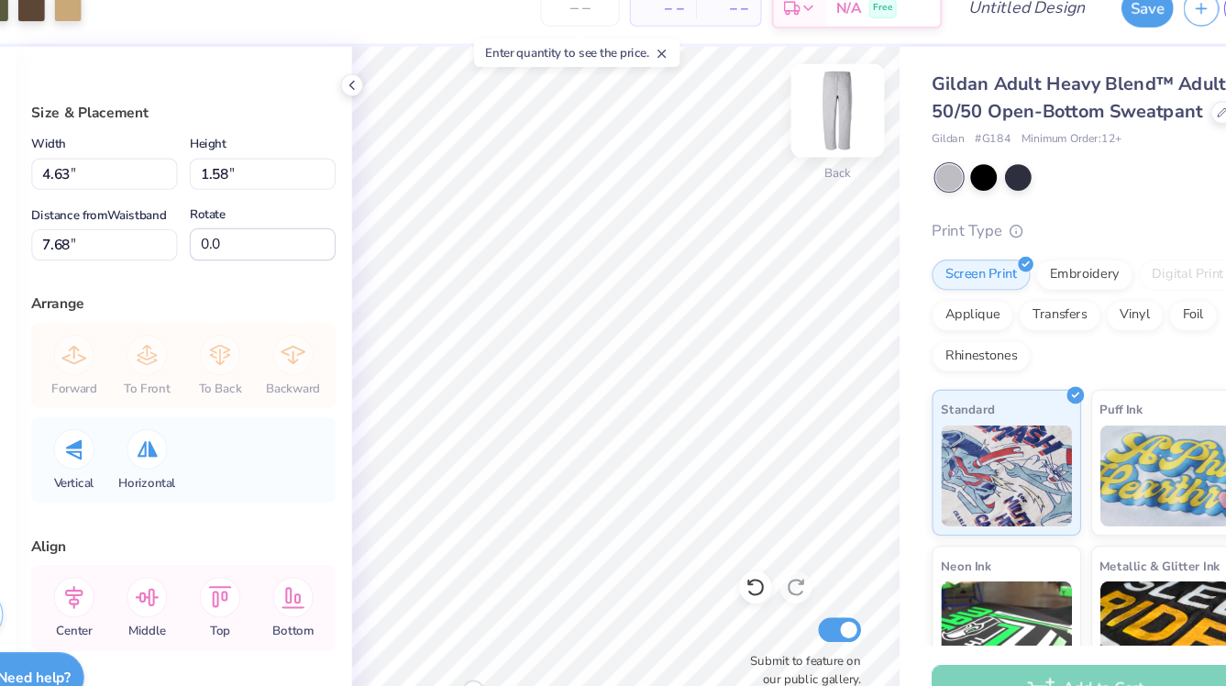
type input "4.63"
type input "1.58"
type input "7.68"
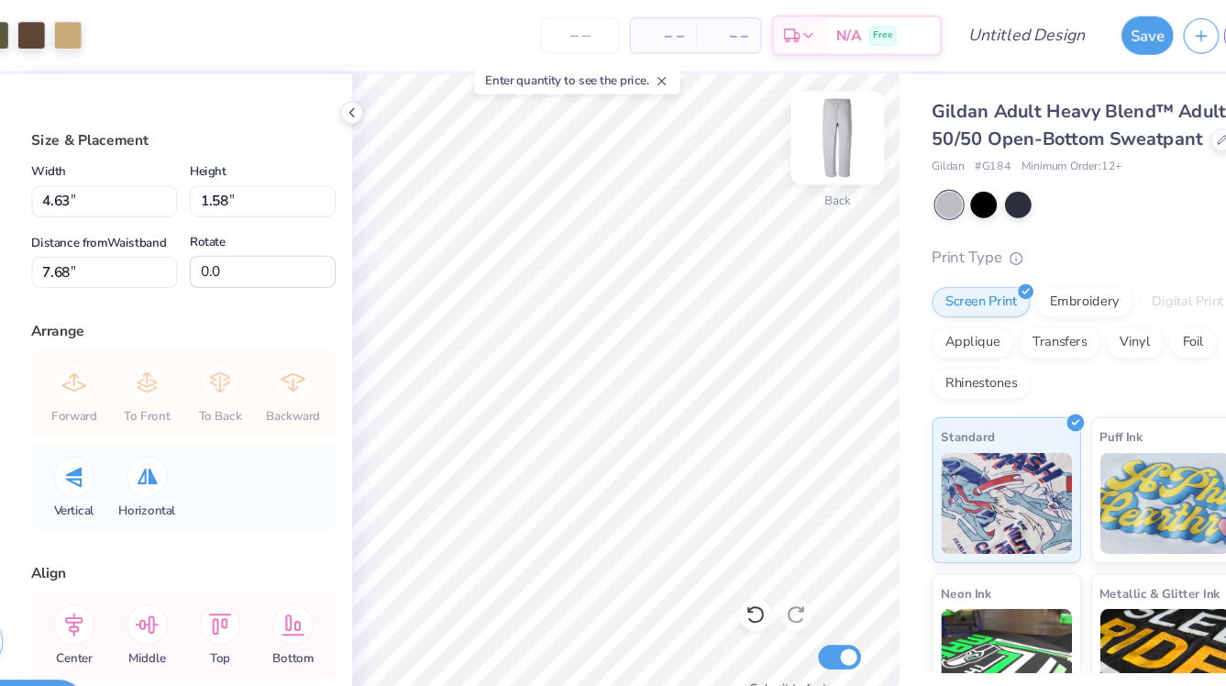
type input "4.98"
type input "1.70"
type input "7.67"
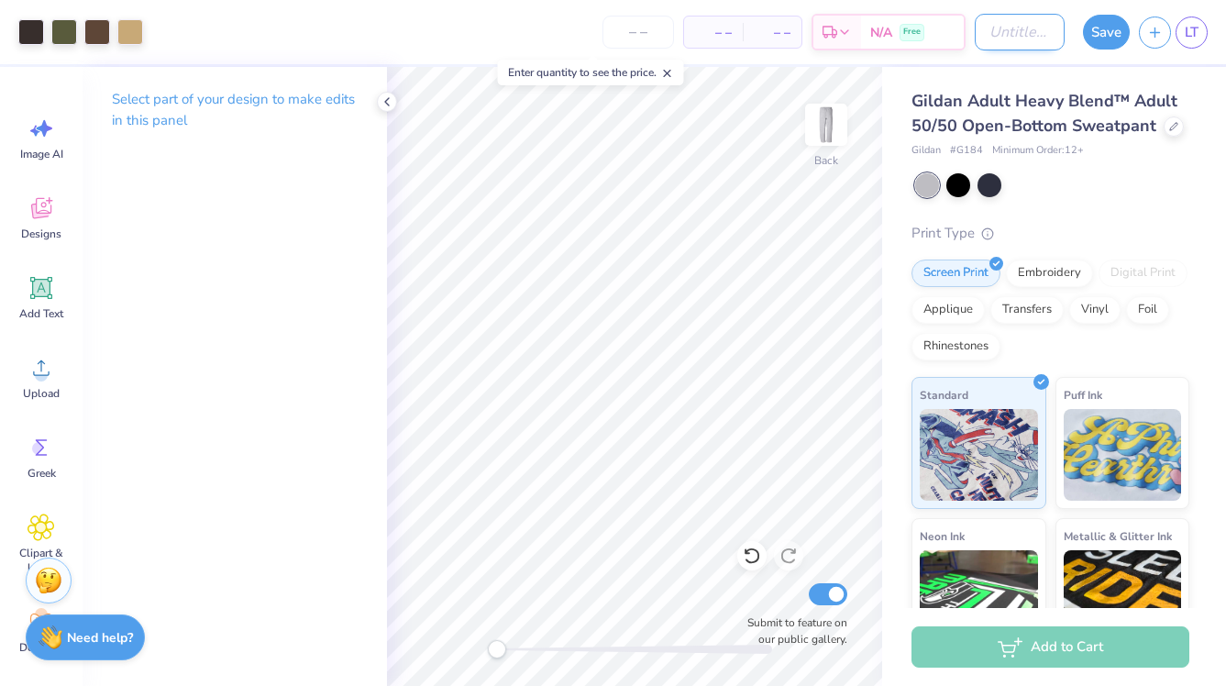
click at [994, 34] on input "Design Title" at bounding box center [1020, 32] width 90 height 37
type input "C"
type input "APO Sweatpants"
click at [1104, 40] on button "Save" at bounding box center [1106, 29] width 47 height 35
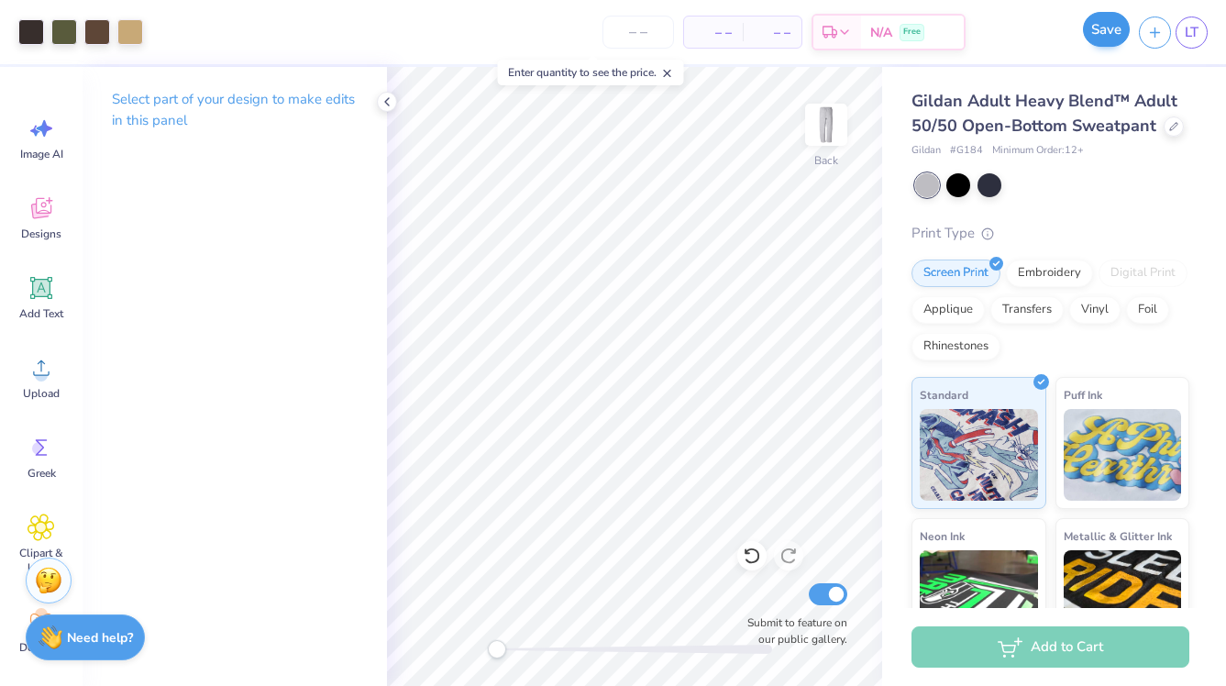
scroll to position [0, 0]
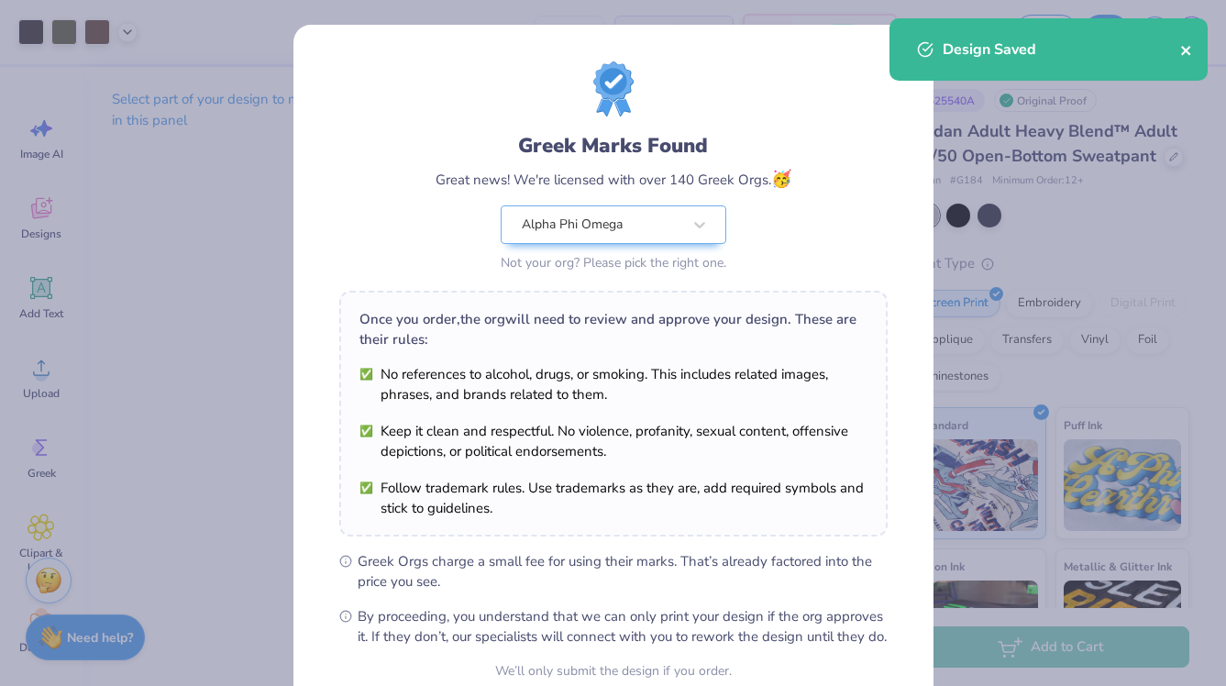
click at [1187, 52] on icon "close" at bounding box center [1185, 50] width 9 height 9
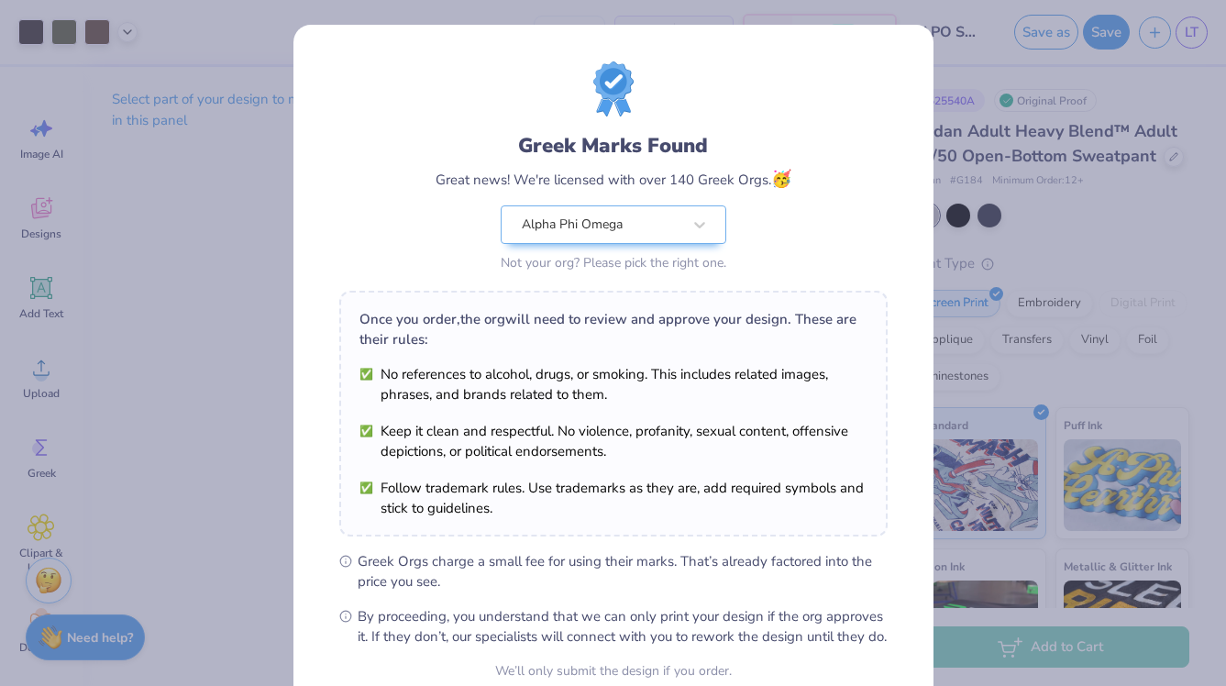
scroll to position [172, 0]
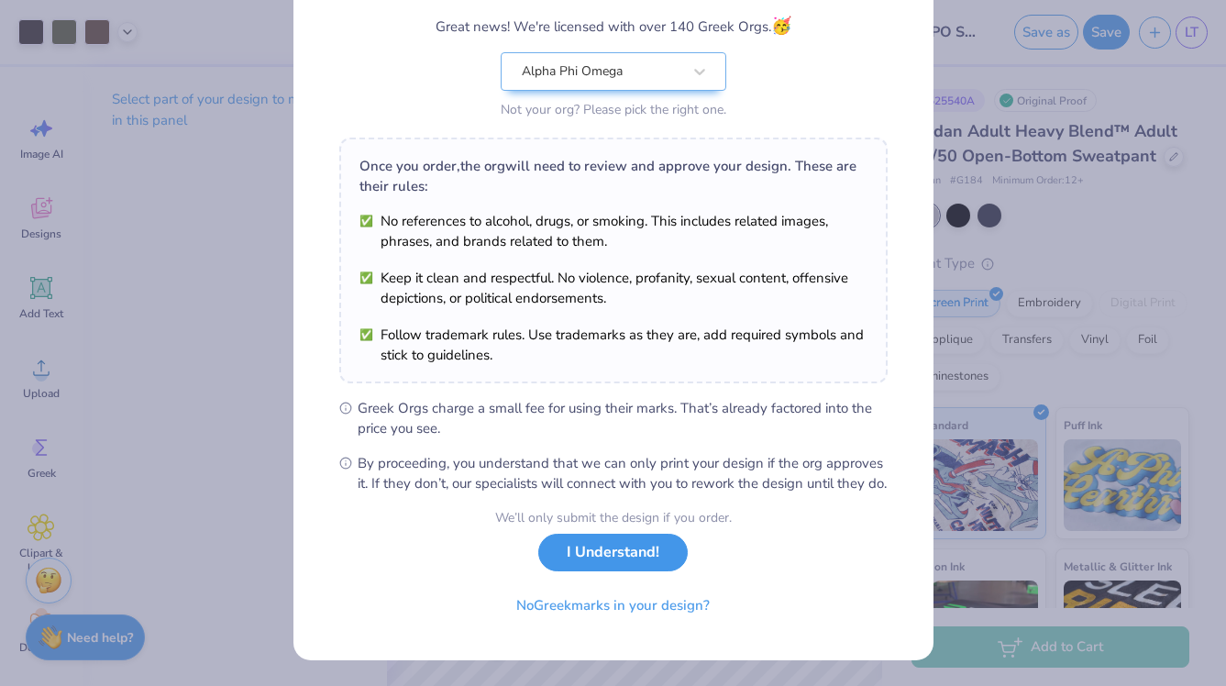
click at [604, 559] on button "I Understand!" at bounding box center [612, 553] width 149 height 38
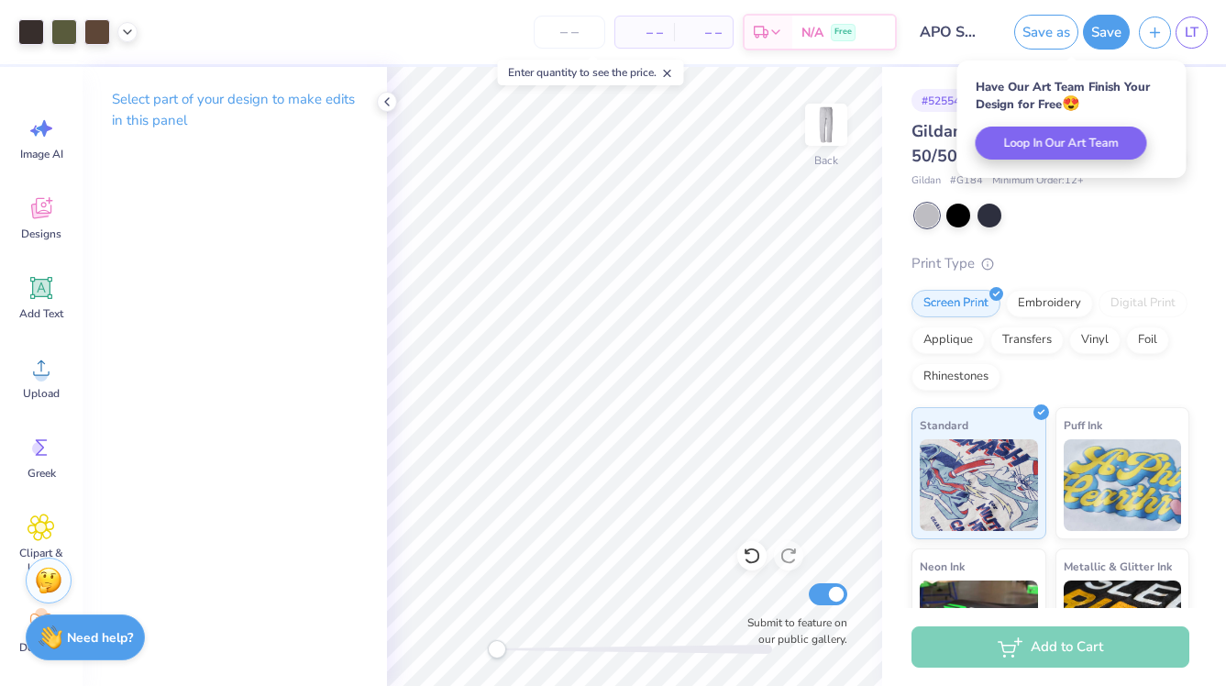
scroll to position [0, 0]
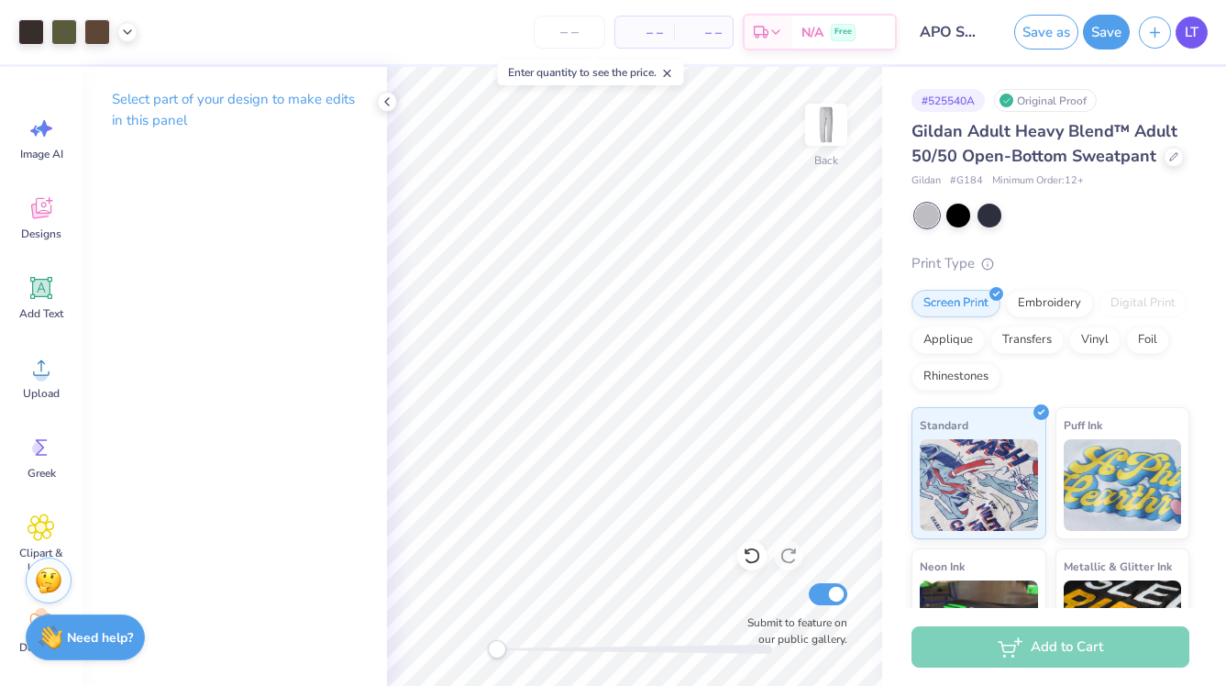
click at [1198, 34] on link "LT" at bounding box center [1192, 33] width 32 height 32
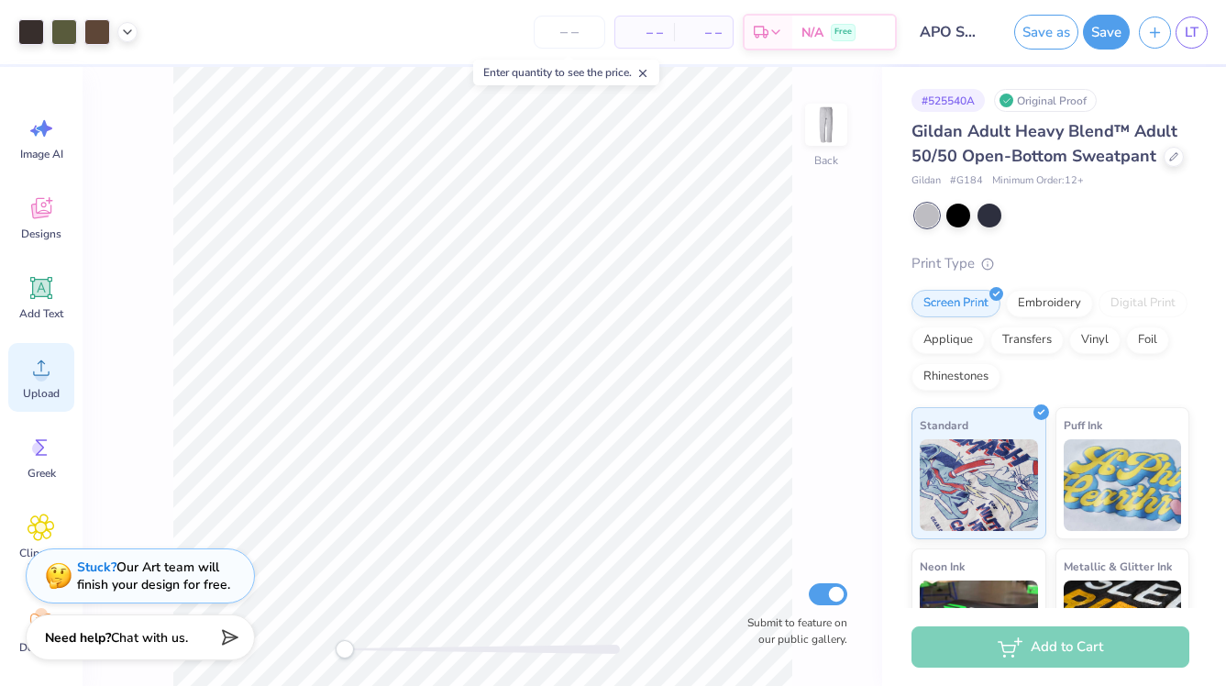
click at [32, 375] on icon at bounding box center [42, 368] width 28 height 28
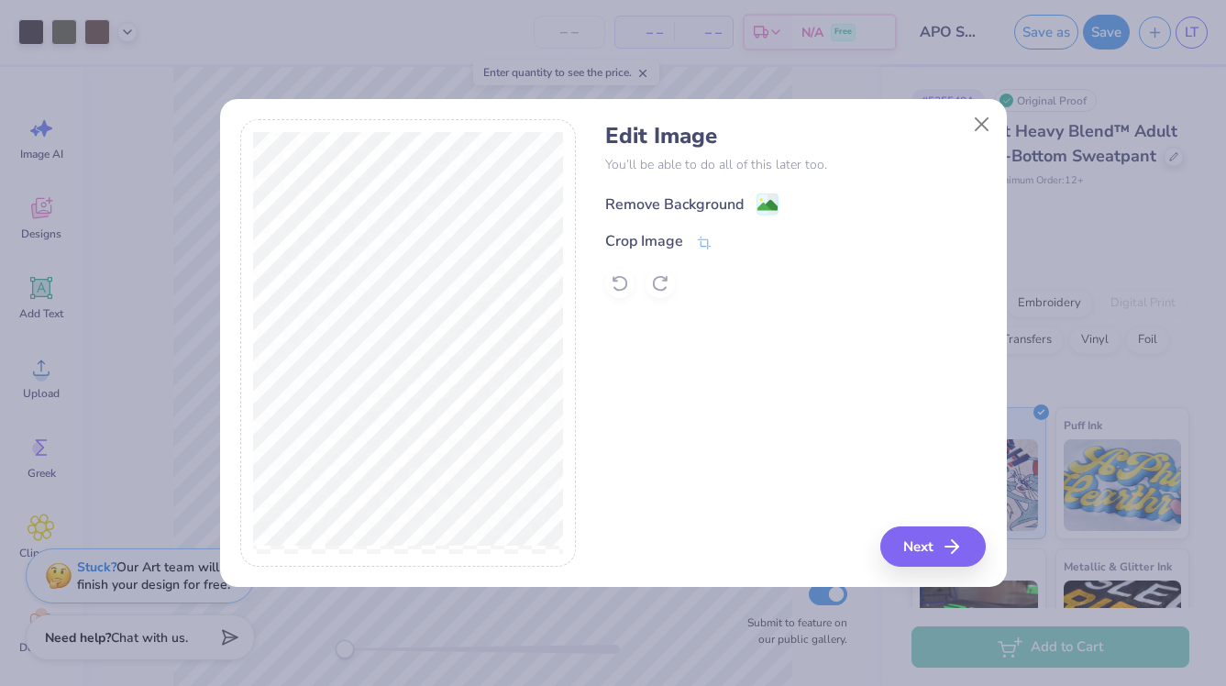
click at [768, 203] on image at bounding box center [767, 205] width 20 height 20
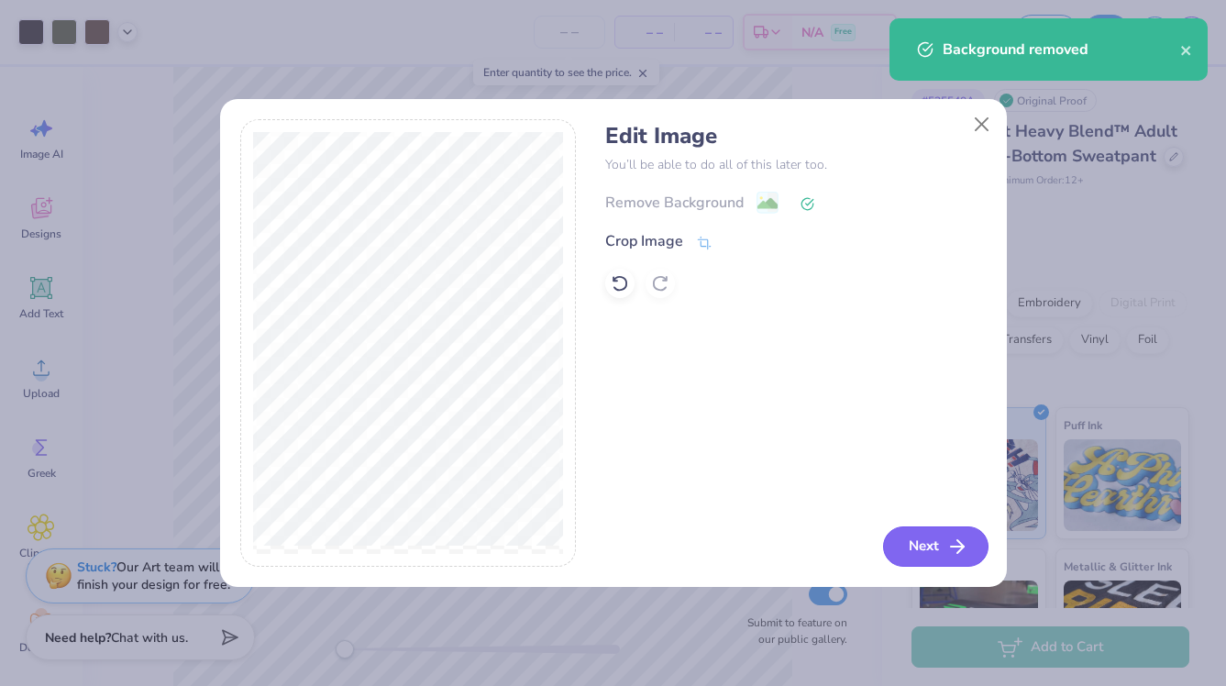
click at [934, 543] on button "Next" at bounding box center [935, 546] width 105 height 40
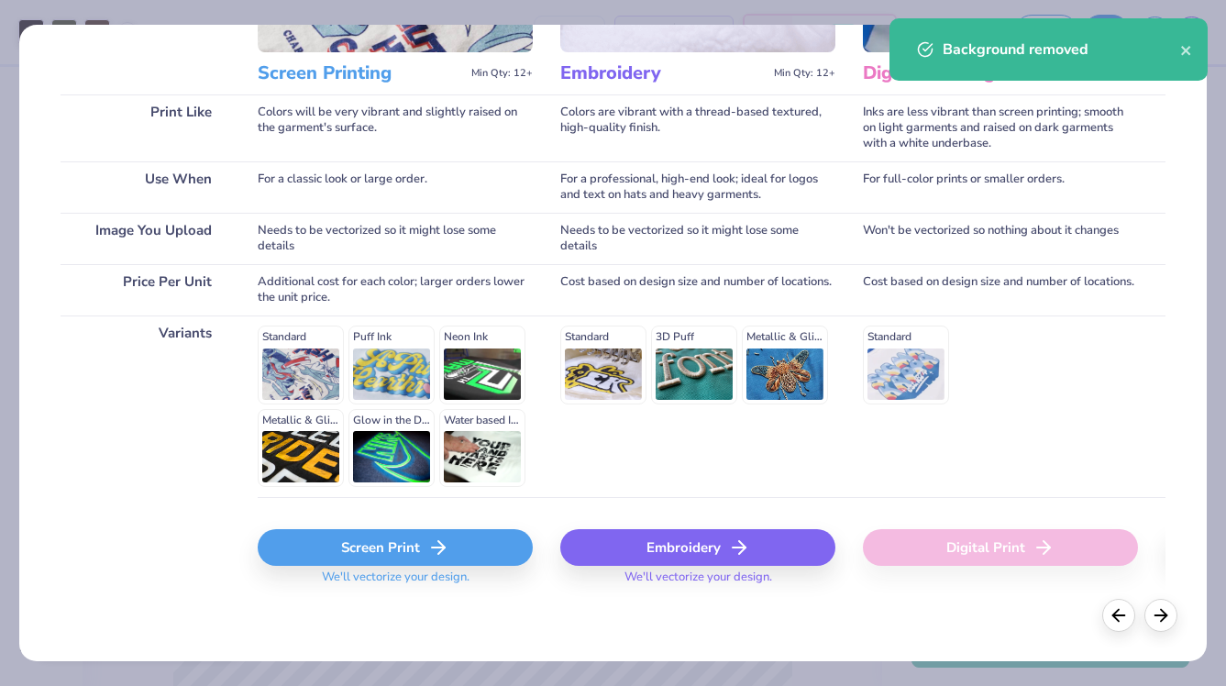
scroll to position [226, 0]
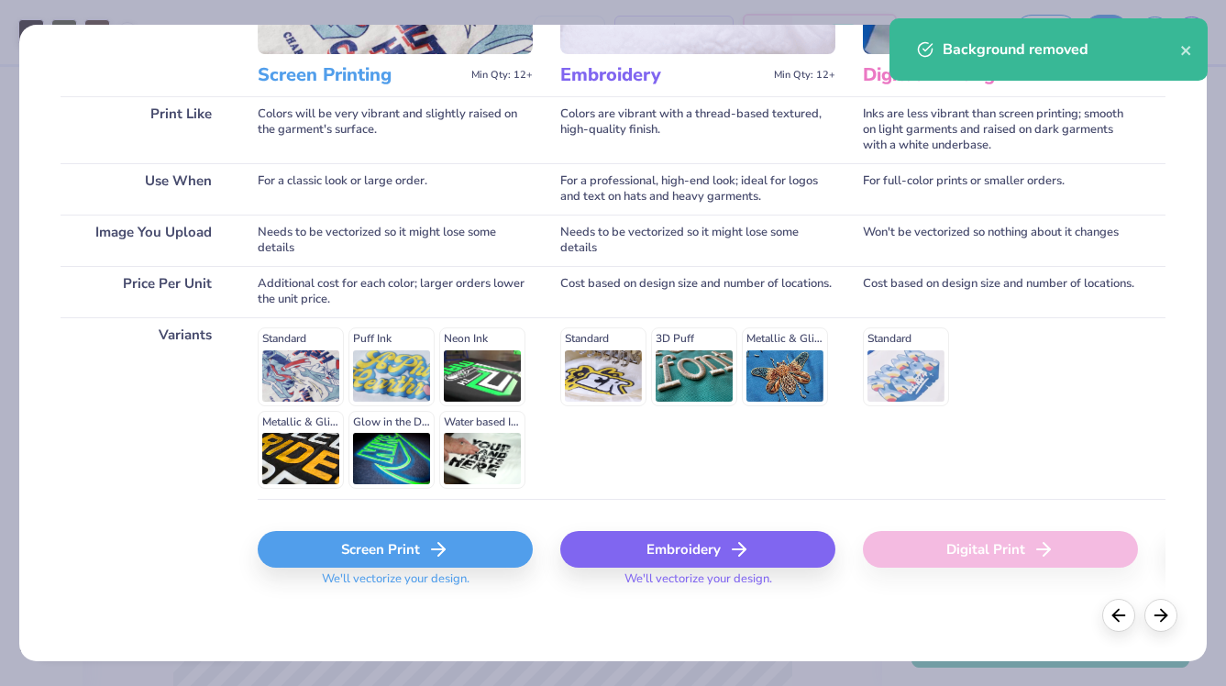
click at [392, 551] on div "Screen Print" at bounding box center [395, 549] width 275 height 37
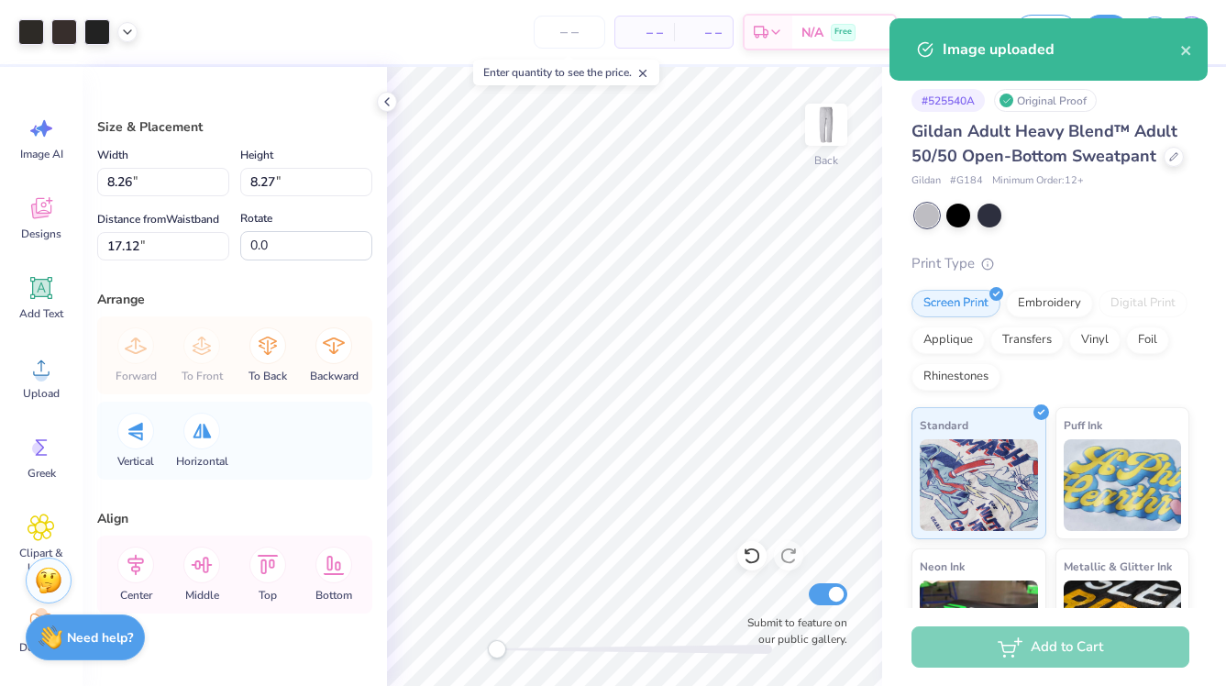
type input "5.42"
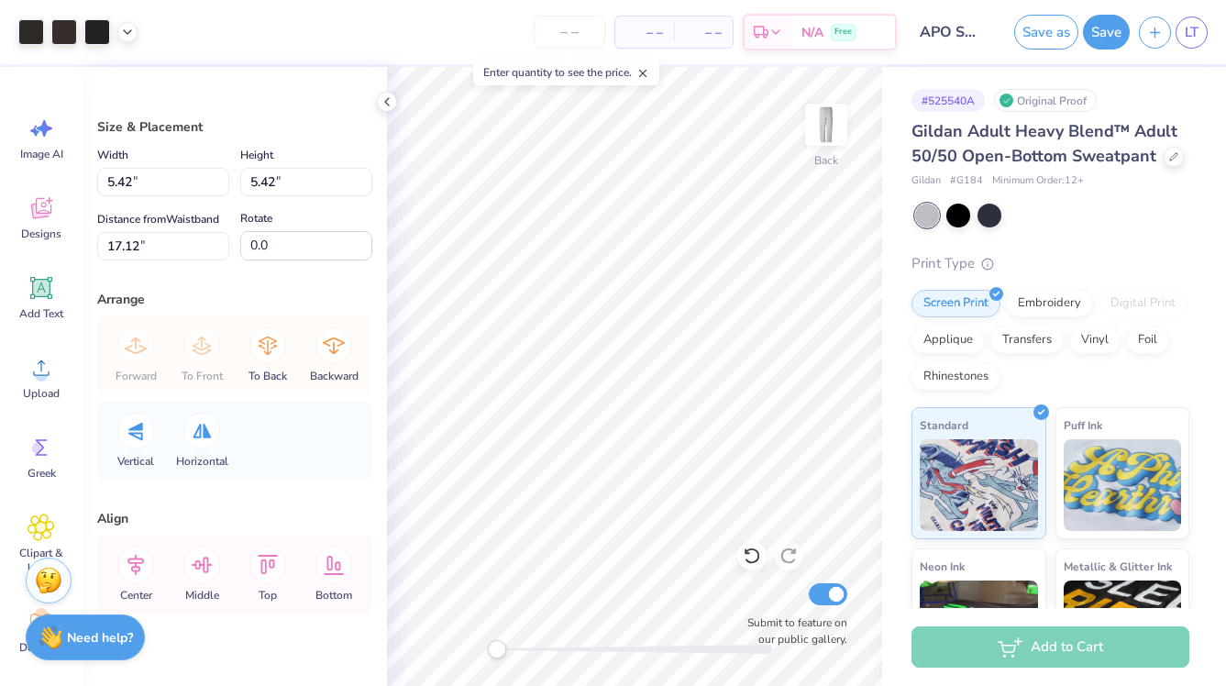
type input "4.43"
type input "11.33"
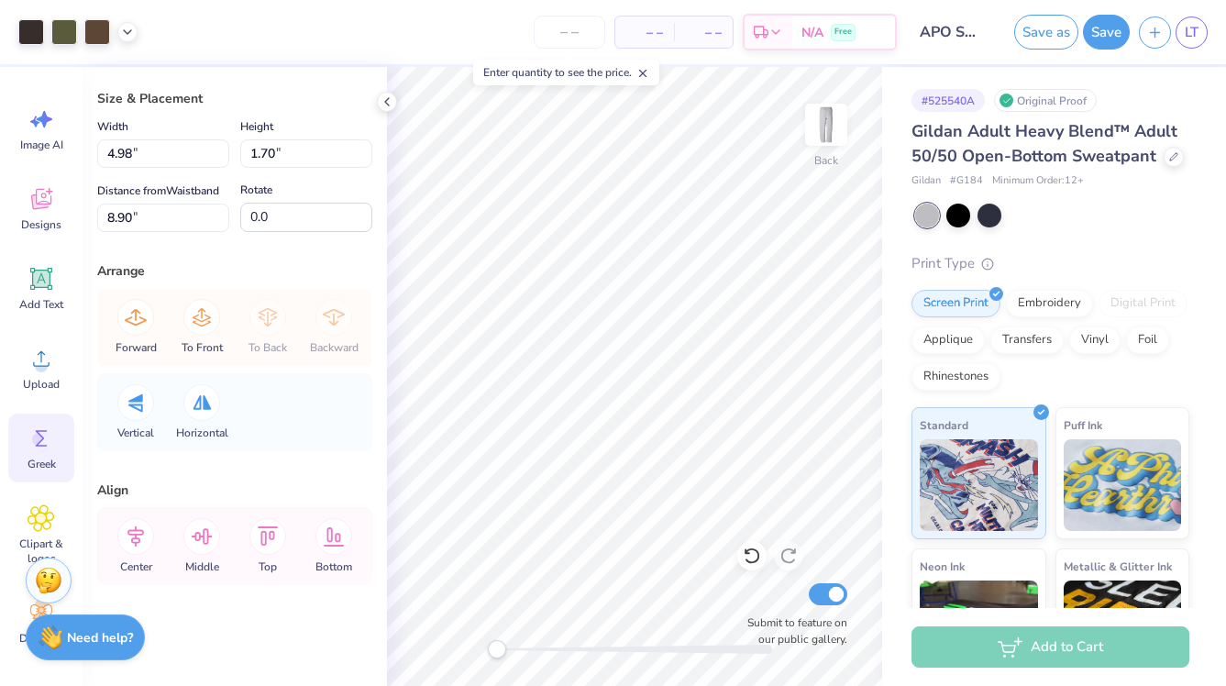
scroll to position [0, 0]
click at [39, 455] on icon at bounding box center [42, 447] width 12 height 17
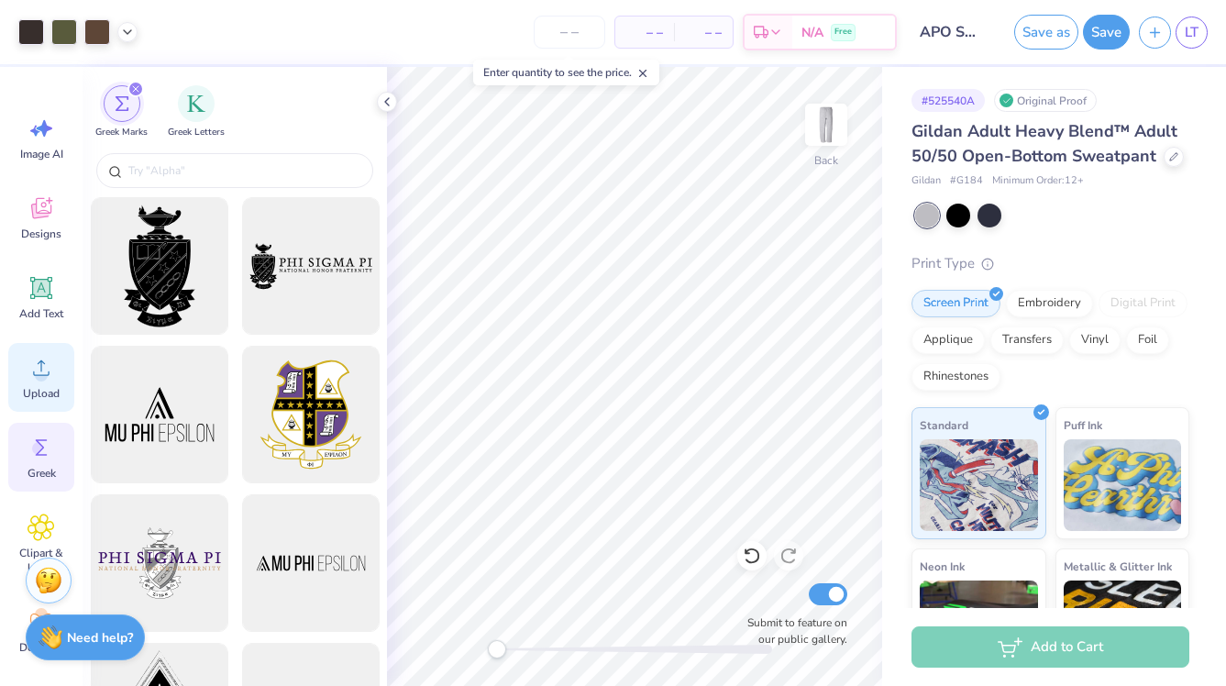
click at [41, 380] on circle at bounding box center [41, 375] width 13 height 13
click at [28, 283] on icon at bounding box center [42, 288] width 28 height 28
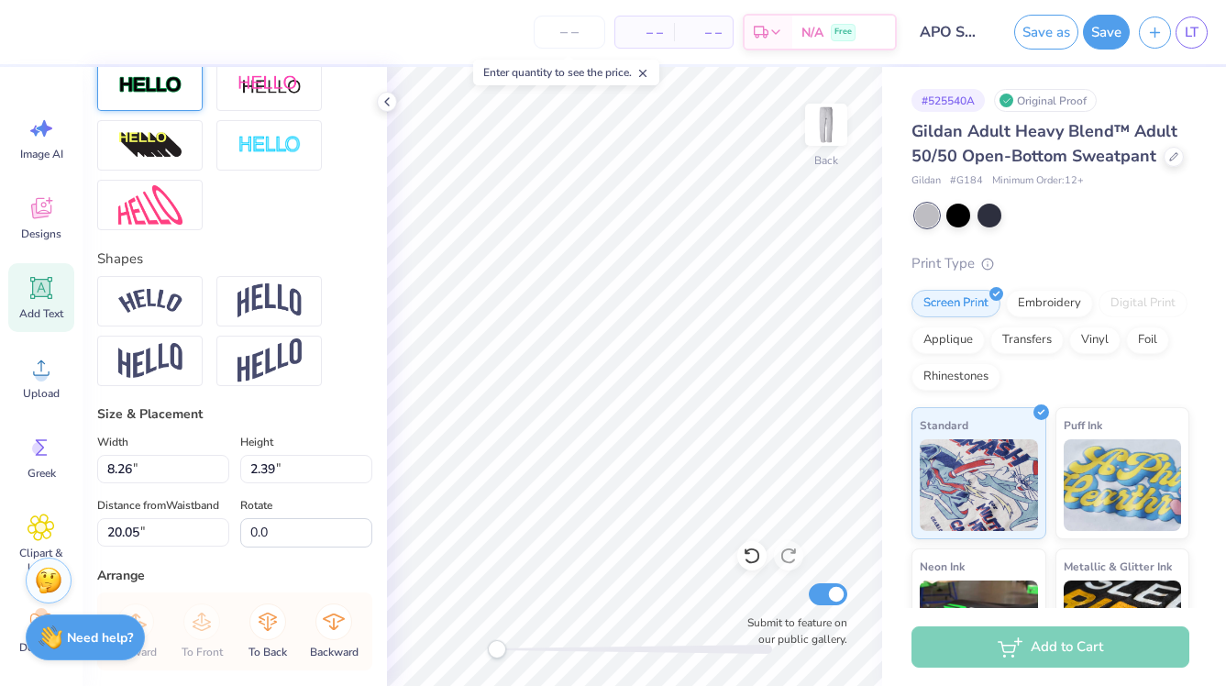
scroll to position [652, 0]
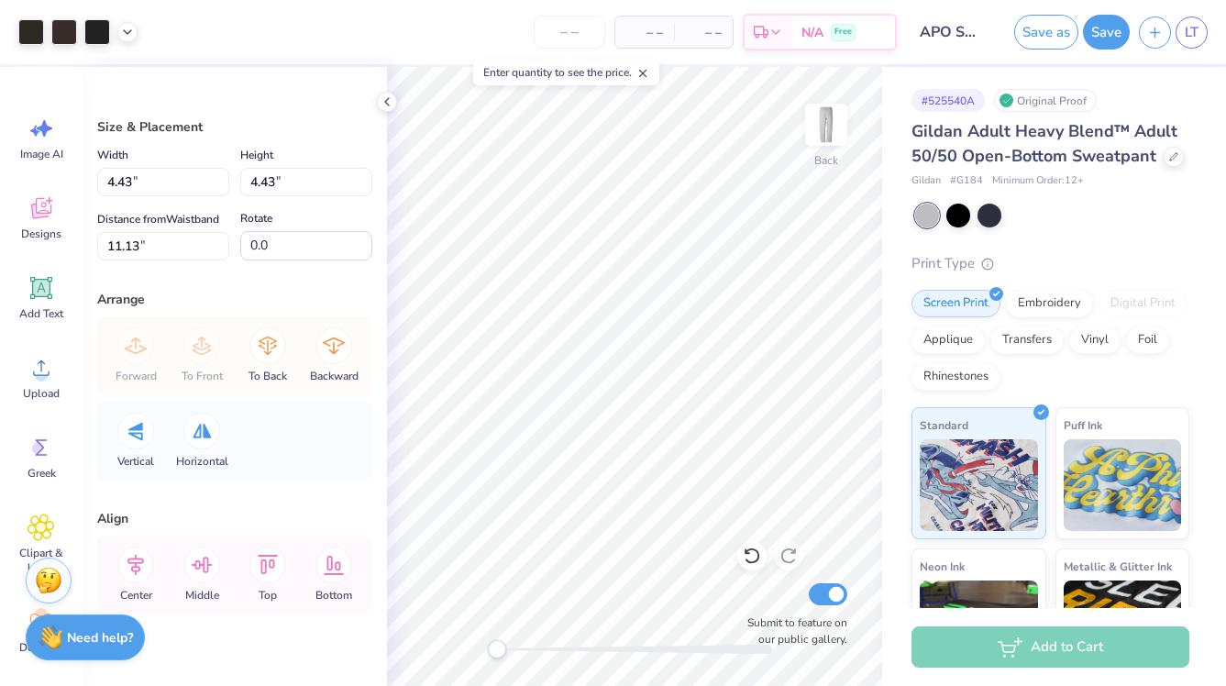
type input "4.40"
type input "11.14"
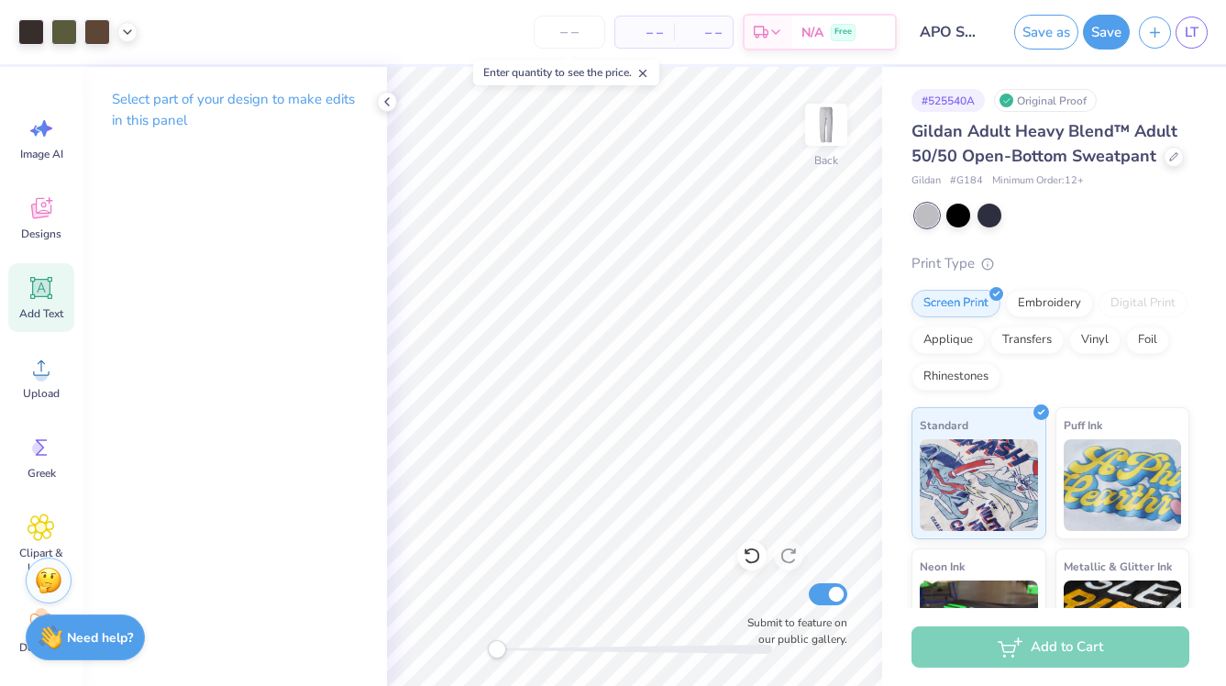
click at [48, 305] on div "Add Text" at bounding box center [41, 297] width 66 height 69
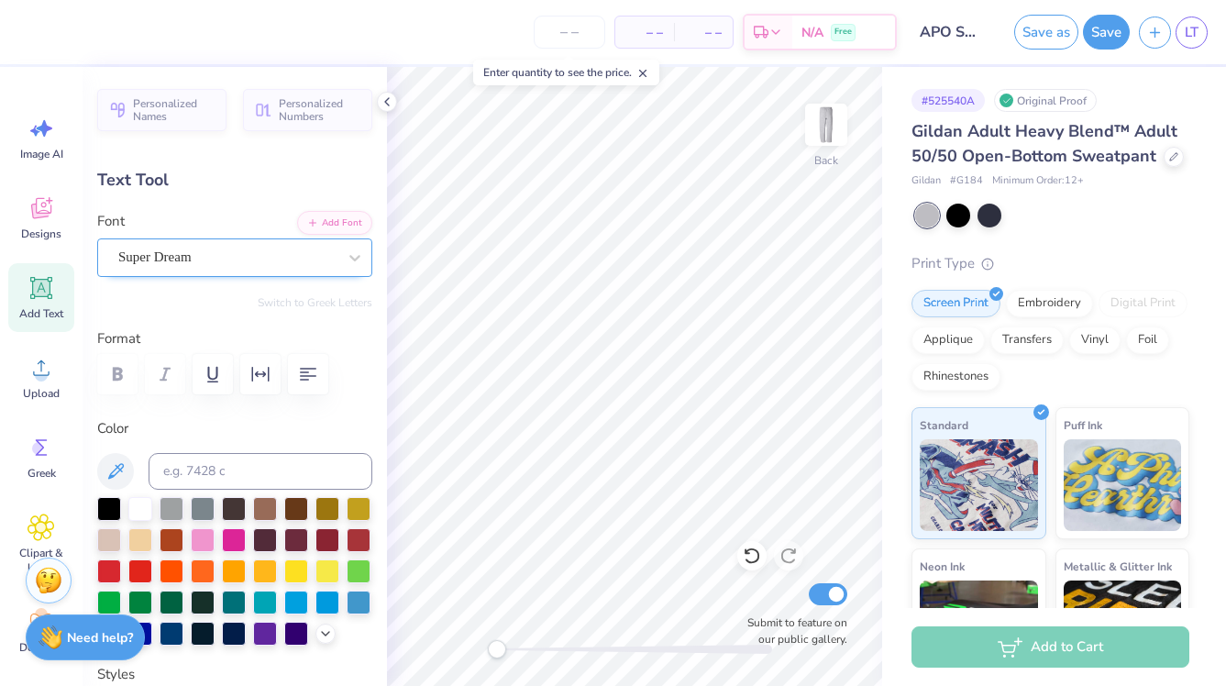
click at [238, 266] on div "Super Dream" at bounding box center [227, 257] width 222 height 28
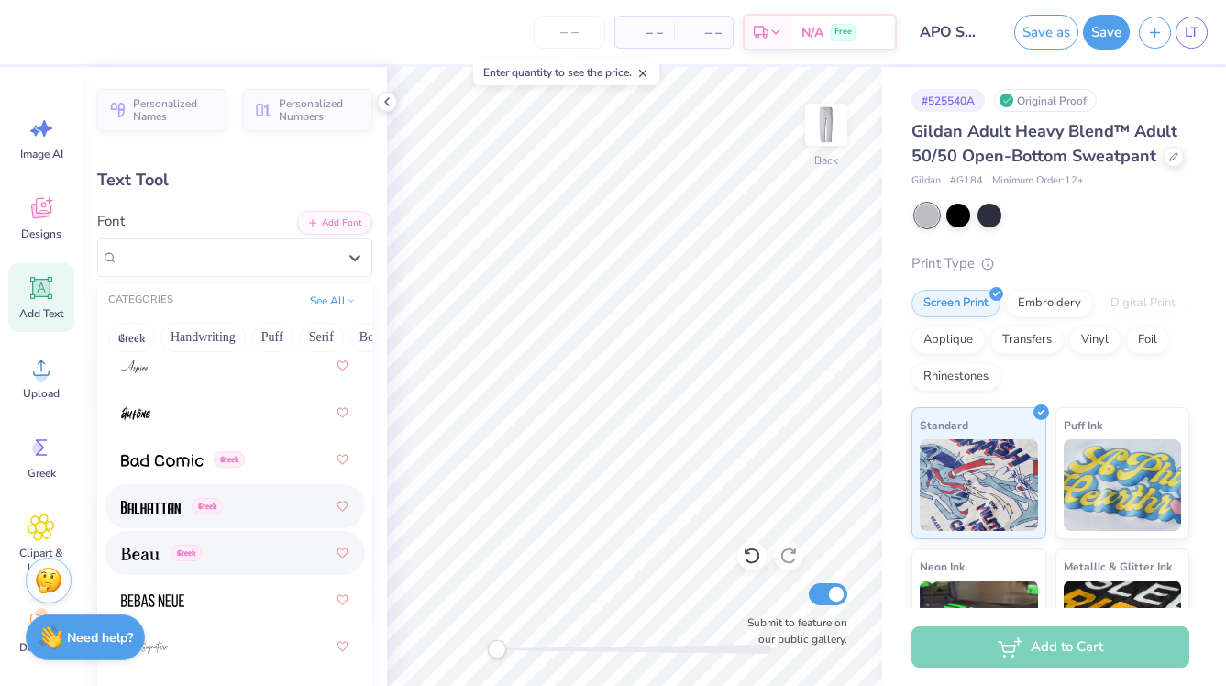
scroll to position [1168, 0]
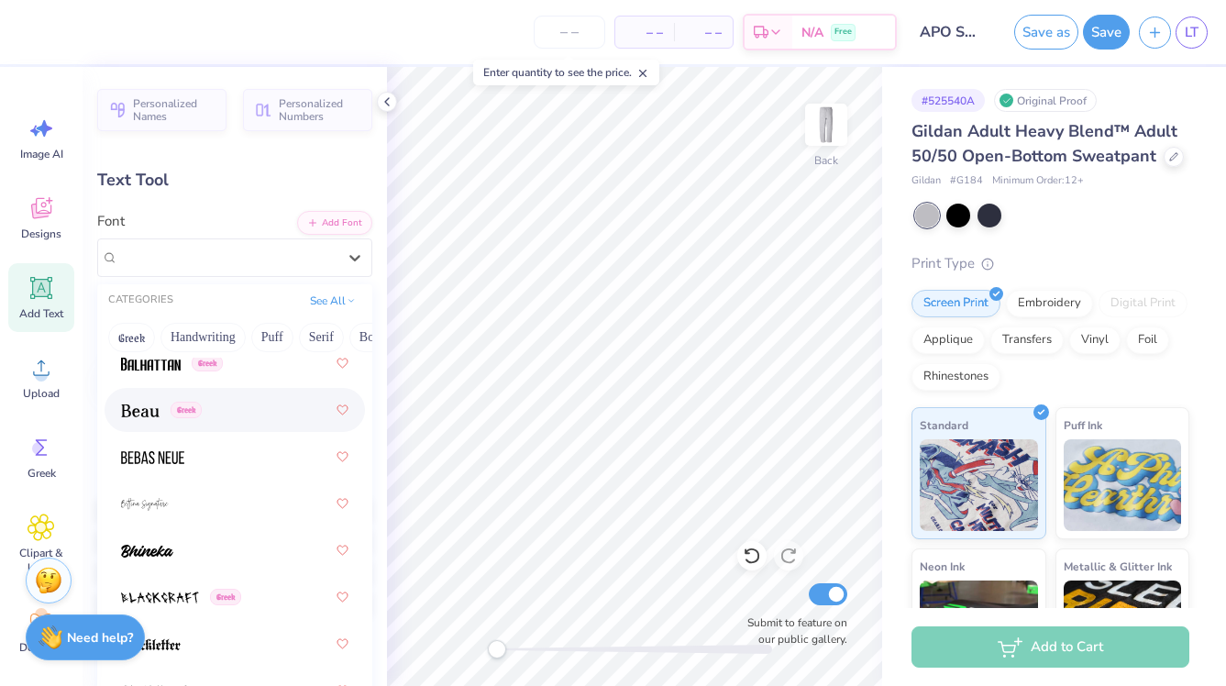
click at [145, 421] on div "Greek" at bounding box center [234, 409] width 227 height 33
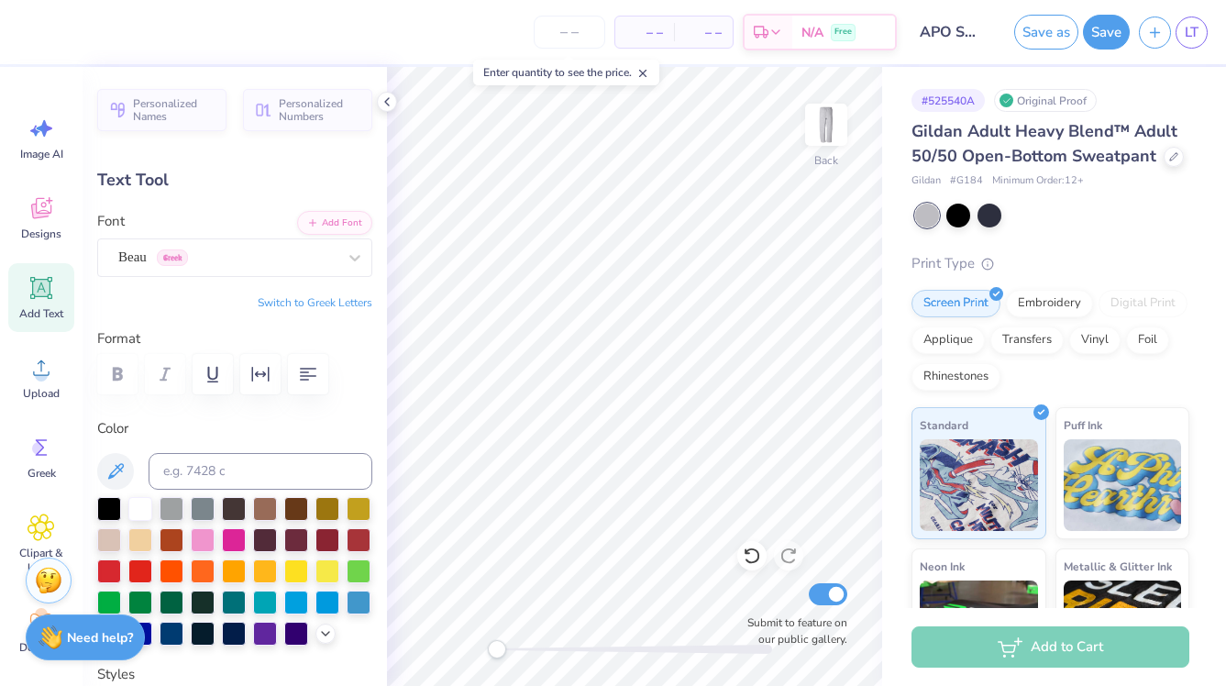
type textarea "T"
type textarea "[GEOGRAPHIC_DATA]"
click at [113, 472] on icon at bounding box center [116, 471] width 22 height 22
type input "7.67"
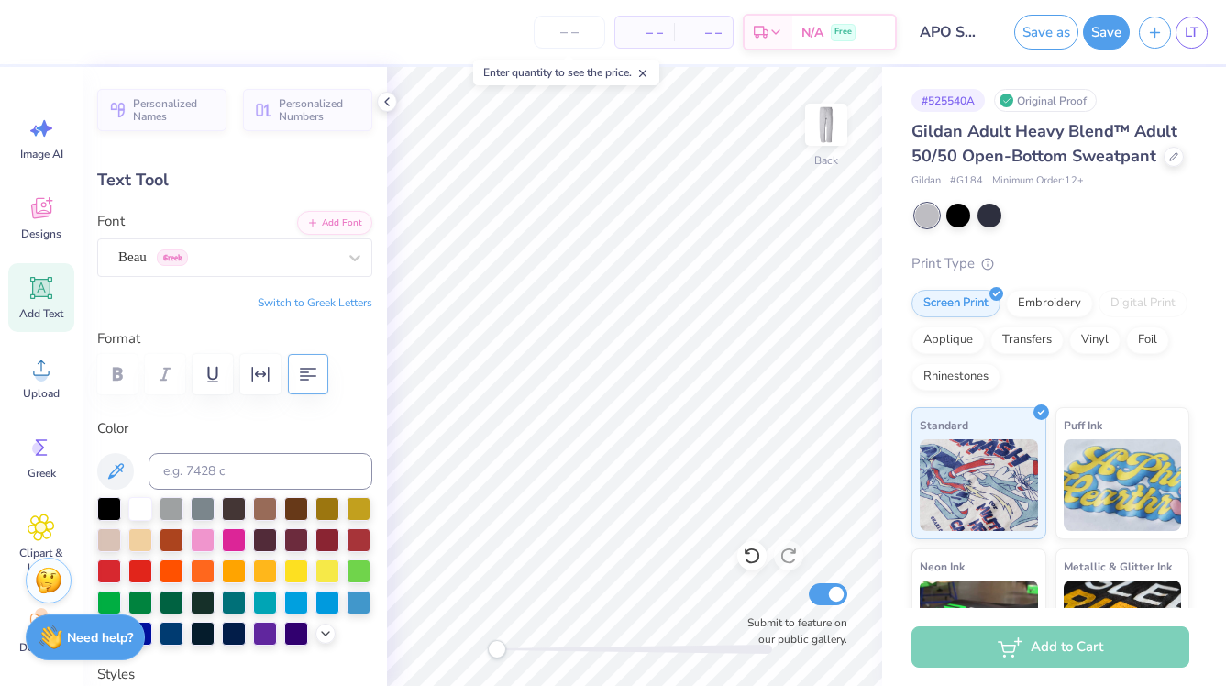
type input "2.37"
type input "20.07"
type input "8.16"
type input "0.87"
type input "16.02"
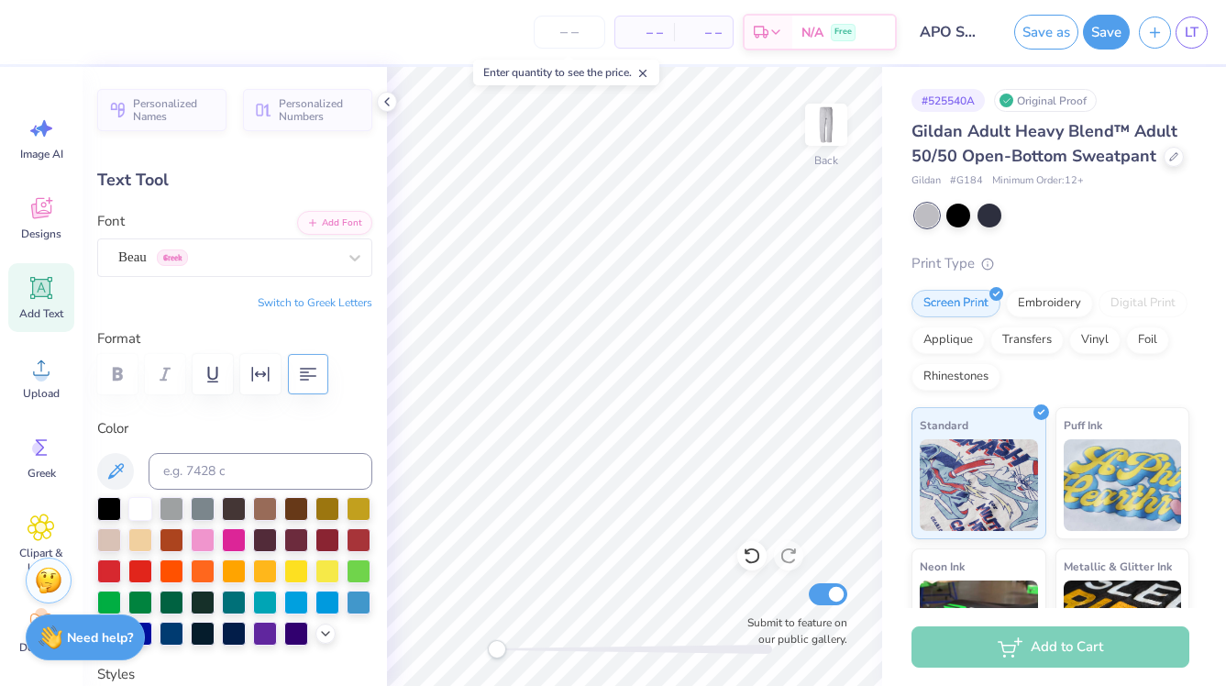
type input "7.91"
type input "0.84"
type input "16.12"
type textarea "Villanova"
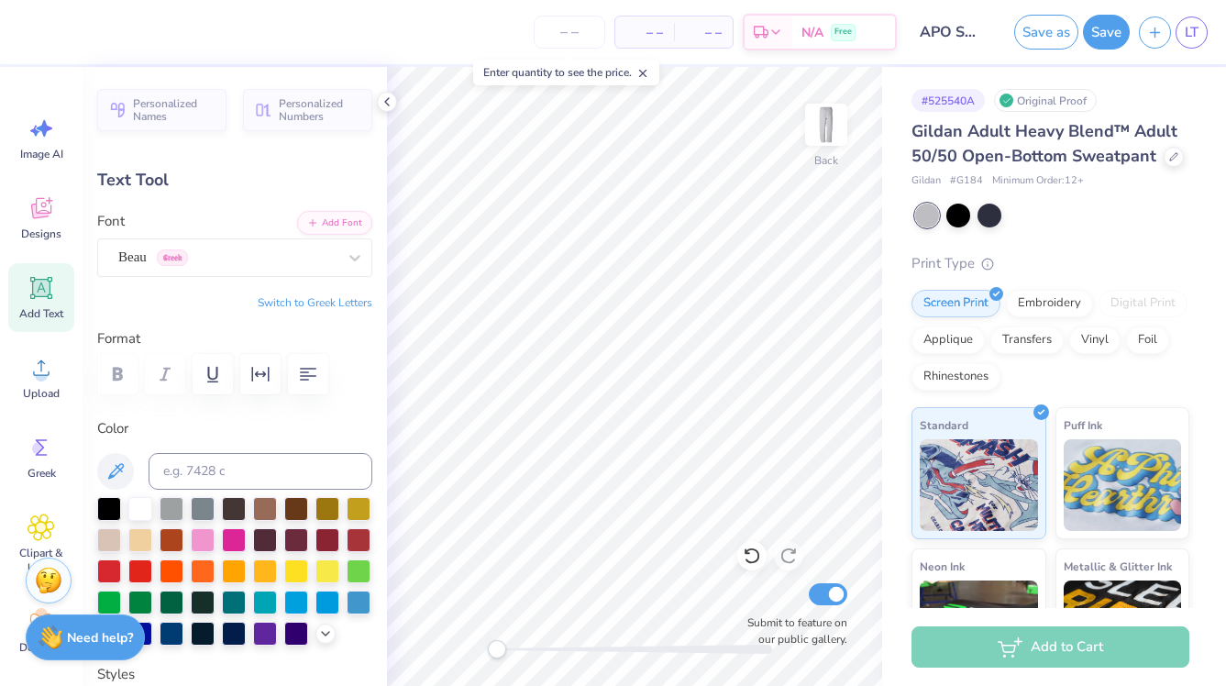
scroll to position [1, 2]
type input "3.66"
type input "0.66"
type input "16.22"
type input "5.64"
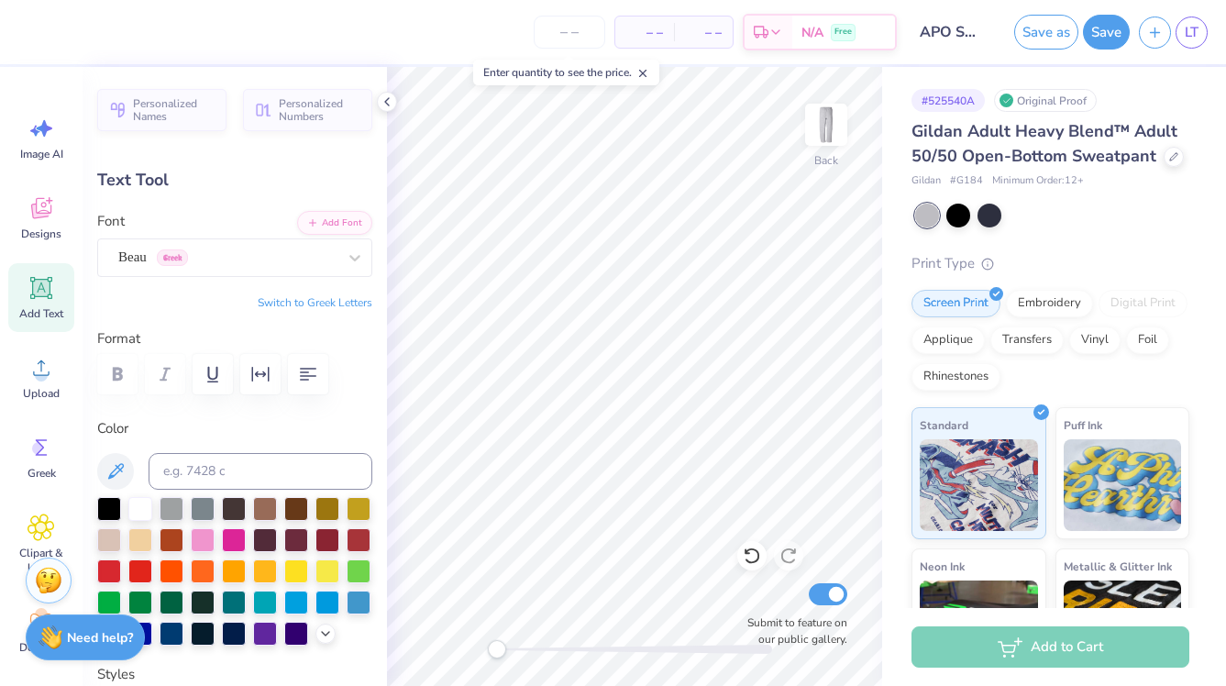
type input "1.02"
type input "16.10"
type input "5.10"
type input "0.92"
type input "16.20"
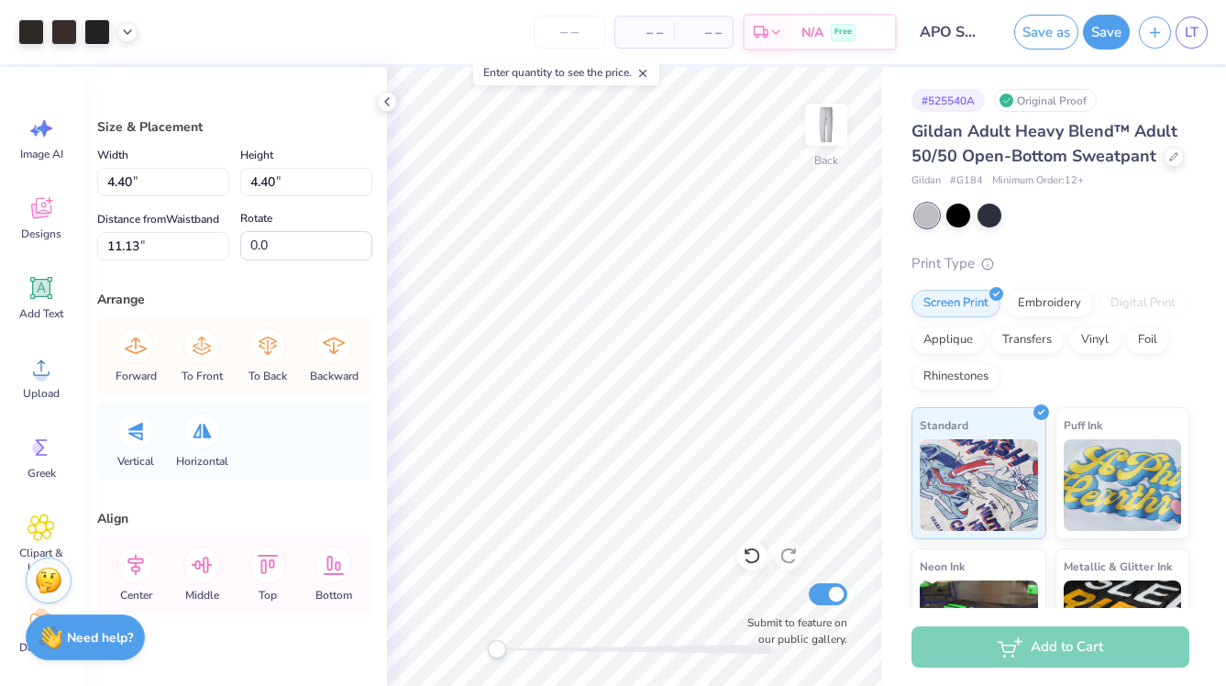
type input "4.98"
type input "1.70"
type input "16.10"
type input "4.22"
type input "1.44"
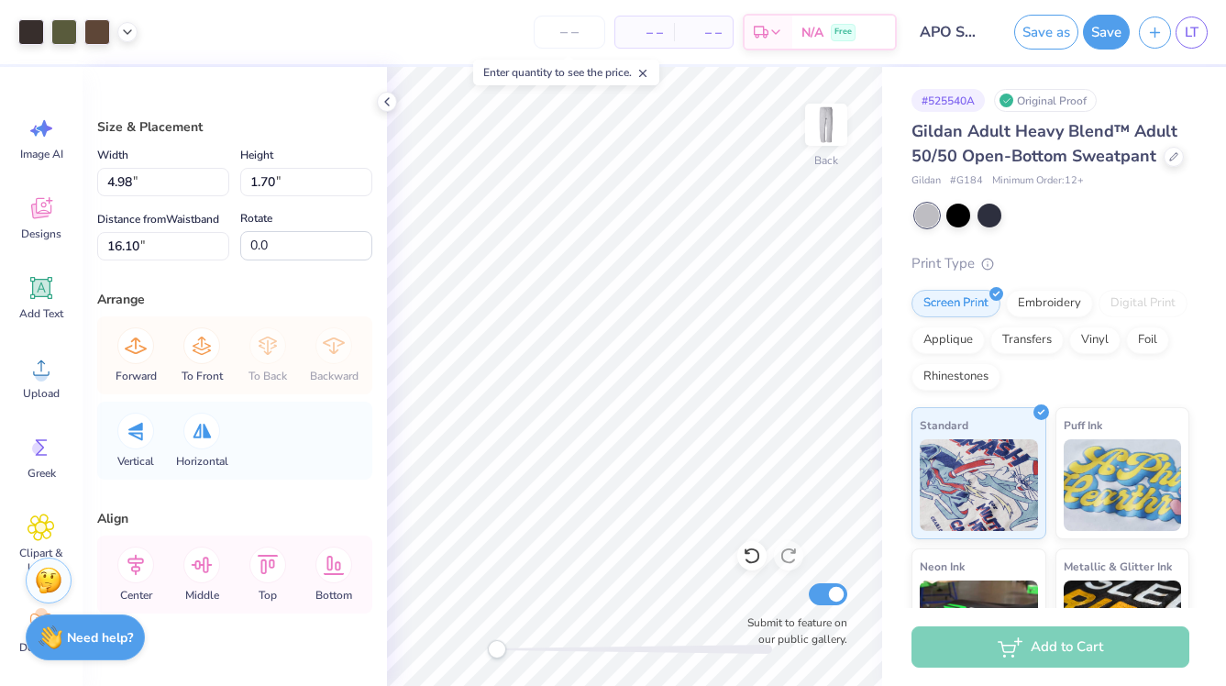
type input "13.84"
click at [887, 425] on div "# 525540A Original Proof Gildan Adult Heavy Blend™ Adult 50/50 Open-Bottom Swea…" at bounding box center [1054, 444] width 344 height 755
type input "4.17"
type input "4.18"
type input "4.17"
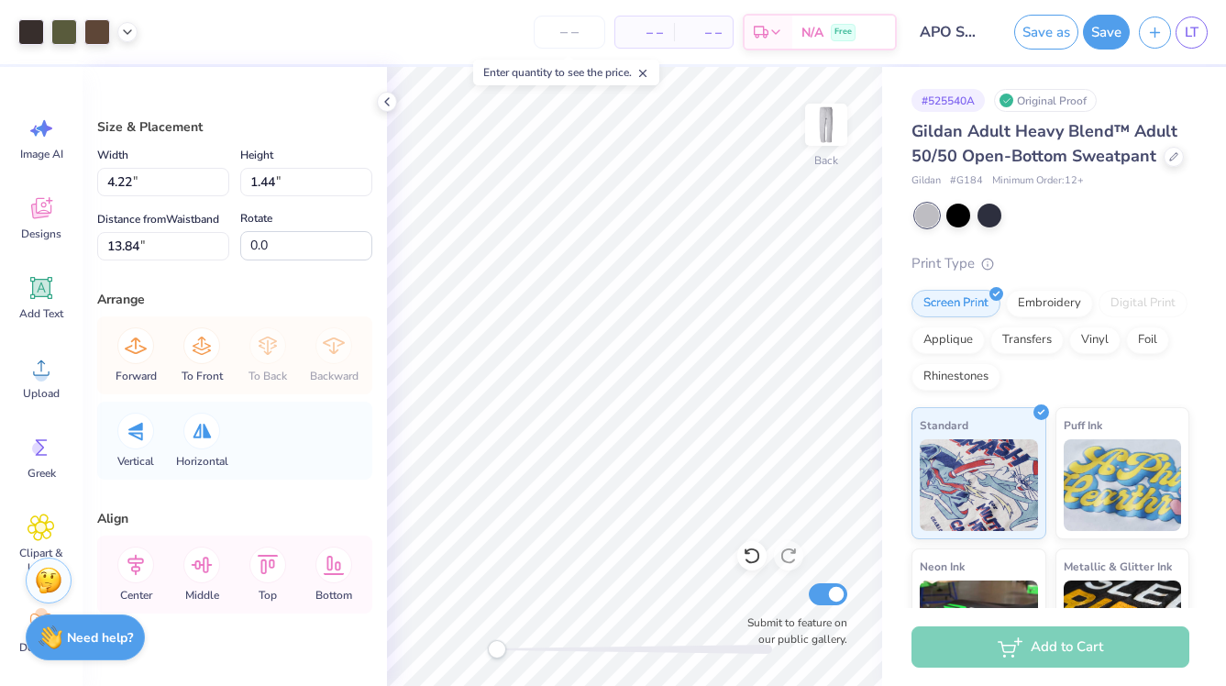
type input "4.18"
type input "8.89"
type input "4.22"
type input "1.44"
type input "7.81"
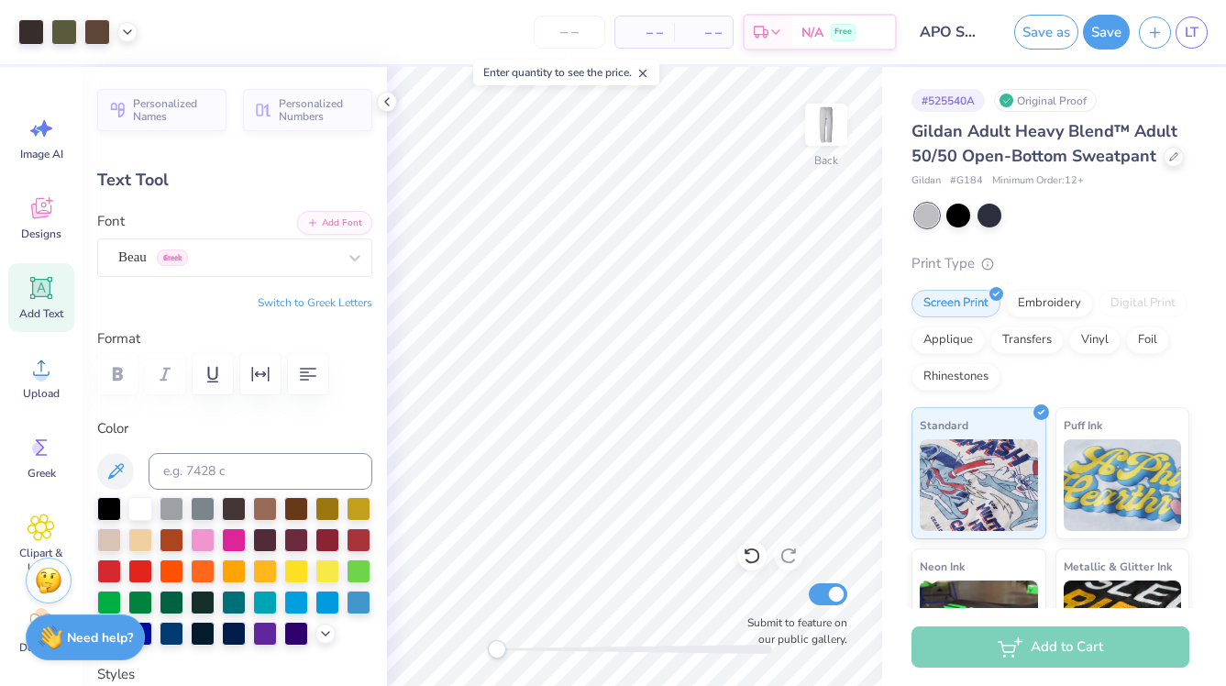
type input "15.18"
click at [125, 466] on icon at bounding box center [116, 471] width 22 height 22
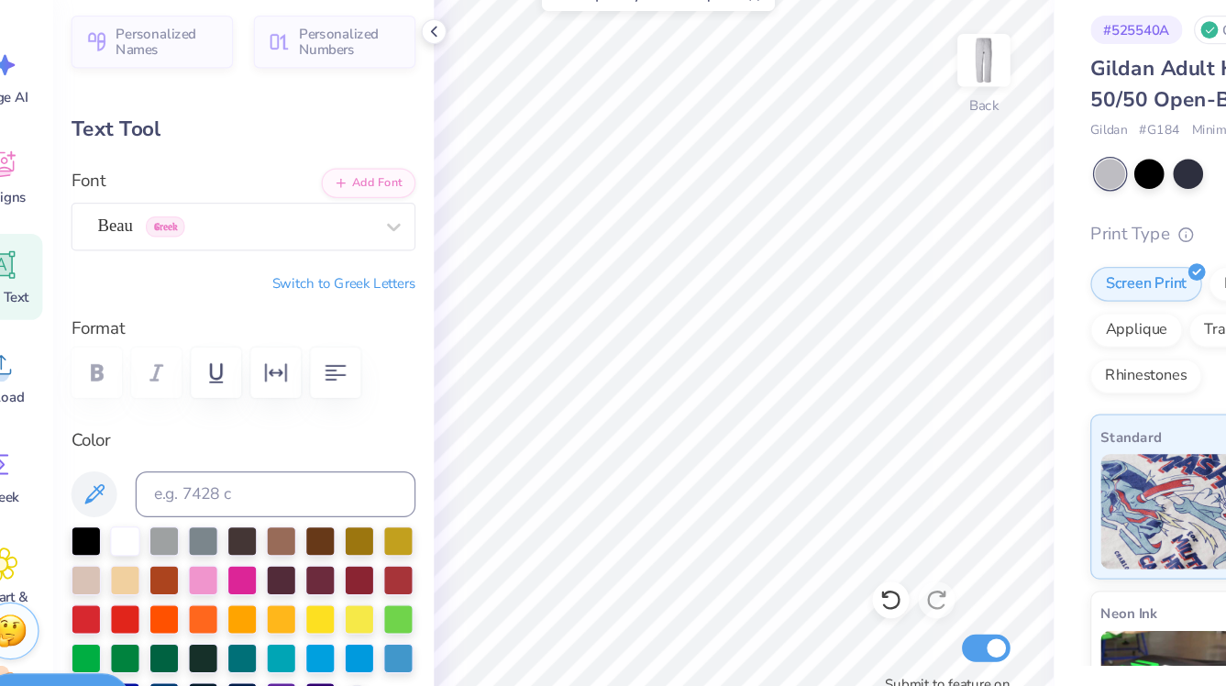
click at [125, 378] on div at bounding box center [234, 374] width 275 height 40
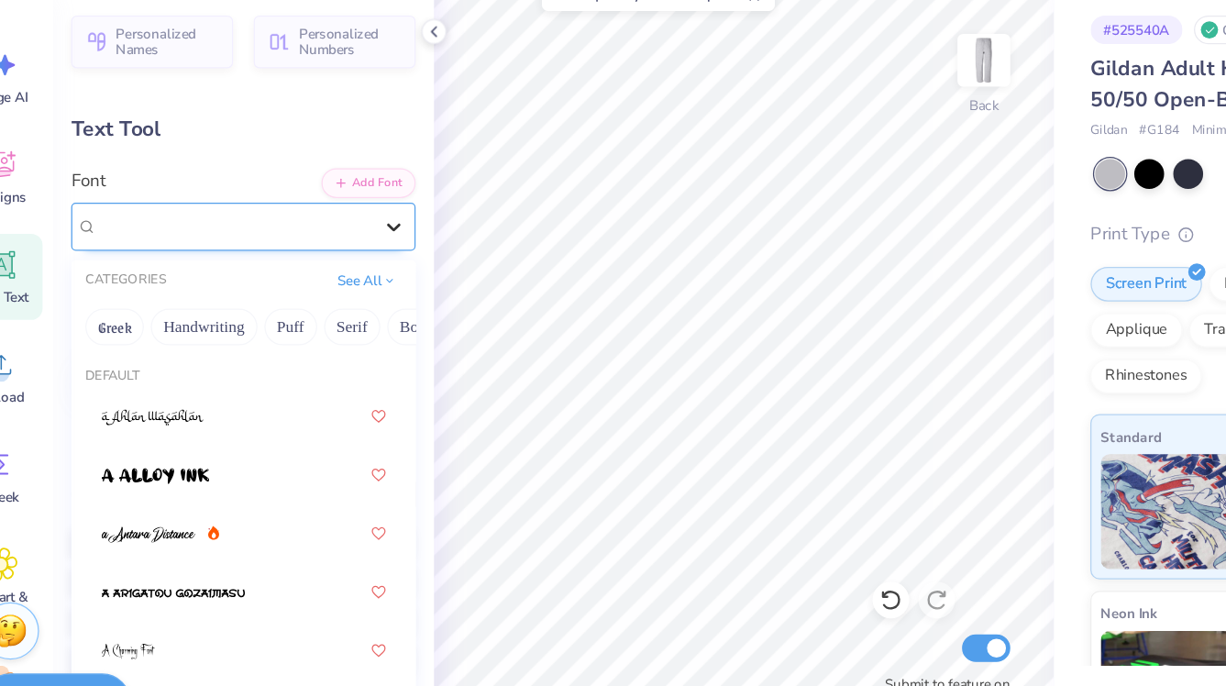
click at [355, 252] on icon at bounding box center [355, 257] width 18 height 18
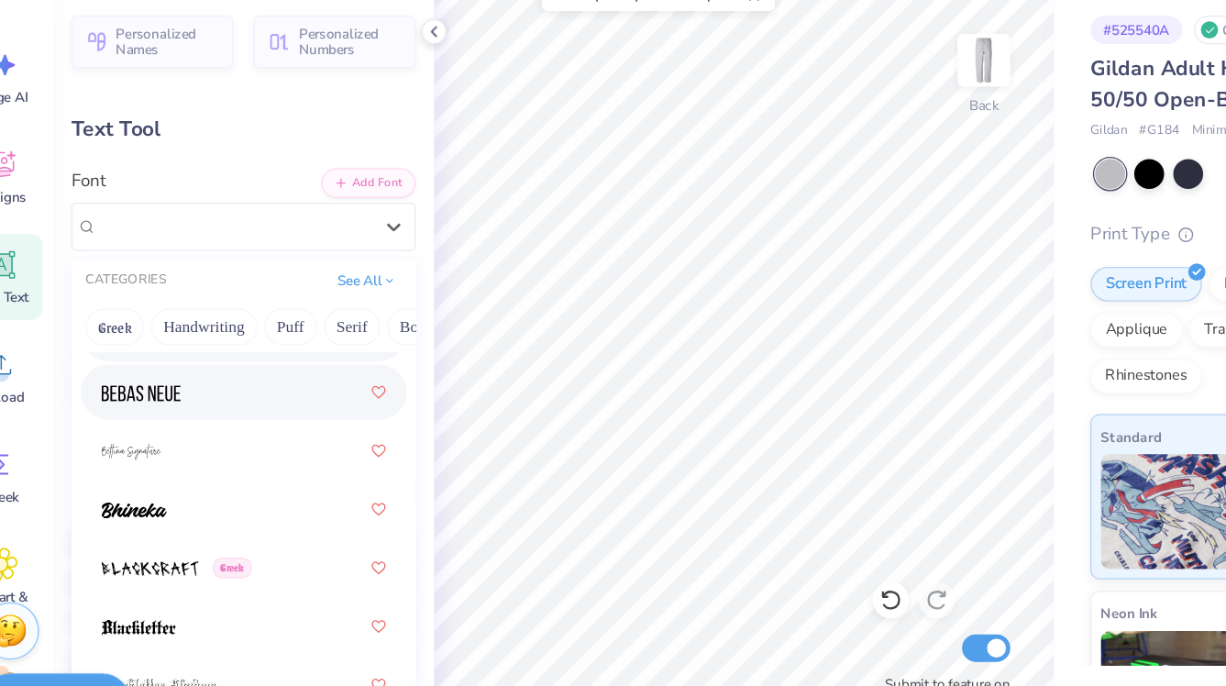
scroll to position [882, 0]
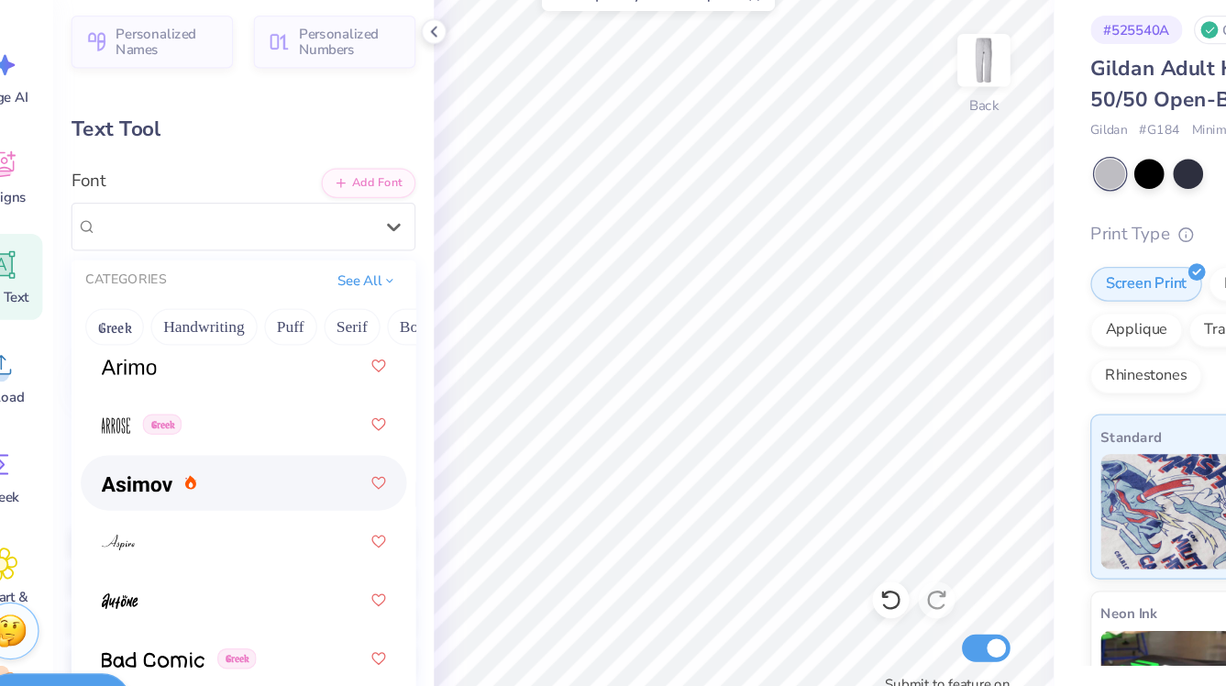
click at [155, 465] on img at bounding box center [149, 463] width 57 height 13
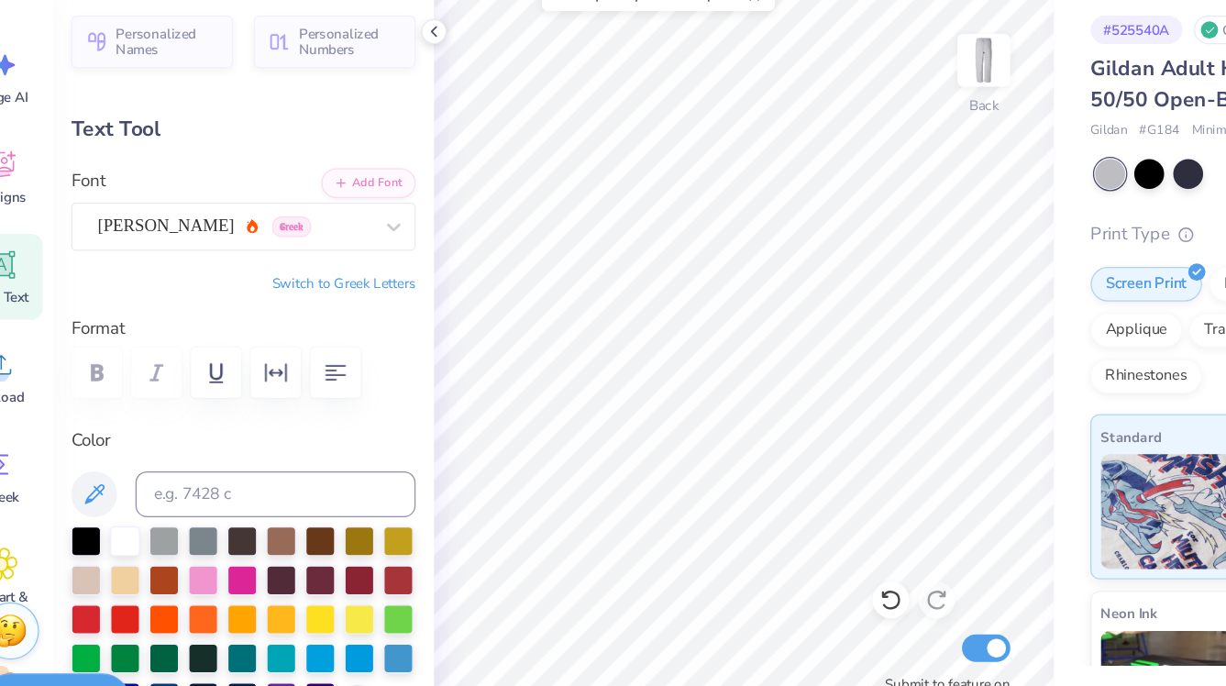
type input "5.18"
type input "0.96"
type input "15.16"
click at [119, 470] on icon at bounding box center [116, 471] width 16 height 16
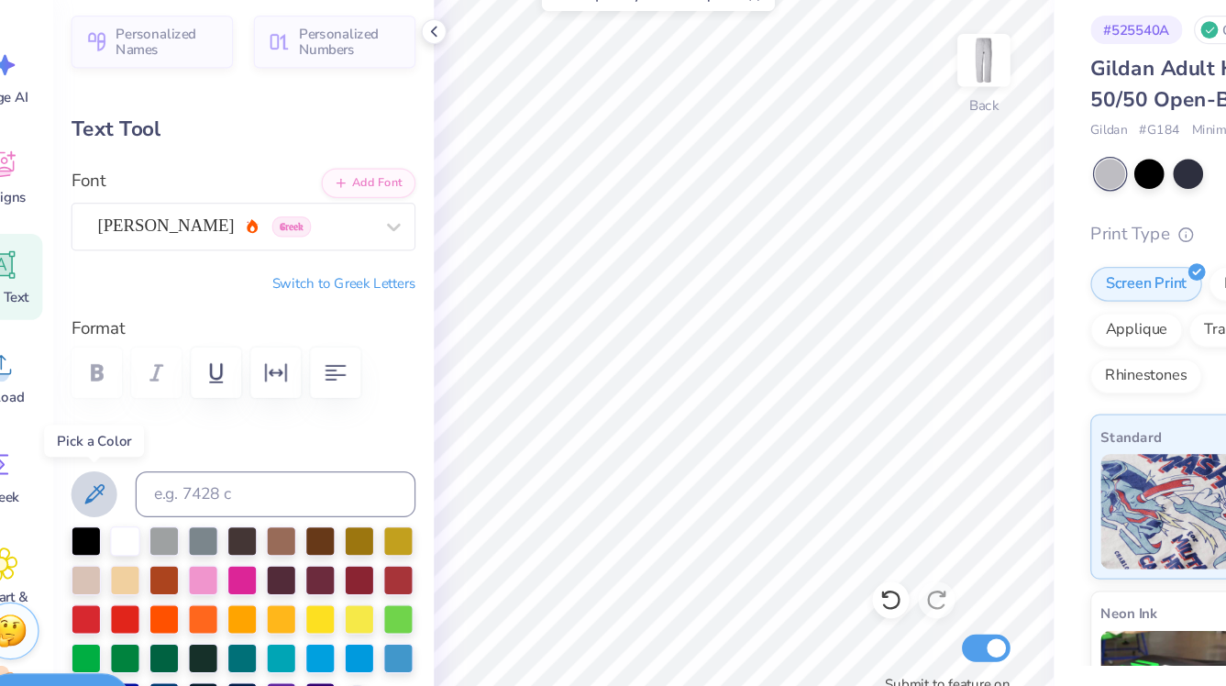
click at [114, 471] on icon at bounding box center [116, 471] width 22 height 22
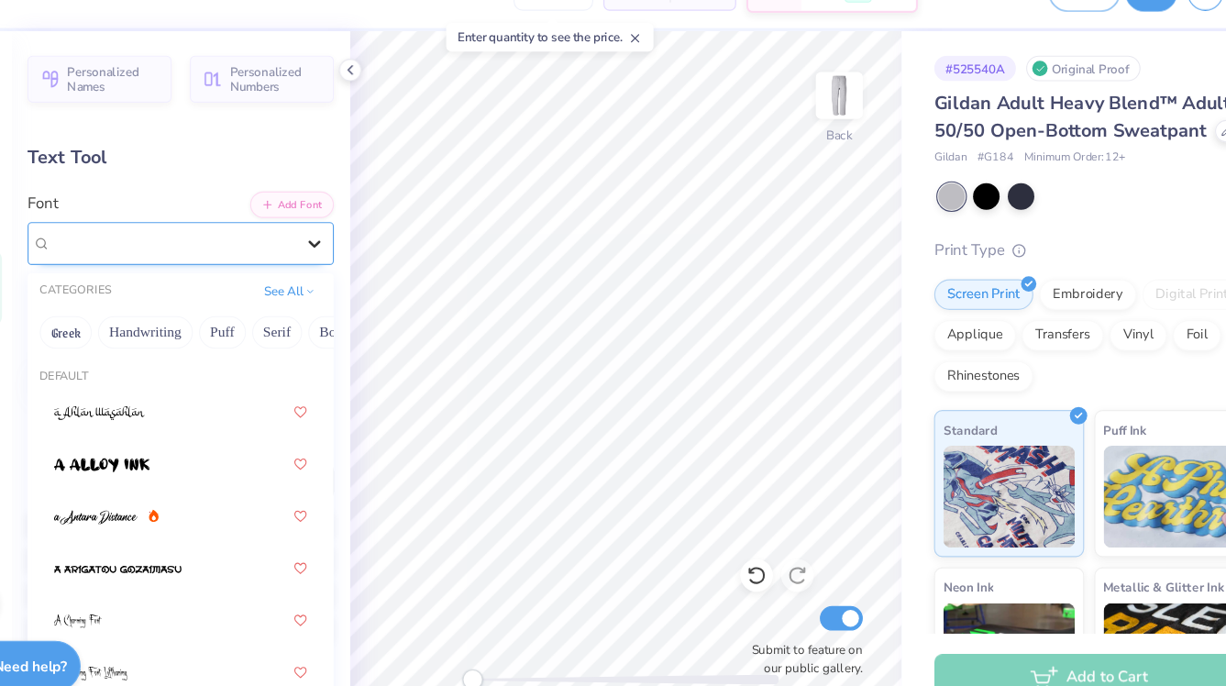
click at [354, 262] on icon at bounding box center [355, 257] width 18 height 18
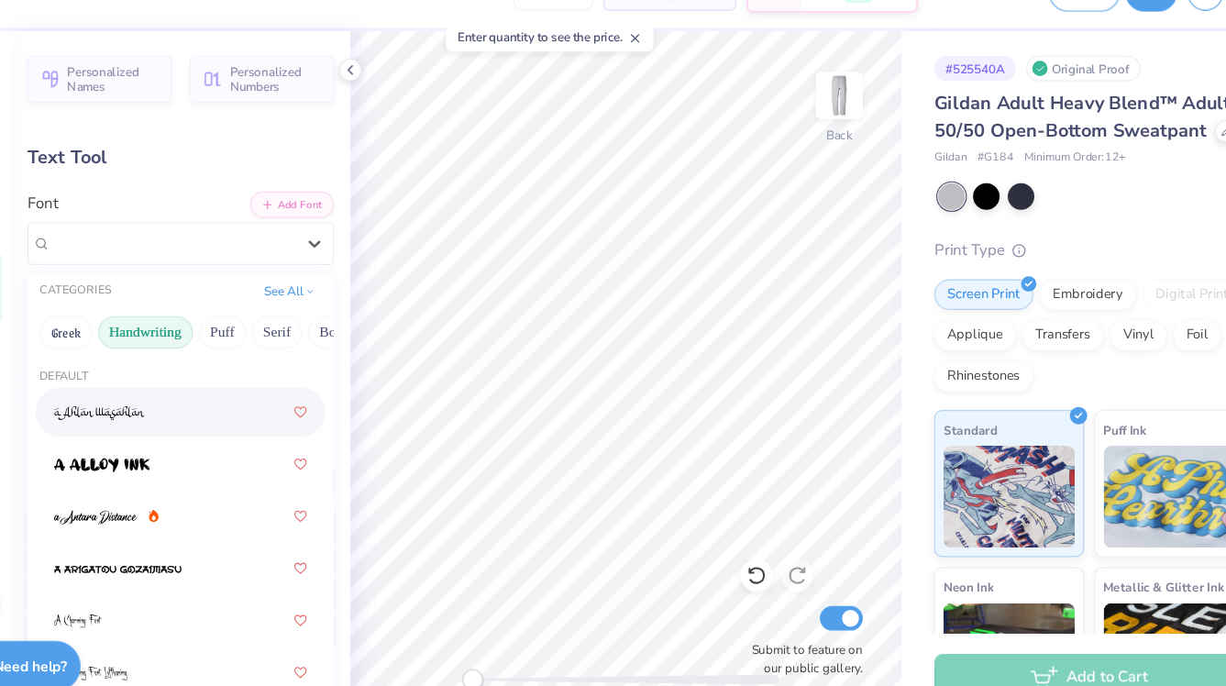
scroll to position [0, 10]
click at [127, 337] on button "Greek" at bounding box center [121, 337] width 47 height 29
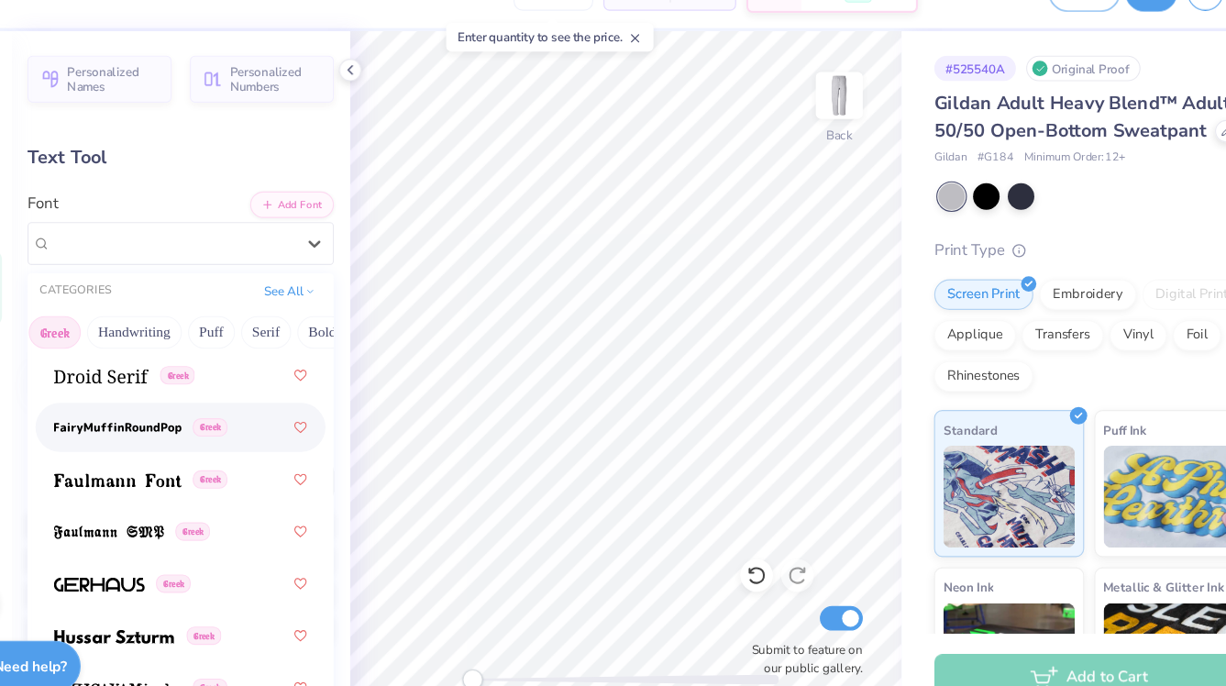
scroll to position [746, 0]
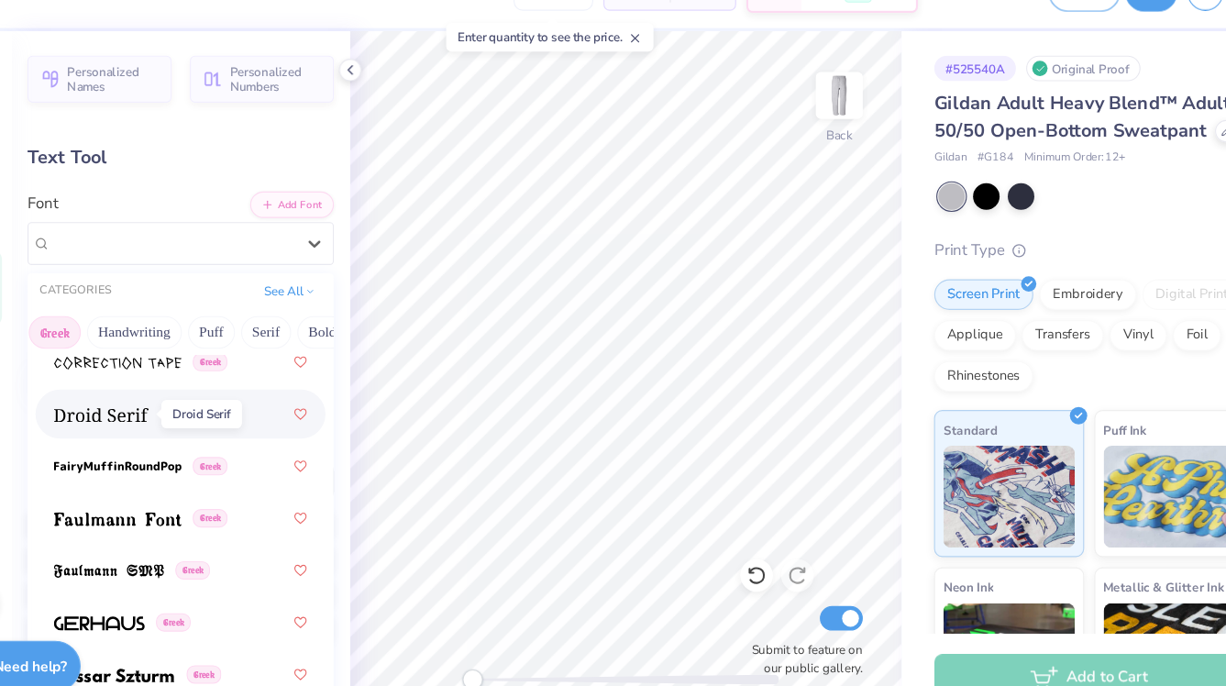
click at [170, 414] on img at bounding box center [163, 411] width 85 height 13
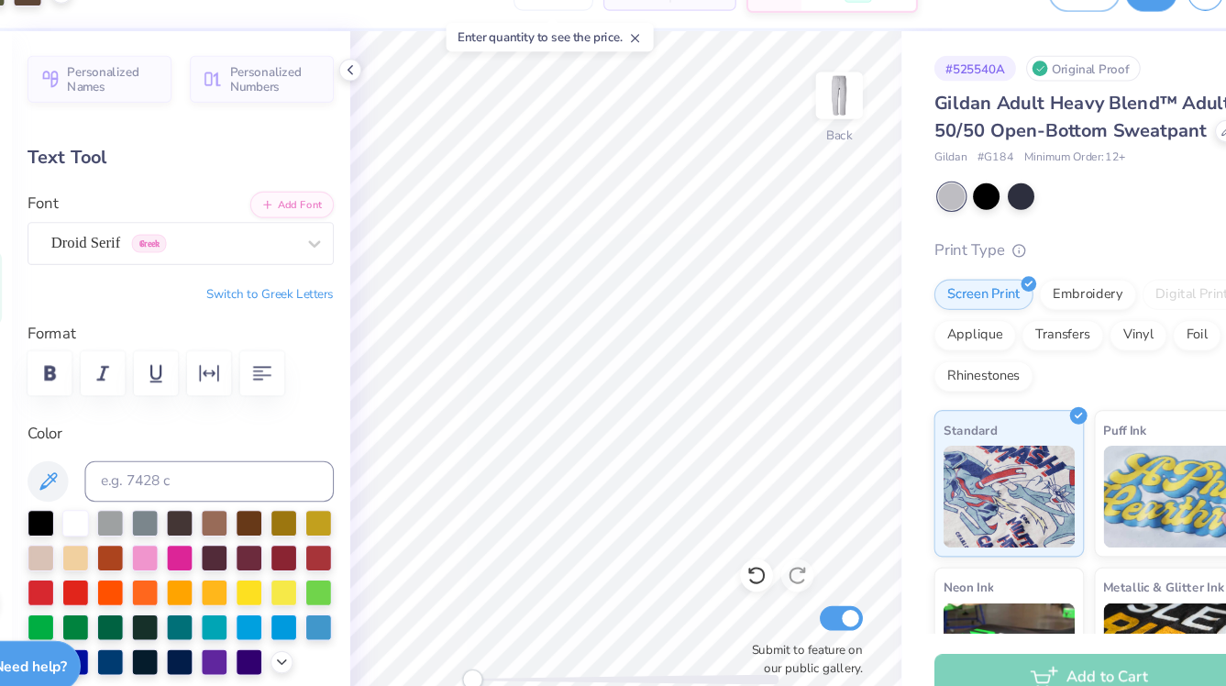
type input "5.68"
type input "0.97"
click at [118, 376] on icon "button" at bounding box center [117, 374] width 22 height 22
click at [384, 96] on icon at bounding box center [387, 101] width 15 height 15
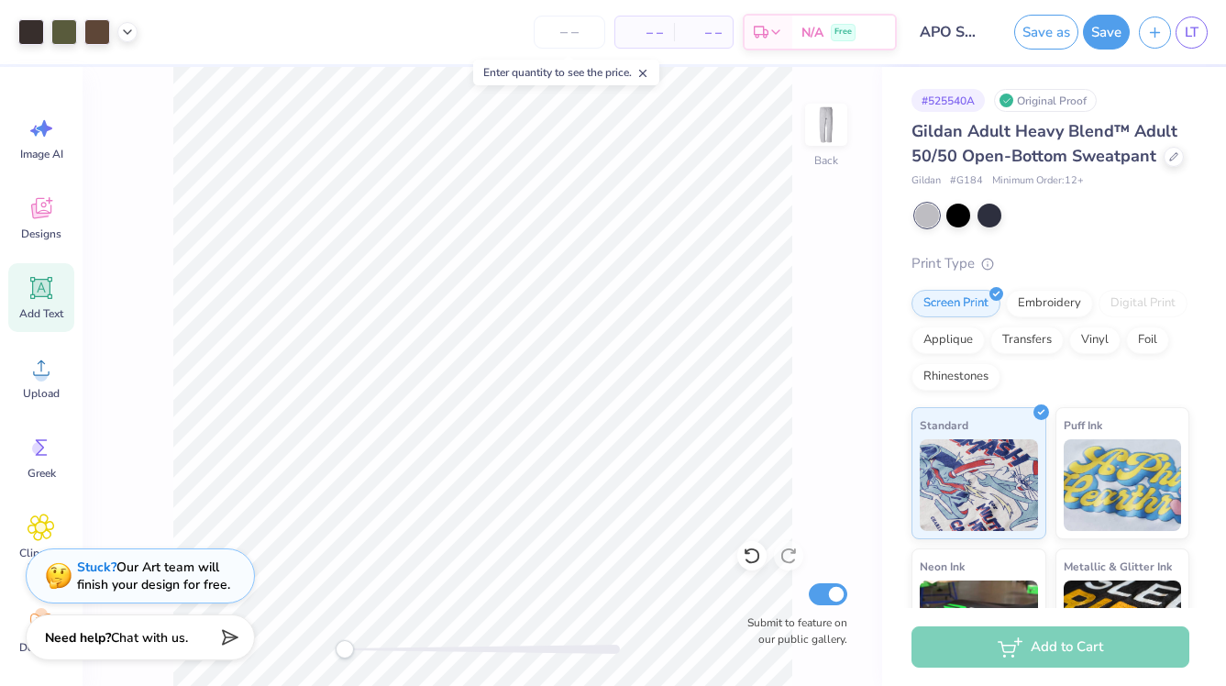
click at [45, 314] on span "Add Text" at bounding box center [41, 313] width 44 height 15
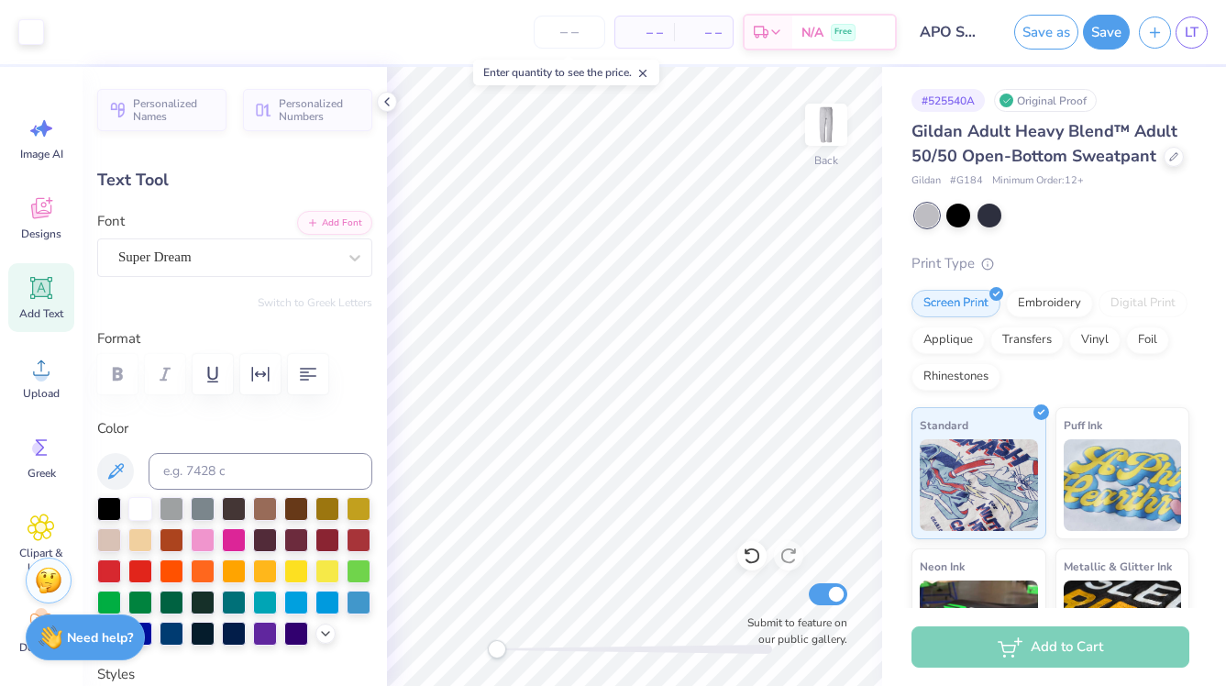
type input "8.26"
type input "2.39"
type input "20.05"
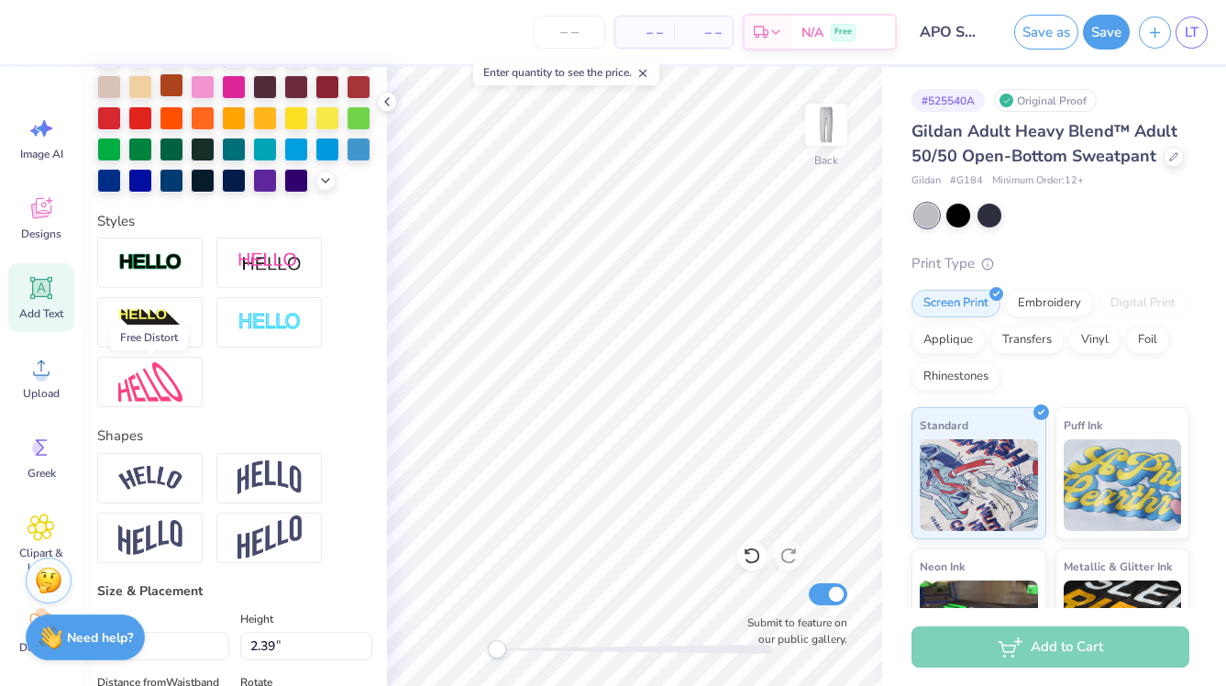
scroll to position [454, 0]
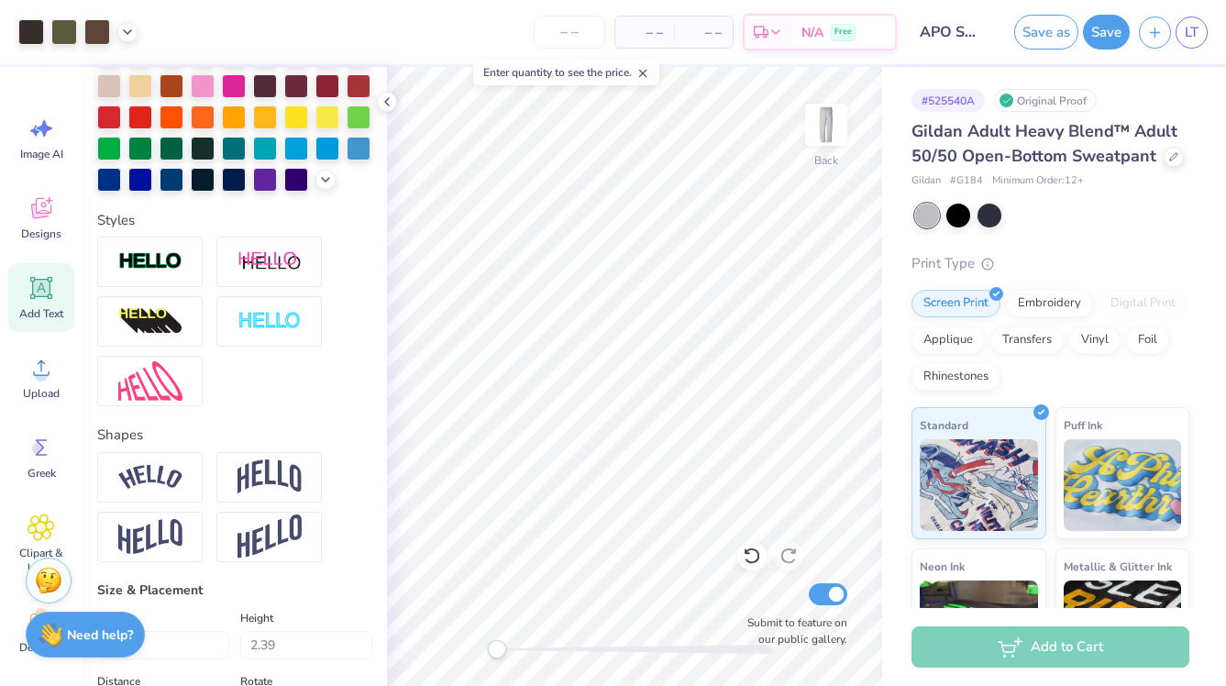
click at [92, 641] on strong "Need help?" at bounding box center [100, 634] width 66 height 17
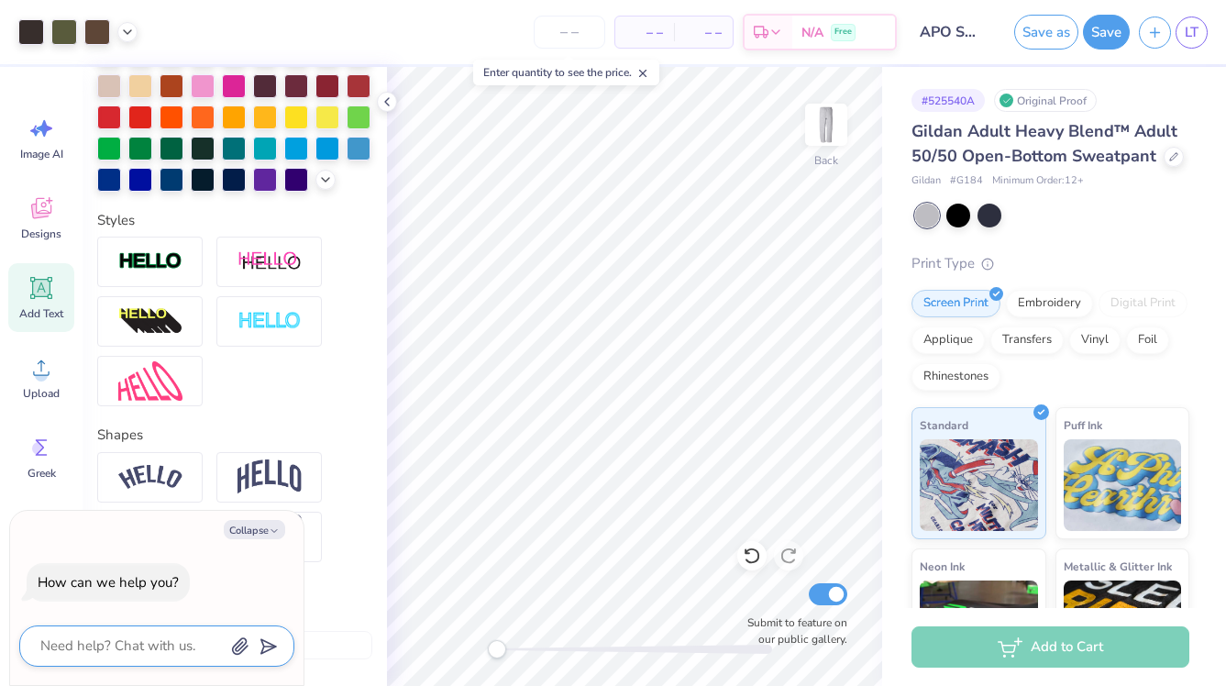
click at [109, 645] on textarea at bounding box center [132, 646] width 186 height 25
type textarea "H"
type textarea "x"
type textarea "He"
type textarea "x"
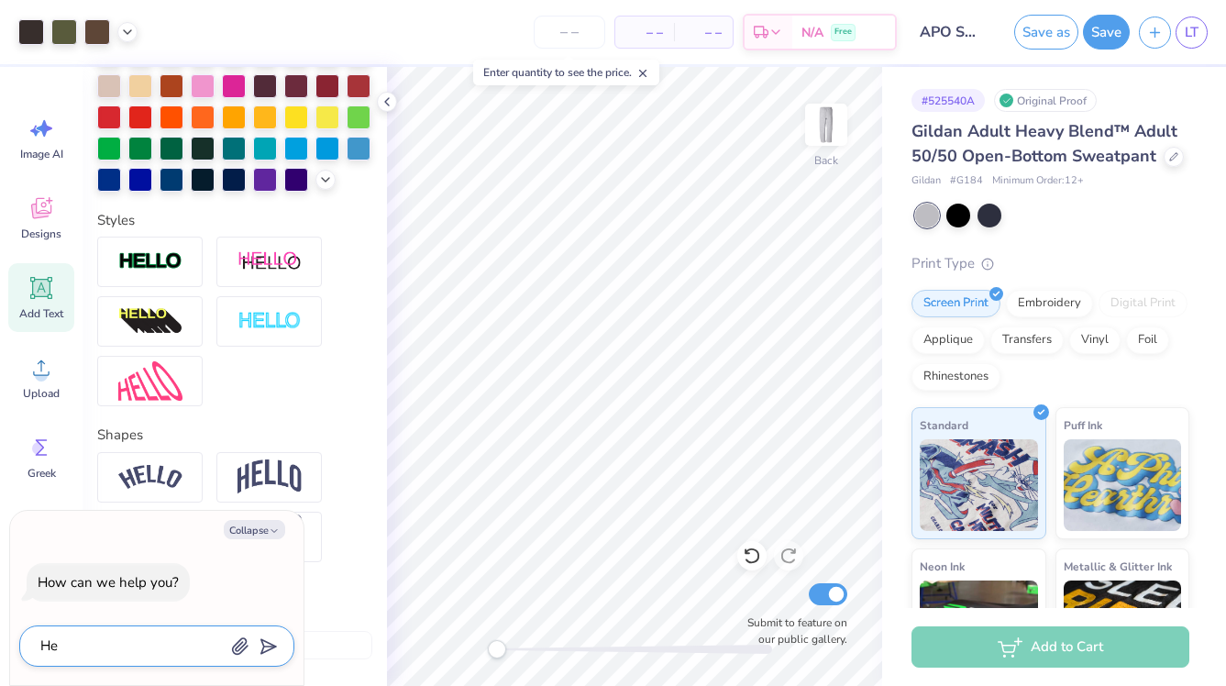
type textarea "Hey"
type textarea "x"
type textarea "Hey!"
type textarea "x"
type textarea "Hey!"
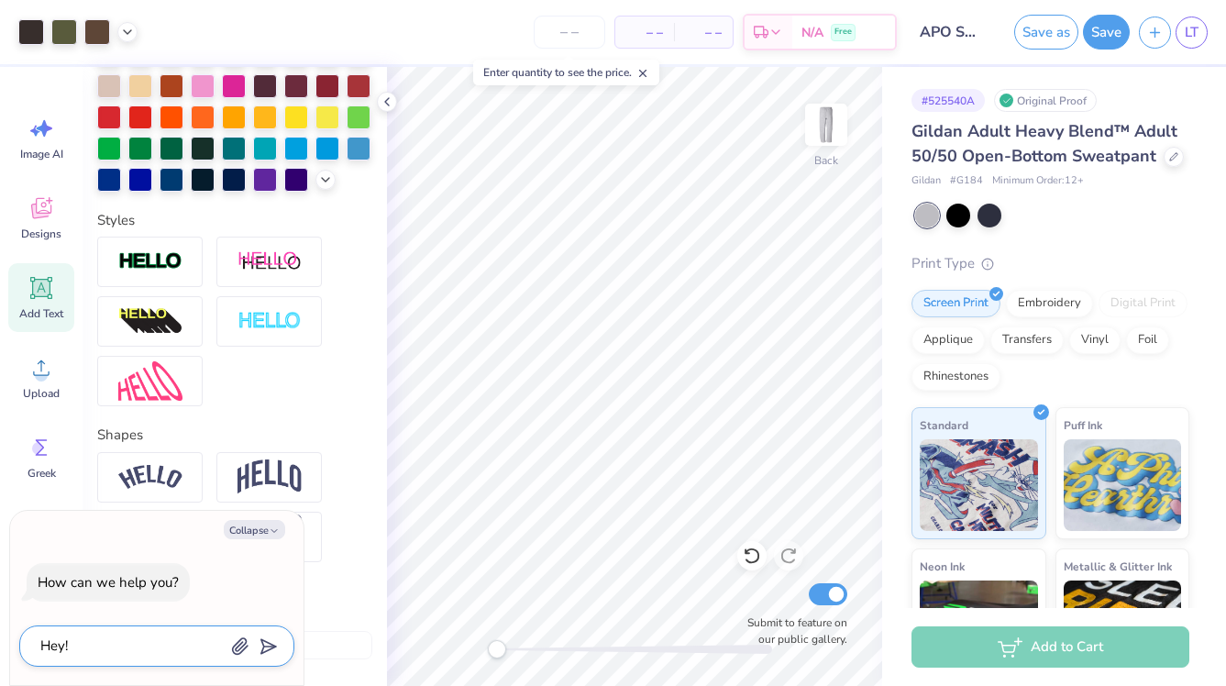
type textarea "x"
type textarea "Hey! c"
type textarea "x"
type textarea "Hey! co"
type textarea "x"
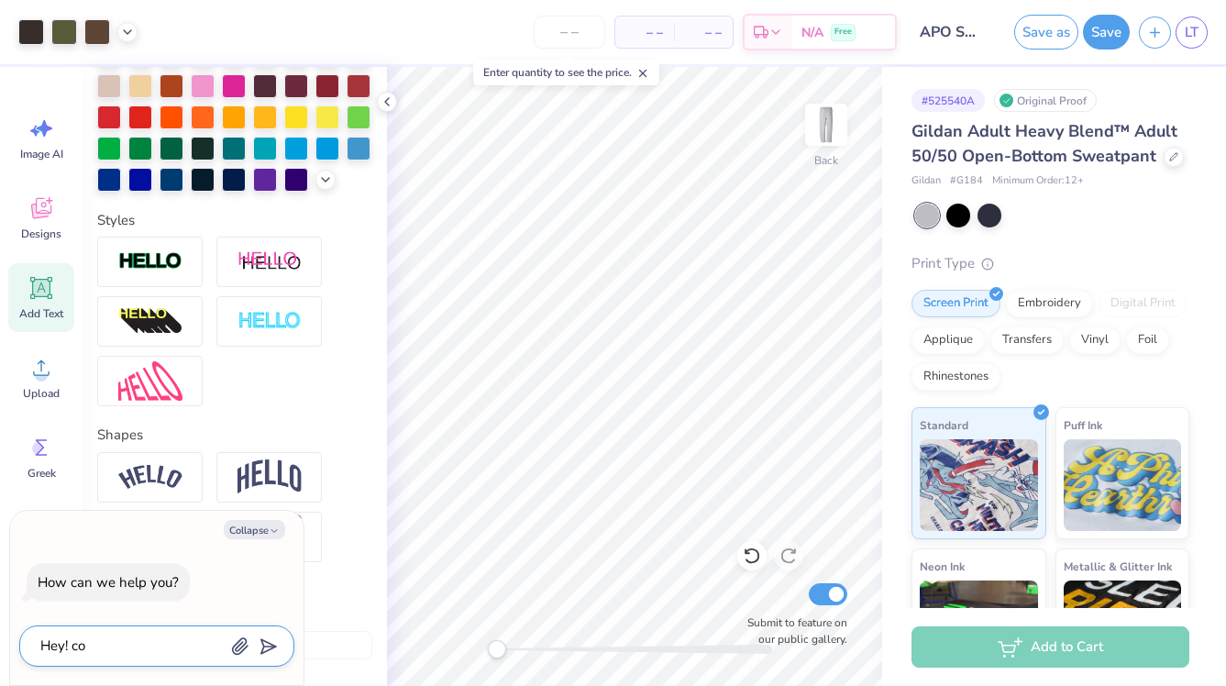
type textarea "Hey! cou"
type textarea "x"
type textarea "Hey! coul"
type textarea "x"
type textarea "Hey! could"
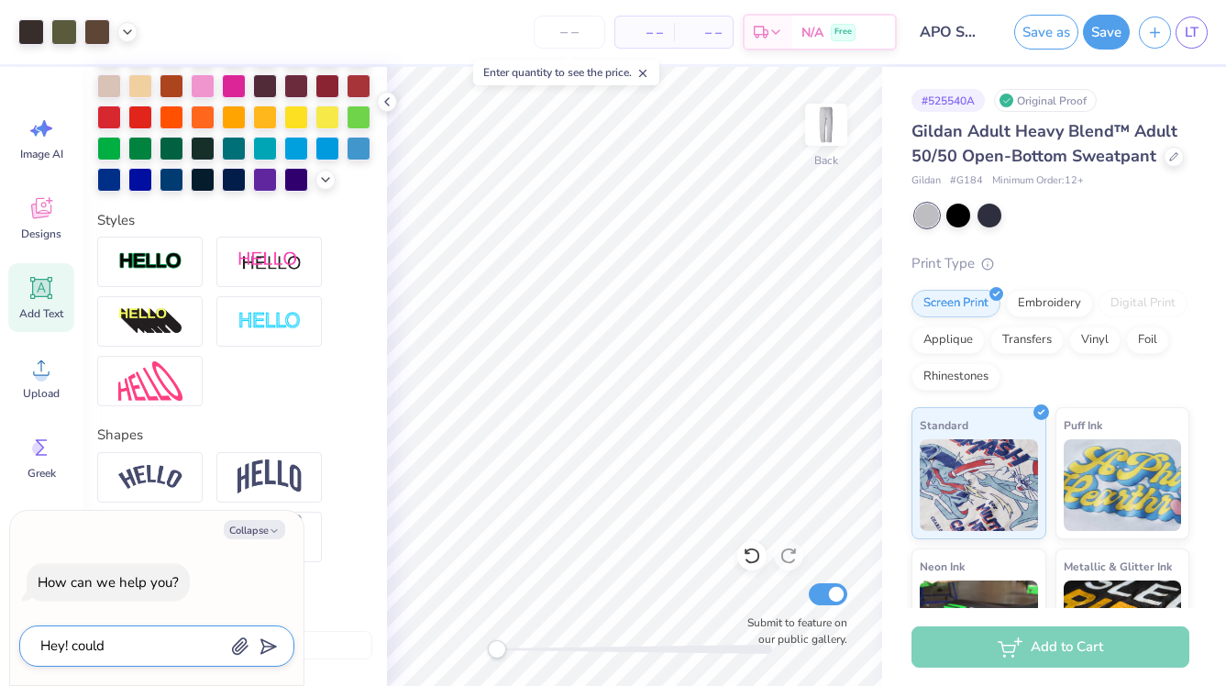
type textarea "x"
type textarea "Hey! could"
type textarea "x"
type textarea "Hey! could y"
type textarea "x"
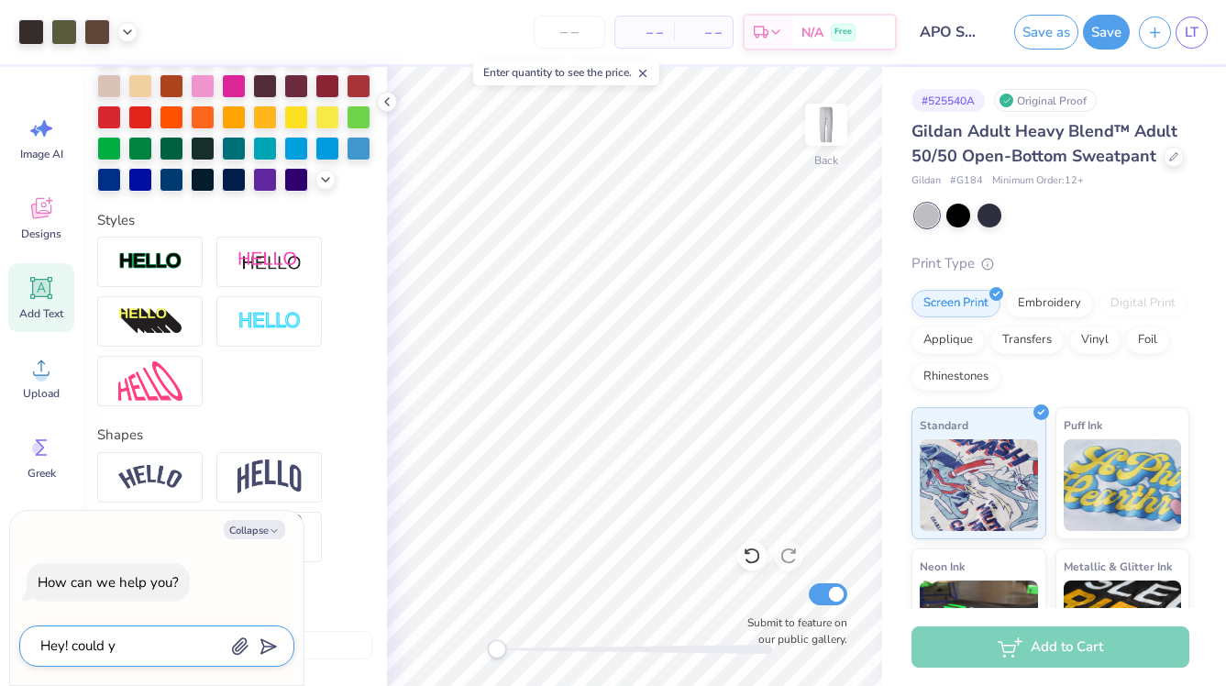
type textarea "Hey! could yo"
type textarea "x"
type textarea "Hey! could you"
type textarea "x"
type textarea "Hey! could you"
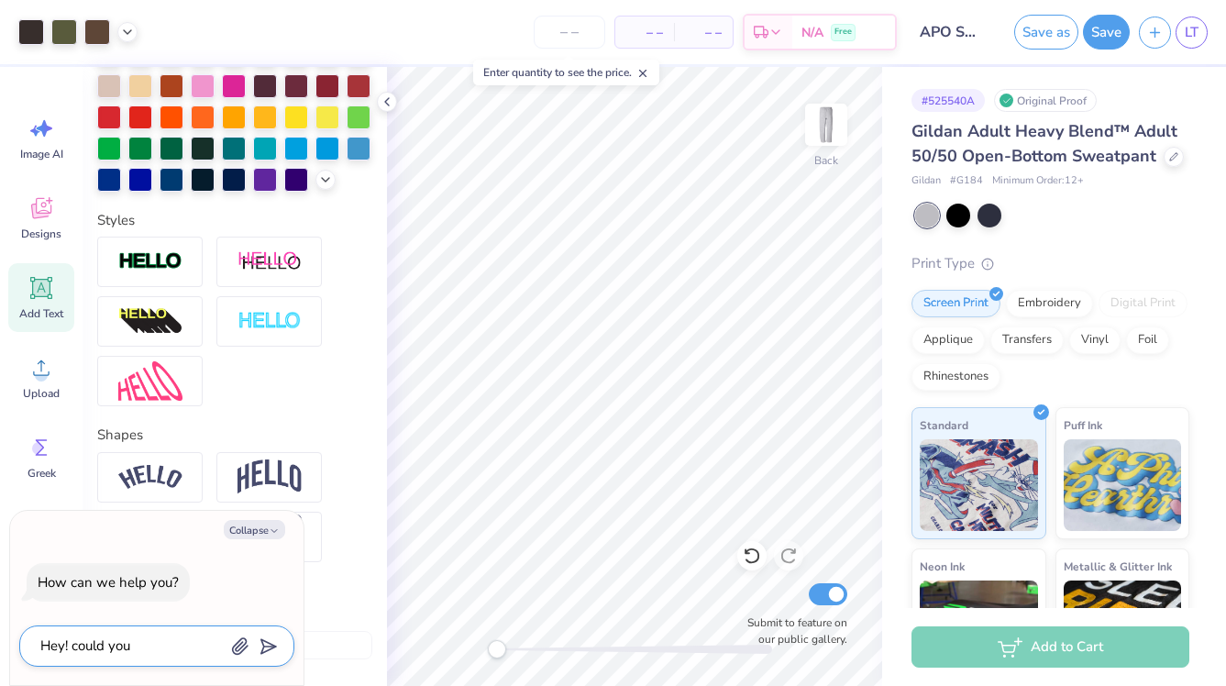
type textarea "x"
type textarea "Hey! could you p"
type textarea "x"
type textarea "Hey! could you pl"
type textarea "x"
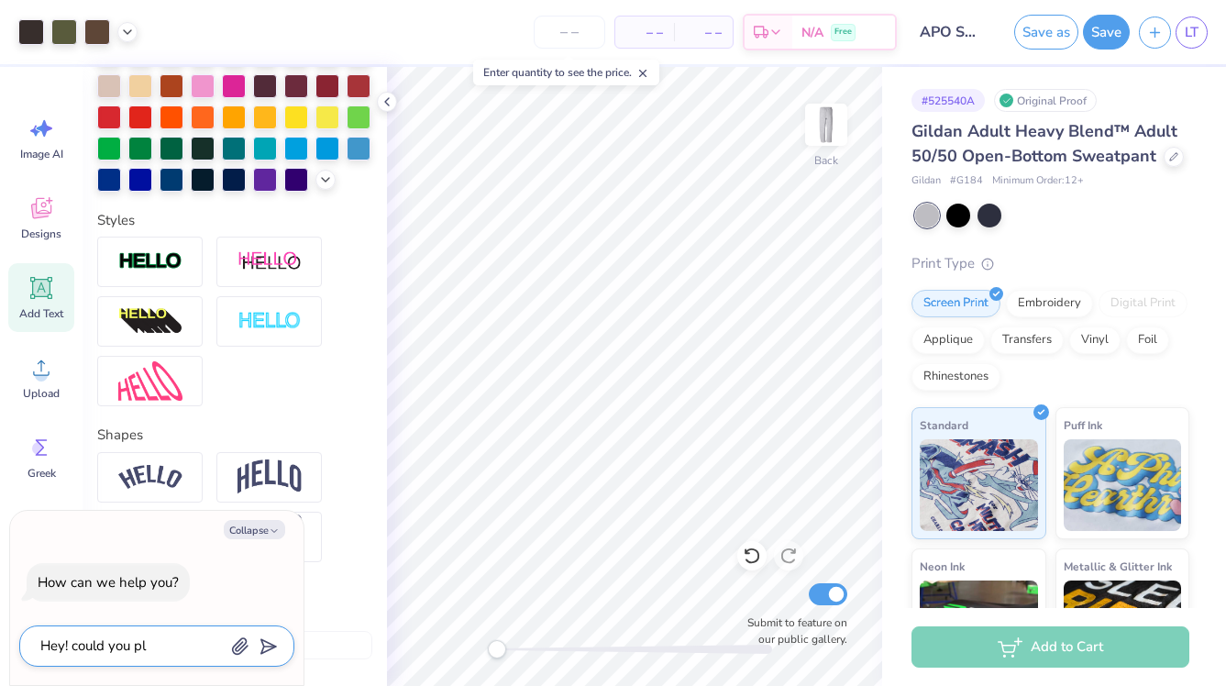
type textarea "Hey! could you ple"
type textarea "x"
type textarea "Hey! could you plea"
type textarea "x"
type textarea "Hey! could you pleas"
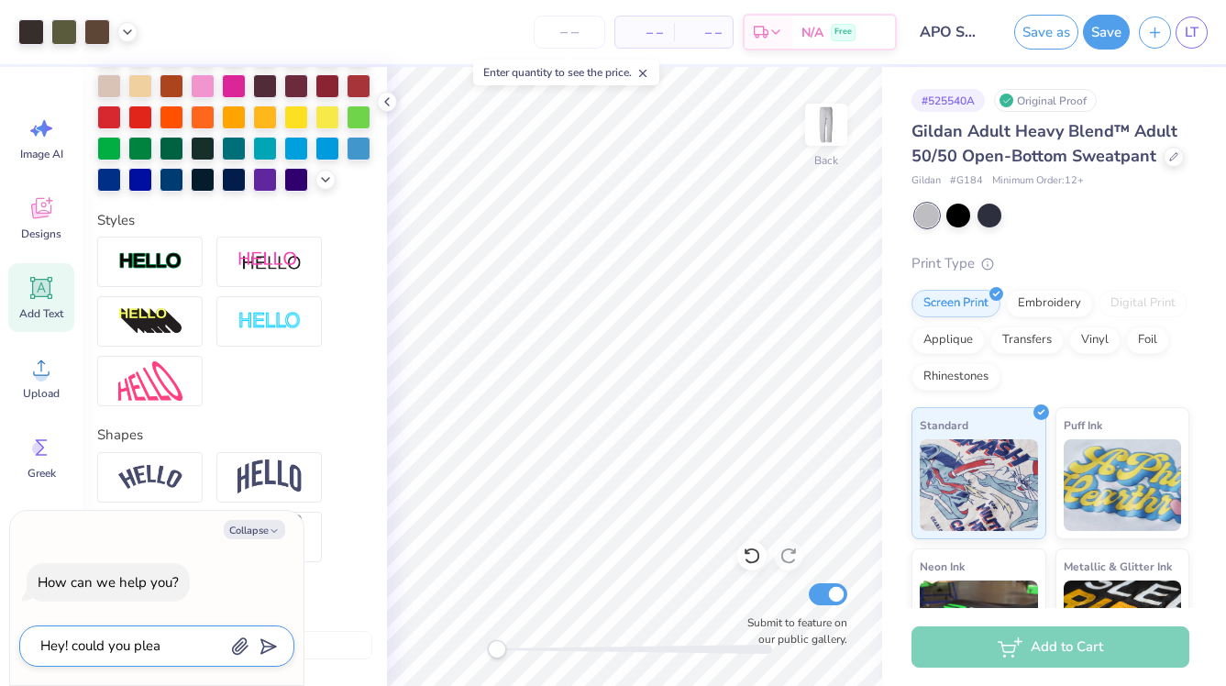
type textarea "x"
type textarea "Hey! could you please"
type textarea "x"
type textarea "Hey! could you please"
type textarea "x"
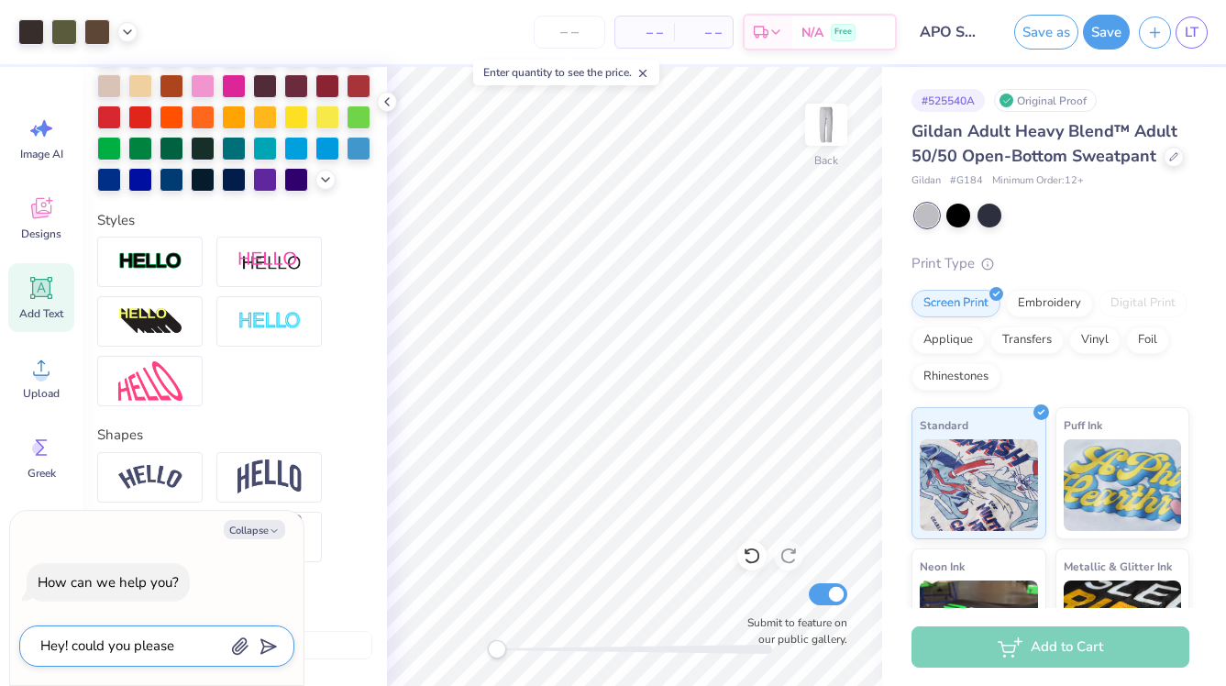
type textarea "Hey! could you please m"
type textarea "x"
type textarea "Hey! could you please ma"
type textarea "x"
type textarea "Hey! could you please mak"
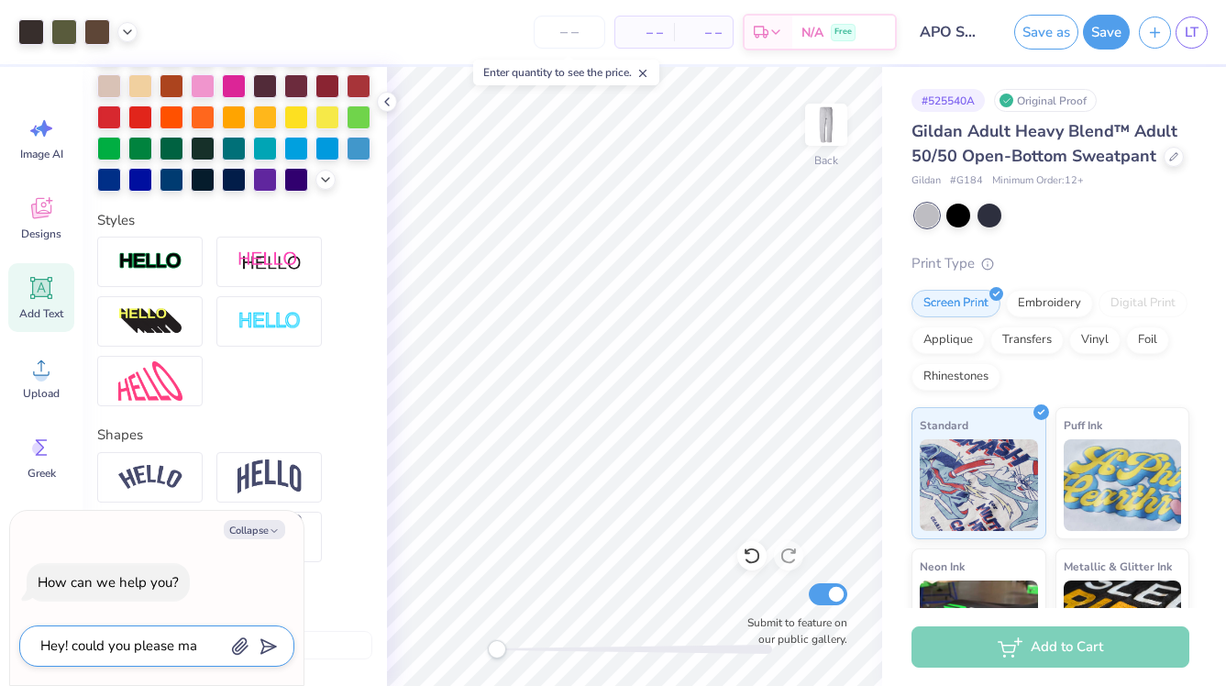
type textarea "x"
type textarea "Hey! could you please make"
type textarea "x"
type textarea "Hey! could you please make"
type textarea "x"
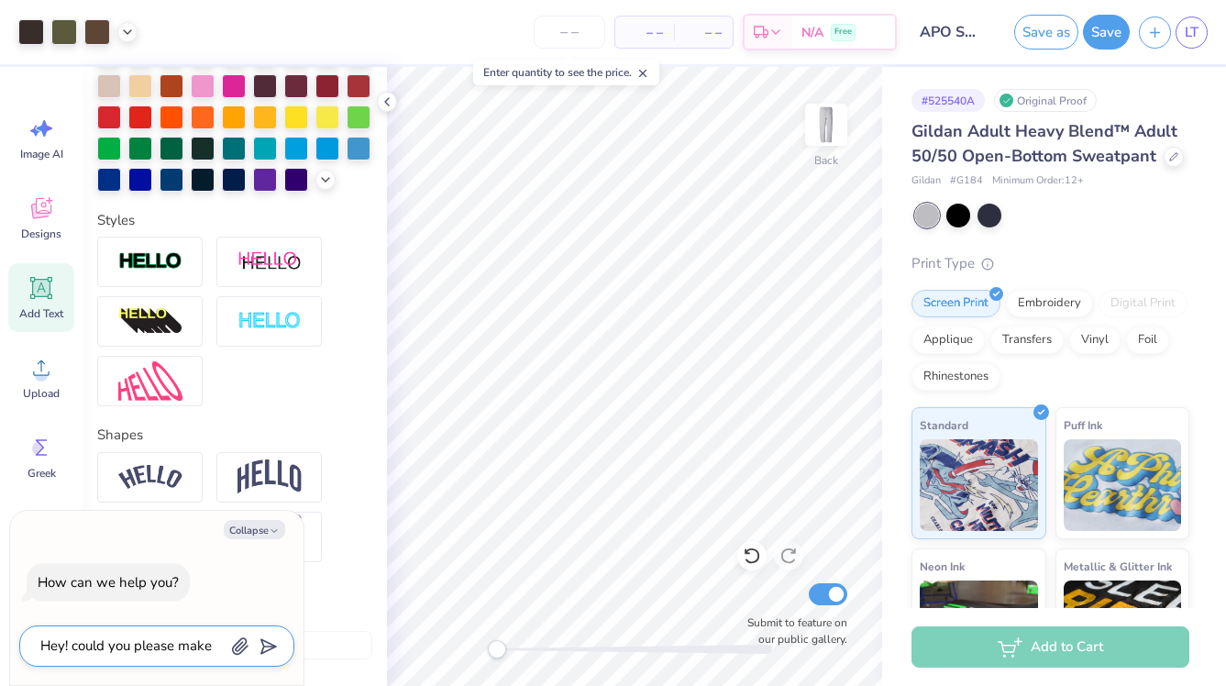
type textarea "Hey! could you please make t"
type textarea "x"
type textarea "Hey! could you please make th"
type textarea "x"
type textarea "Hey! could you please make the"
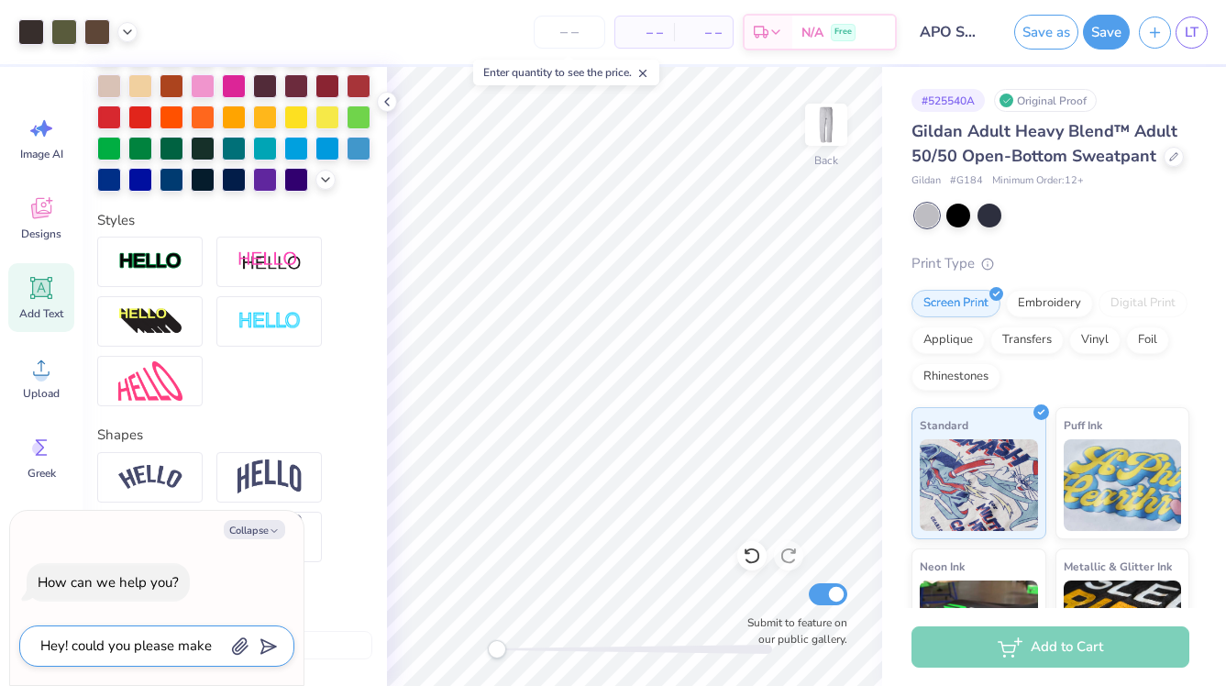
type textarea "x"
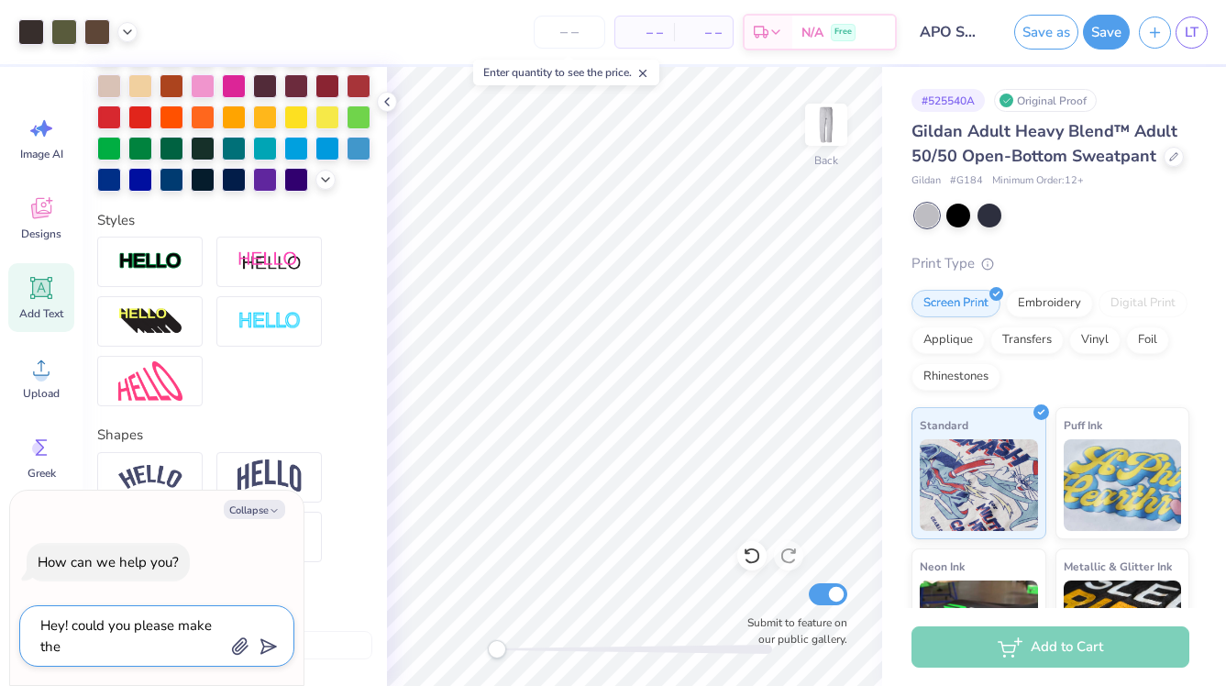
type textarea "Hey! could you please make the"
type textarea "x"
type textarea "Hey! could you please make the A"
type textarea "x"
type textarea "Hey! could you please make the AP"
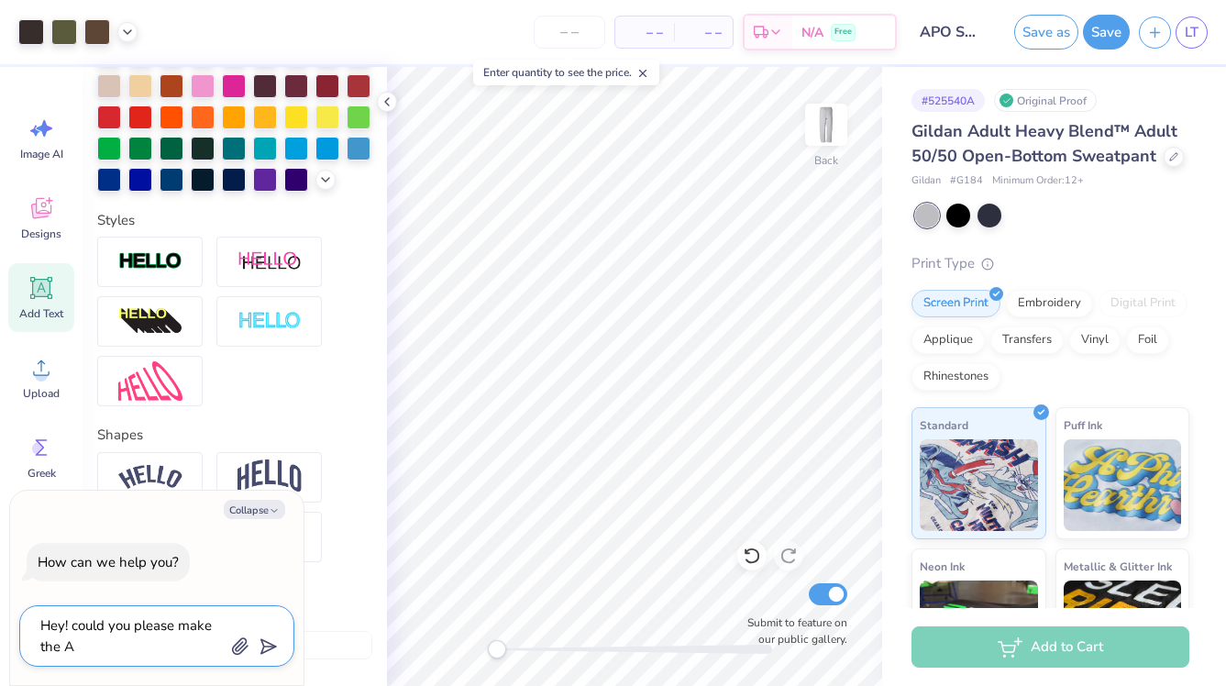
type textarea "x"
type textarea "Hey! could you please make the APO"
type textarea "x"
type textarea "Hey! could you please make the APO"
type textarea "x"
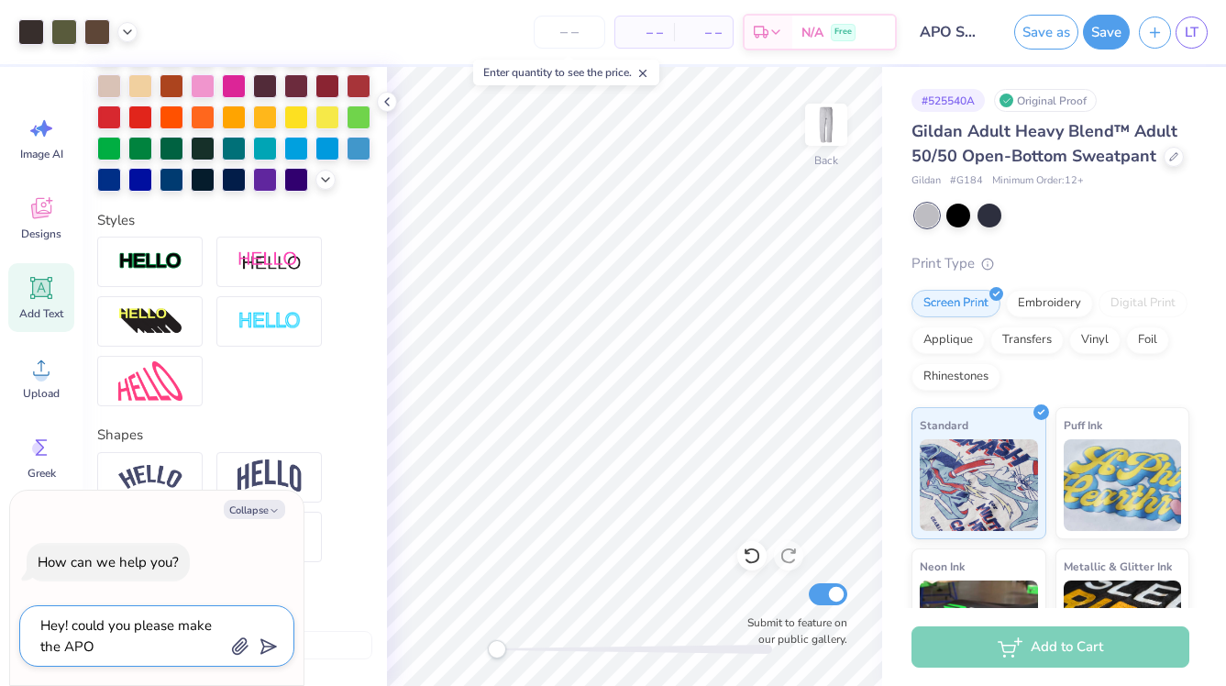
type textarea "Hey! could you please make the APO g"
type textarea "x"
type textarea "Hey! could you please make the APO gr"
type textarea "x"
type textarea "Hey! could you please make the APO g"
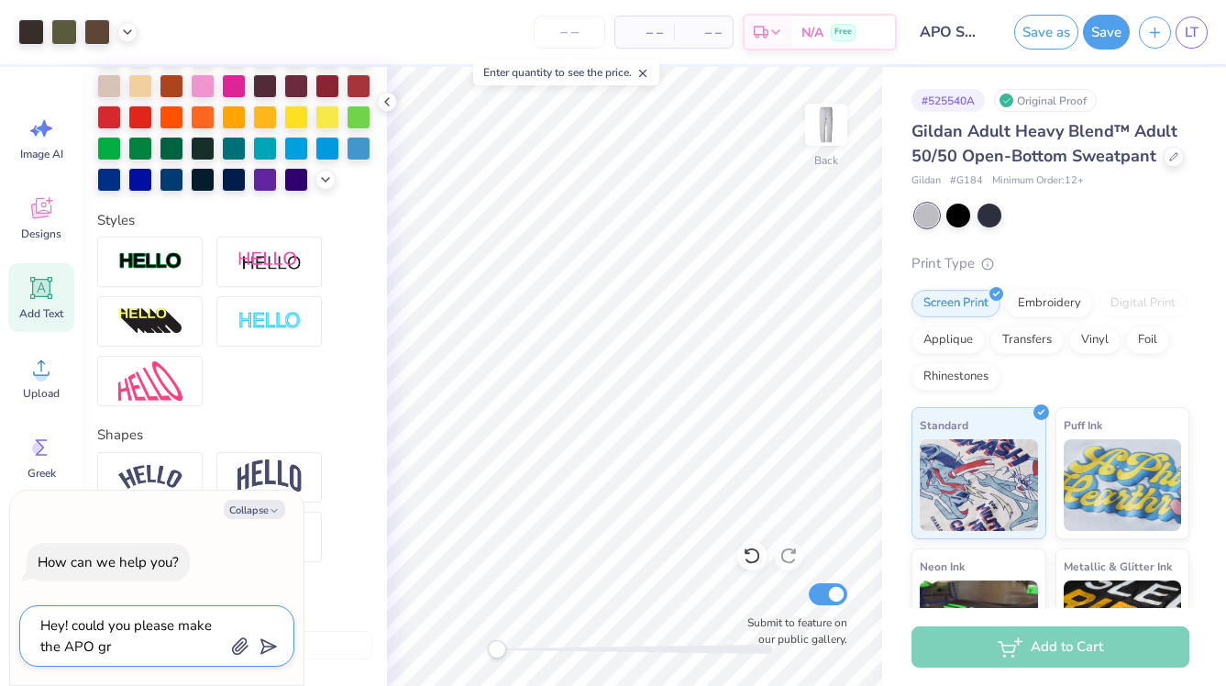
type textarea "x"
type textarea "Hey! could you please make the APO"
type textarea "x"
type textarea "Hey! could you please make the APO G"
type textarea "x"
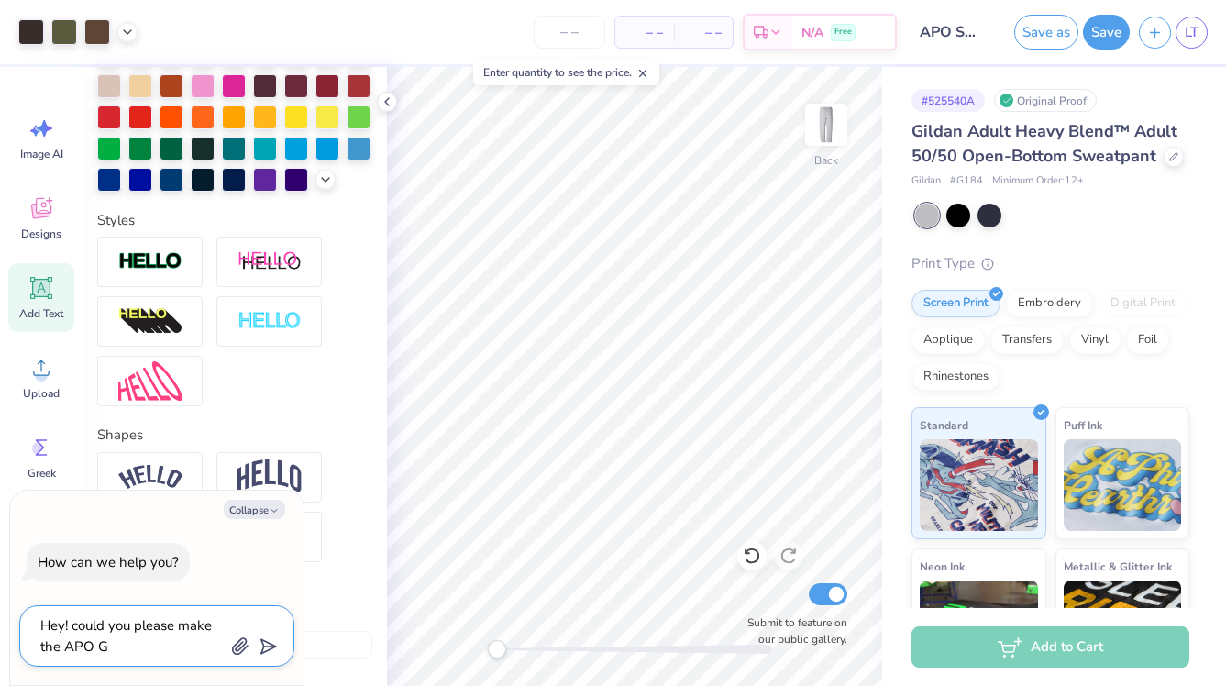
type textarea "Hey! could you please make the APO GR"
type textarea "x"
type textarea "Hey! could you please make the APO GRe"
type textarea "x"
type textarea "Hey! could you please make the APO GRee"
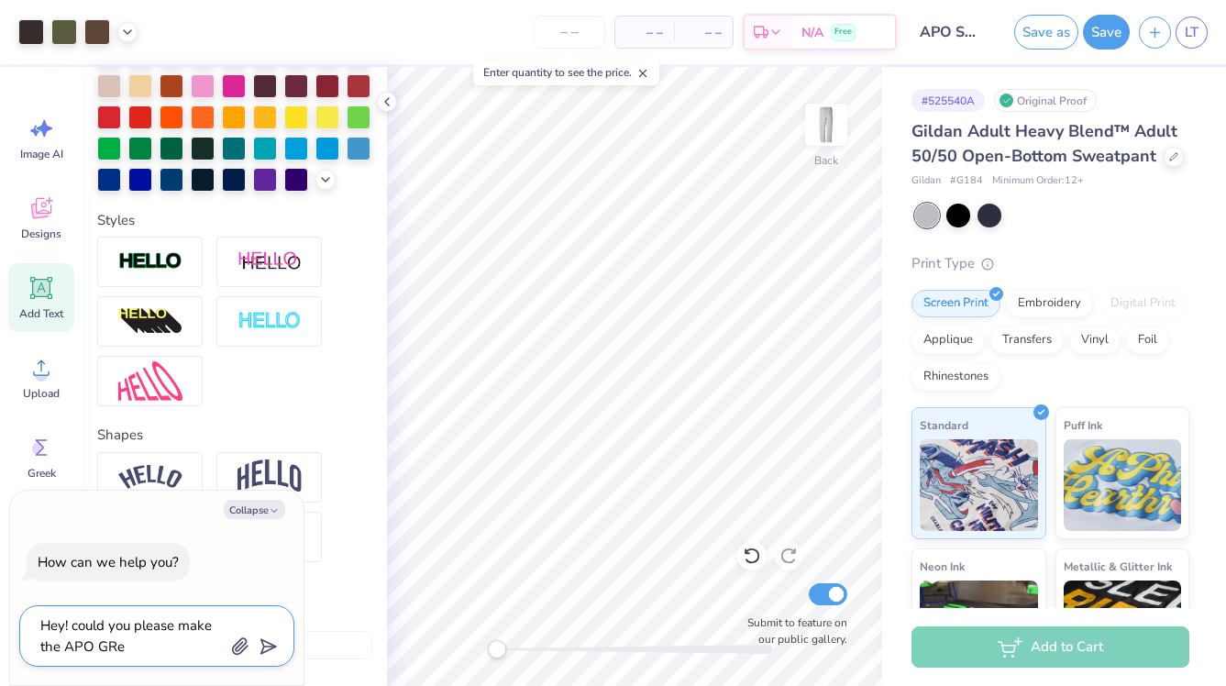
type textarea "x"
type textarea "Hey! could you please make the APO GReek"
type textarea "x"
type textarea "Hey! could you please make the APO GReek"
type textarea "x"
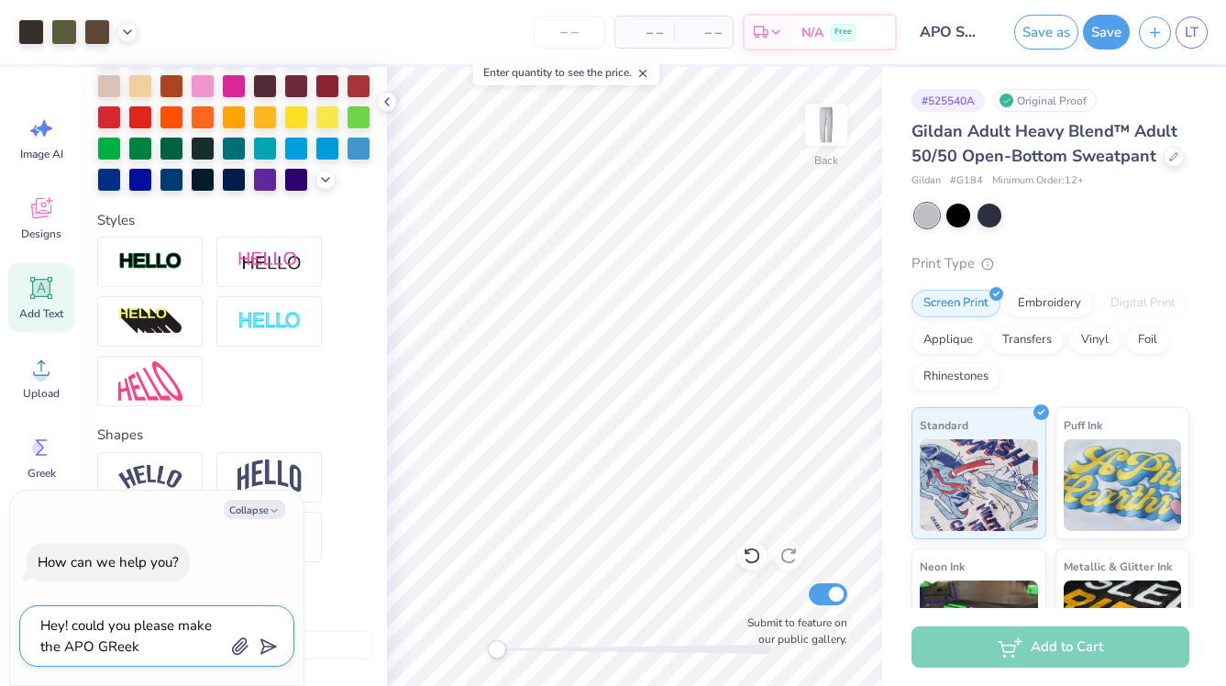
type textarea "Hey! could you please make the APO GReek l"
type textarea "x"
type textarea "Hey! could you please make the APO GReek le"
type textarea "x"
type textarea "Hey! could you please make the APO GReek let"
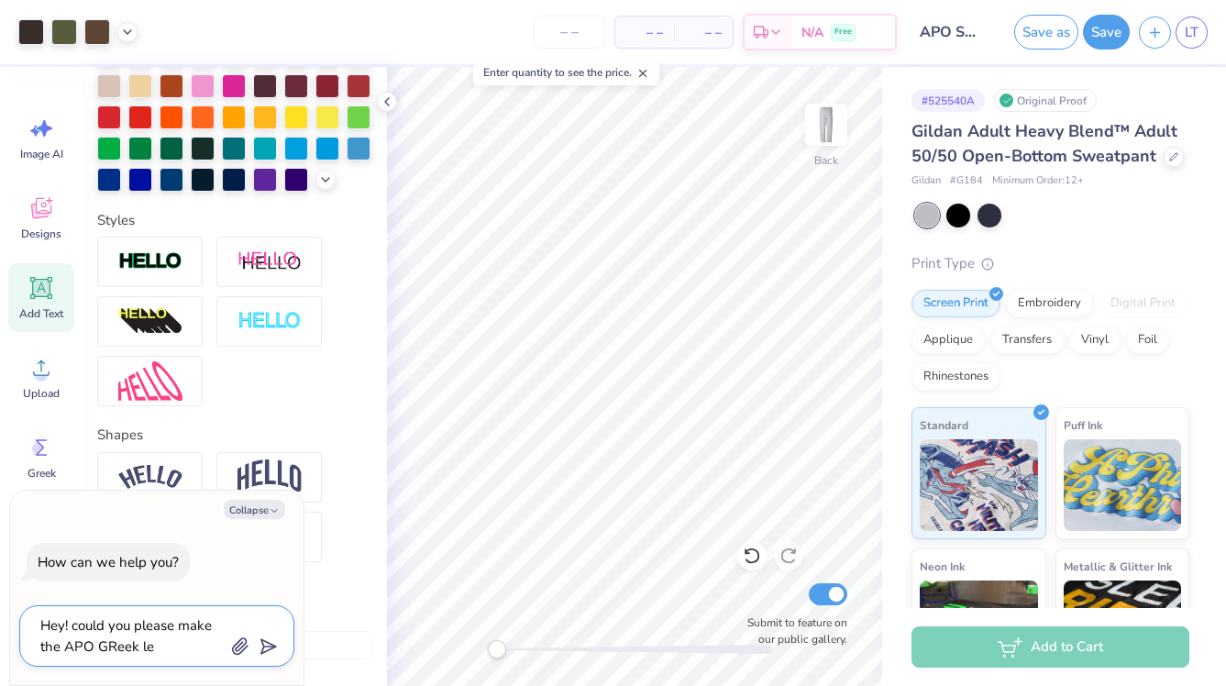
type textarea "x"
type textarea "Hey! could you please make the APO GReek lett"
type textarea "x"
type textarea "Hey! could you please make the APO GReek lette"
type textarea "x"
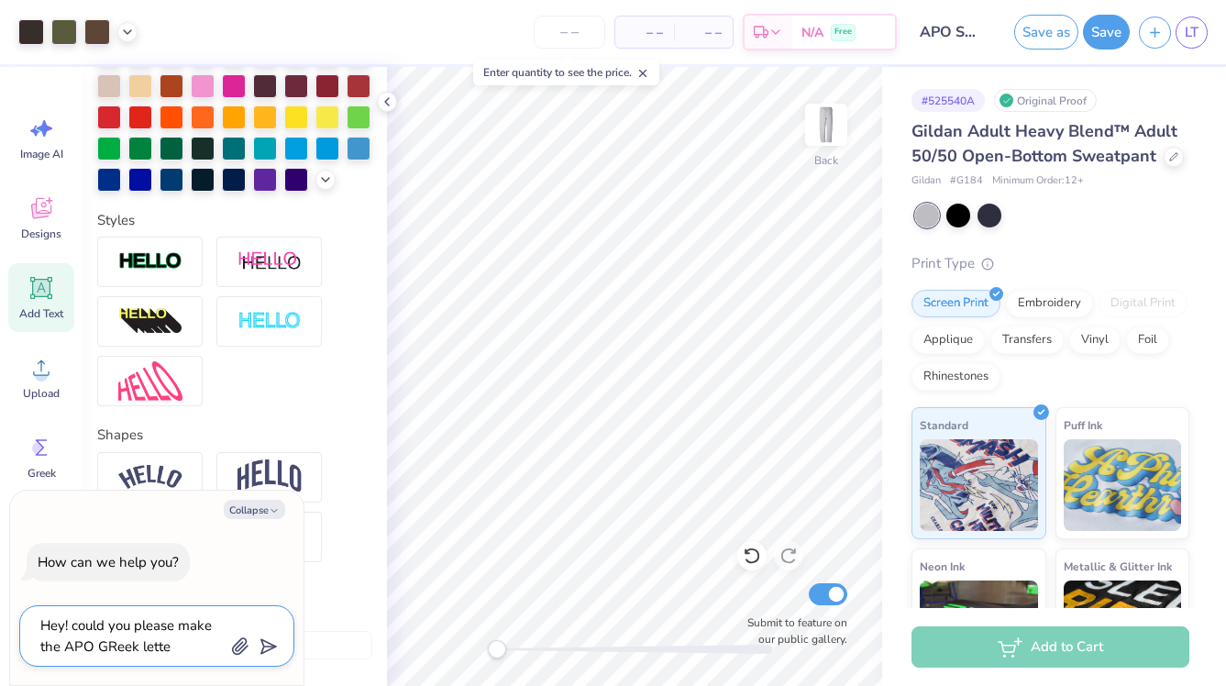
type textarea "Hey! could you please make the APO GReek letter"
type textarea "x"
type textarea "Hey! could you please make the APO GReek letters"
type textarea "x"
type textarea "Hey! could you please make the APO GReek letters"
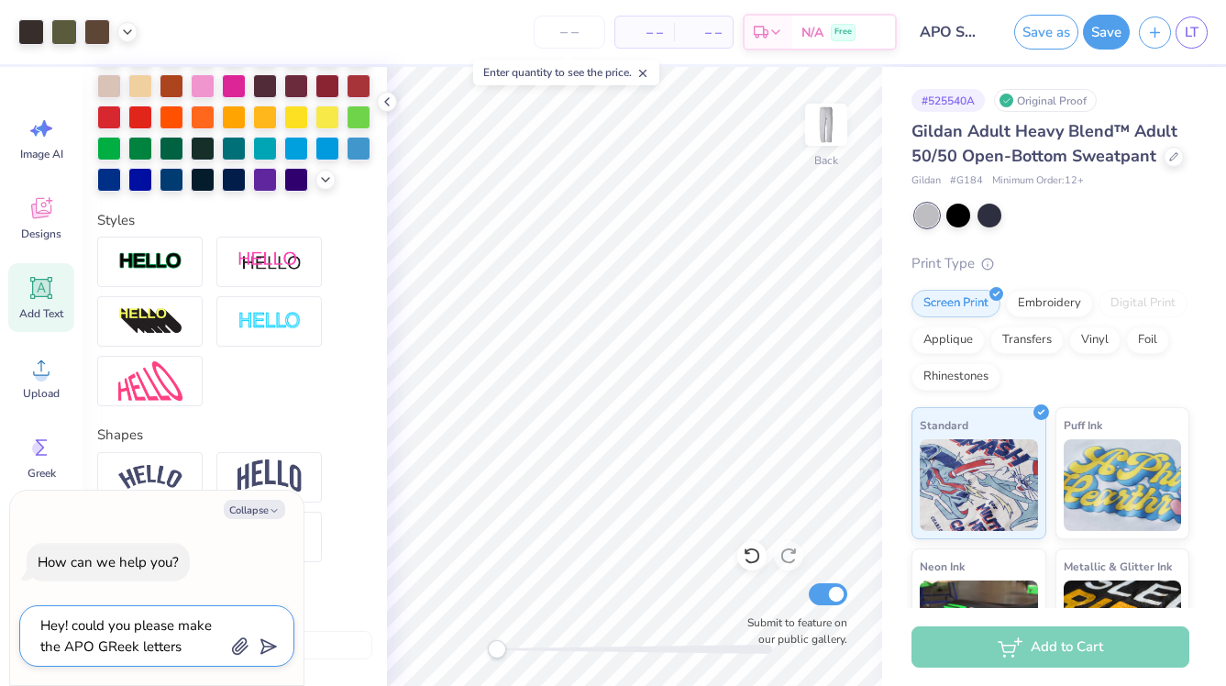
type textarea "x"
type textarea "Hey! could you please make the APO GReek letters i"
type textarea "x"
type textarea "Hey! could you please make the APO GReek letters in"
type textarea "x"
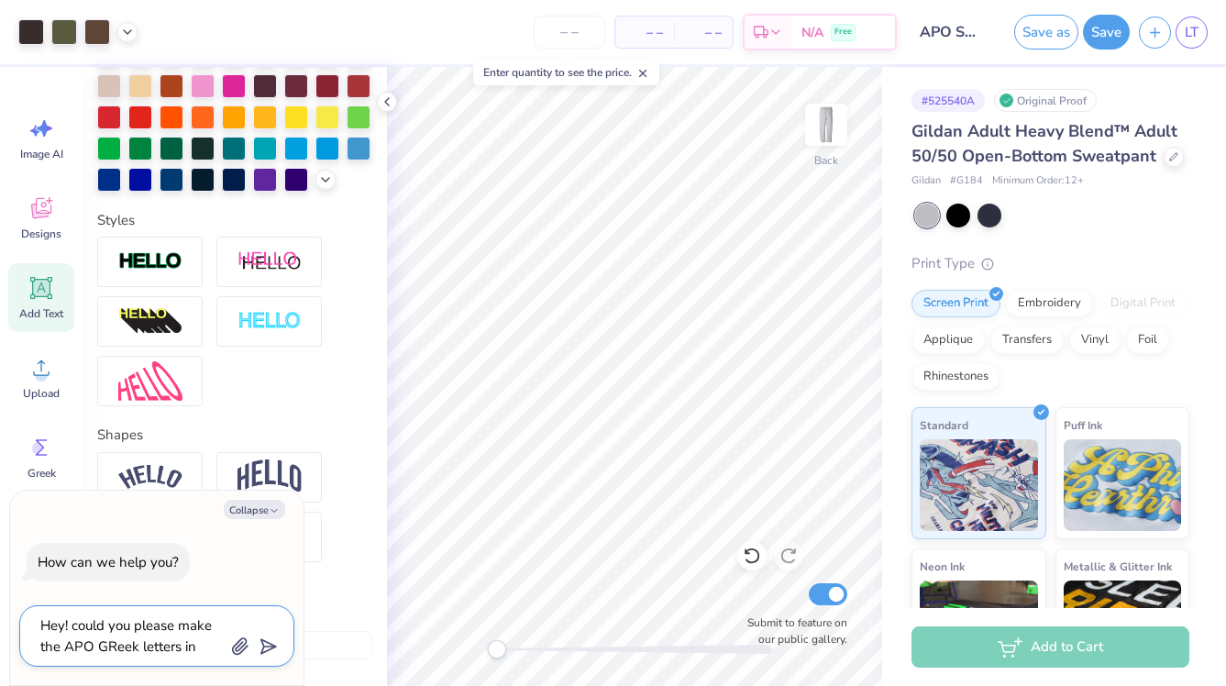
type textarea "Hey! could you please make the APO GReek letters in"
type textarea "x"
type textarea "Hey! could you please make the APO GReek letters in t"
type textarea "x"
type textarea "Hey! could you please make the APO GReek letters in th"
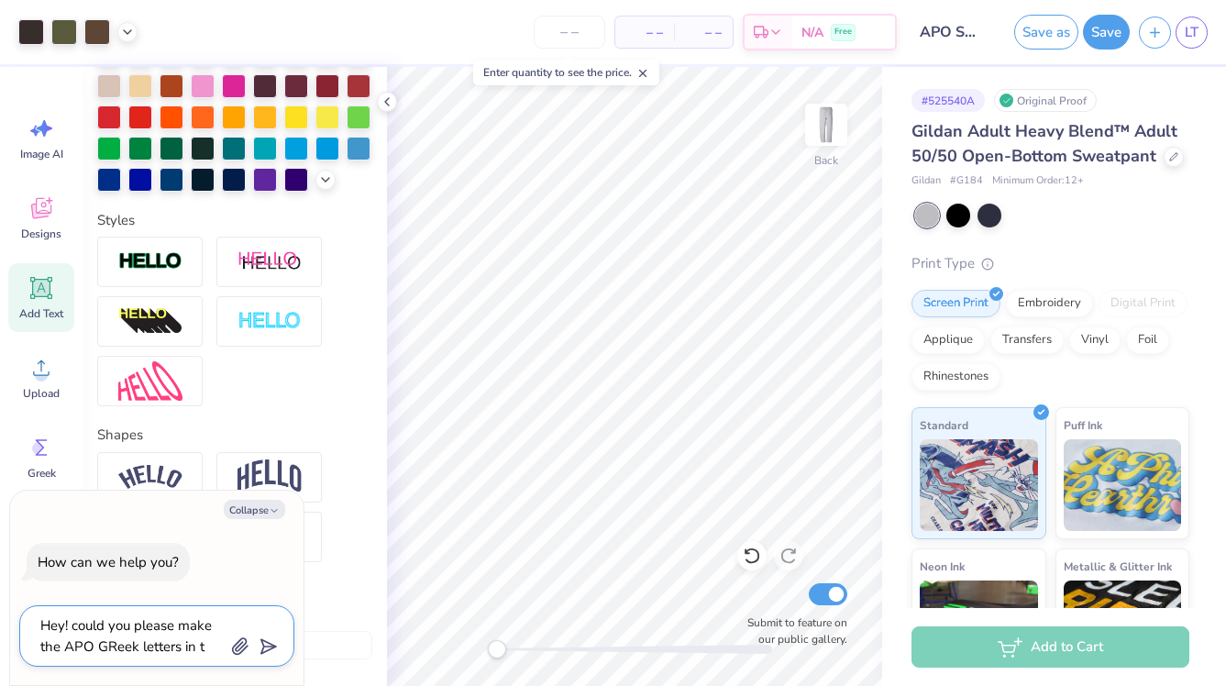
type textarea "x"
type textarea "Hey! could you please make the APO GReek letters in the"
type textarea "x"
type textarea "Hey! could you please make the APO GReek letters in the"
type textarea "x"
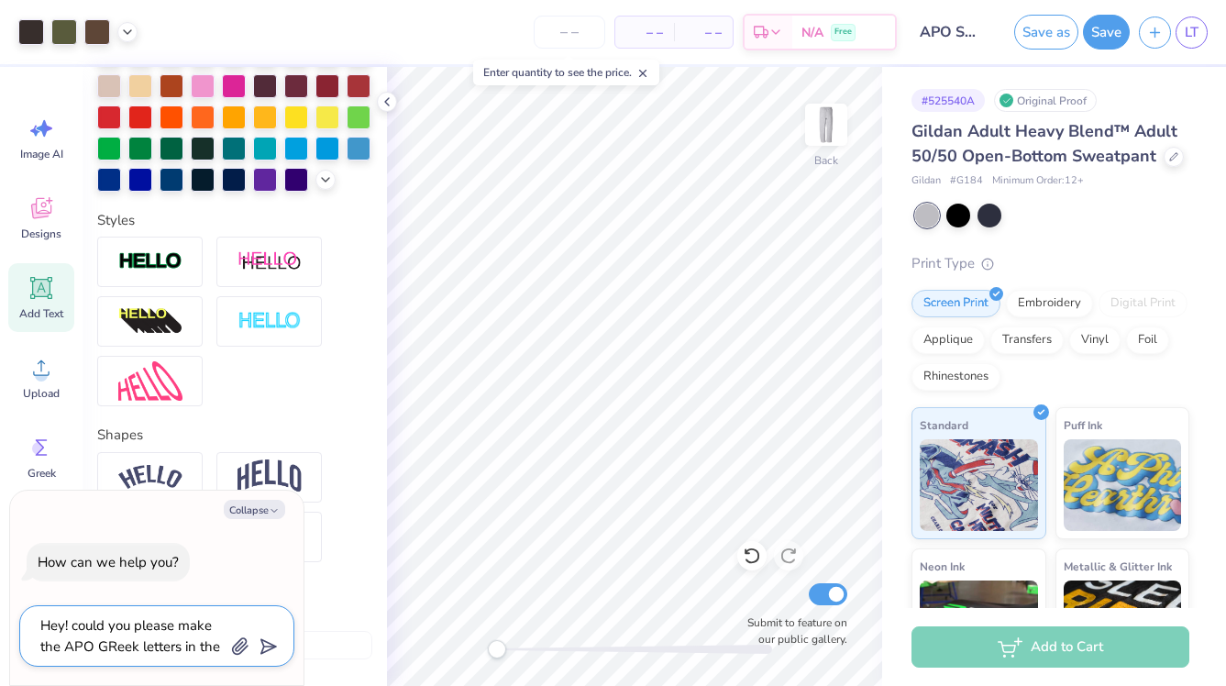
type textarea "Hey! could you please make the APO GReek letters in the a"
type textarea "x"
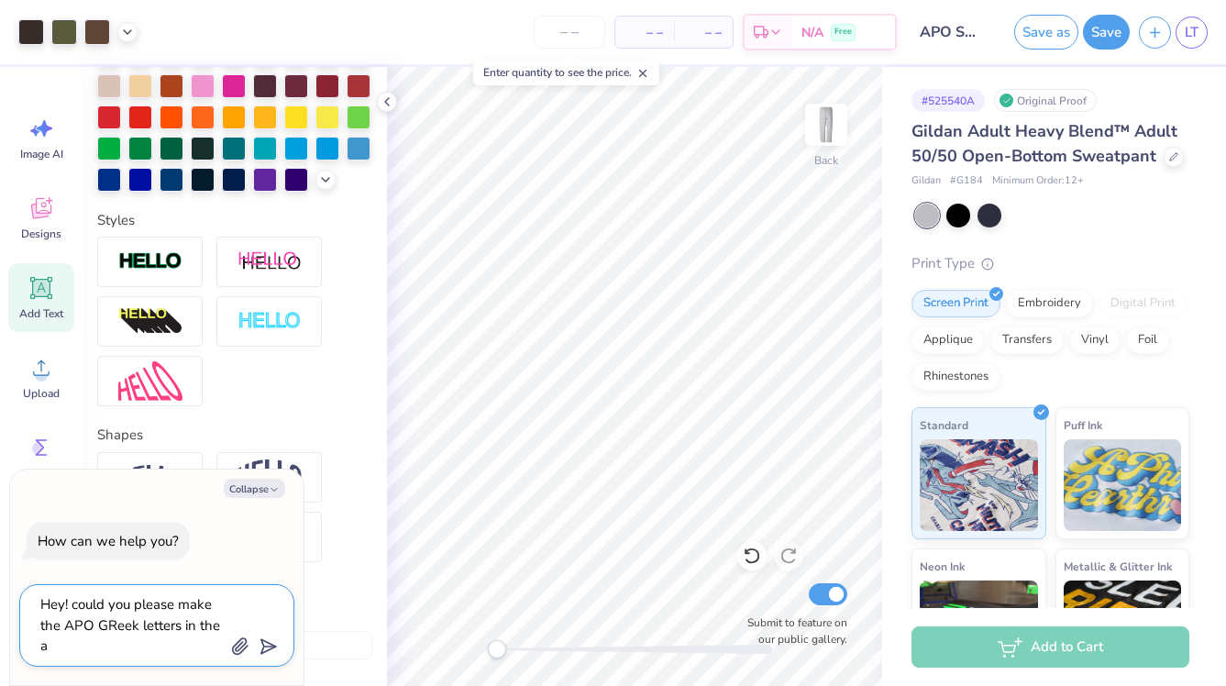
type textarea "Hey! could you please make the APO GReek letters in the ar"
type textarea "x"
type textarea "Hey! could you please make the APO GReek letters in the arc"
type textarea "x"
type textarea "Hey! could you please make the APO GReek letters in the arch"
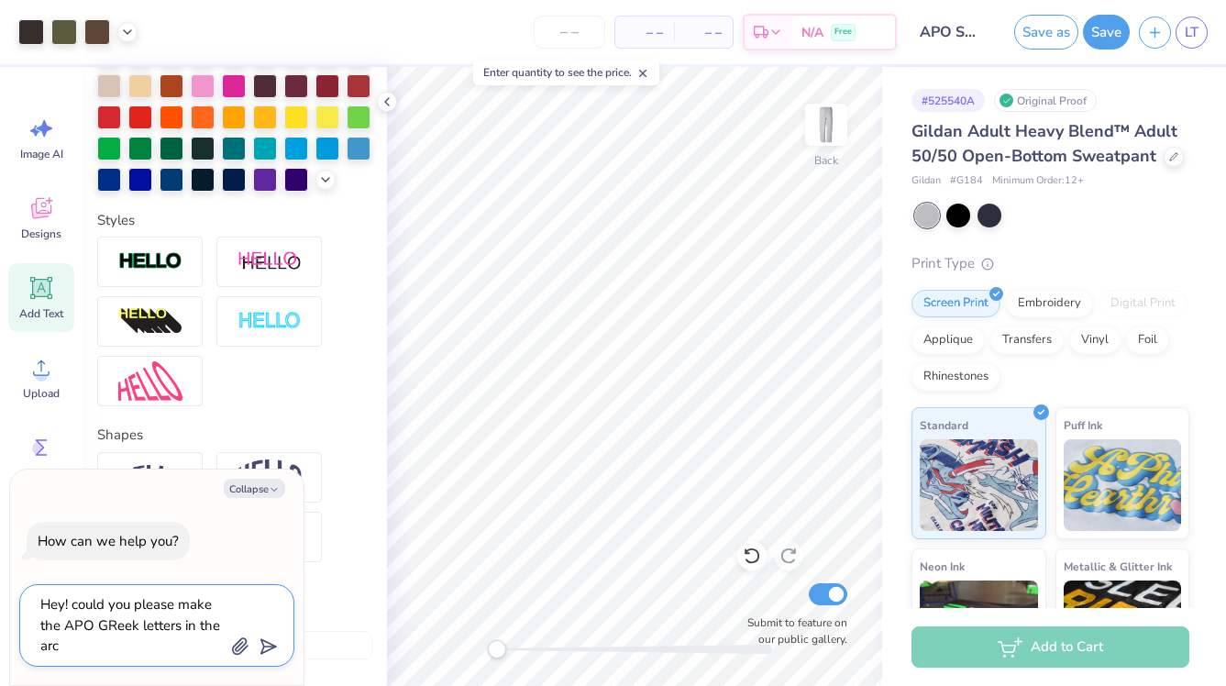
type textarea "x"
type textarea "Hey! could you please make the APO GReek letters in the arch"
type textarea "x"
type textarea "Hey! could you please make the APO GReek letters in the arch s"
type textarea "x"
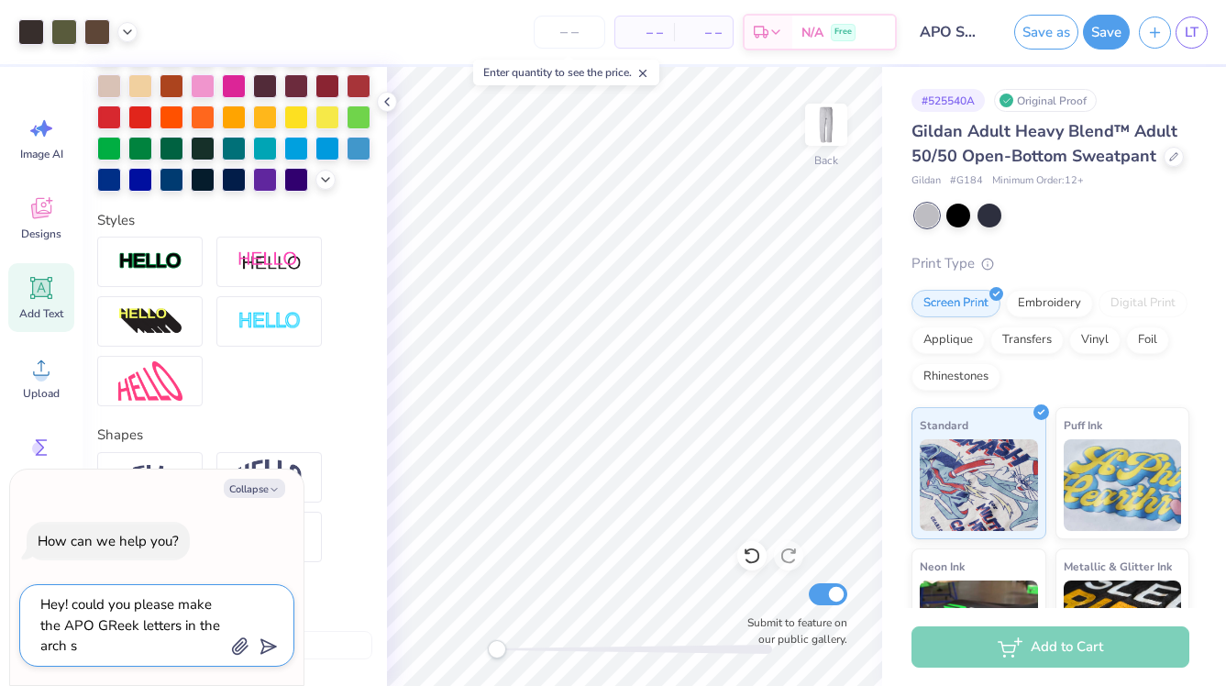
type textarea "Hey! could you please make the APO GReek letters in the arch sh"
type textarea "x"
type textarea "Hey! could you please make the APO GReek letters in the arch sha"
type textarea "x"
type textarea "Hey! could you please make the APO GReek letters in the arch shap"
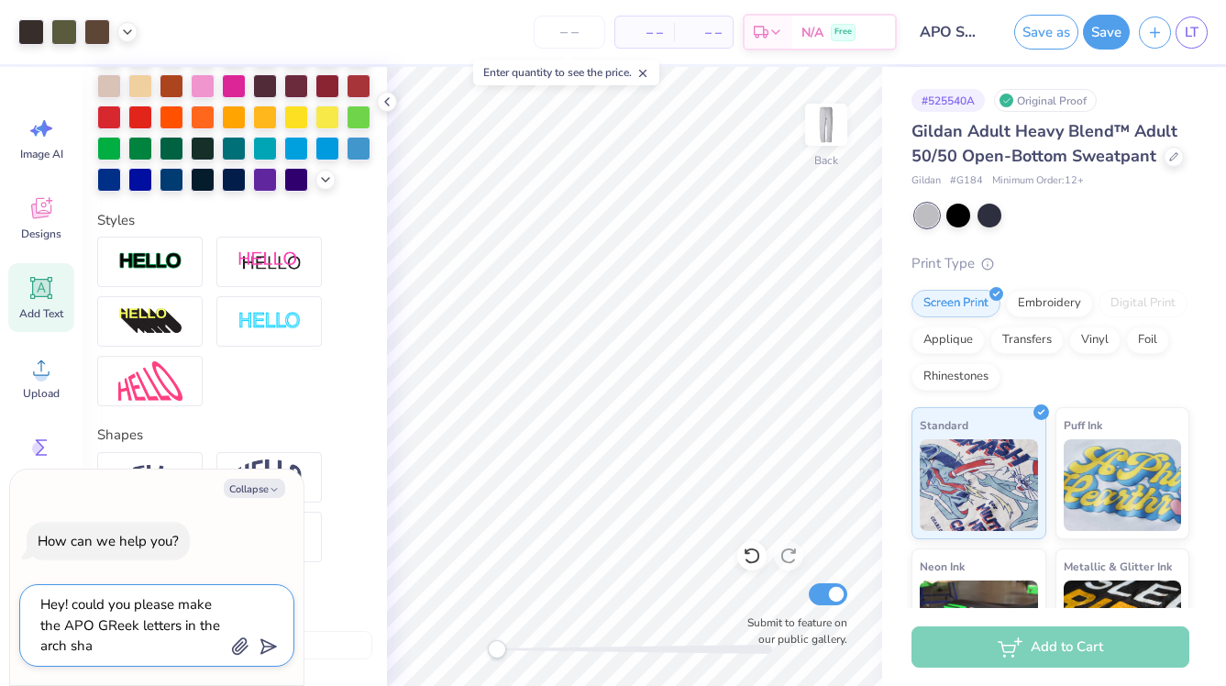
type textarea "x"
type textarea "Hey! could you please make the APO GReek letters in the arch shape"
type textarea "x"
type textarea "Hey! could you please make the APO GReek letters in the arch shape"
type textarea "x"
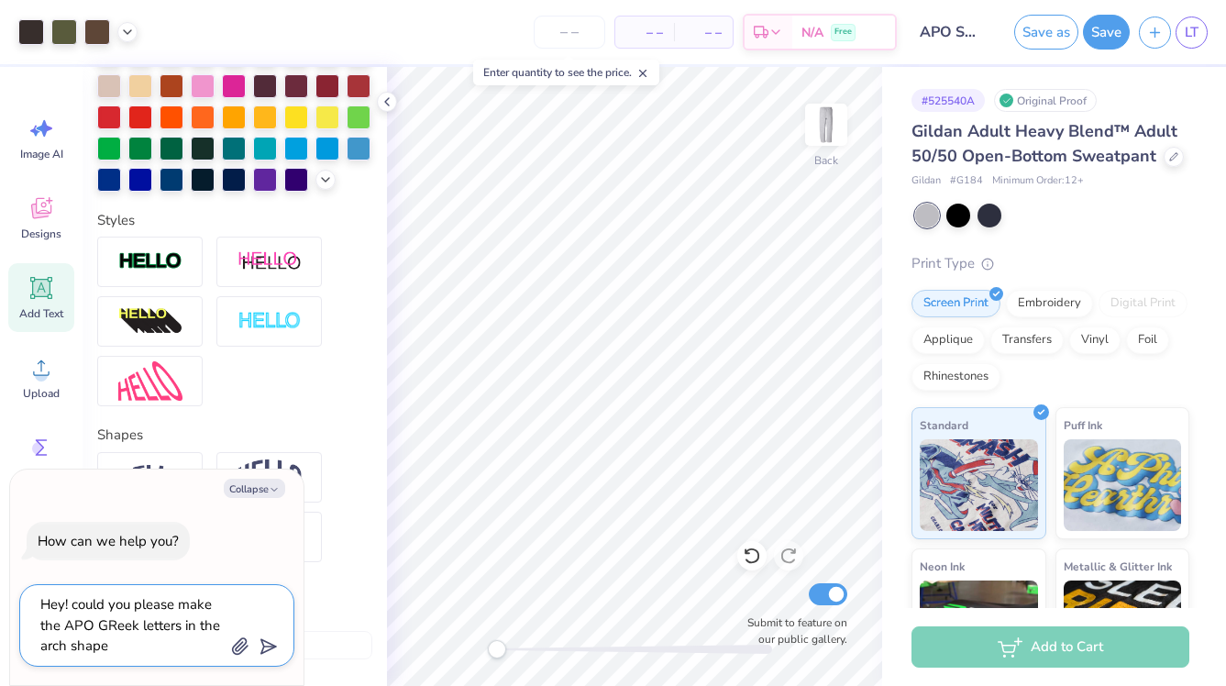
type textarea "Hey! could you please make the APO GReek letters in the arch shape t"
type textarea "x"
type textarea "Hey! could you please make the APO GReek letters in the arch shape th"
type textarea "x"
type textarea "Hey! could you please make the APO GReek letters in the arch shape tha"
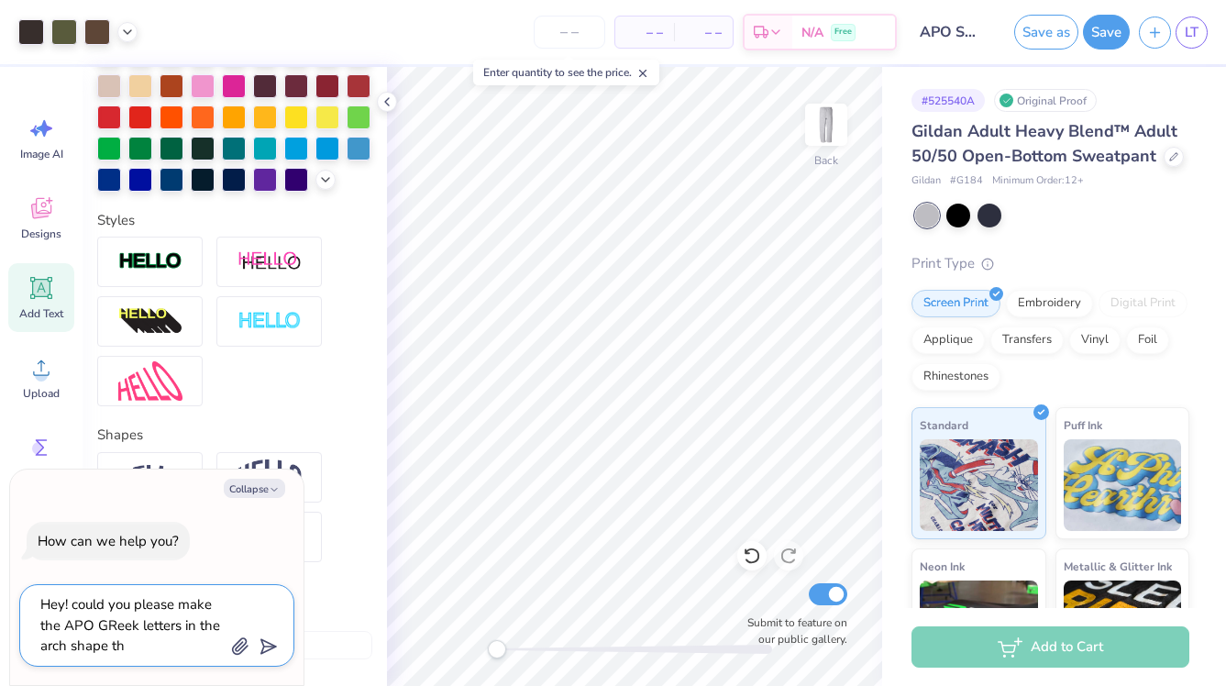
type textarea "x"
click at [112, 624] on textarea "Hey! could you please make the APO GReek letters in the arch shape that" at bounding box center [132, 625] width 186 height 66
click at [165, 644] on textarea "Hey! could you please make the APO Greek letters in the arch shape that" at bounding box center [132, 625] width 186 height 66
click at [263, 644] on polygon "submit" at bounding box center [265, 647] width 22 height 22
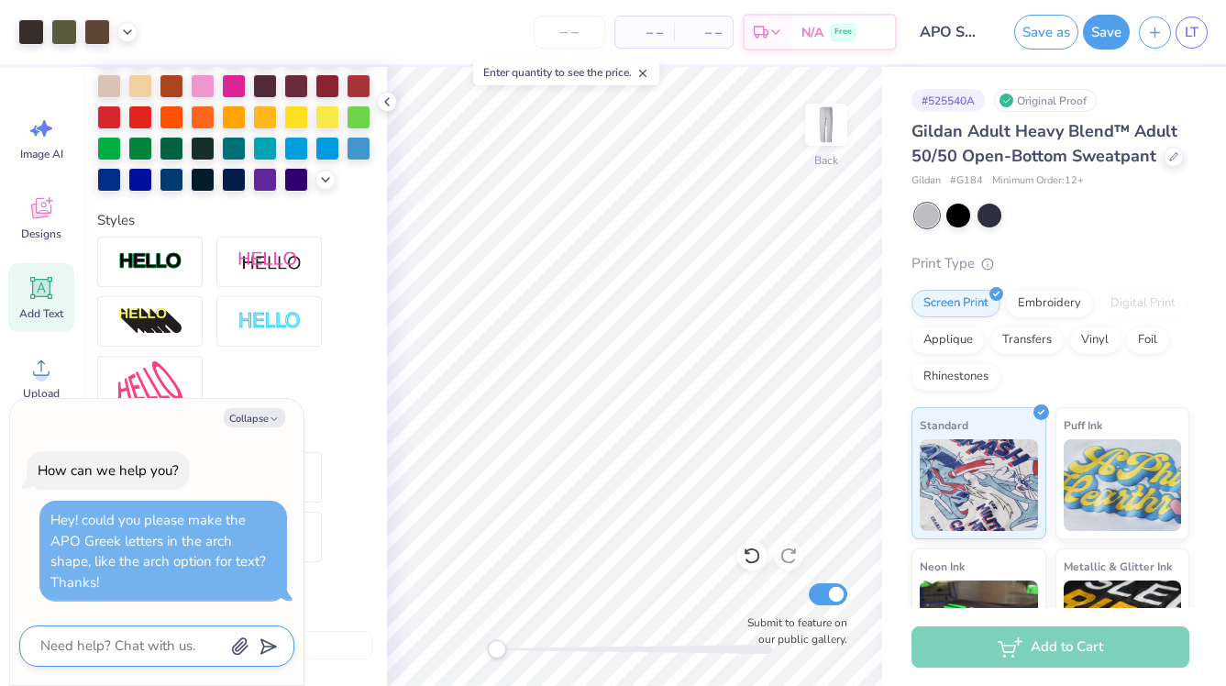
scroll to position [0, 0]
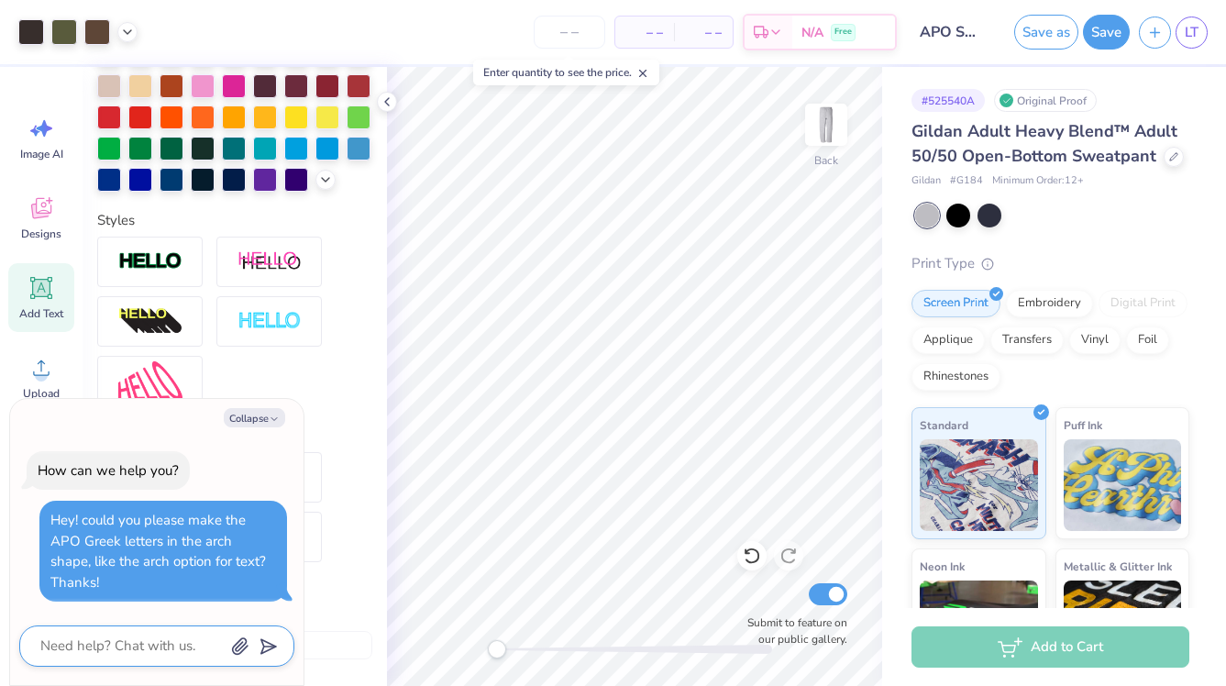
click at [380, 394] on div "Personalized Names Personalized Numbers Text Tool Add Font Font Super Dream Swi…" at bounding box center [235, 376] width 304 height 619
click at [254, 427] on button "Collapse" at bounding box center [254, 417] width 61 height 19
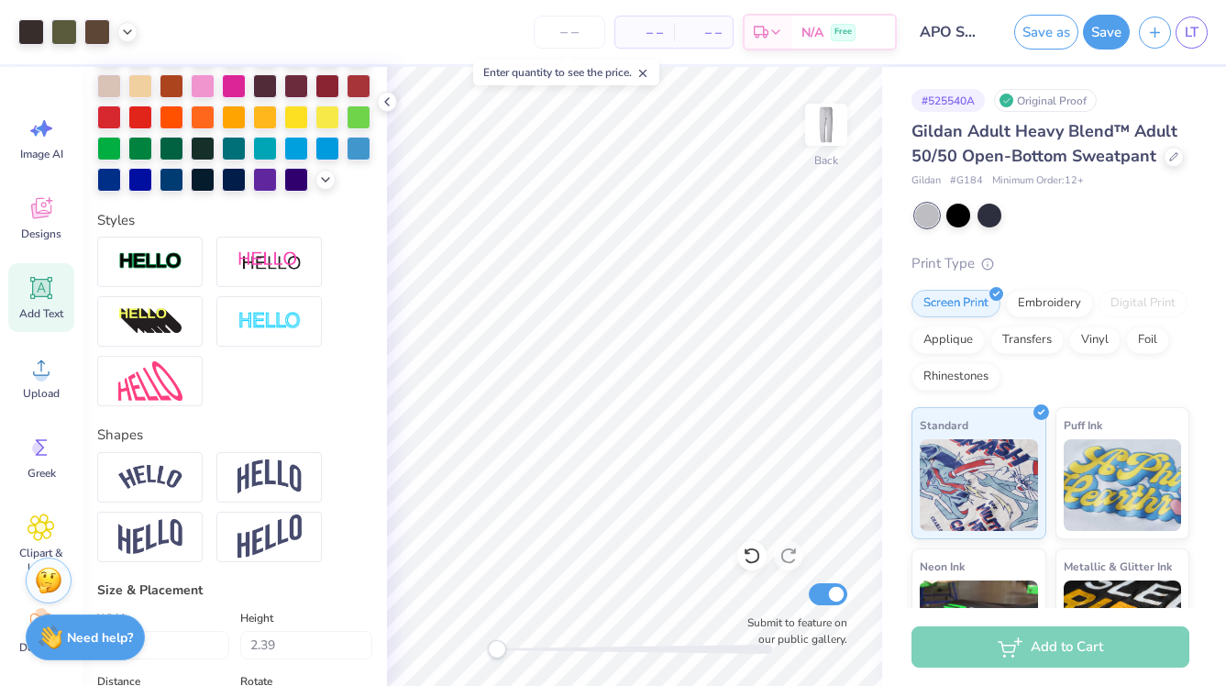
scroll to position [513, 0]
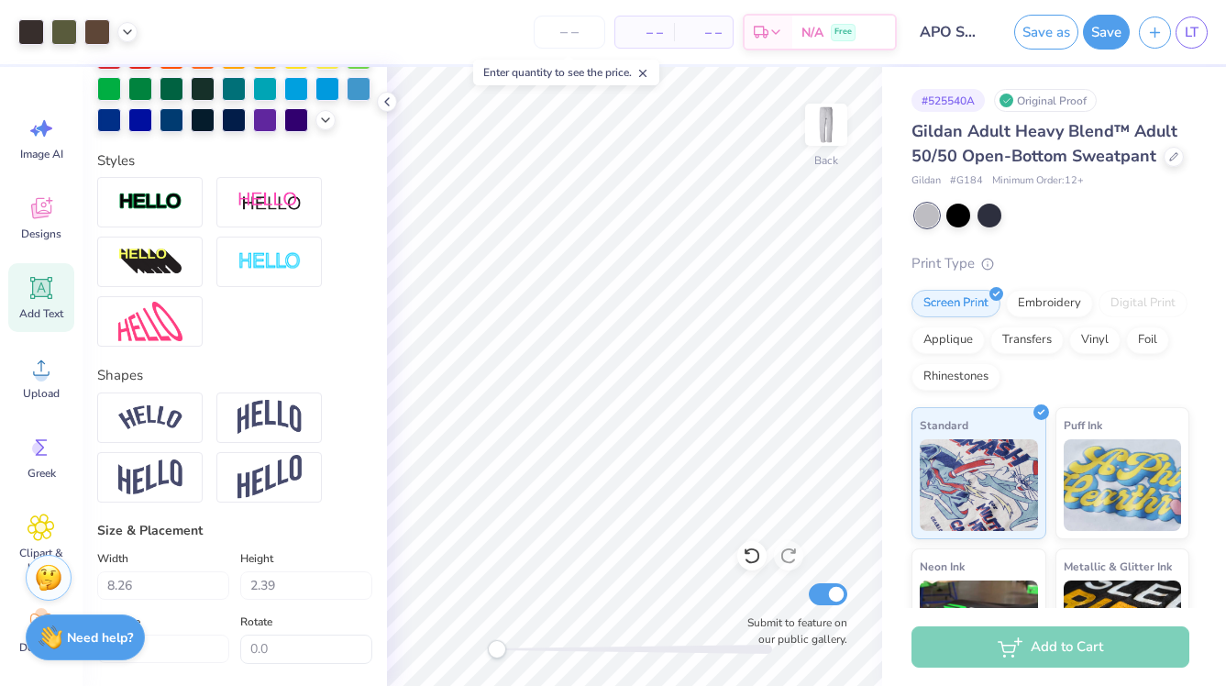
click at [54, 574] on img at bounding box center [49, 578] width 28 height 28
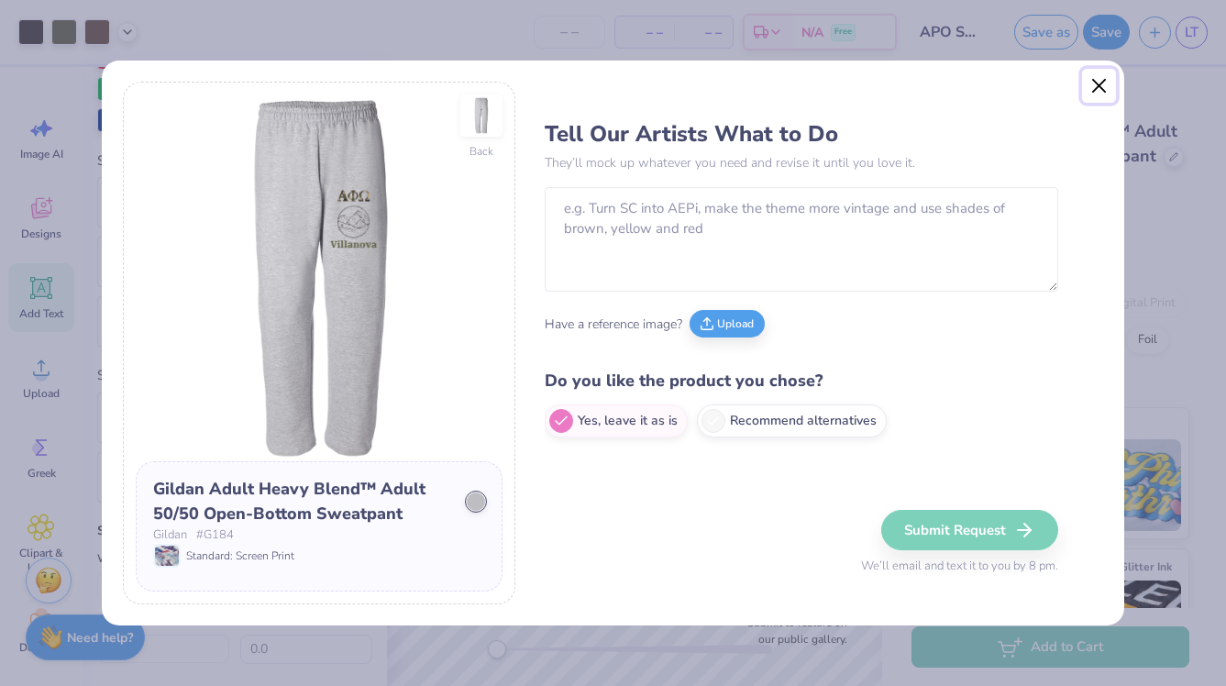
click at [1098, 87] on button "Close" at bounding box center [1099, 86] width 35 height 35
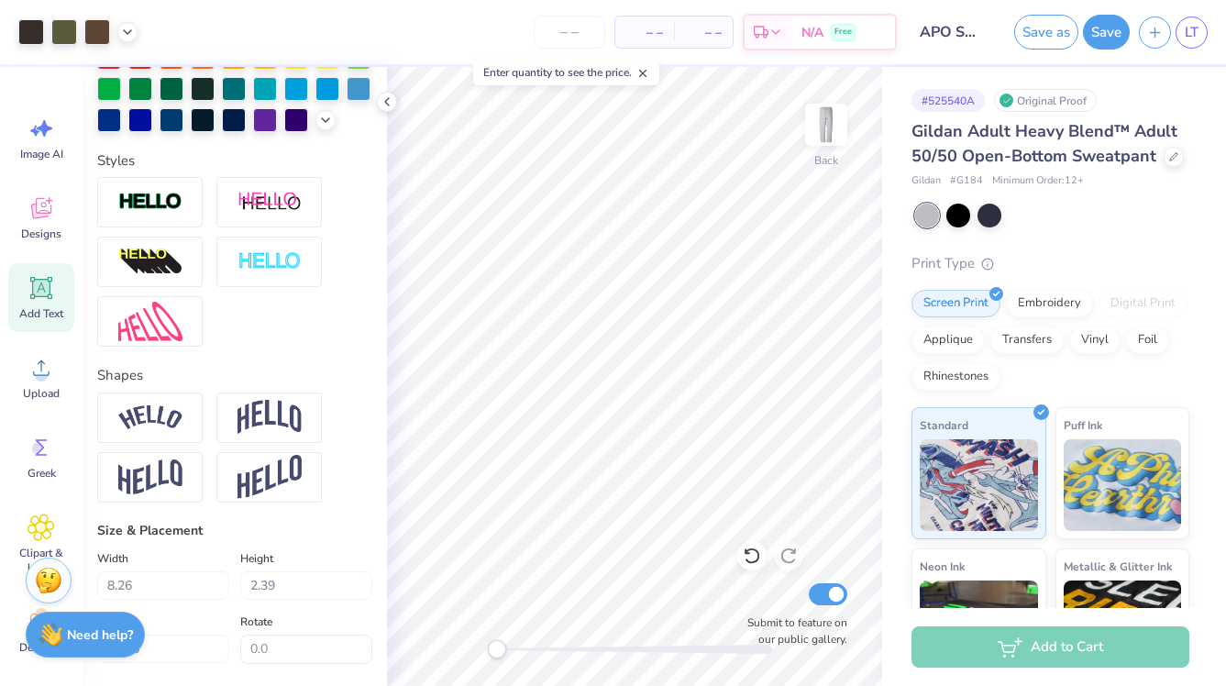
click at [98, 645] on div "Need help? Chat with us." at bounding box center [85, 635] width 119 height 46
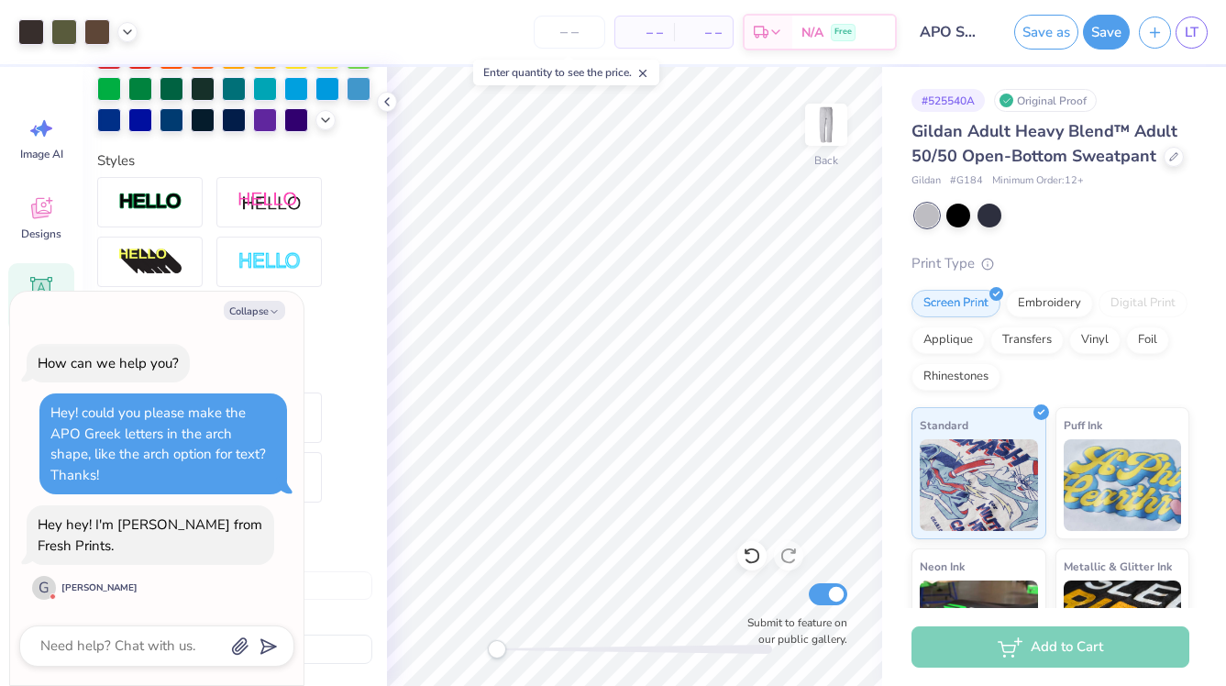
click at [226, 592] on div "Hey hey! I'm George from Fresh Prints. G George M" at bounding box center [151, 553] width 248 height 96
click at [260, 320] on button "Collapse" at bounding box center [254, 310] width 61 height 19
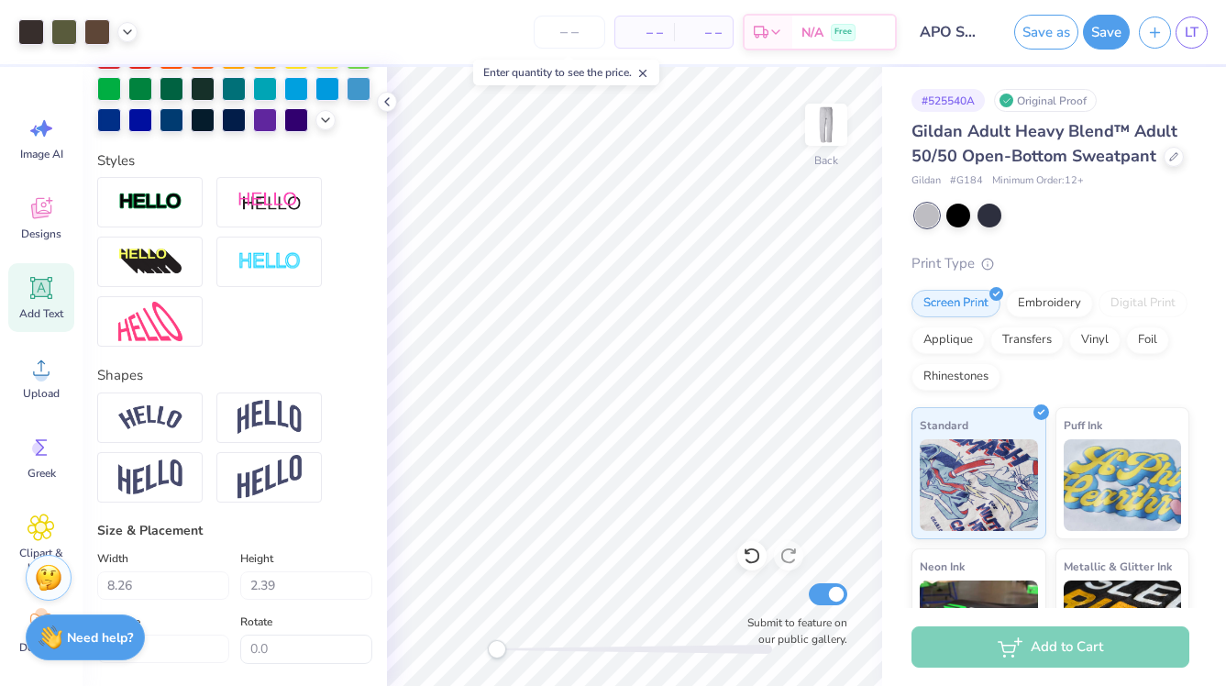
click at [50, 577] on img at bounding box center [49, 578] width 28 height 28
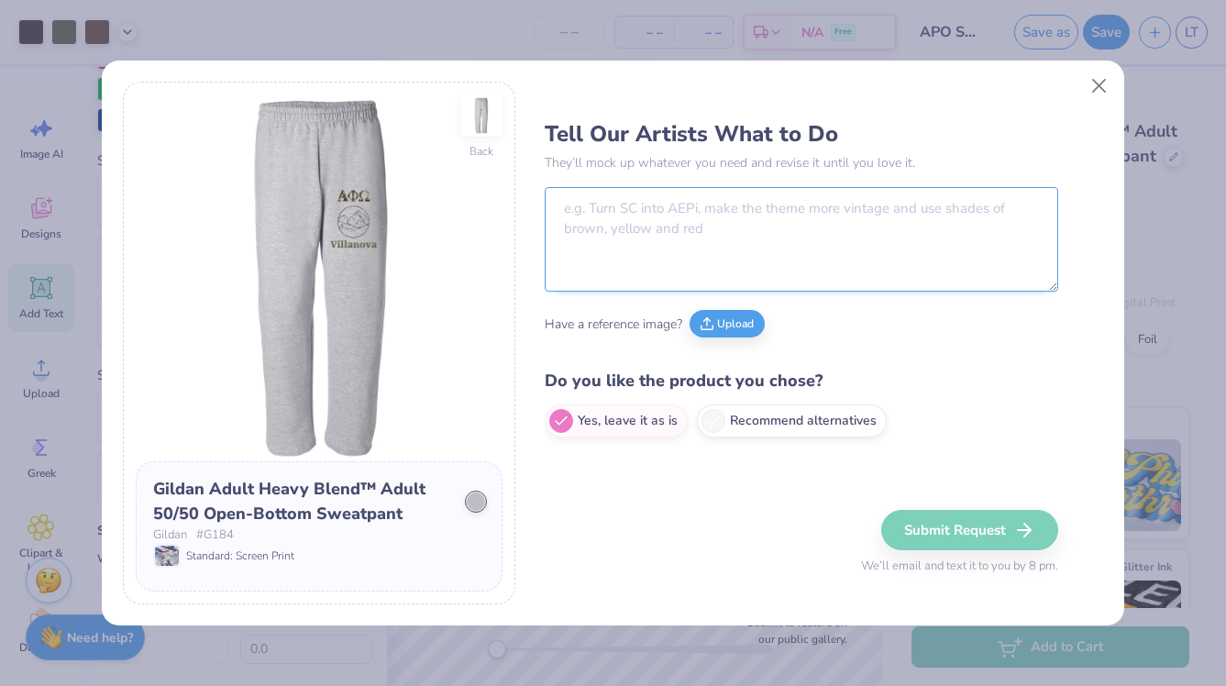
click at [683, 228] on textarea at bounding box center [801, 239] width 513 height 105
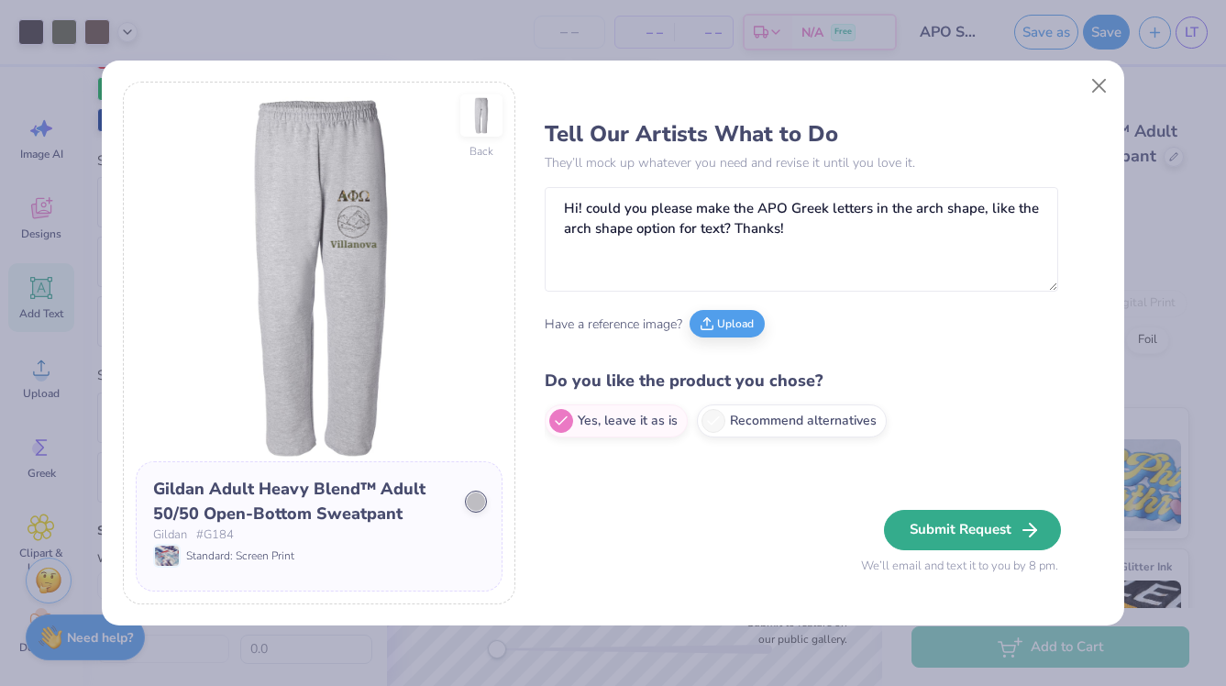
click at [939, 534] on button "Submit Request" at bounding box center [972, 530] width 177 height 40
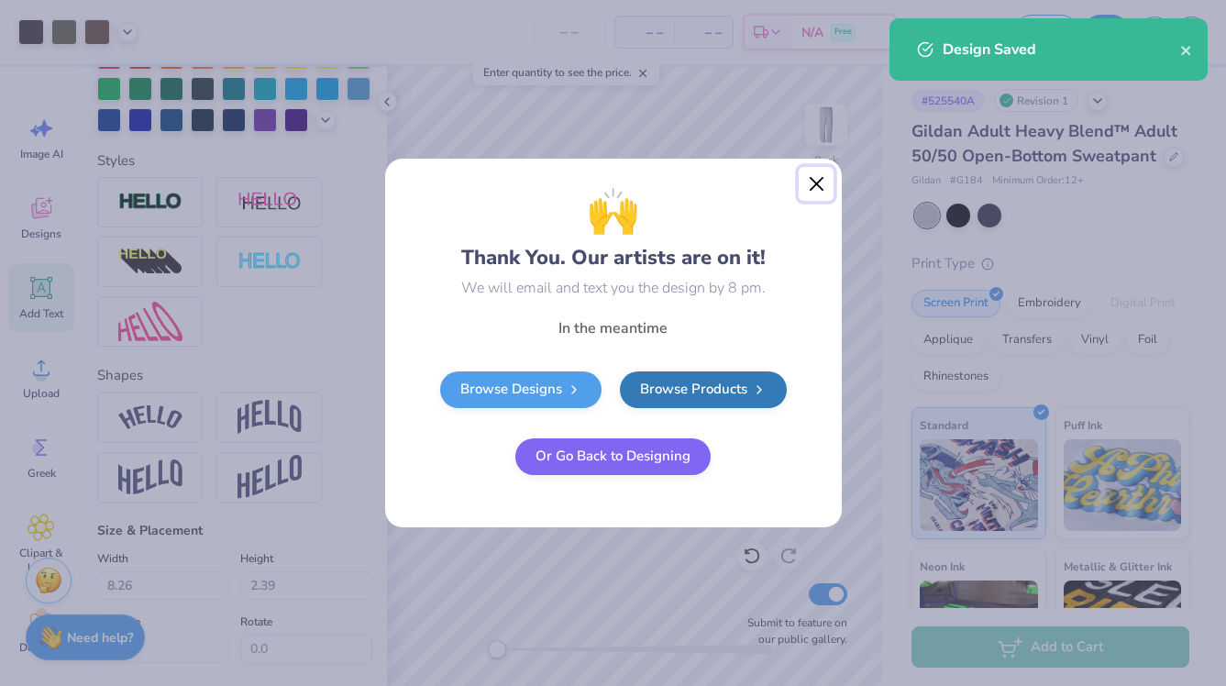
click at [817, 184] on button "Close" at bounding box center [816, 184] width 35 height 35
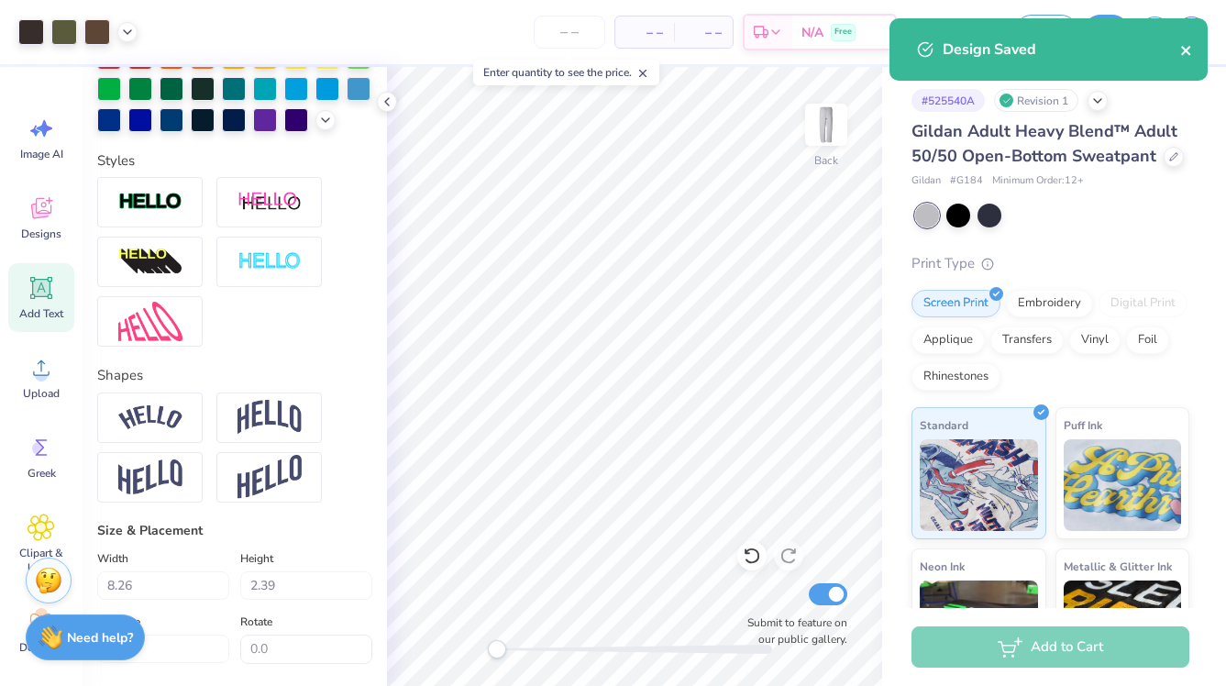
click at [1190, 44] on icon "close" at bounding box center [1186, 50] width 13 height 15
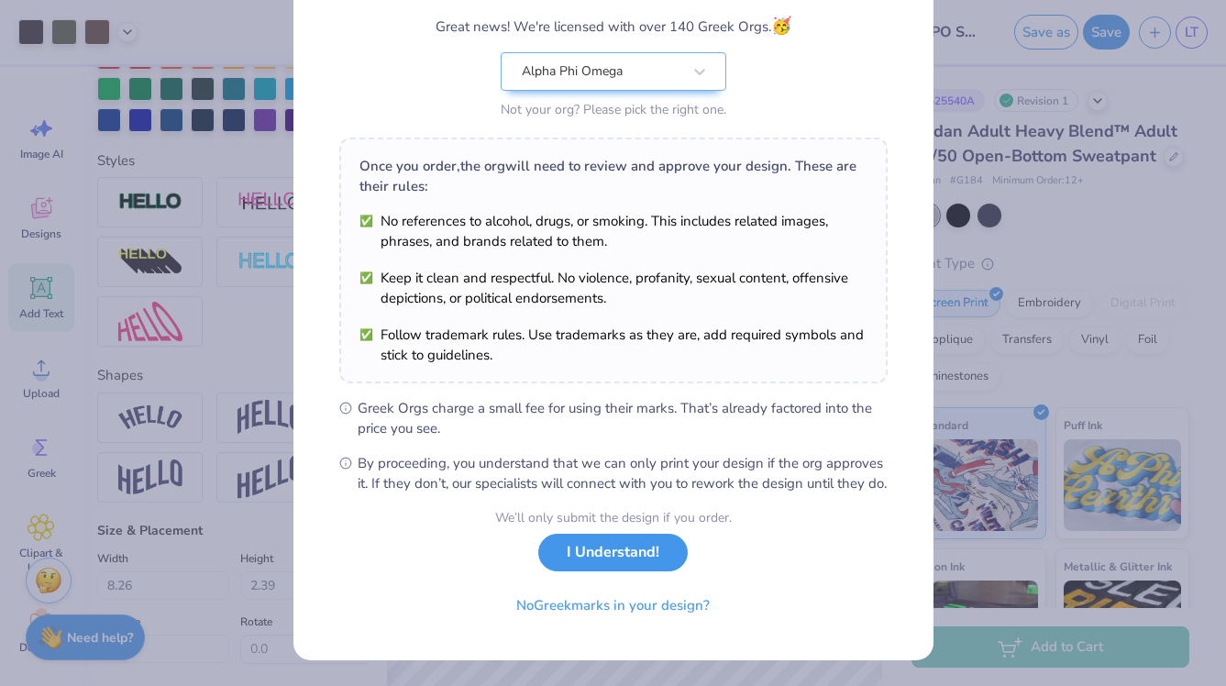
click at [632, 553] on button "I Understand!" at bounding box center [612, 553] width 149 height 38
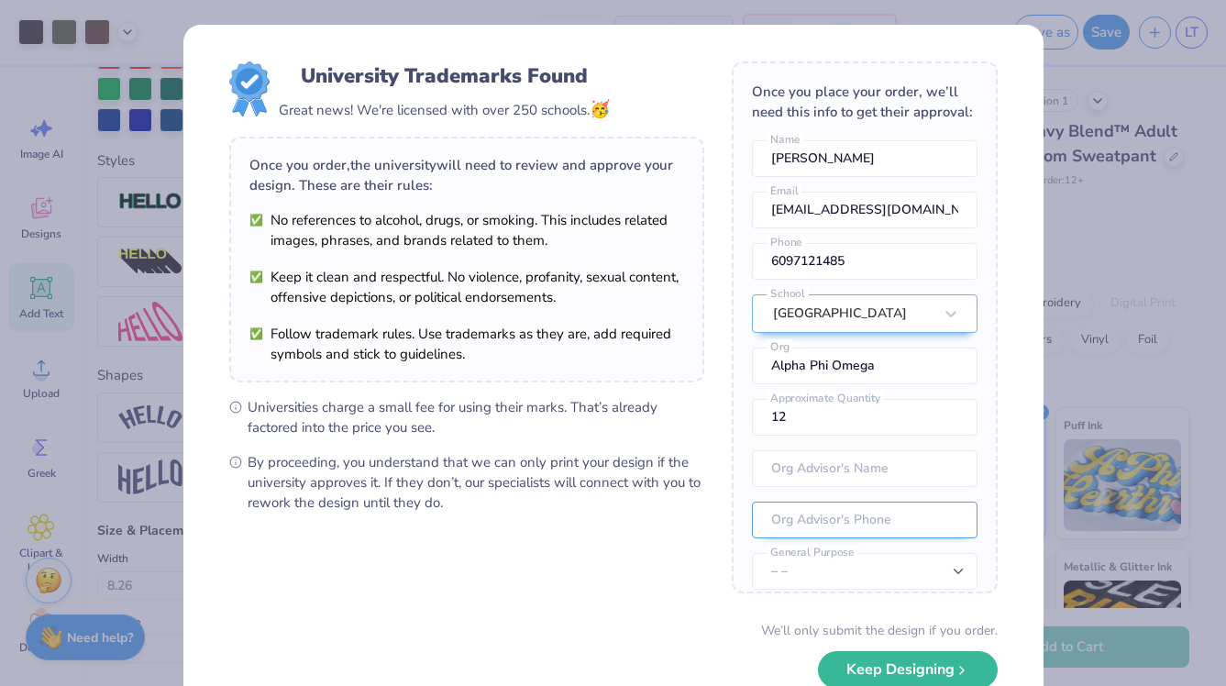
scroll to position [68, 0]
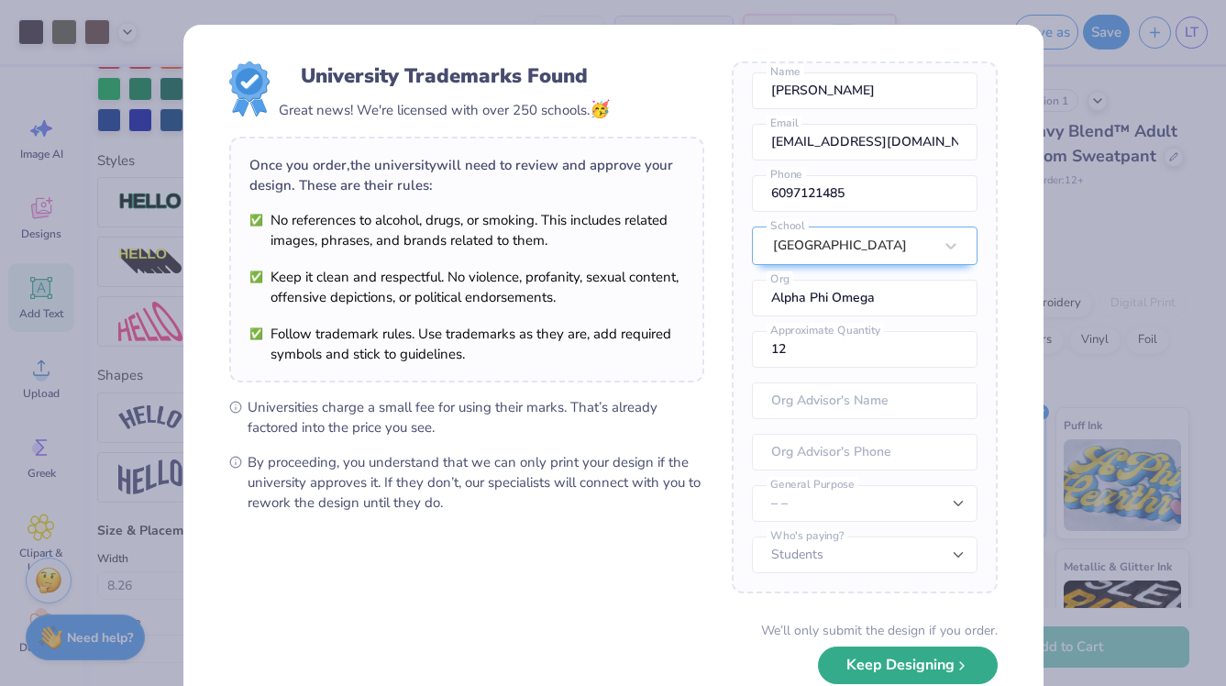
click at [878, 657] on button "Keep Designing" at bounding box center [908, 665] width 180 height 38
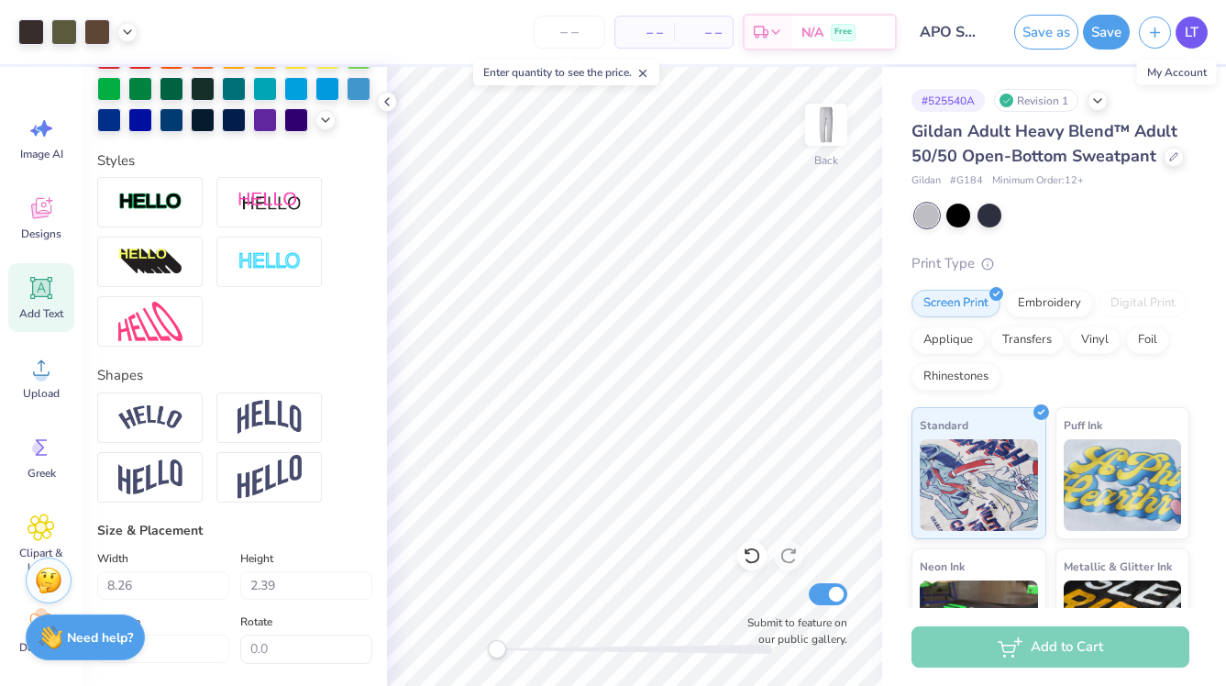
click at [1197, 33] on span "LT" at bounding box center [1192, 32] width 14 height 21
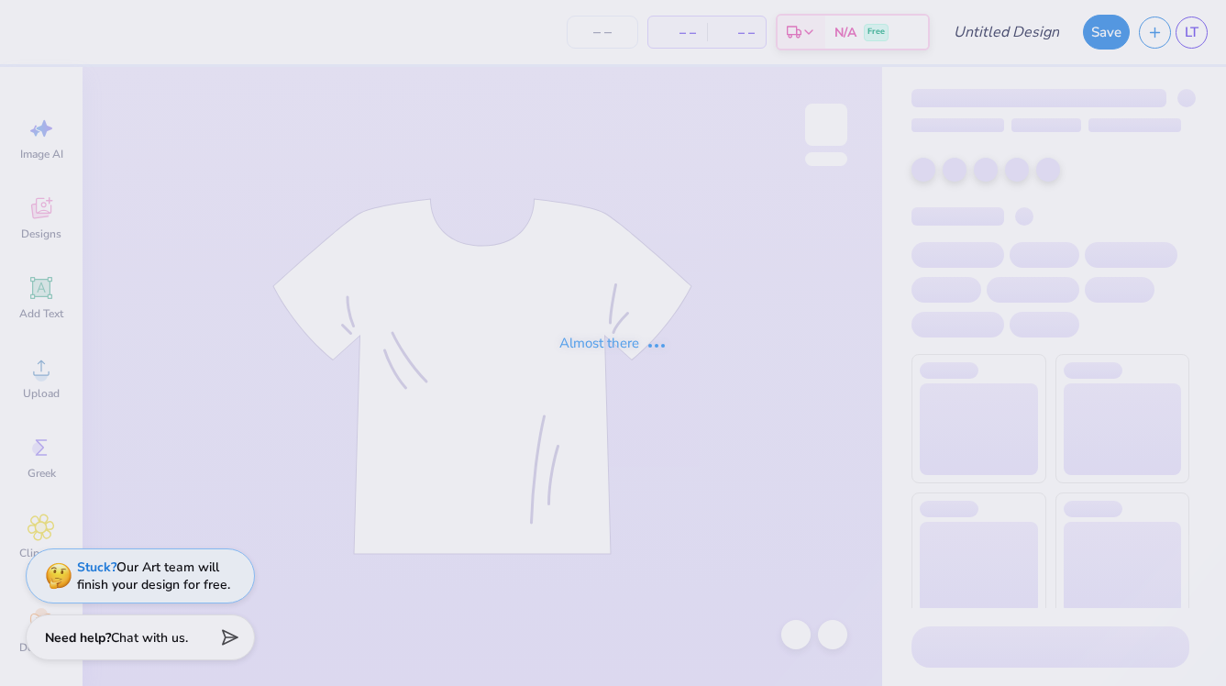
type input "Nature Hoodie"
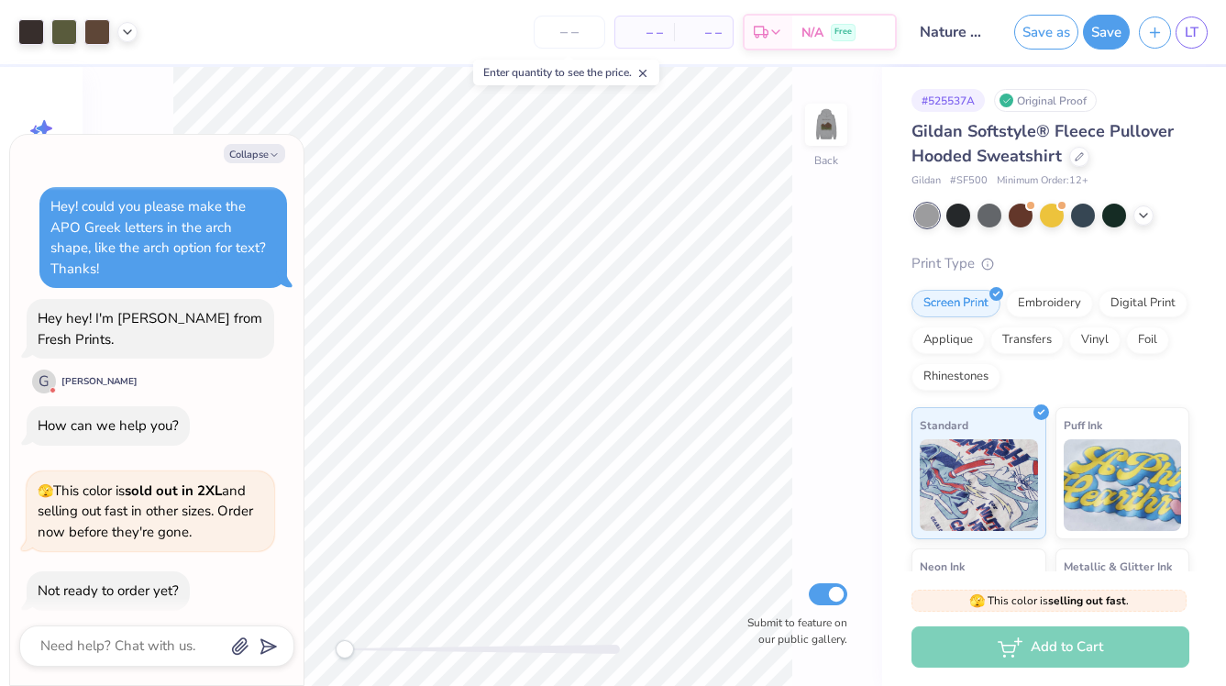
scroll to position [61, 0]
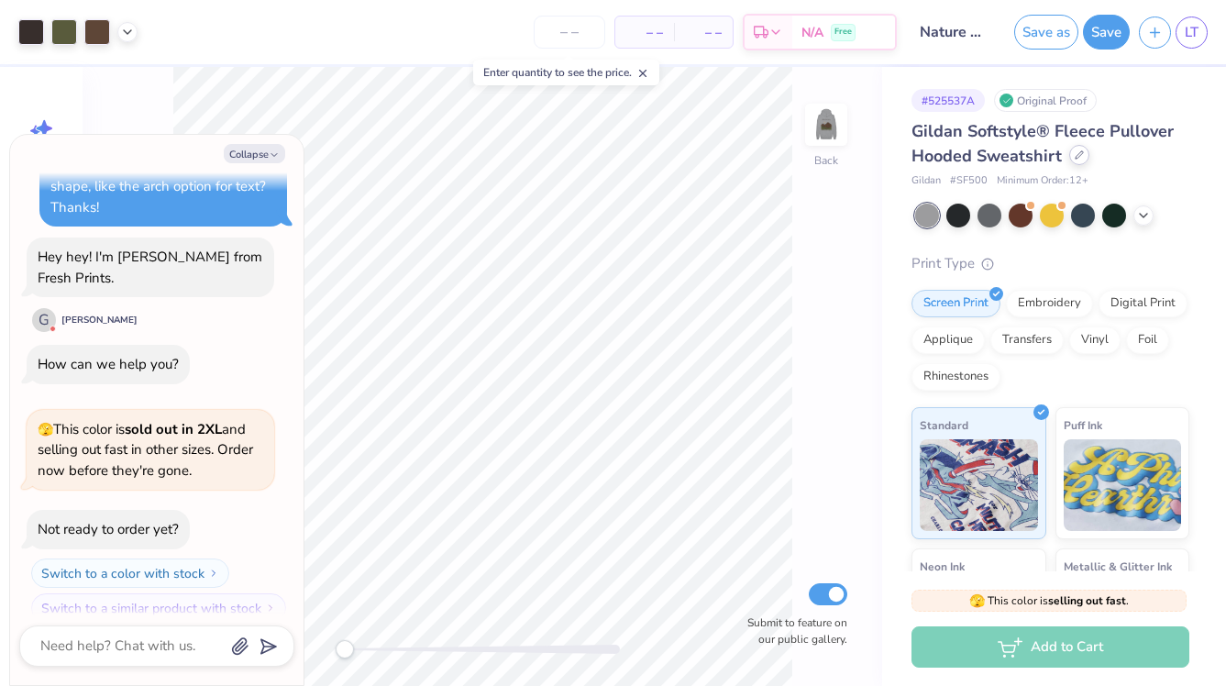
click at [1077, 158] on icon at bounding box center [1079, 154] width 9 height 9
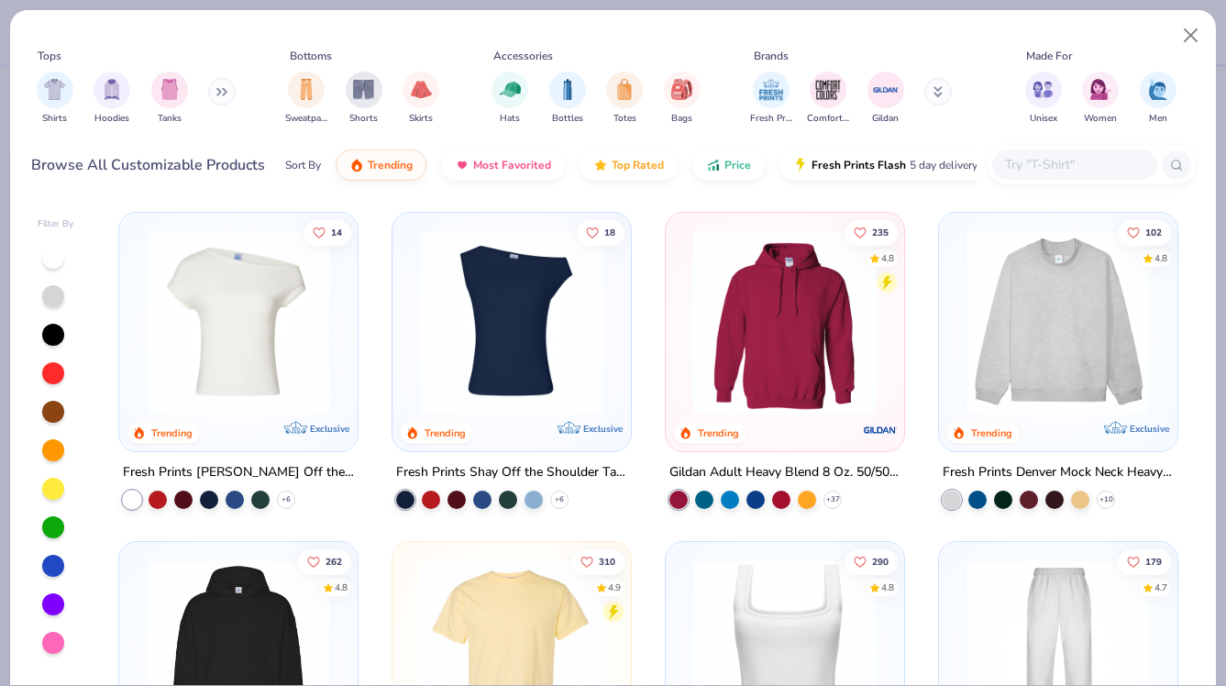
type textarea "x"
click at [1059, 162] on input "text" at bounding box center [1073, 164] width 141 height 21
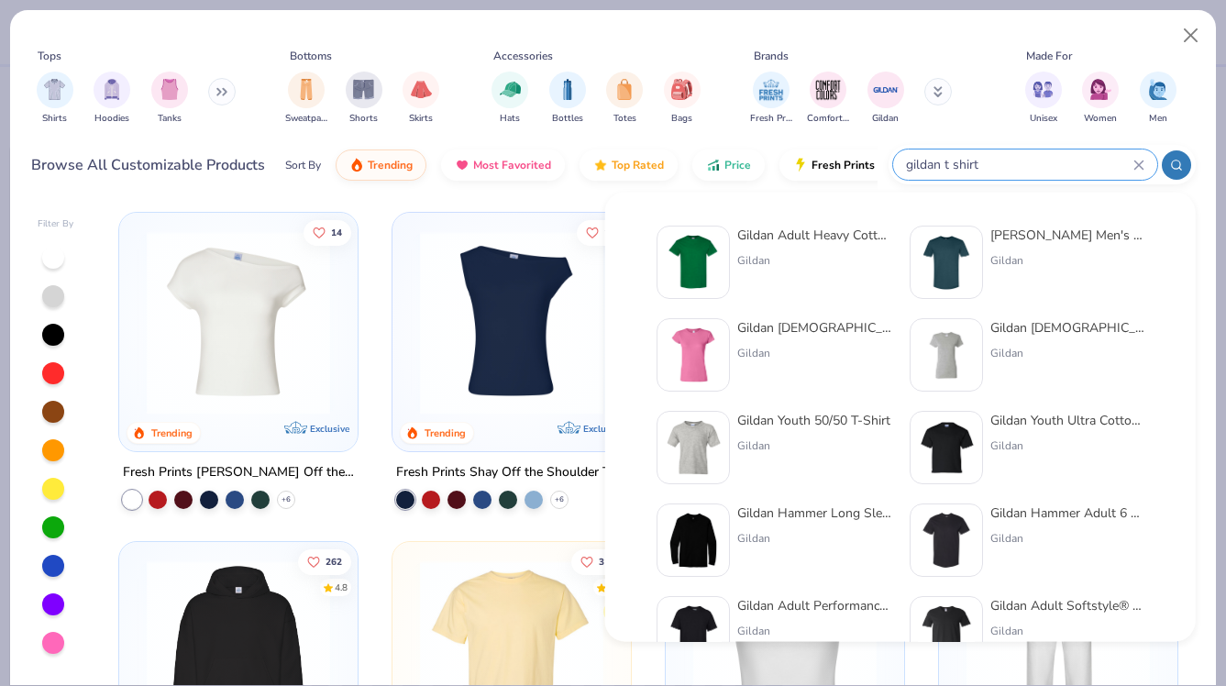
type input "gildan t shirt"
click at [812, 250] on div "Gildan Adult Heavy Cotton T-Shirt Gildan" at bounding box center [814, 262] width 154 height 73
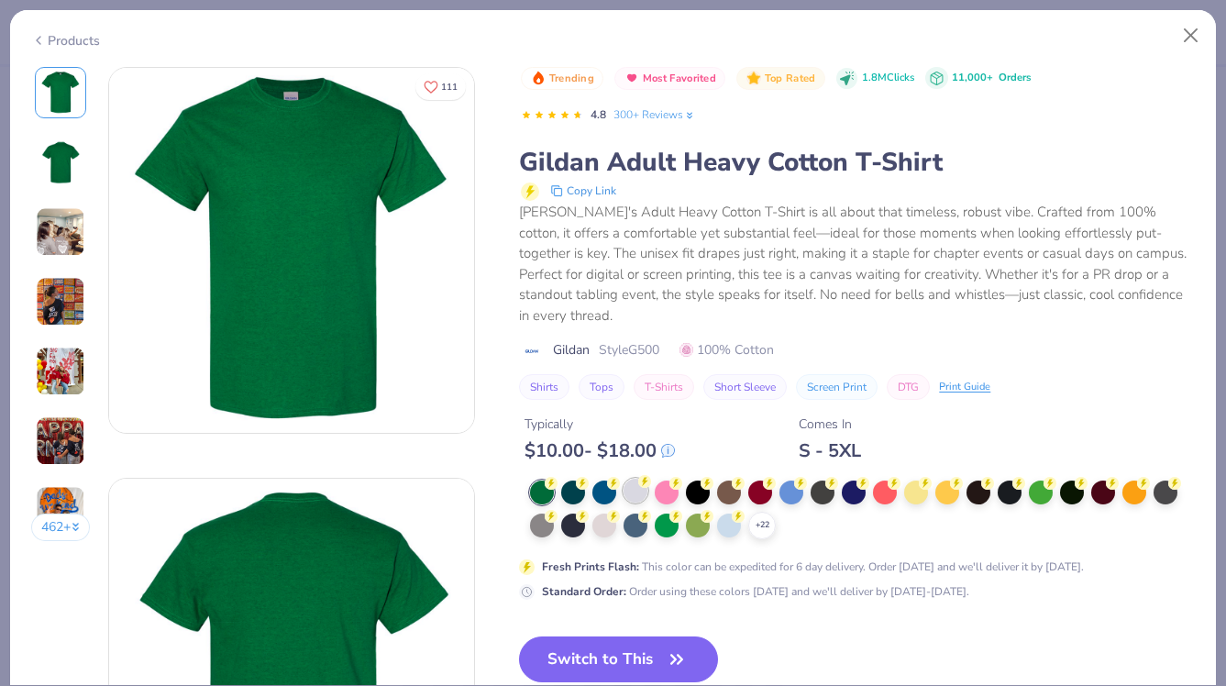
click at [633, 479] on div at bounding box center [636, 491] width 24 height 24
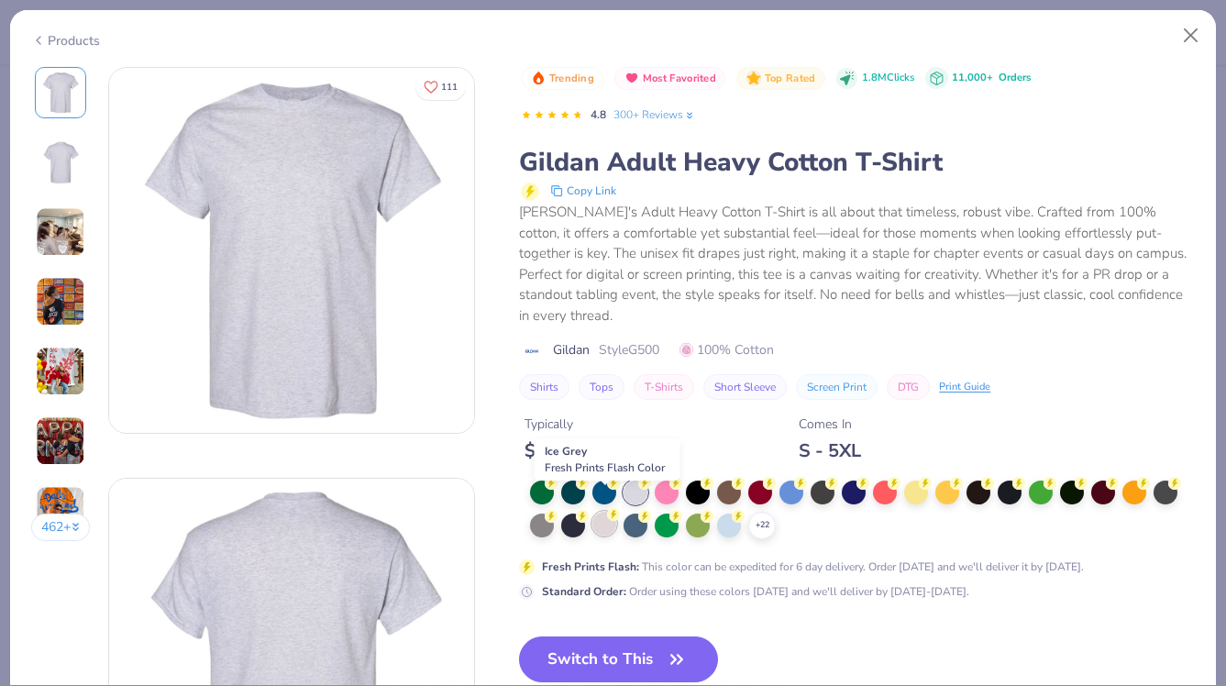
click at [604, 512] on div at bounding box center [604, 524] width 24 height 24
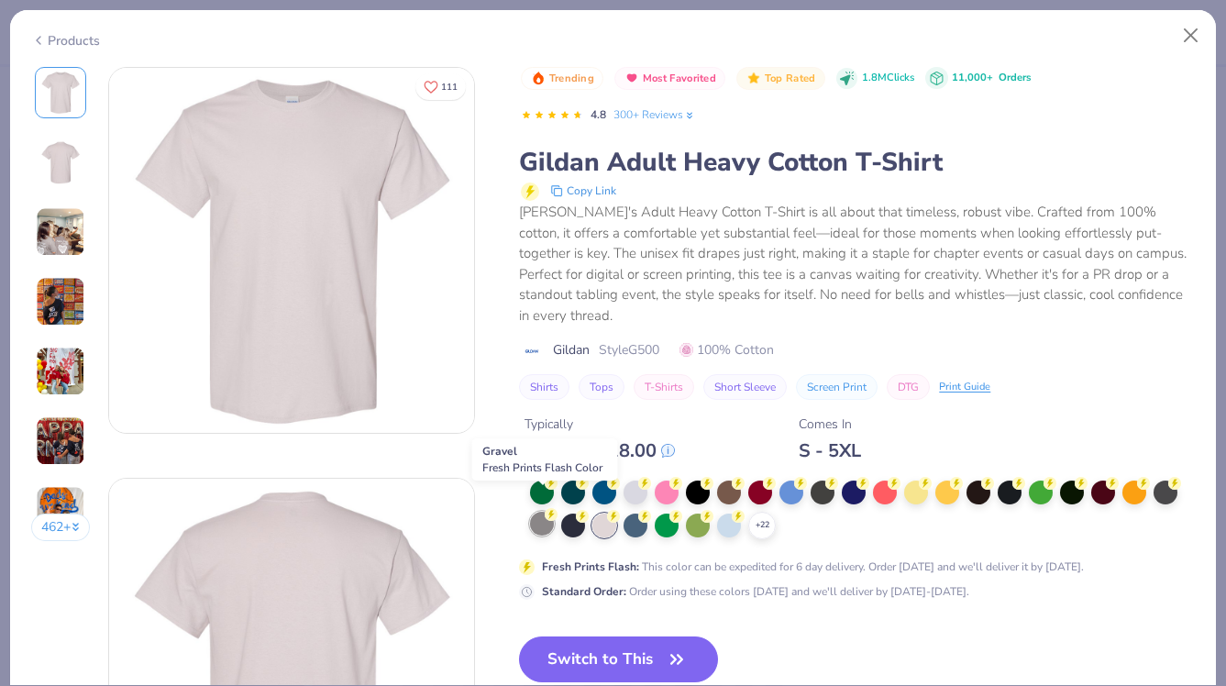
click at [547, 513] on div at bounding box center [542, 524] width 24 height 24
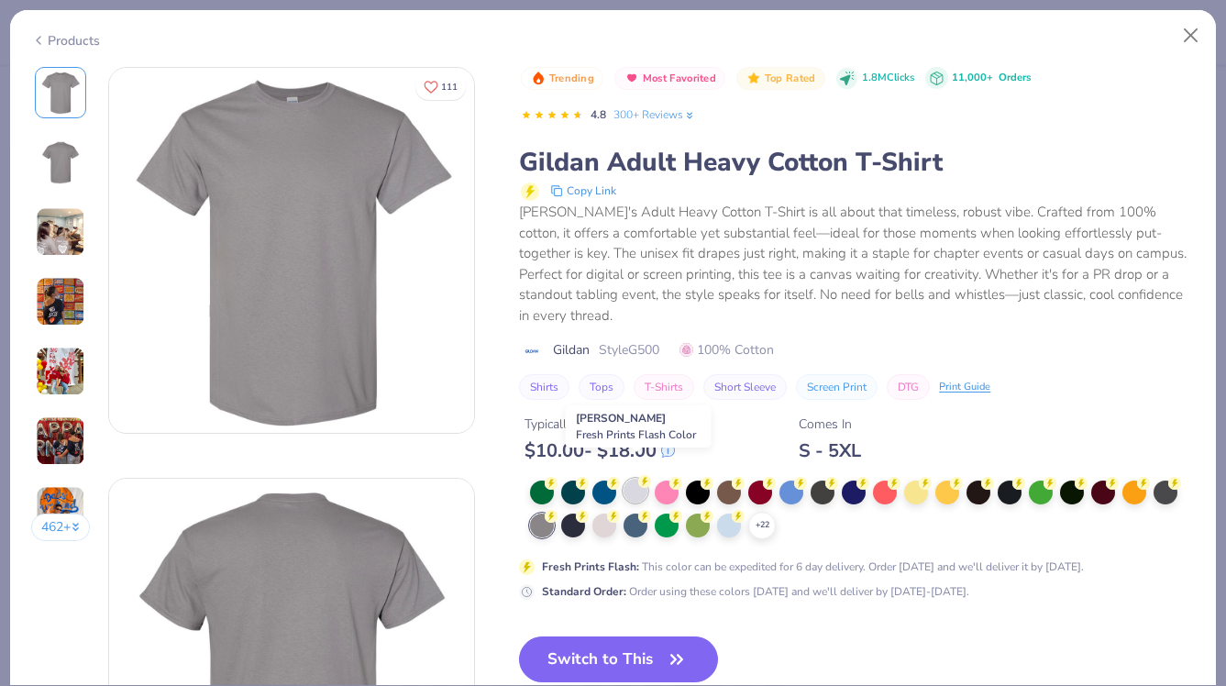
click at [635, 479] on div at bounding box center [636, 491] width 24 height 24
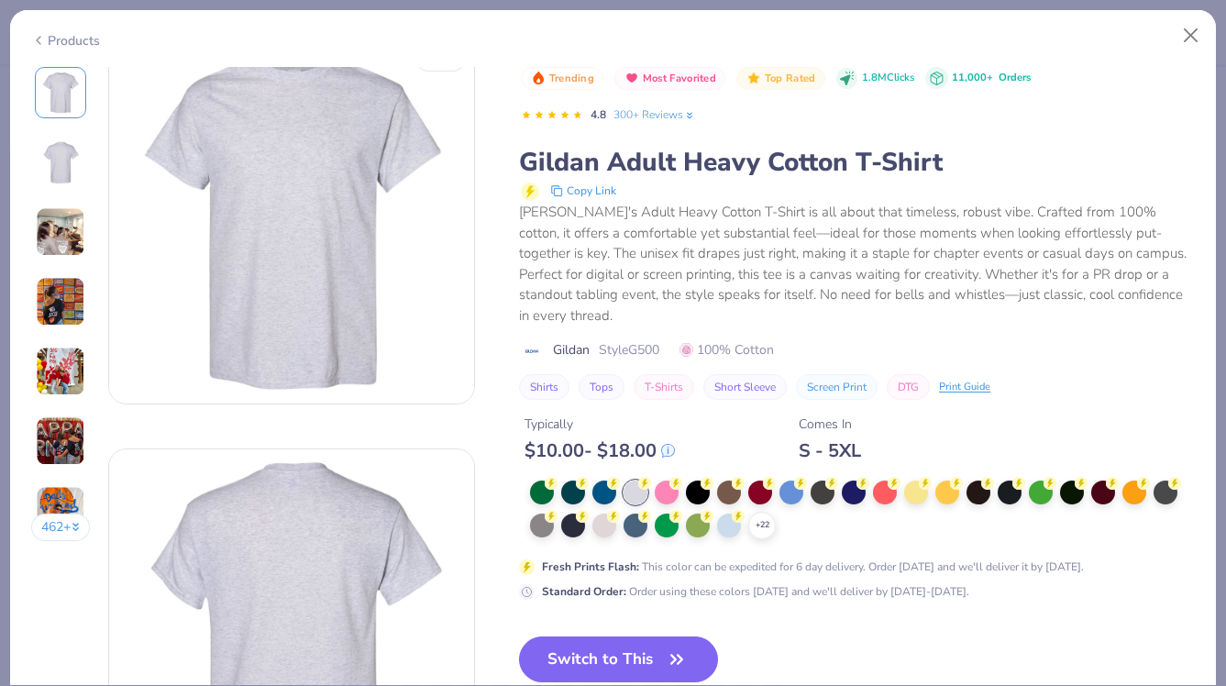
scroll to position [7, 0]
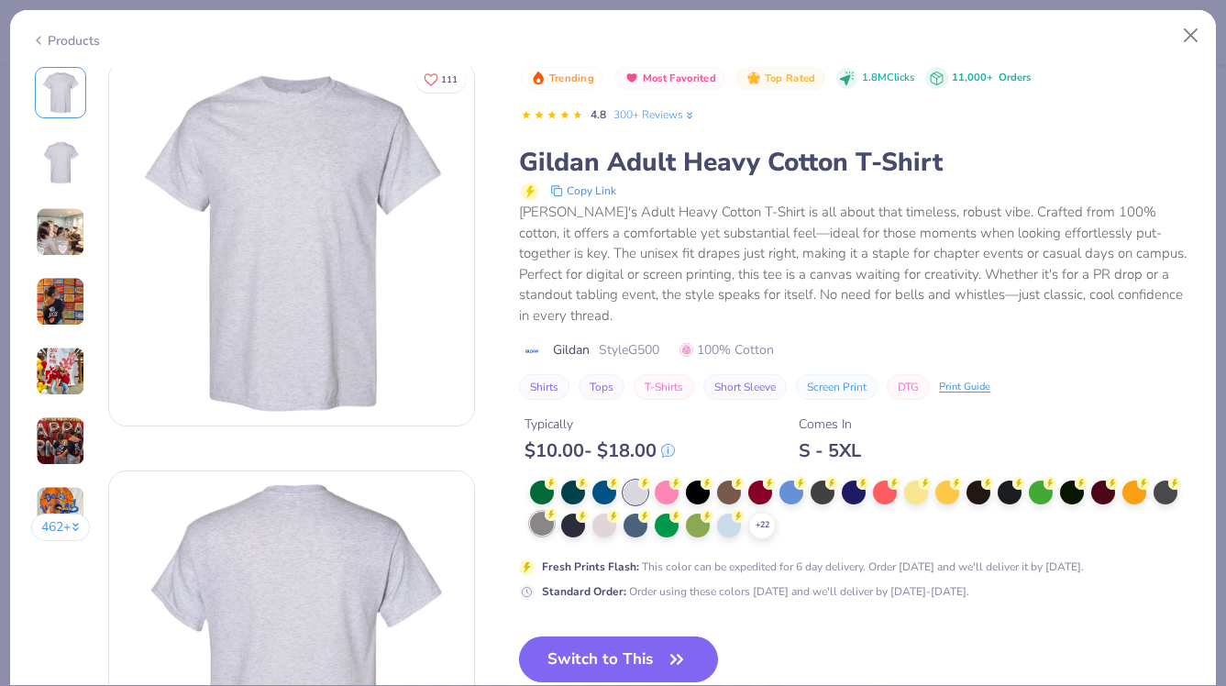
click at [543, 512] on div at bounding box center [542, 524] width 24 height 24
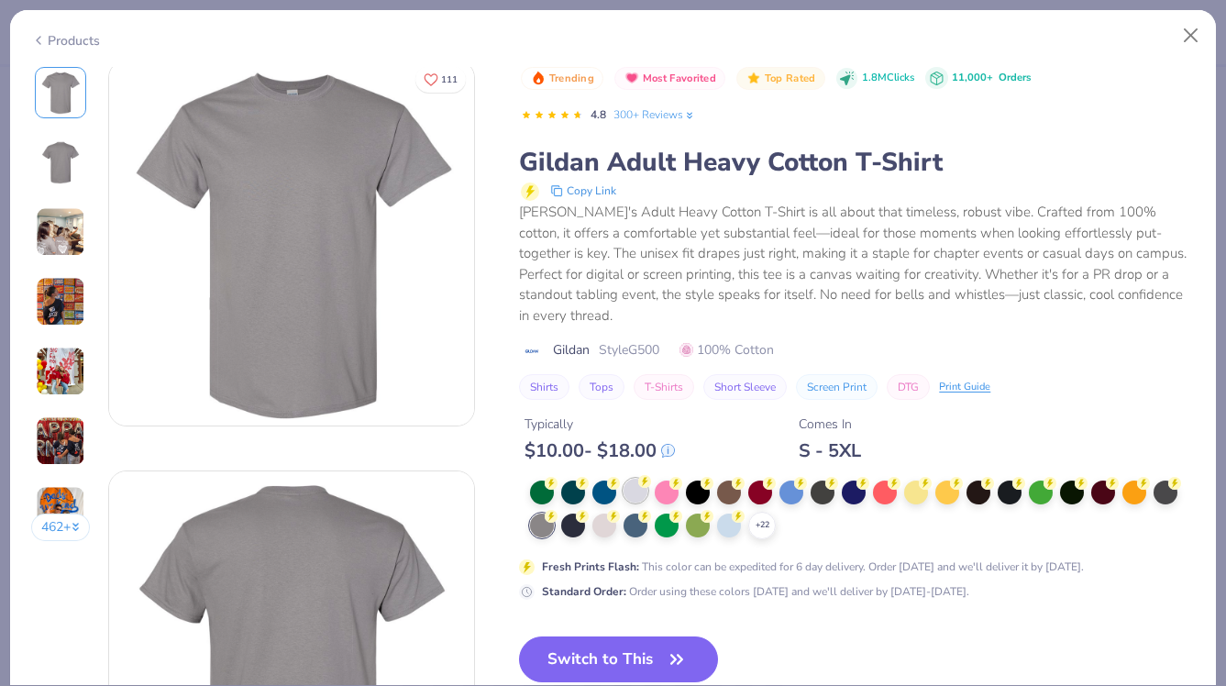
click at [641, 479] on div at bounding box center [636, 491] width 24 height 24
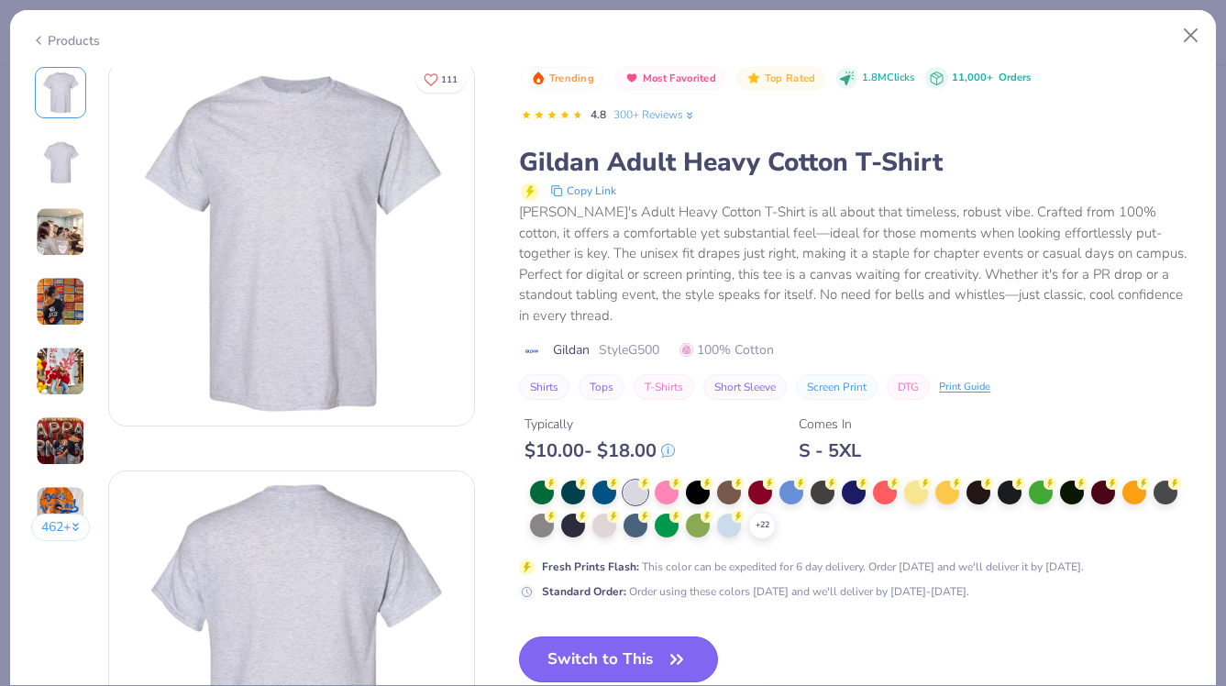
click at [675, 655] on icon "button" at bounding box center [676, 659] width 11 height 8
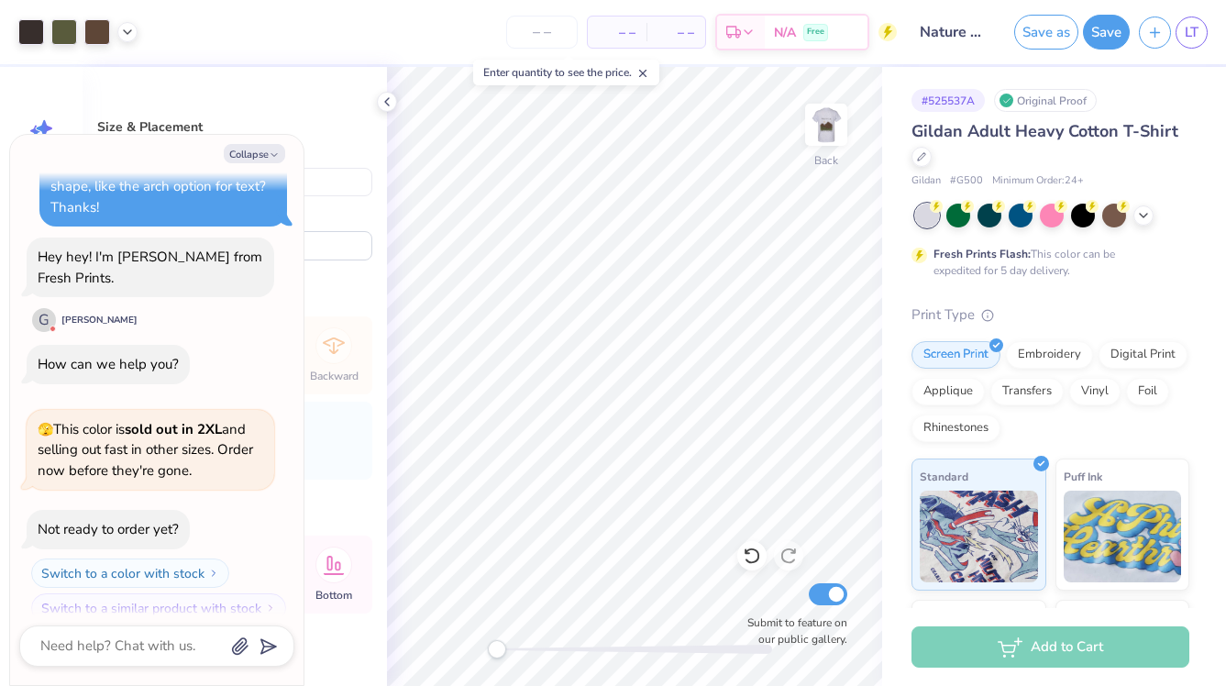
click at [885, 422] on div "# 525537A Original Proof Gildan Adult Heavy Cotton T-Shirt Gildan # G500 Minimu…" at bounding box center [1054, 470] width 344 height 806
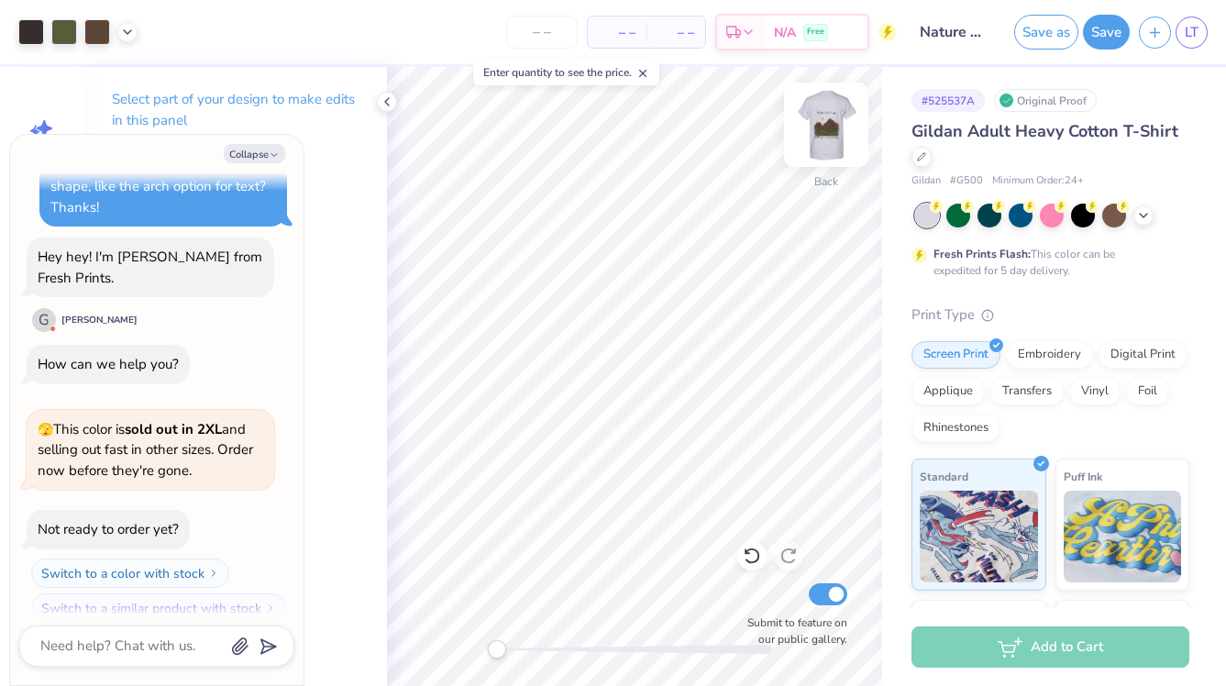
click at [830, 103] on img at bounding box center [825, 124] width 73 height 73
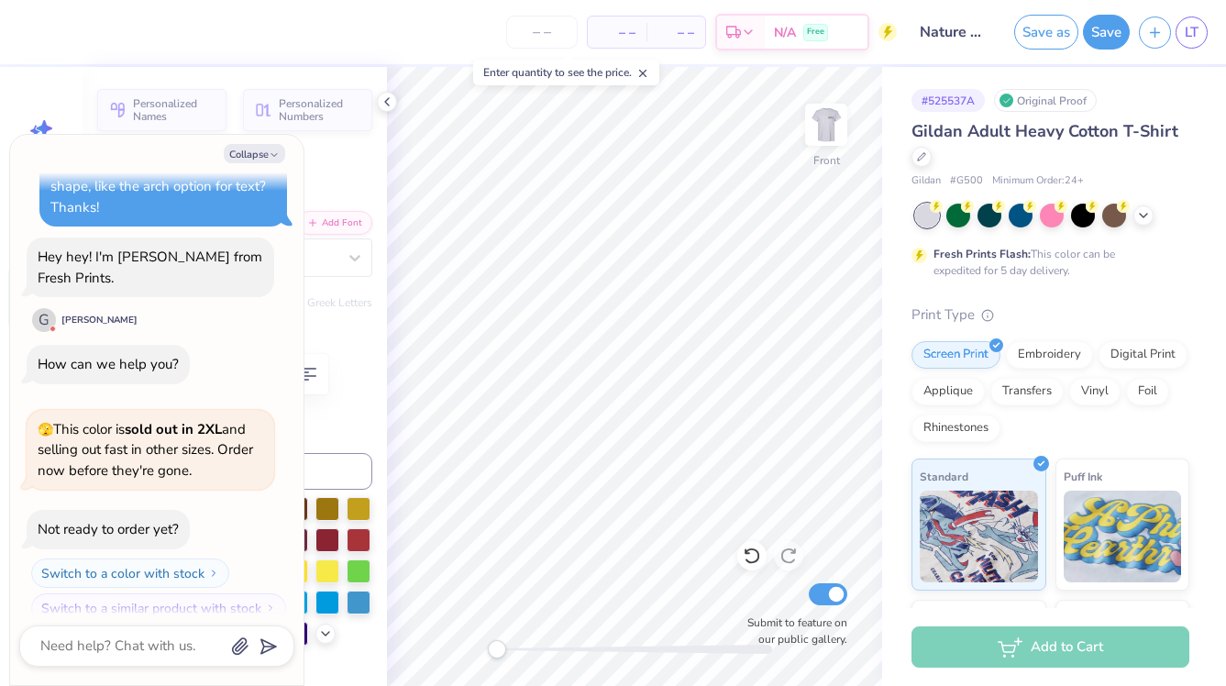
click at [883, 496] on div "# 525537A Original Proof Gildan Adult Heavy Cotton T-Shirt Gildan # G500 Minimu…" at bounding box center [1054, 470] width 344 height 806
click at [953, 24] on input "Nature Hoodie" at bounding box center [951, 32] width 90 height 37
click at [955, 30] on input "Nature Hoodie" at bounding box center [951, 32] width 90 height 37
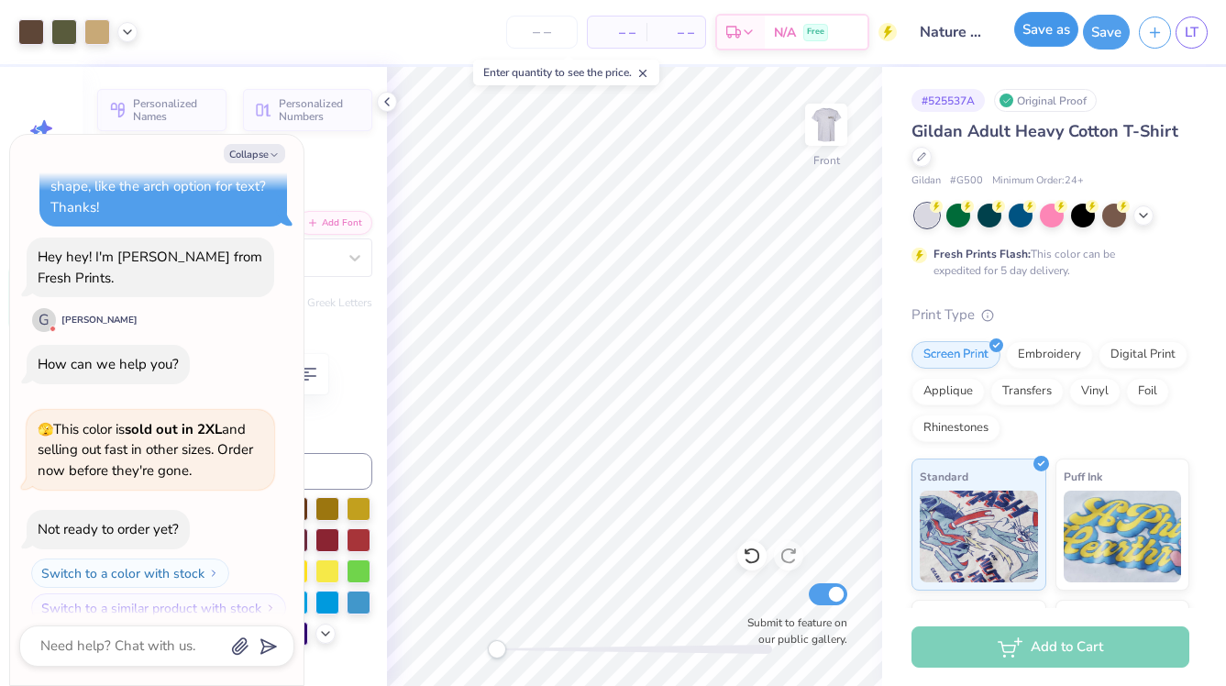
click at [1030, 32] on button "Save as" at bounding box center [1046, 29] width 64 height 35
type textarea "x"
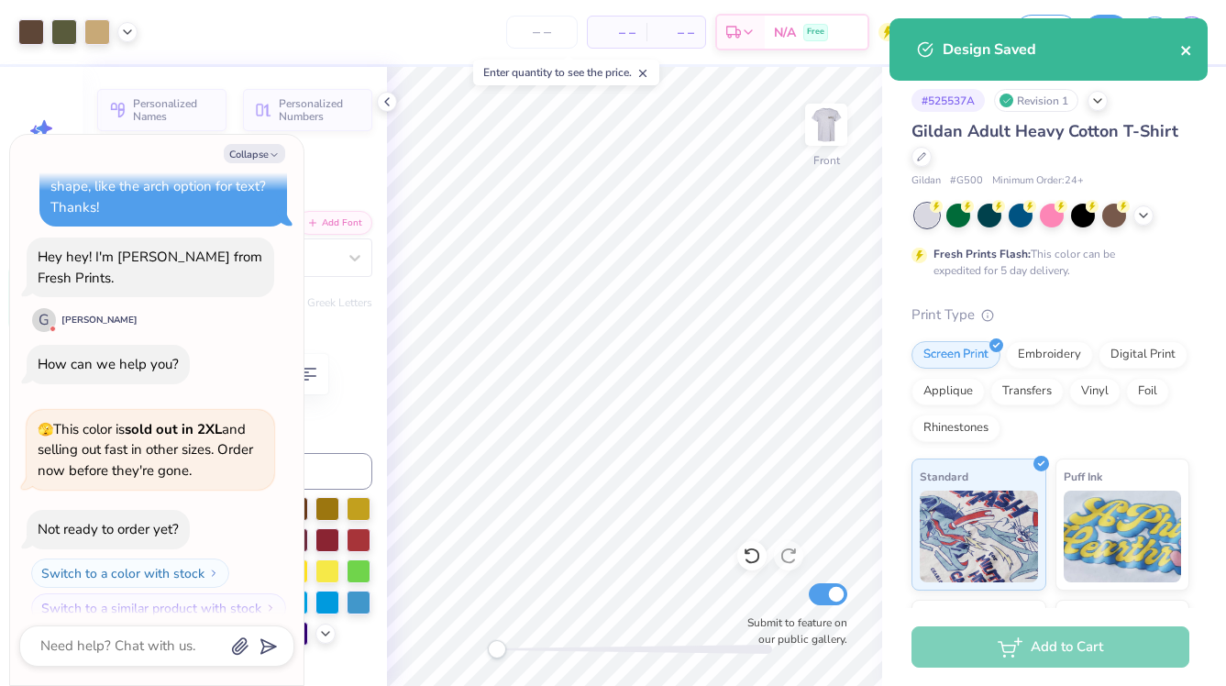
click at [1185, 55] on icon "close" at bounding box center [1186, 50] width 13 height 15
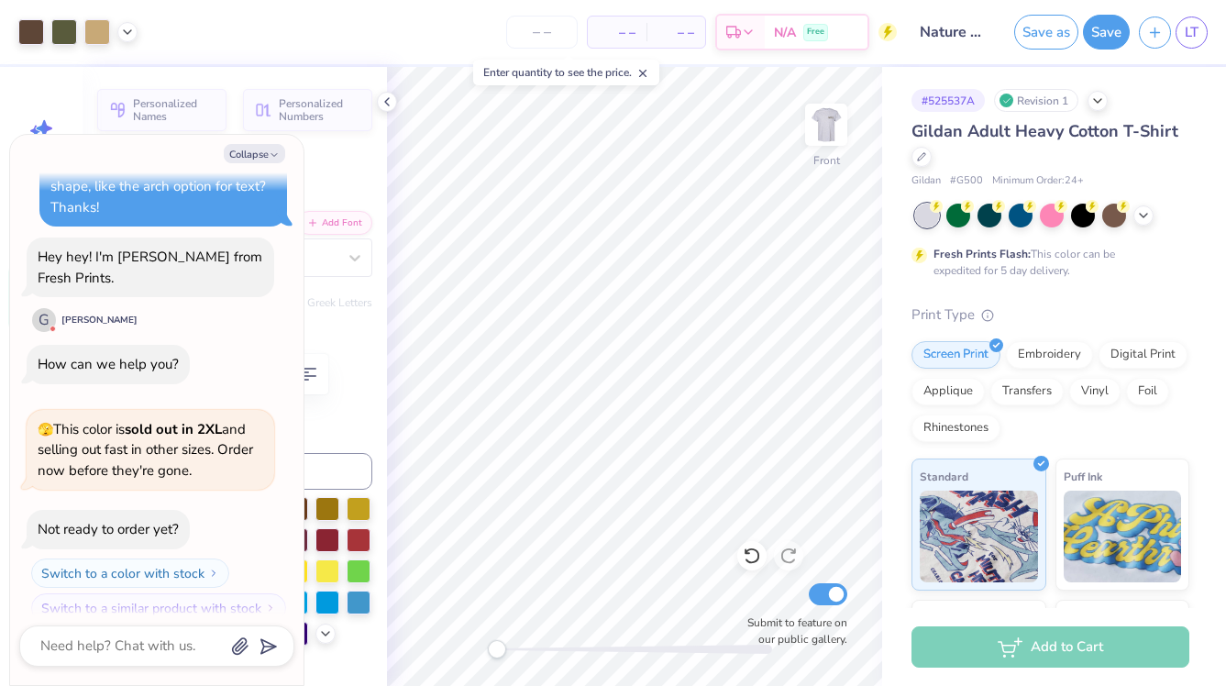
click at [1190, 39] on div "Art colors – – Per Item – – Total Est. Delivery N/A Free Design Title Nature Ho…" at bounding box center [613, 343] width 1226 height 686
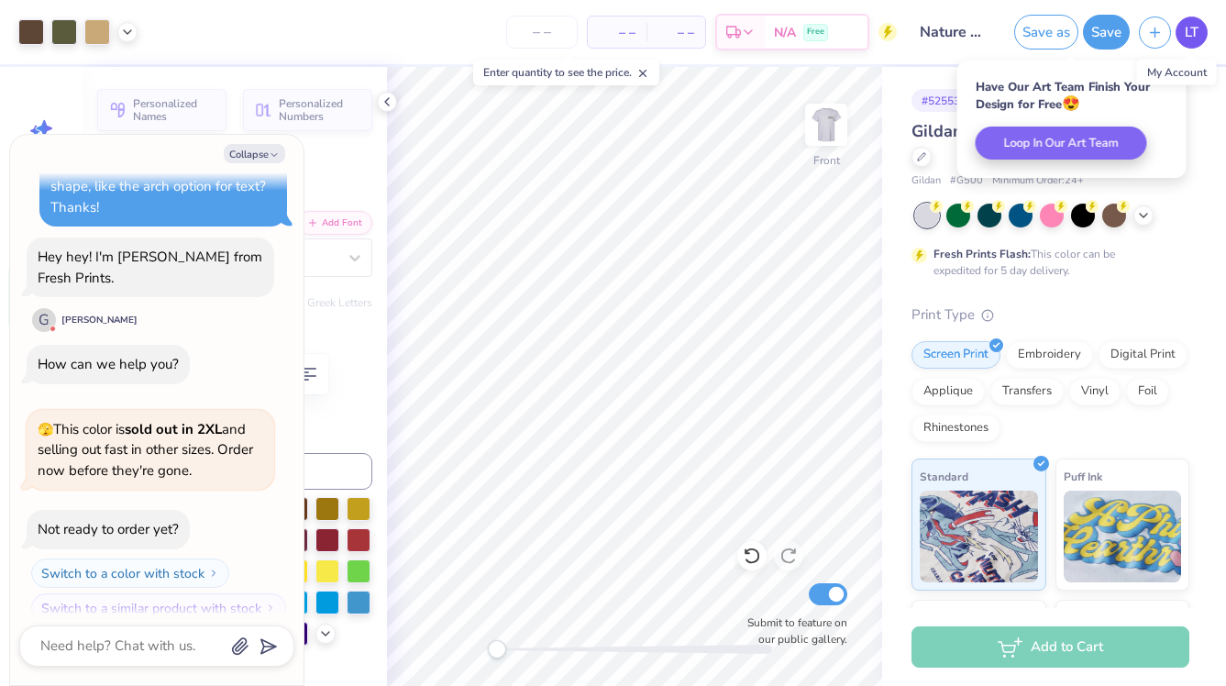
click at [1189, 39] on span "LT" at bounding box center [1192, 32] width 14 height 21
